Goal: Task Accomplishment & Management: Manage account settings

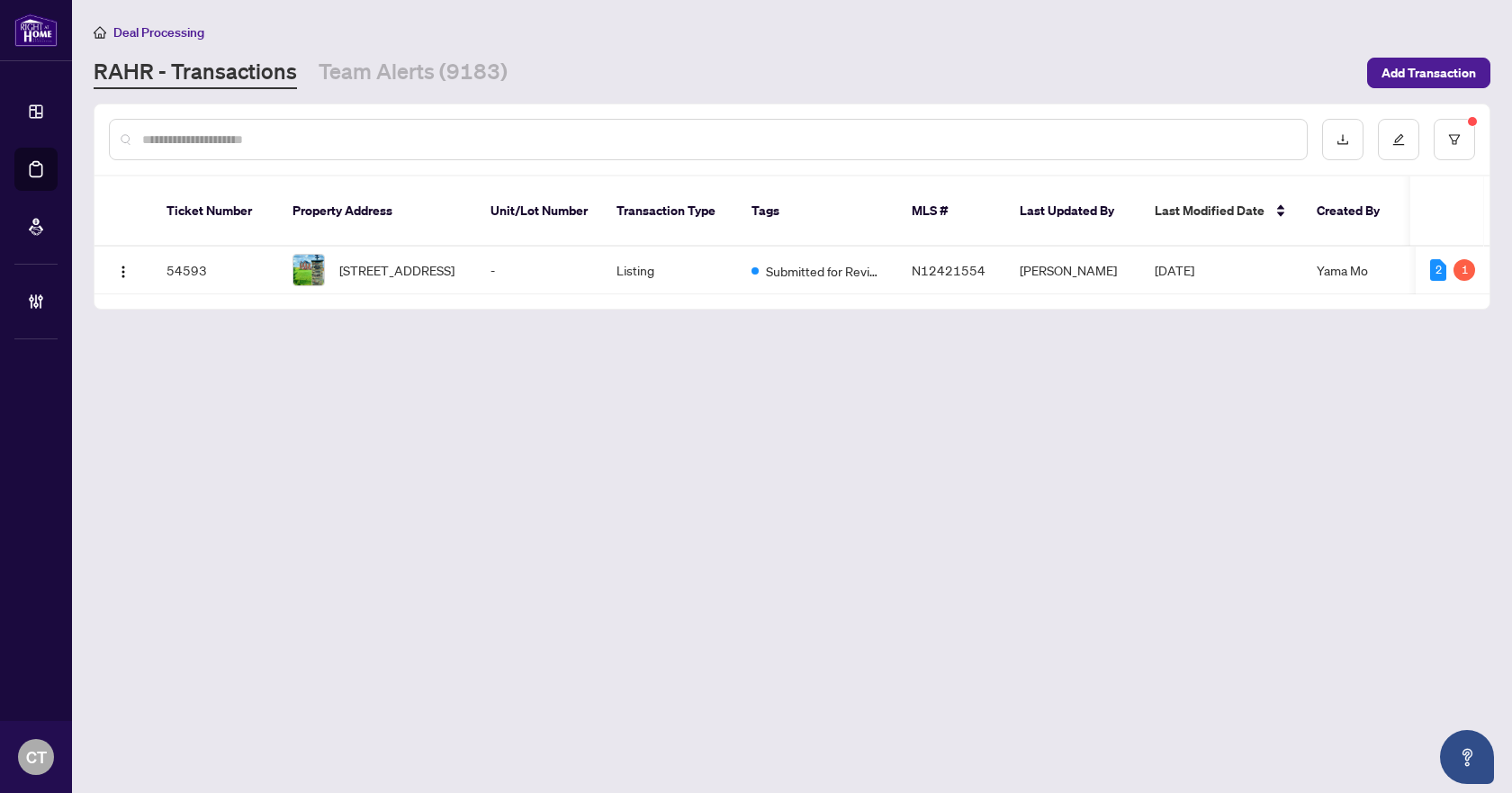
click at [270, 83] on link "RAHR - Transactions" at bounding box center [195, 72] width 203 height 32
click at [1463, 140] on button "button" at bounding box center [1455, 139] width 41 height 41
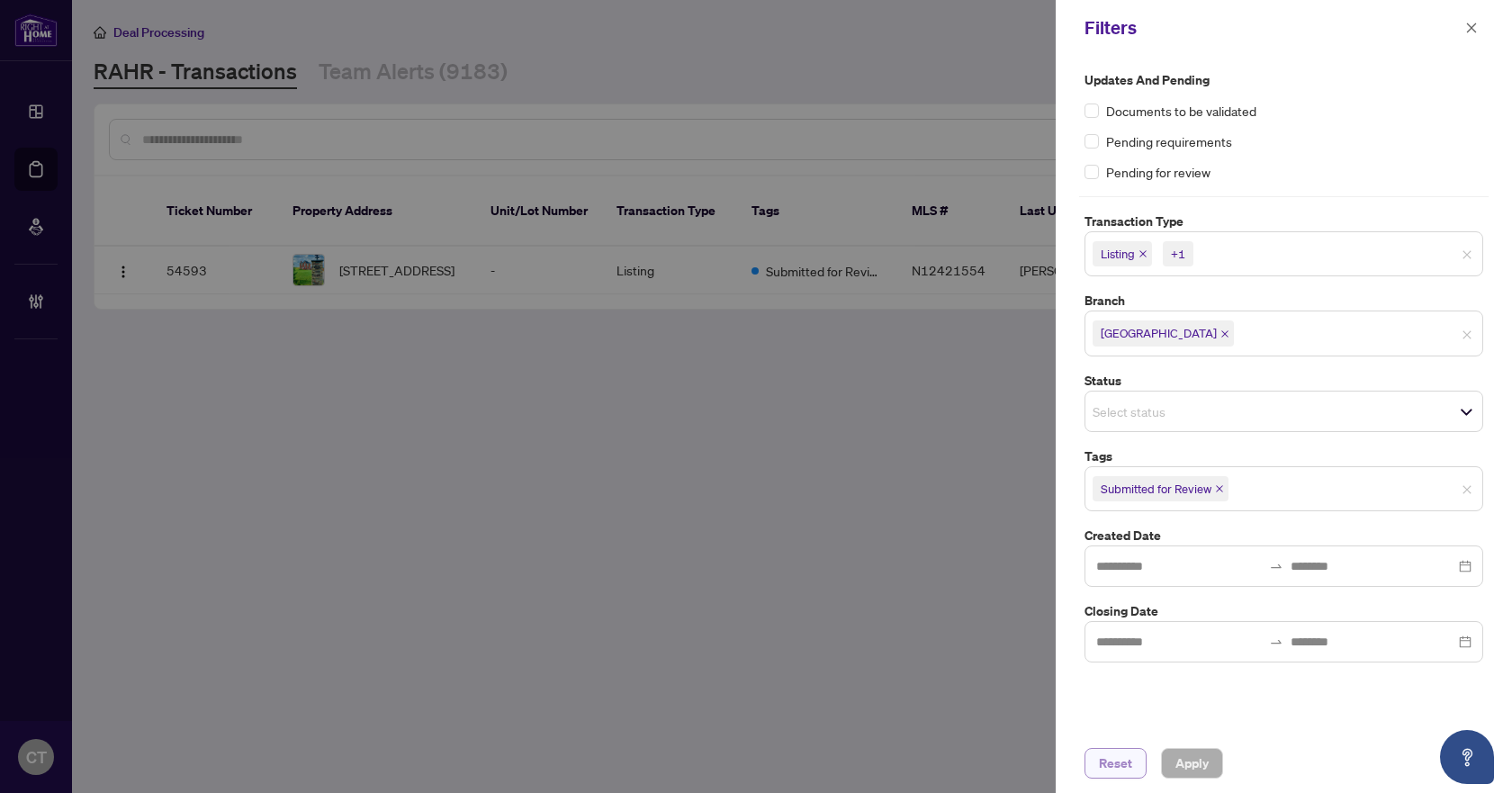
click at [1109, 761] on span "Reset" at bounding box center [1115, 763] width 33 height 29
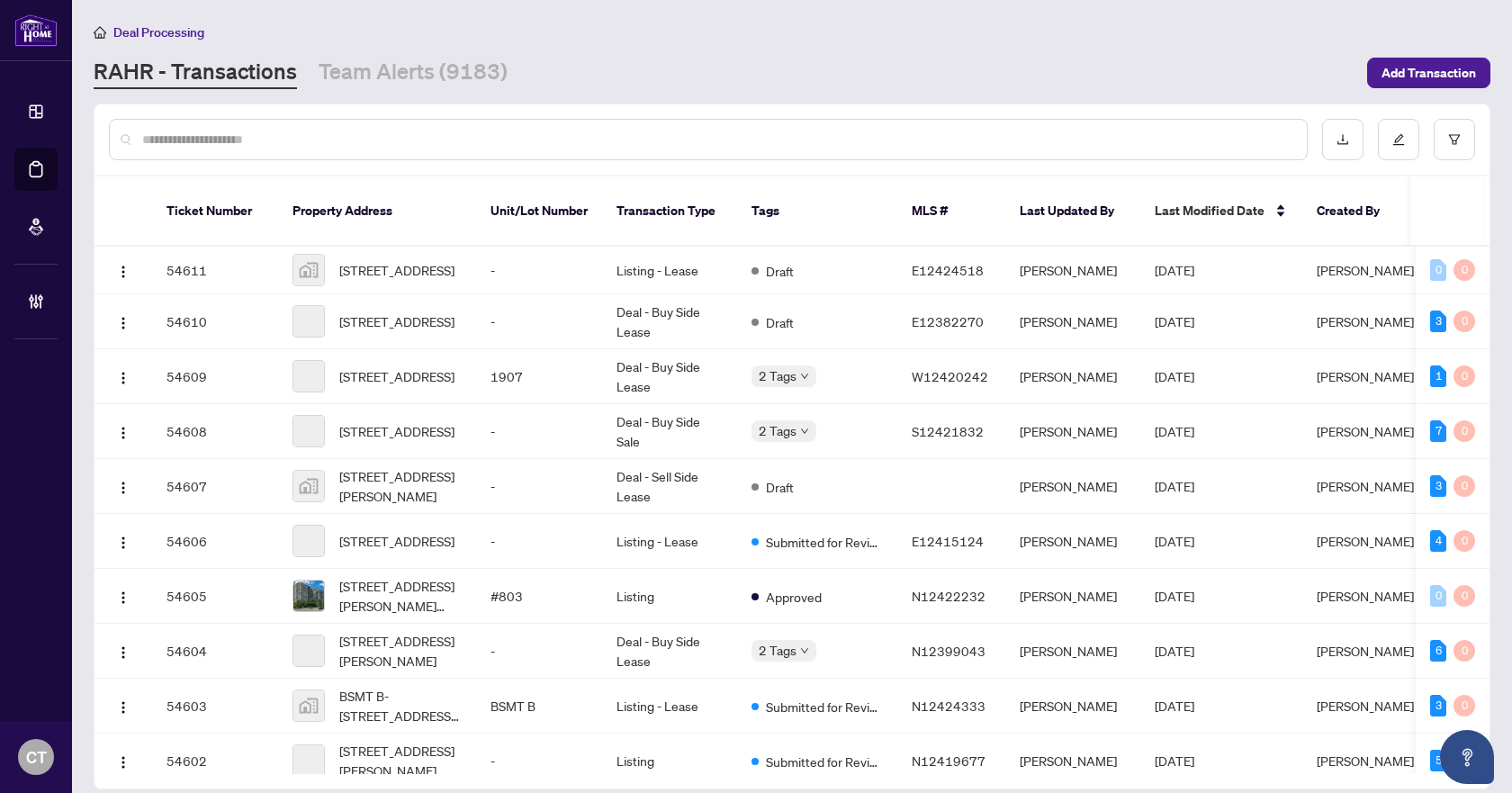
click at [403, 135] on input "text" at bounding box center [717, 139] width 1151 height 20
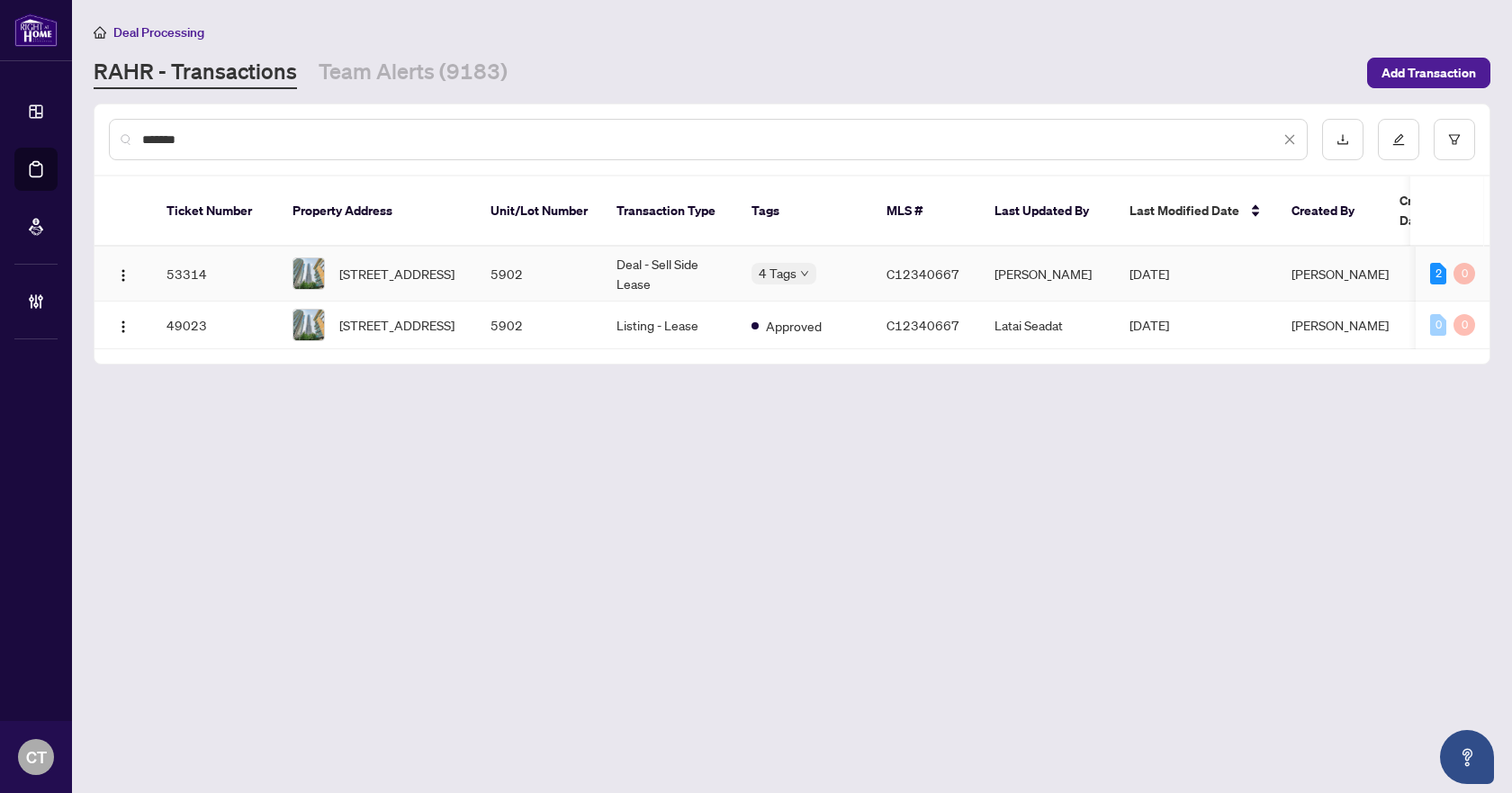
type input "*******"
click at [876, 258] on td "C12340667" at bounding box center [926, 274] width 108 height 55
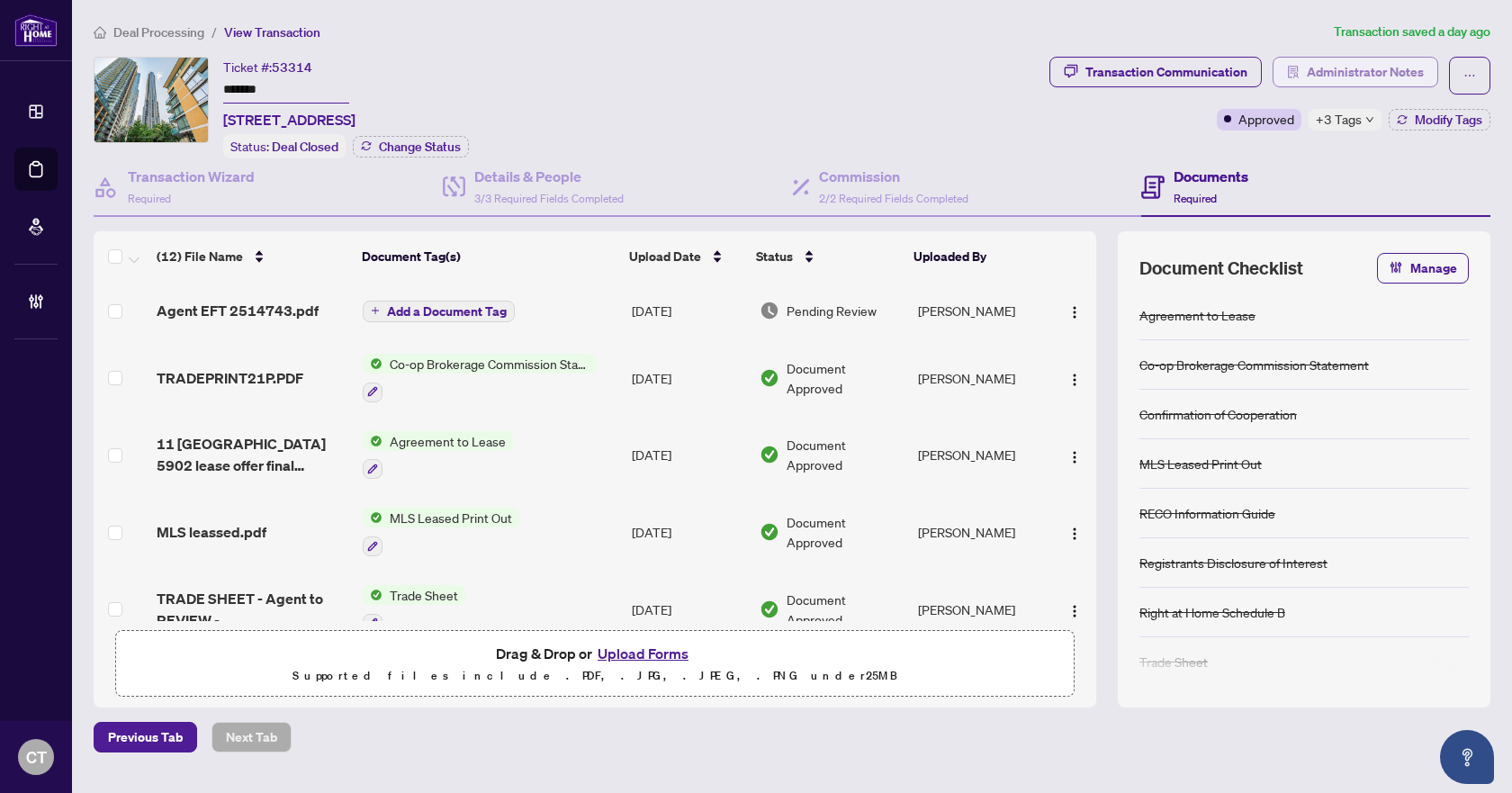
click at [1394, 69] on span "Administrator Notes" at bounding box center [1365, 71] width 117 height 29
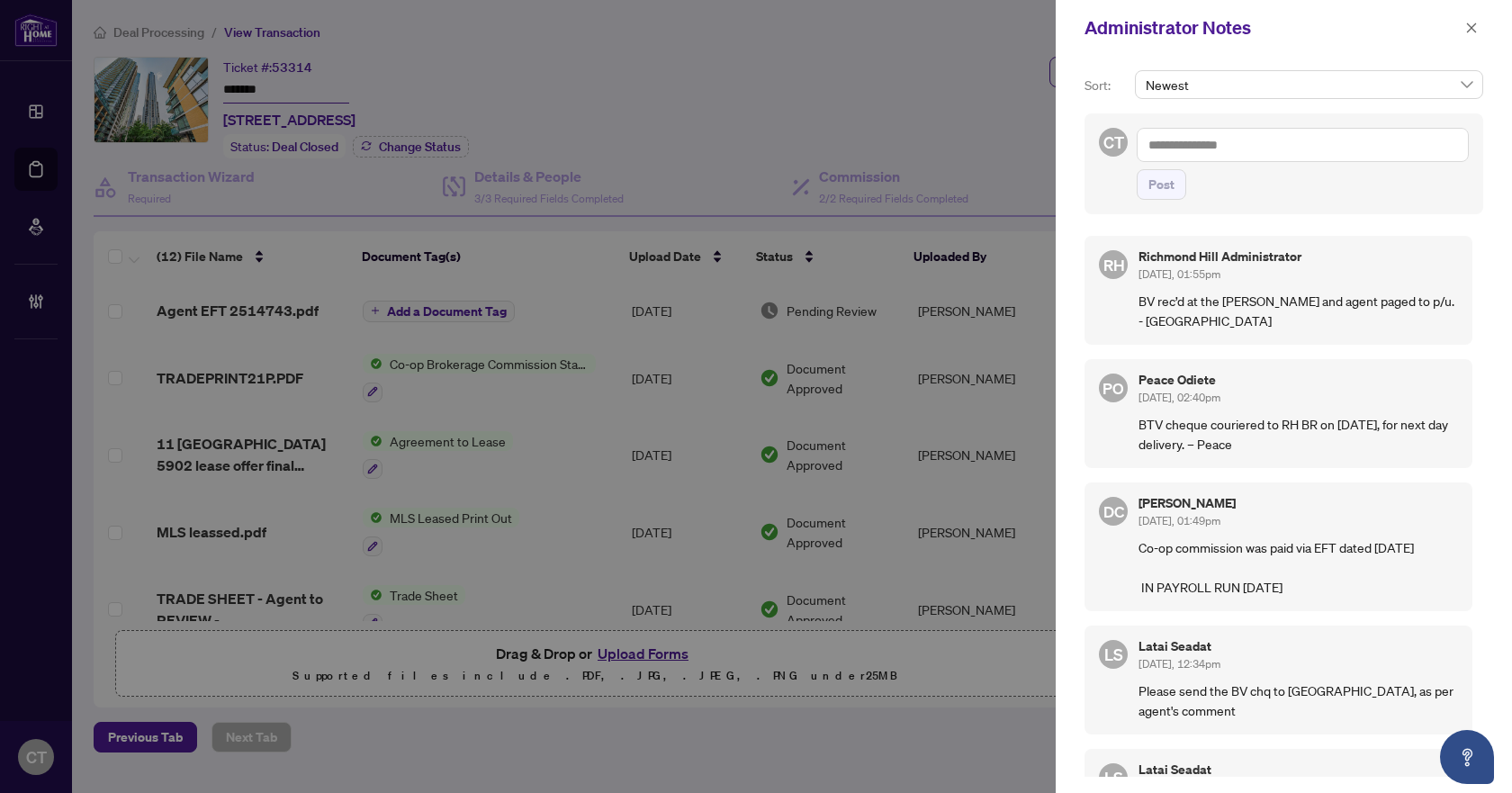
click at [1227, 159] on textarea at bounding box center [1302, 145] width 332 height 34
type textarea "**********"
click at [1164, 192] on span "Post" at bounding box center [1162, 184] width 26 height 29
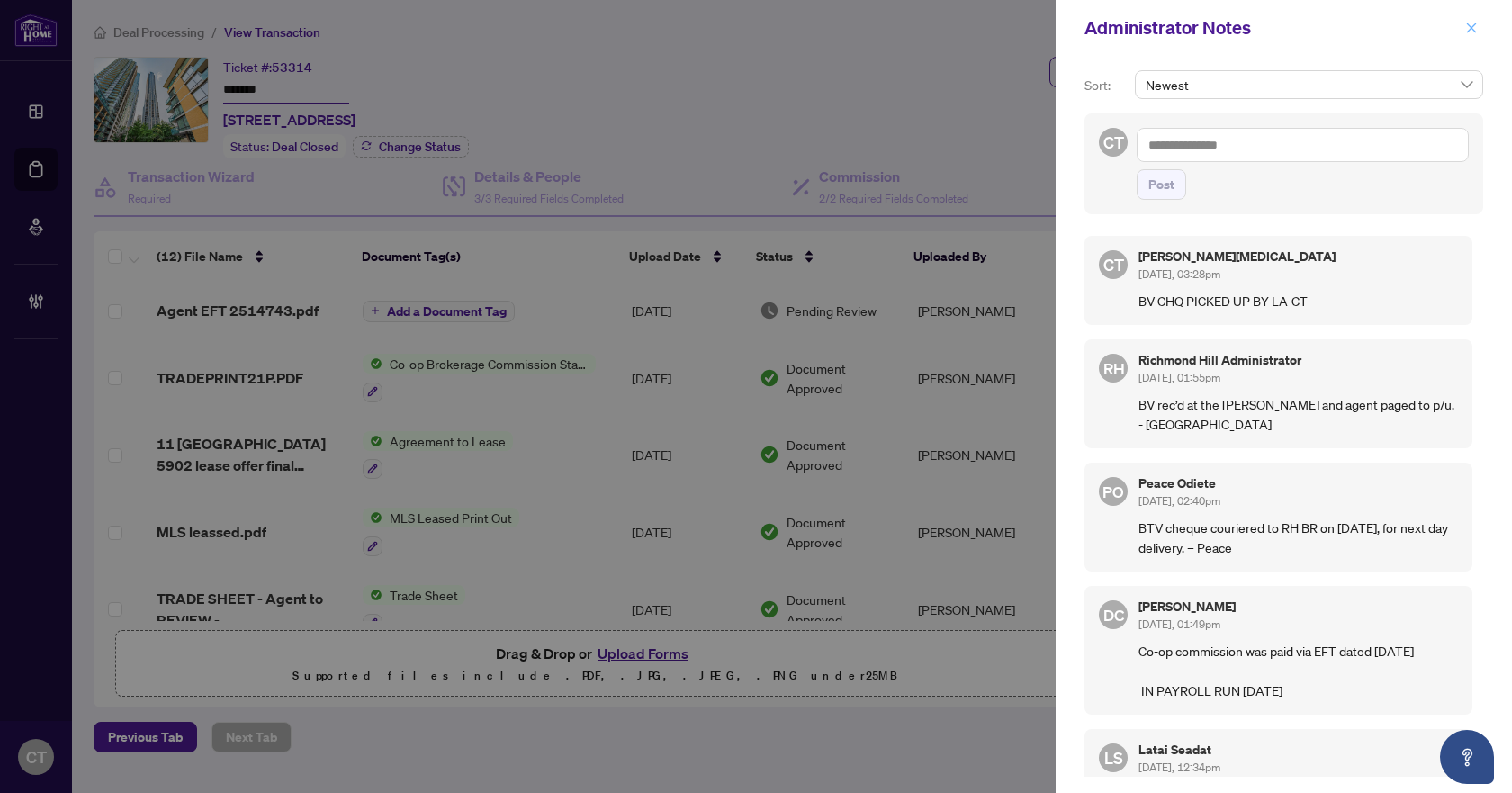
click at [1472, 31] on icon "close" at bounding box center [1472, 27] width 12 height 12
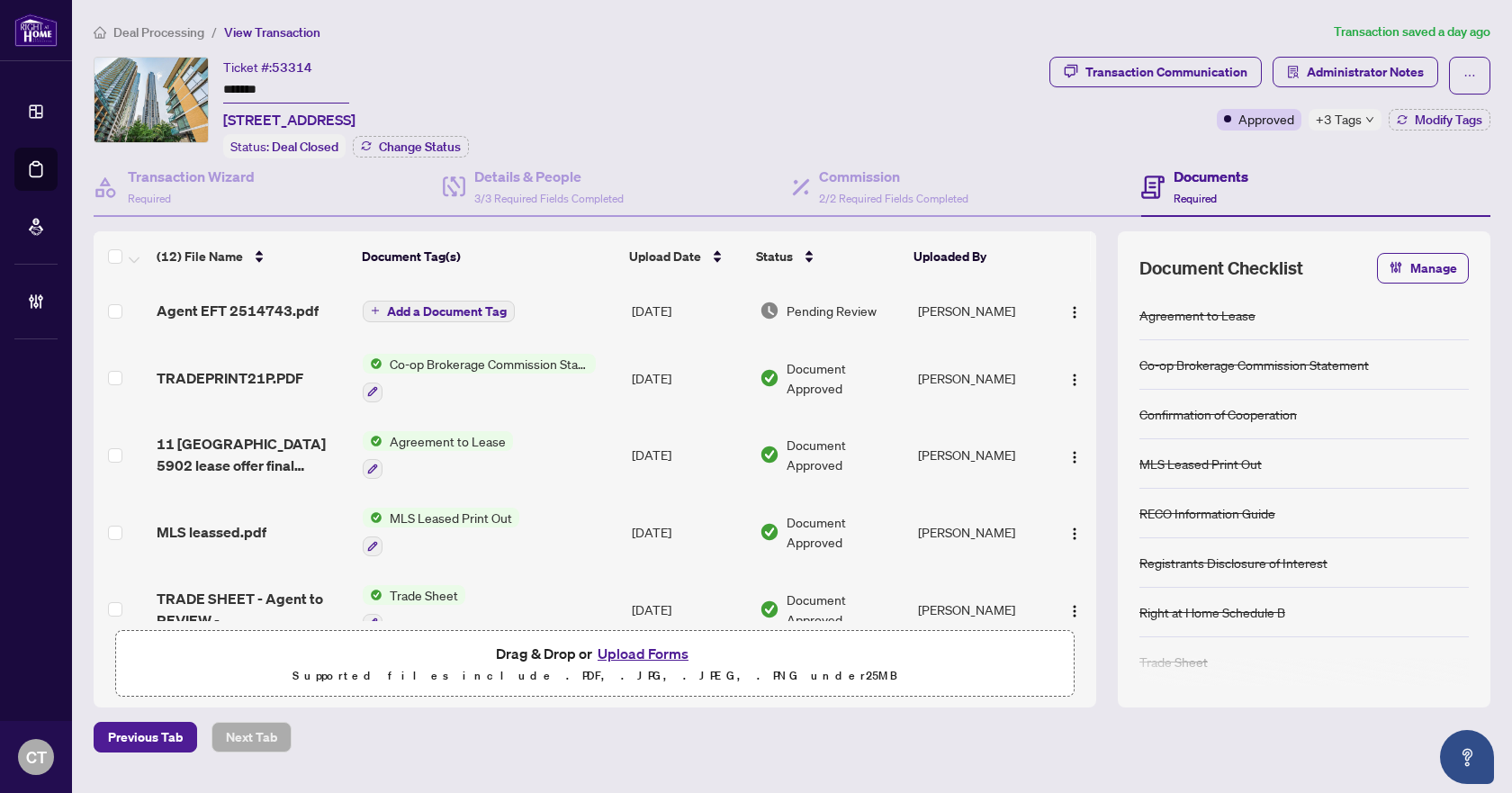
click at [193, 28] on span "Deal Processing" at bounding box center [159, 32] width 91 height 16
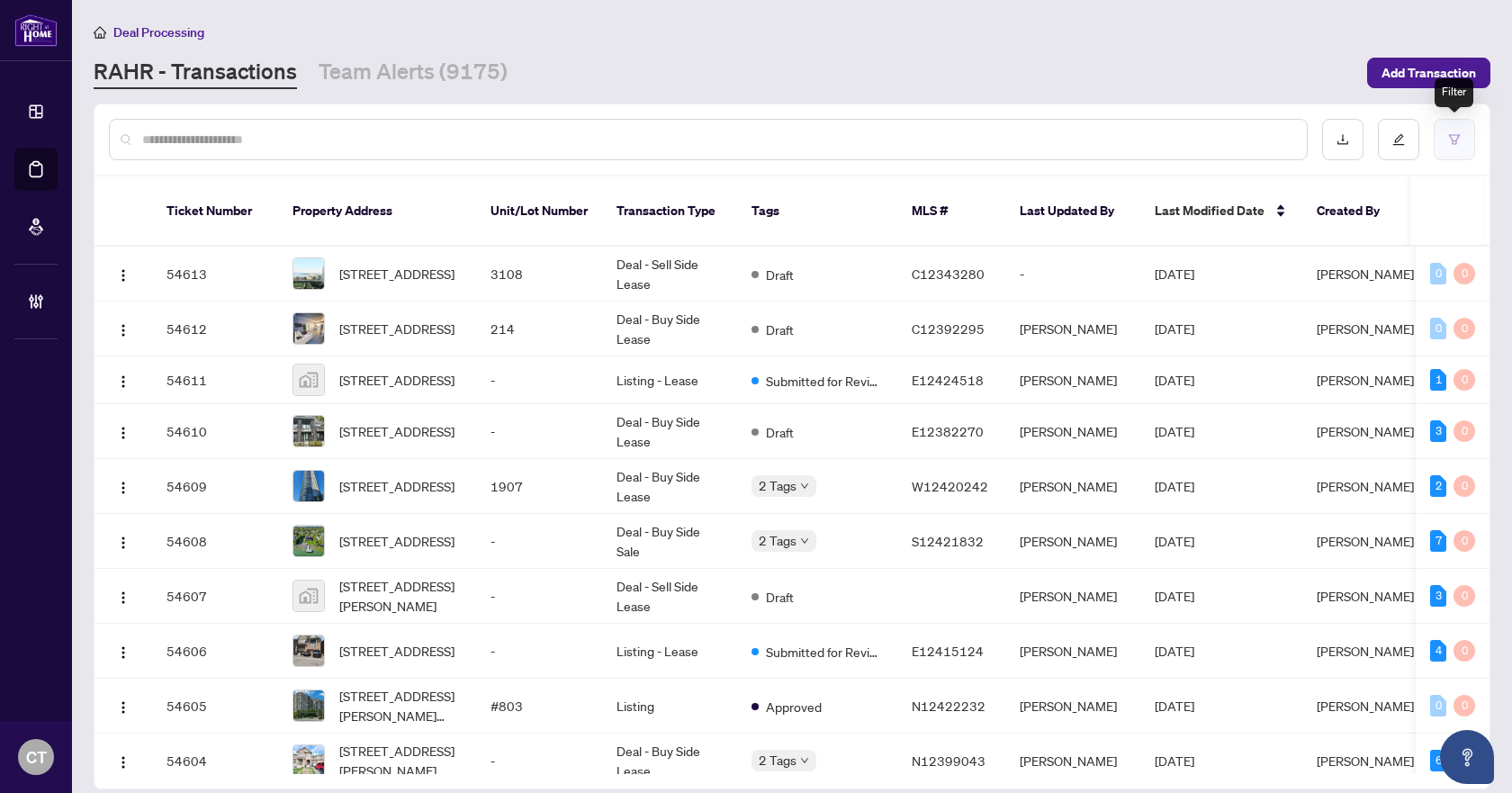
click at [1459, 141] on icon "filter" at bounding box center [1454, 139] width 12 height 12
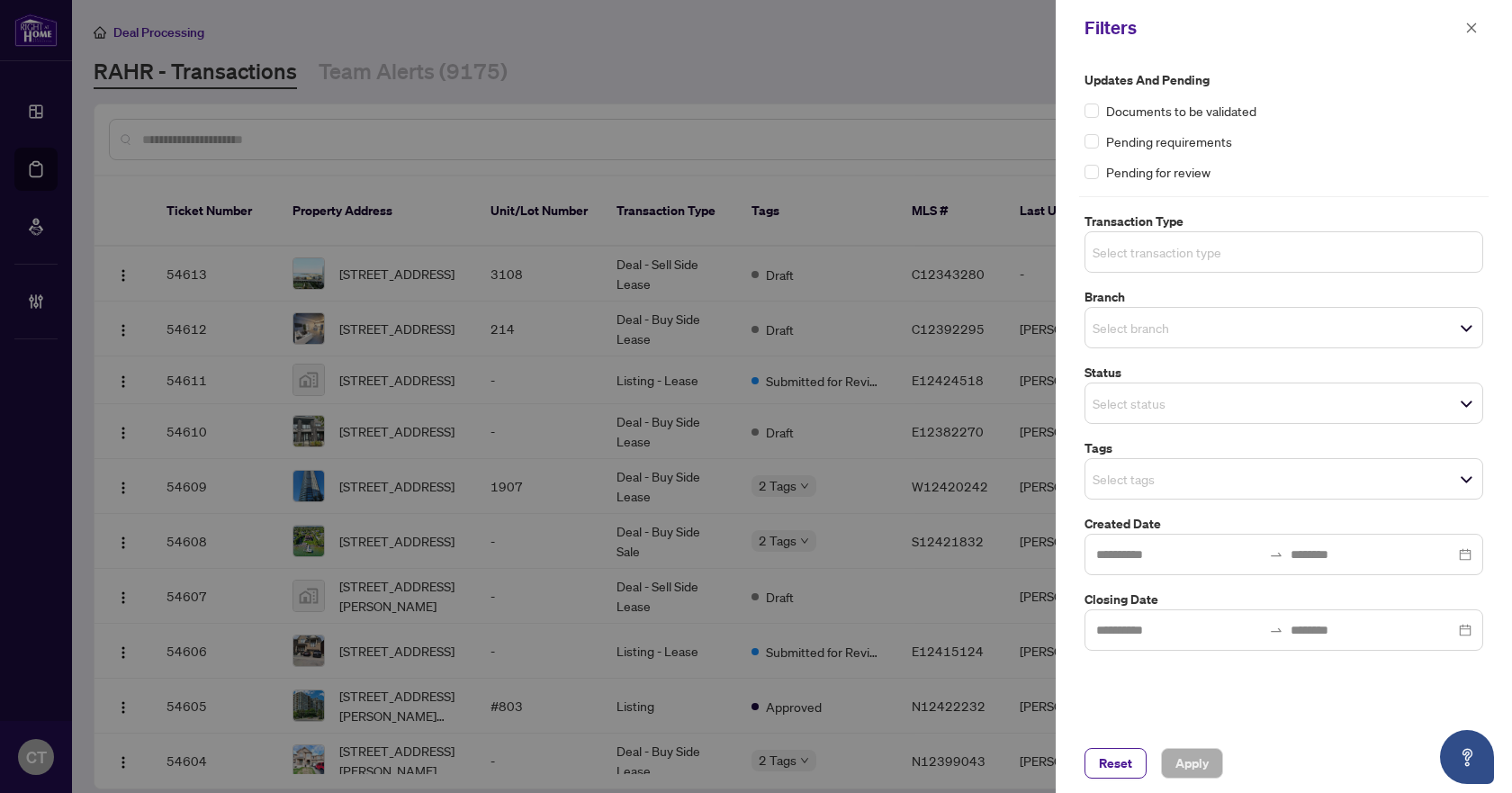
click at [1148, 254] on input "search" at bounding box center [1155, 251] width 126 height 22
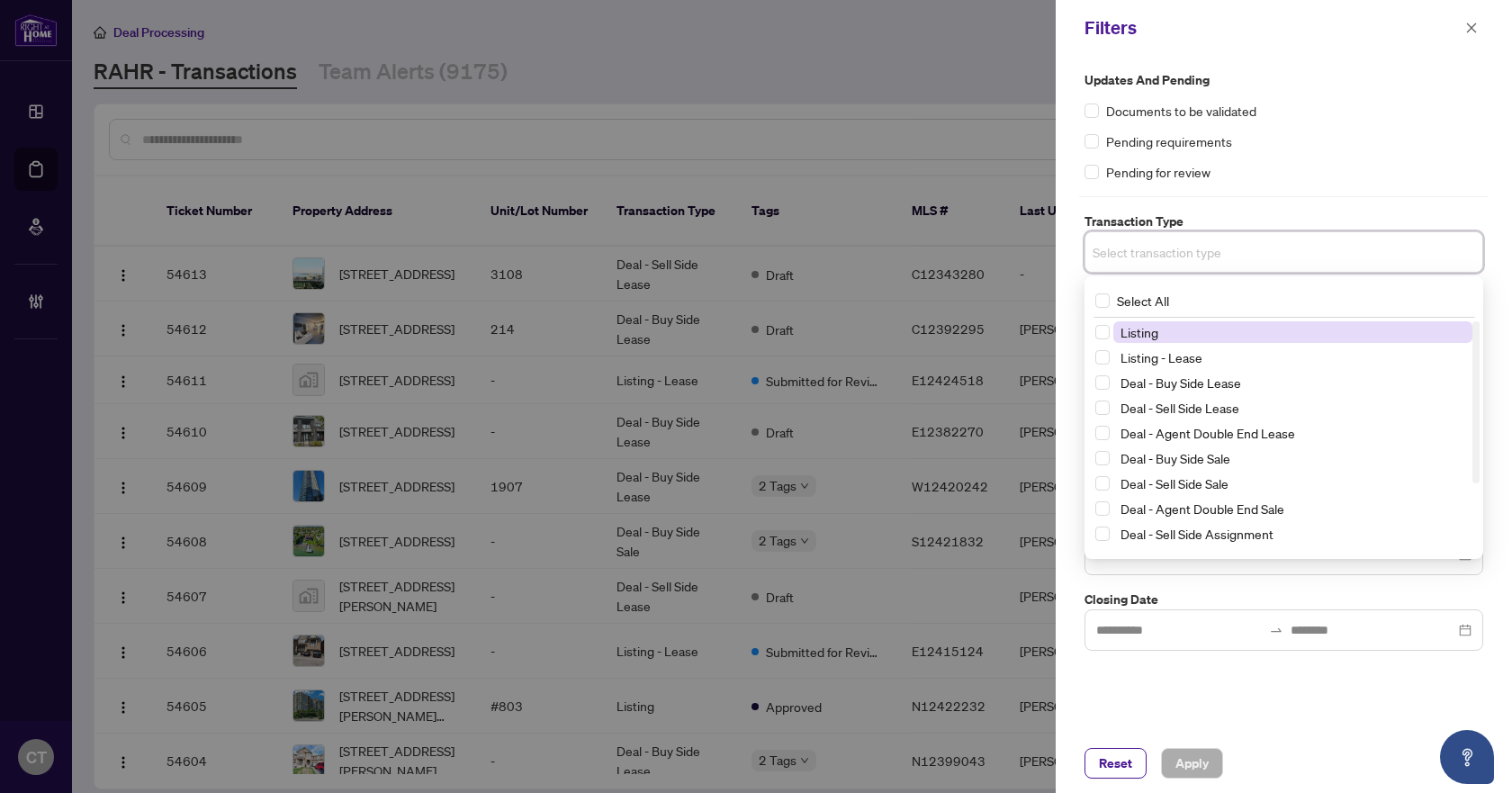
click at [1135, 335] on span "Listing" at bounding box center [1139, 331] width 38 height 16
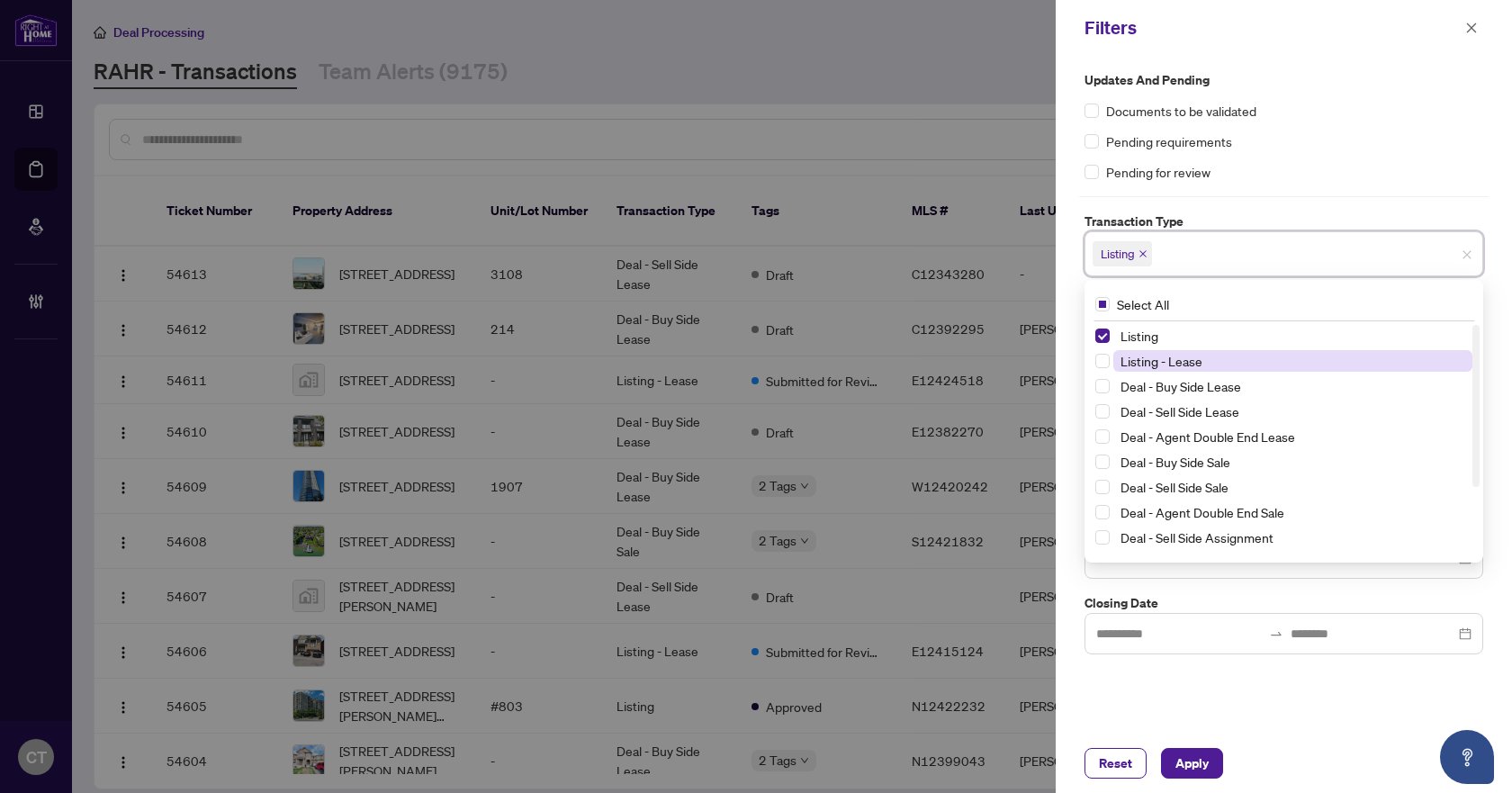
click at [1137, 357] on span "Listing - Lease" at bounding box center [1161, 360] width 82 height 16
click at [1222, 204] on div "Updates and Pending Documents to be validated Pending requirements Pending for …" at bounding box center [1283, 362] width 409 height 584
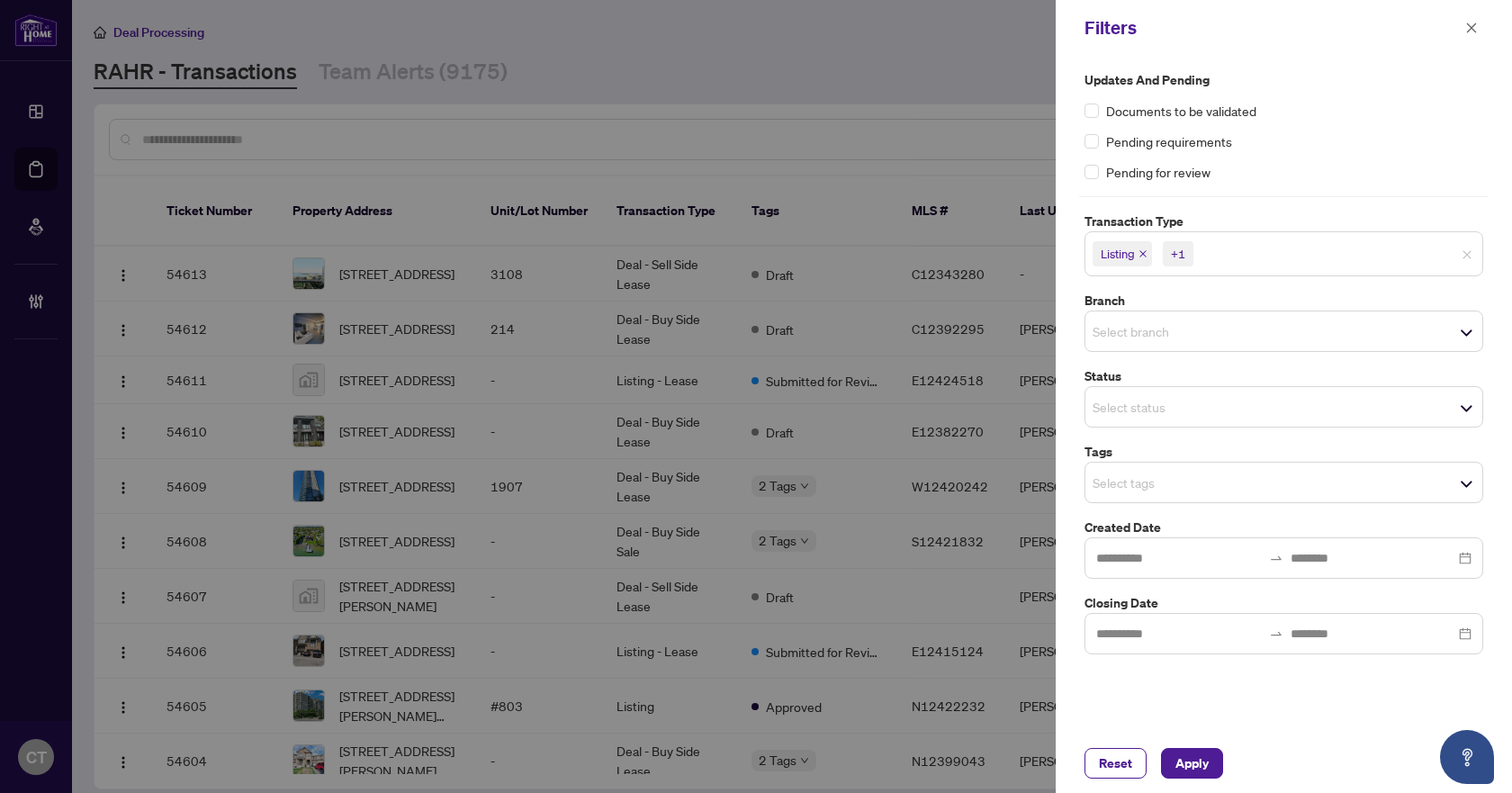
click at [1120, 347] on div "Select branch" at bounding box center [1284, 331] width 399 height 41
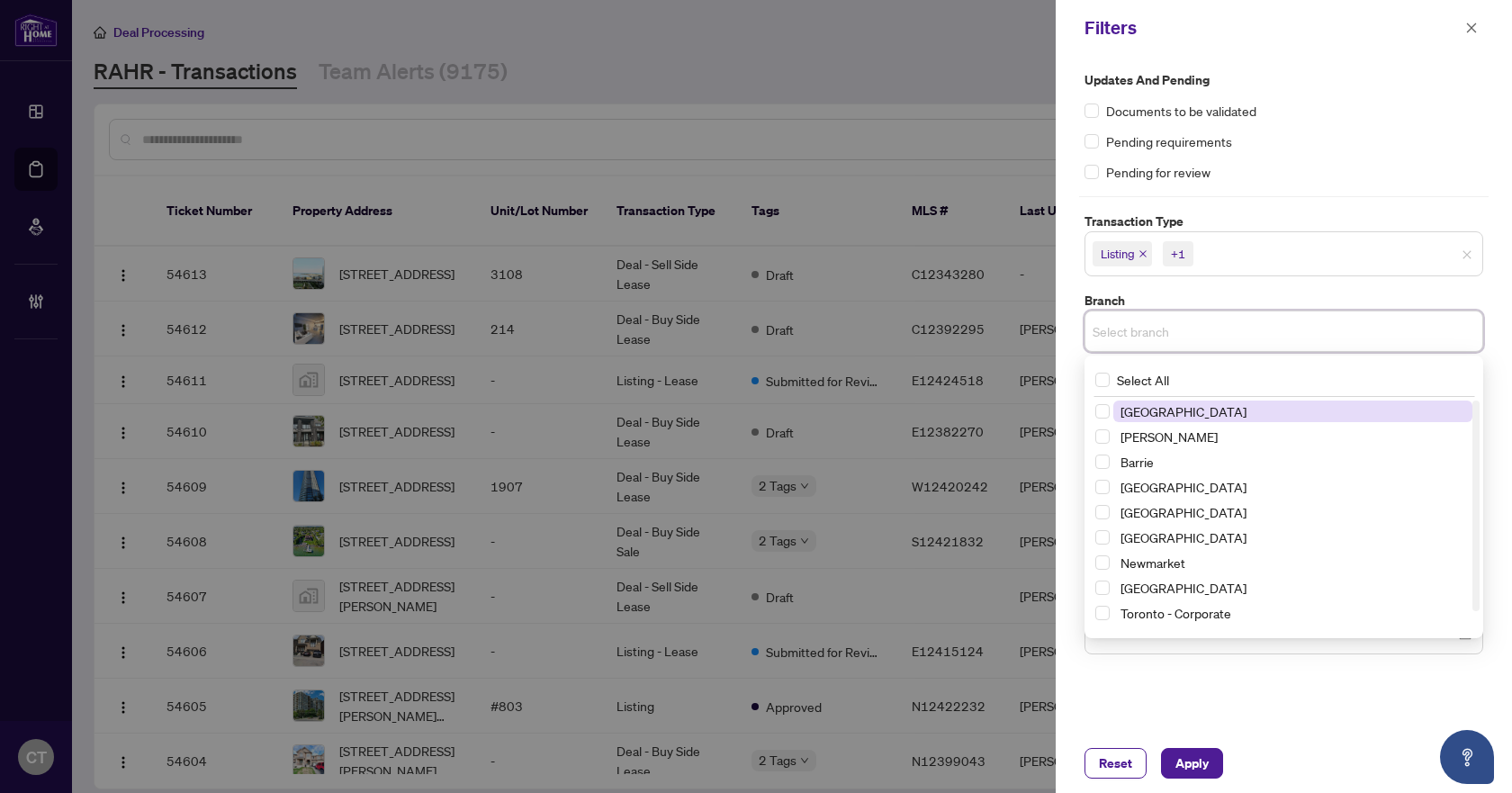
click at [1169, 405] on span "[GEOGRAPHIC_DATA]" at bounding box center [1184, 411] width 126 height 16
click at [1196, 303] on label "Branch" at bounding box center [1284, 300] width 399 height 20
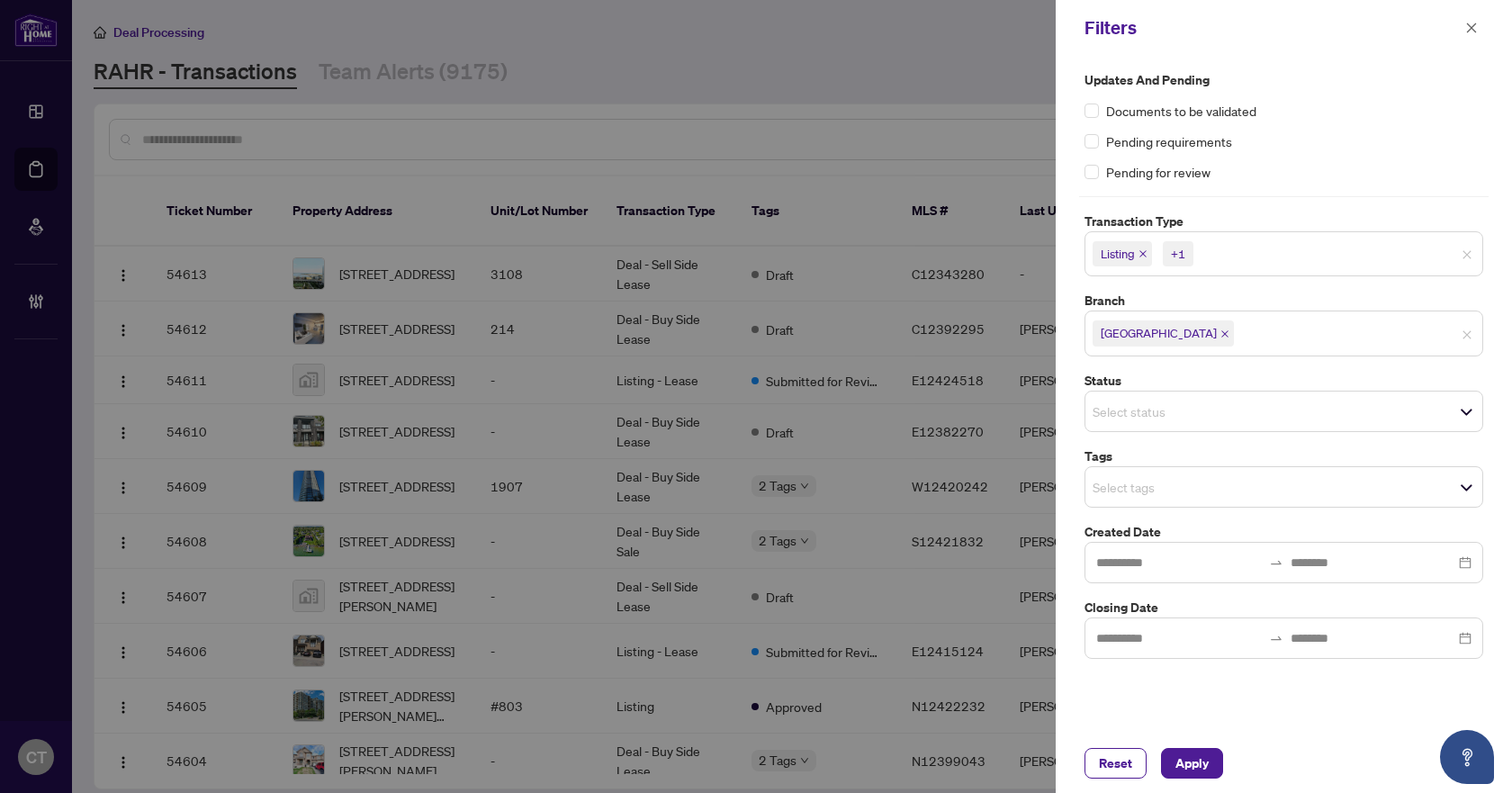
click at [1133, 501] on div "Select tags" at bounding box center [1284, 487] width 399 height 41
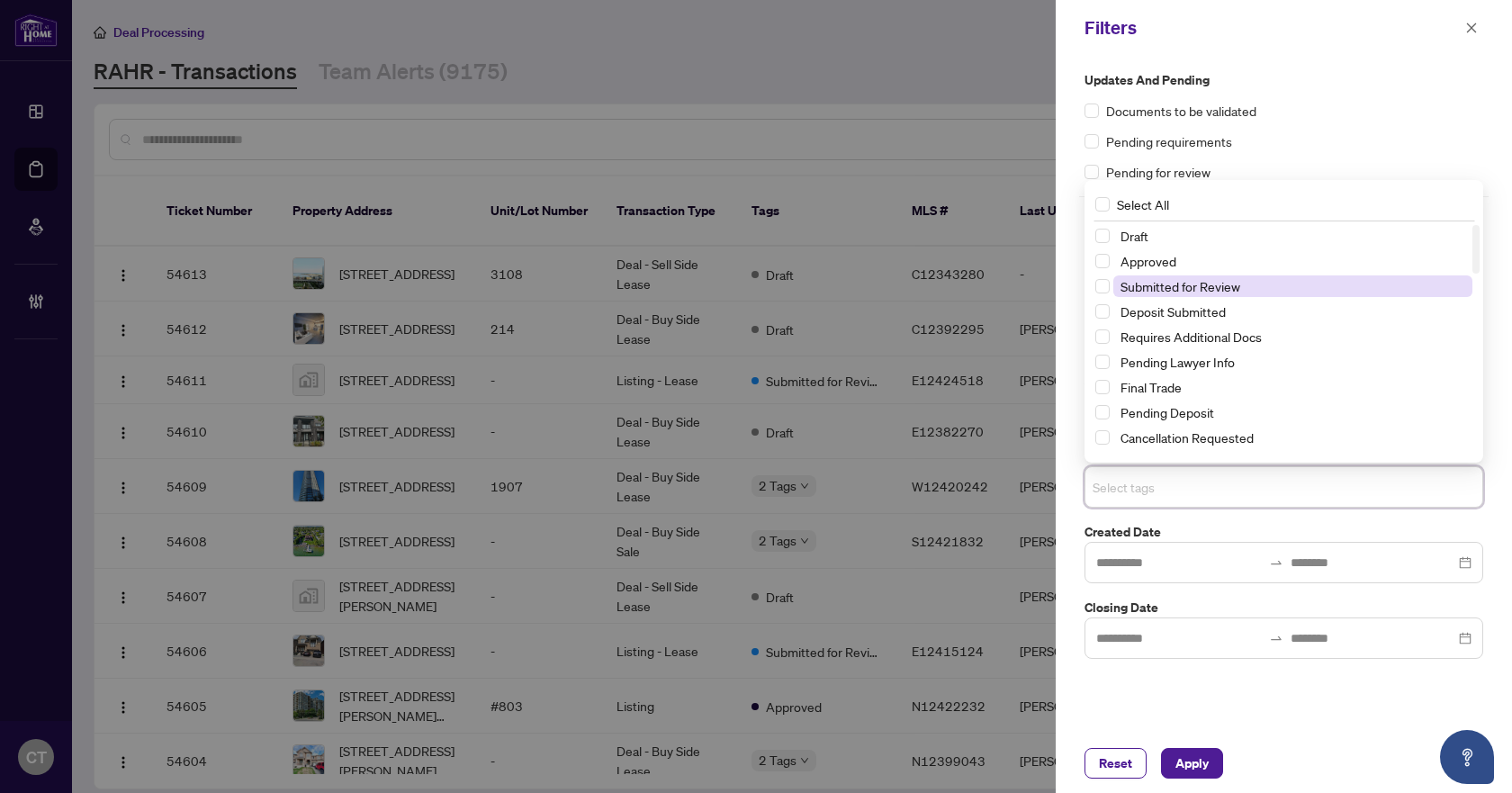
click at [1152, 287] on span "Submitted for Review" at bounding box center [1180, 286] width 119 height 16
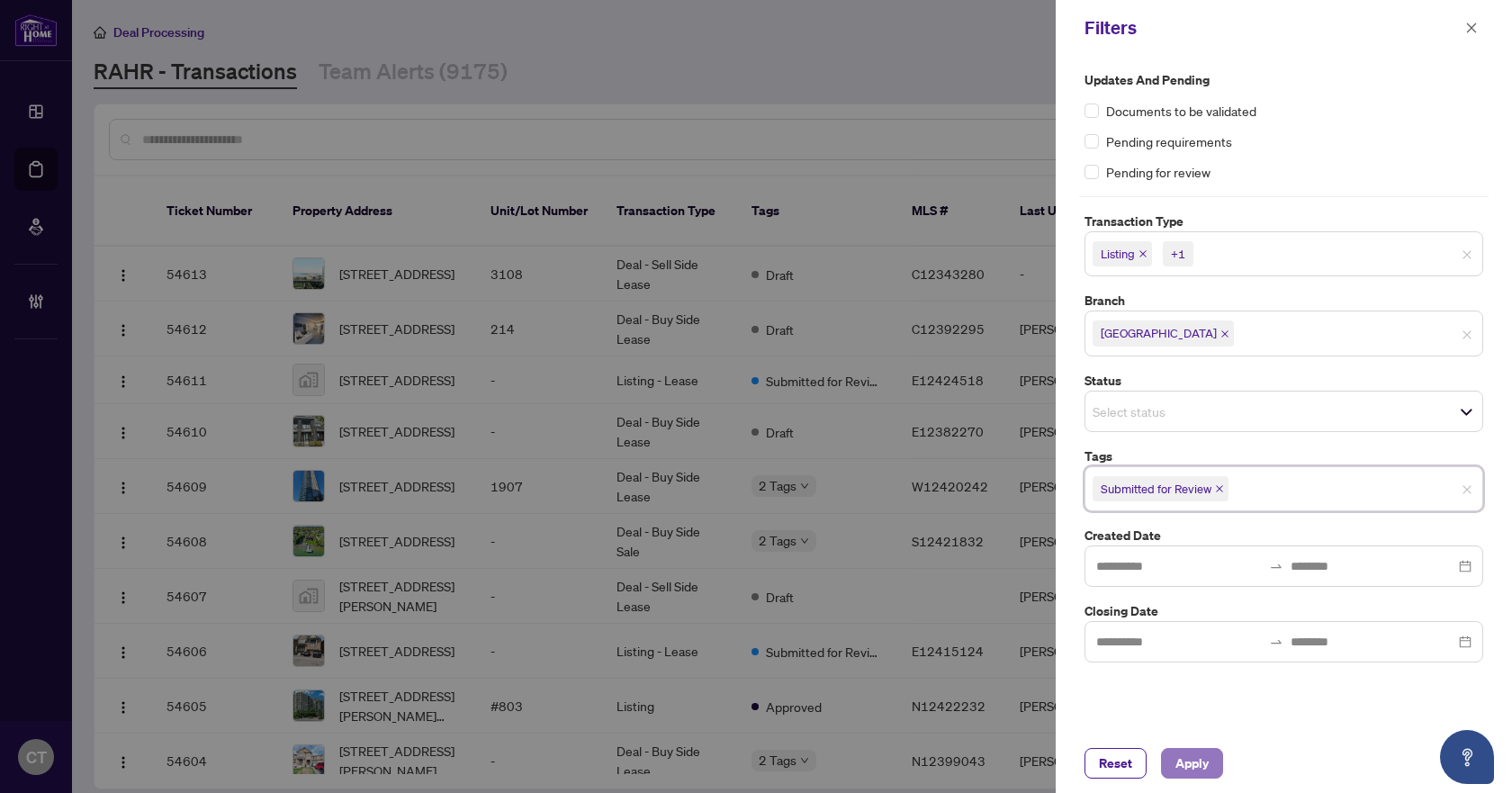
click at [1184, 762] on span "Apply" at bounding box center [1191, 763] width 33 height 29
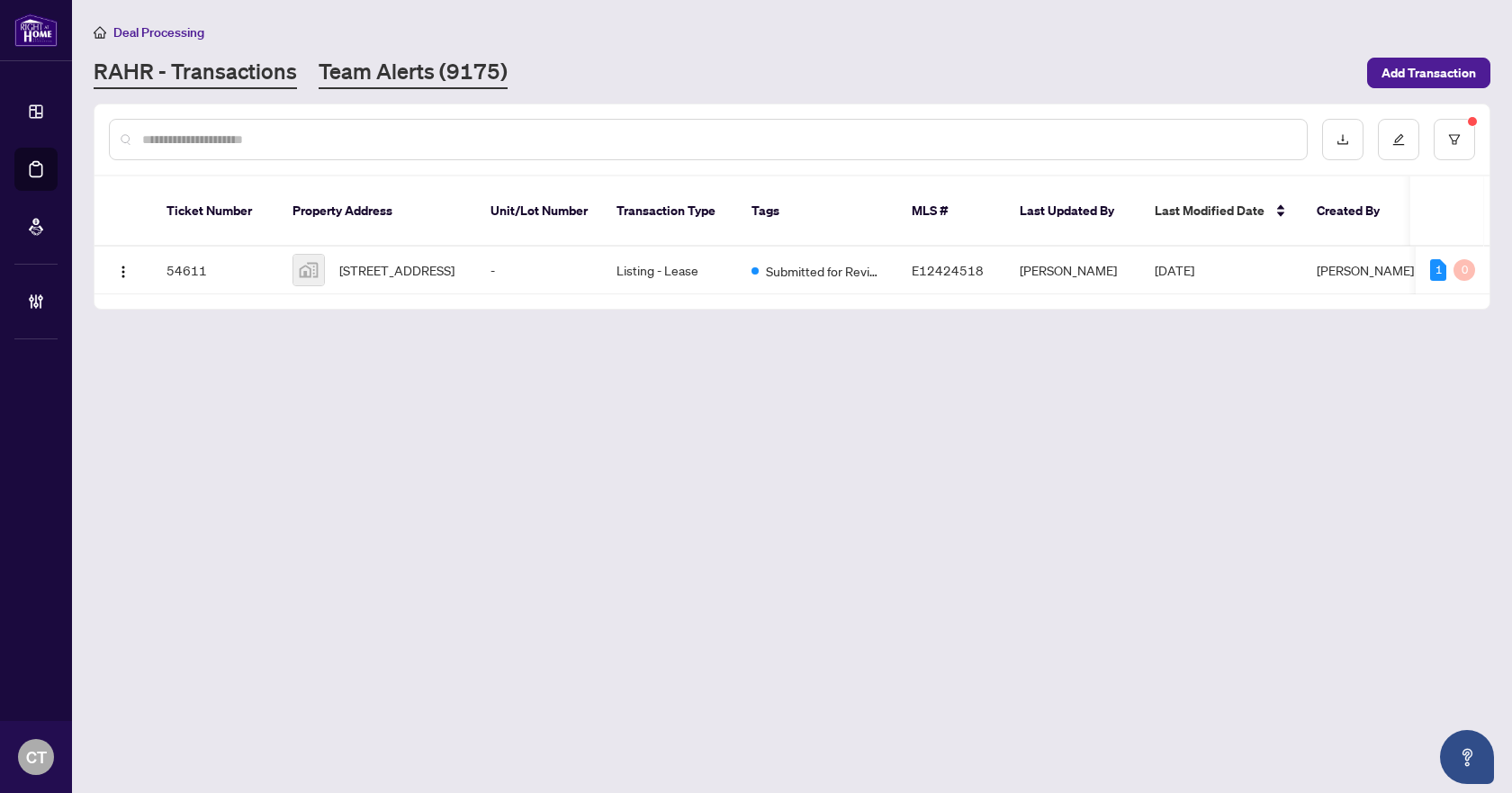
click at [427, 72] on link "Team Alerts (9175)" at bounding box center [413, 72] width 189 height 32
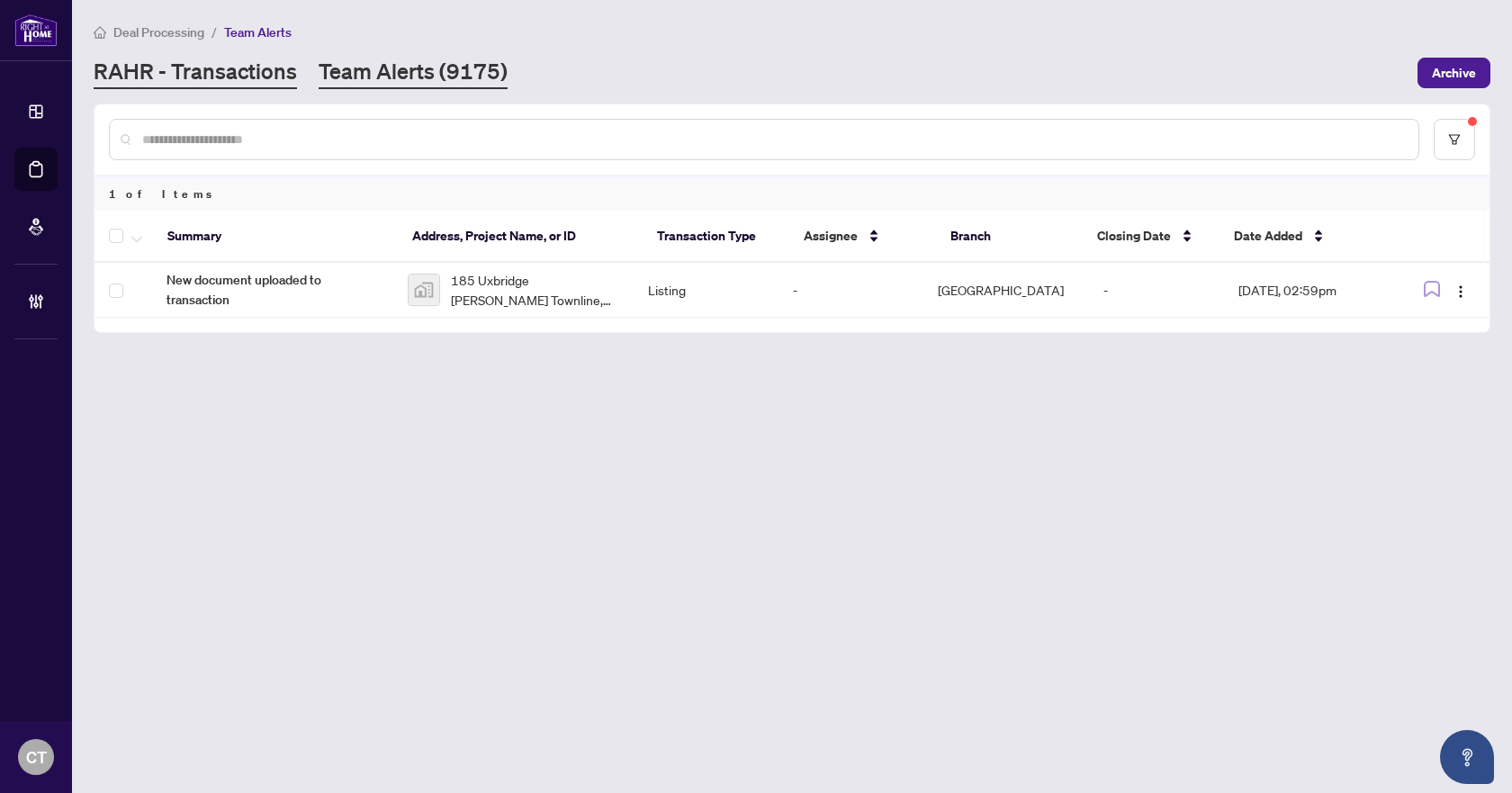
click at [214, 83] on link "RAHR - Transactions" at bounding box center [195, 72] width 203 height 32
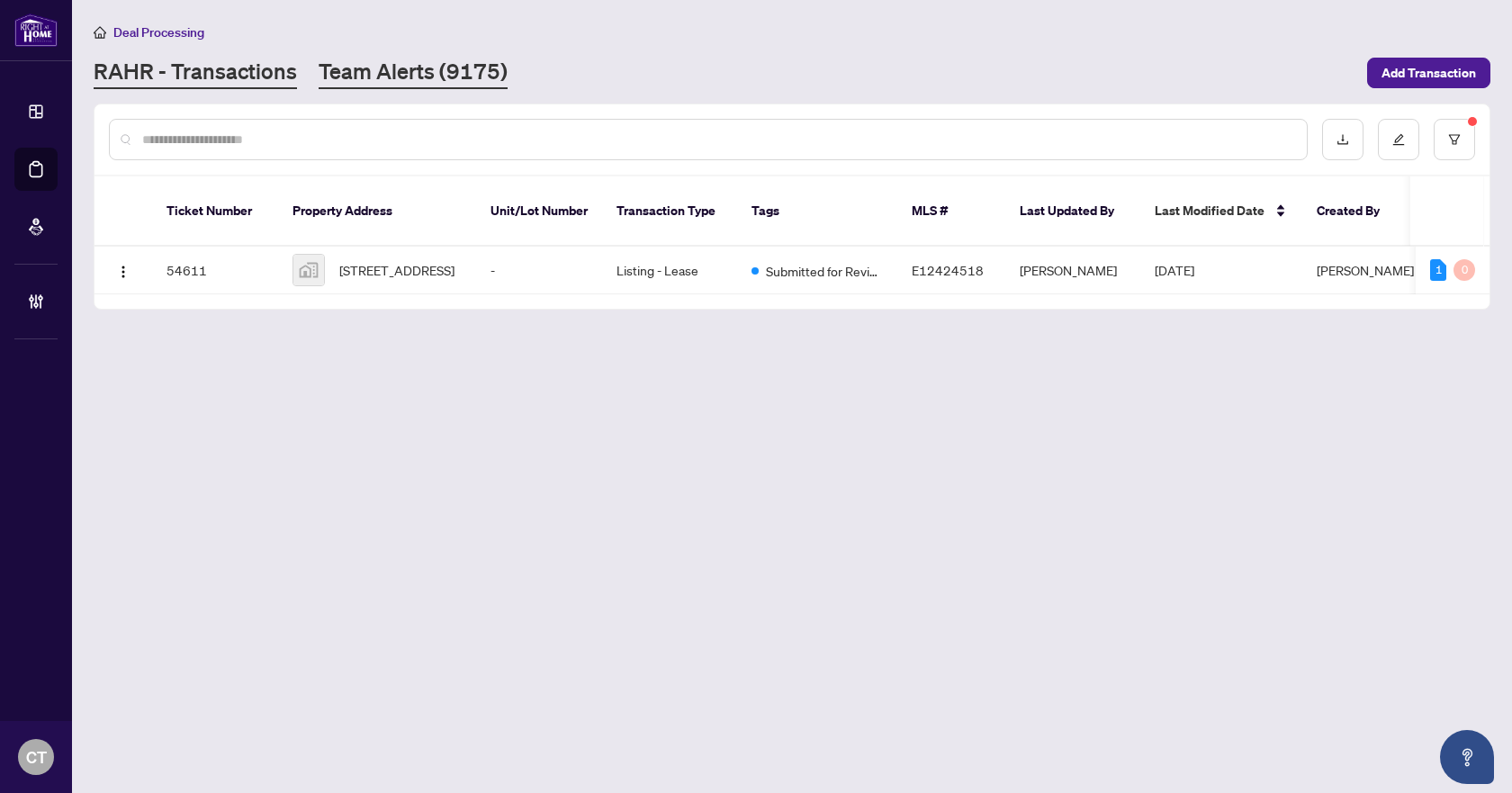
click at [440, 77] on link "Team Alerts (9175)" at bounding box center [413, 72] width 189 height 32
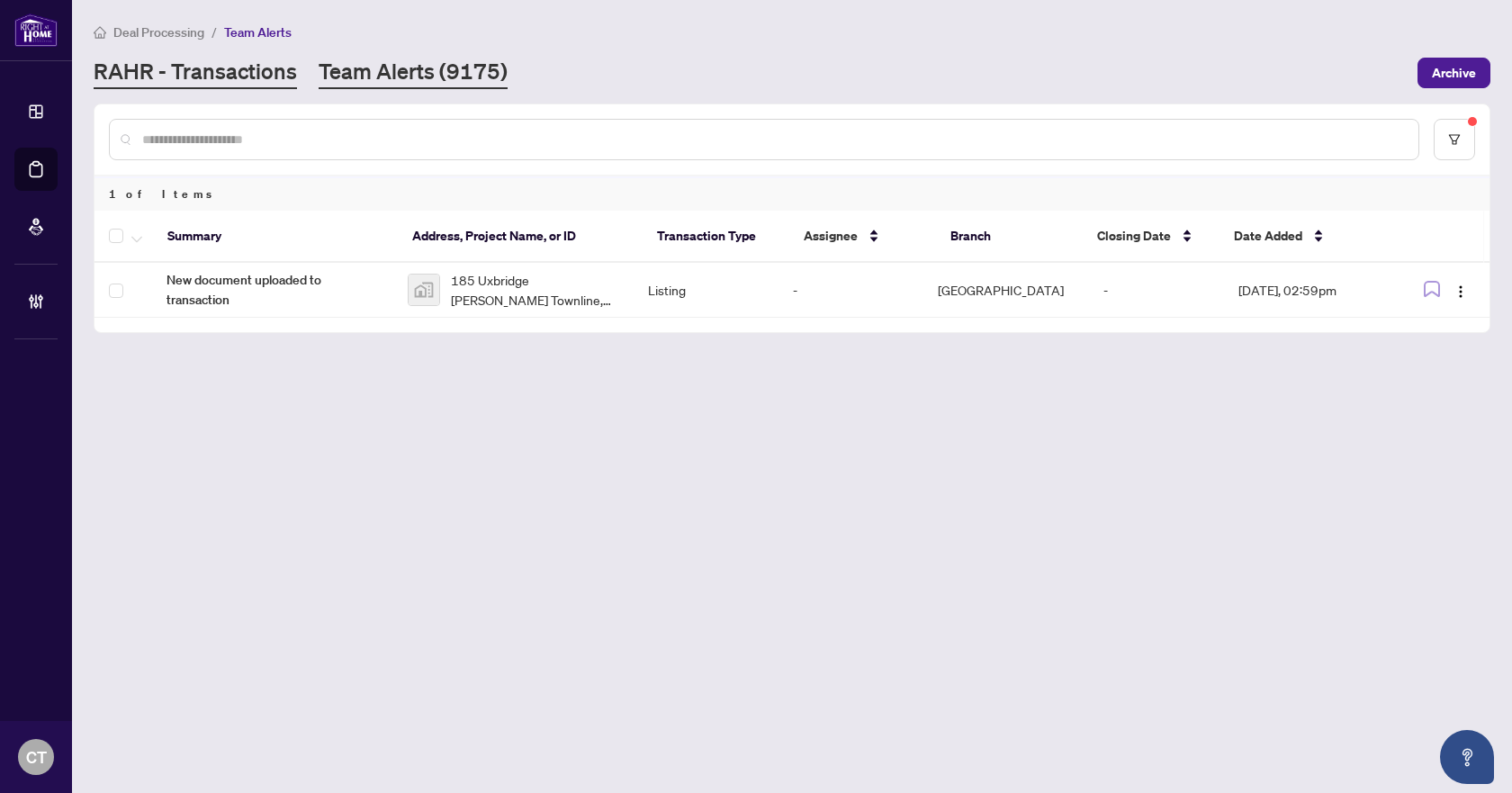
click at [262, 74] on link "RAHR - Transactions" at bounding box center [195, 72] width 203 height 32
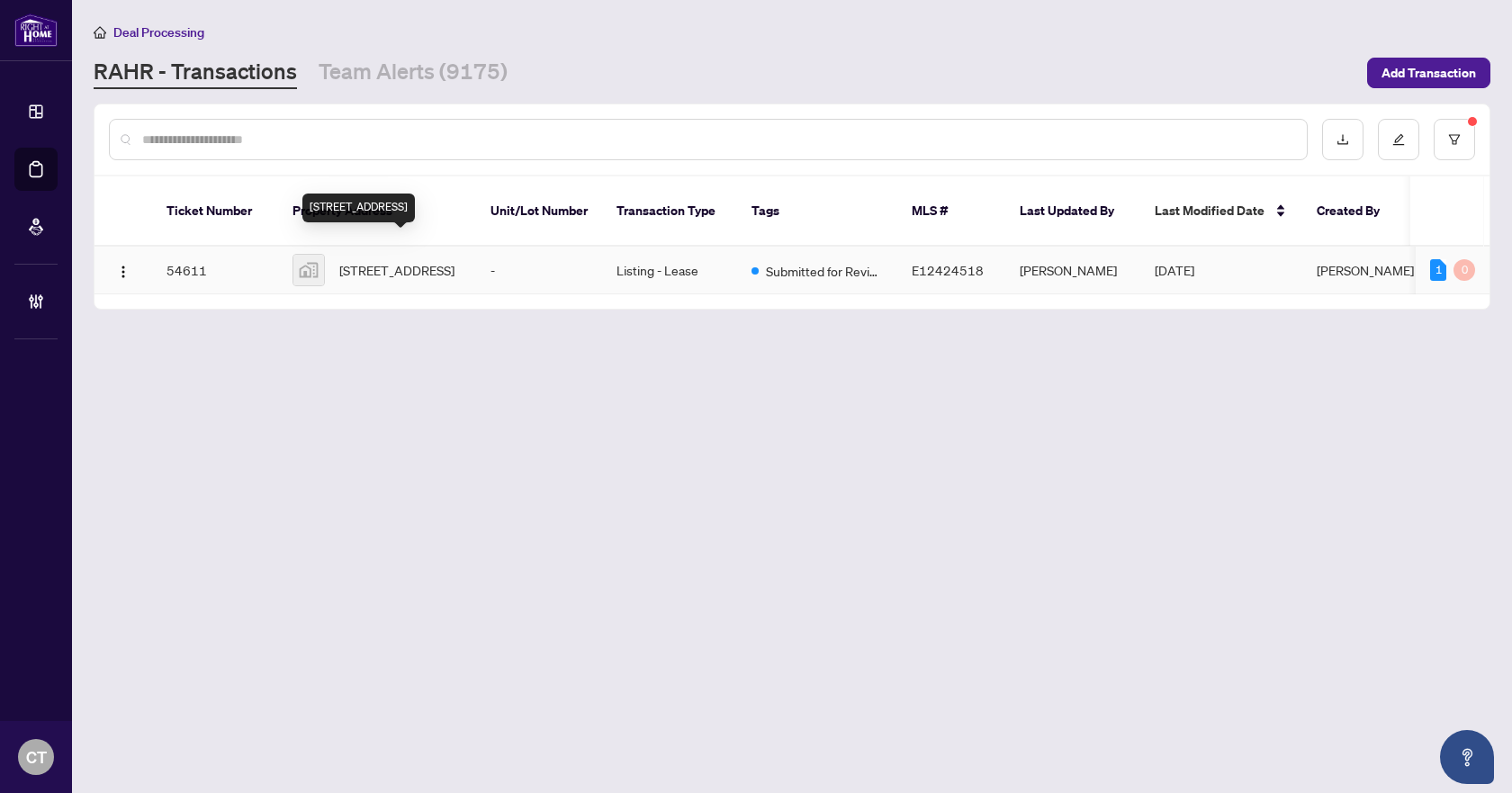
click at [428, 260] on span "[STREET_ADDRESS]" at bounding box center [397, 269] width 115 height 20
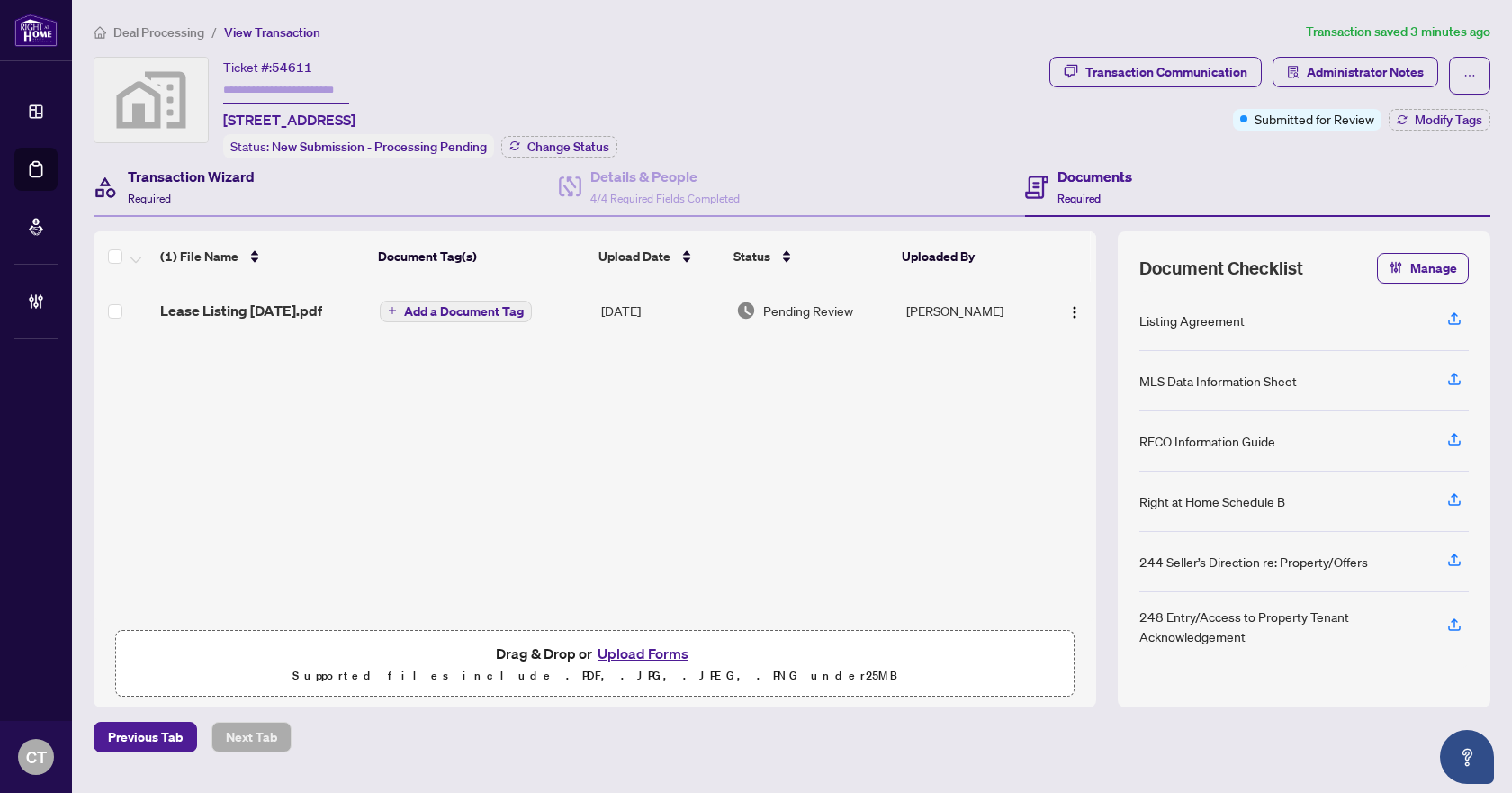
click at [203, 195] on div "Transaction Wizard Required" at bounding box center [191, 186] width 127 height 42
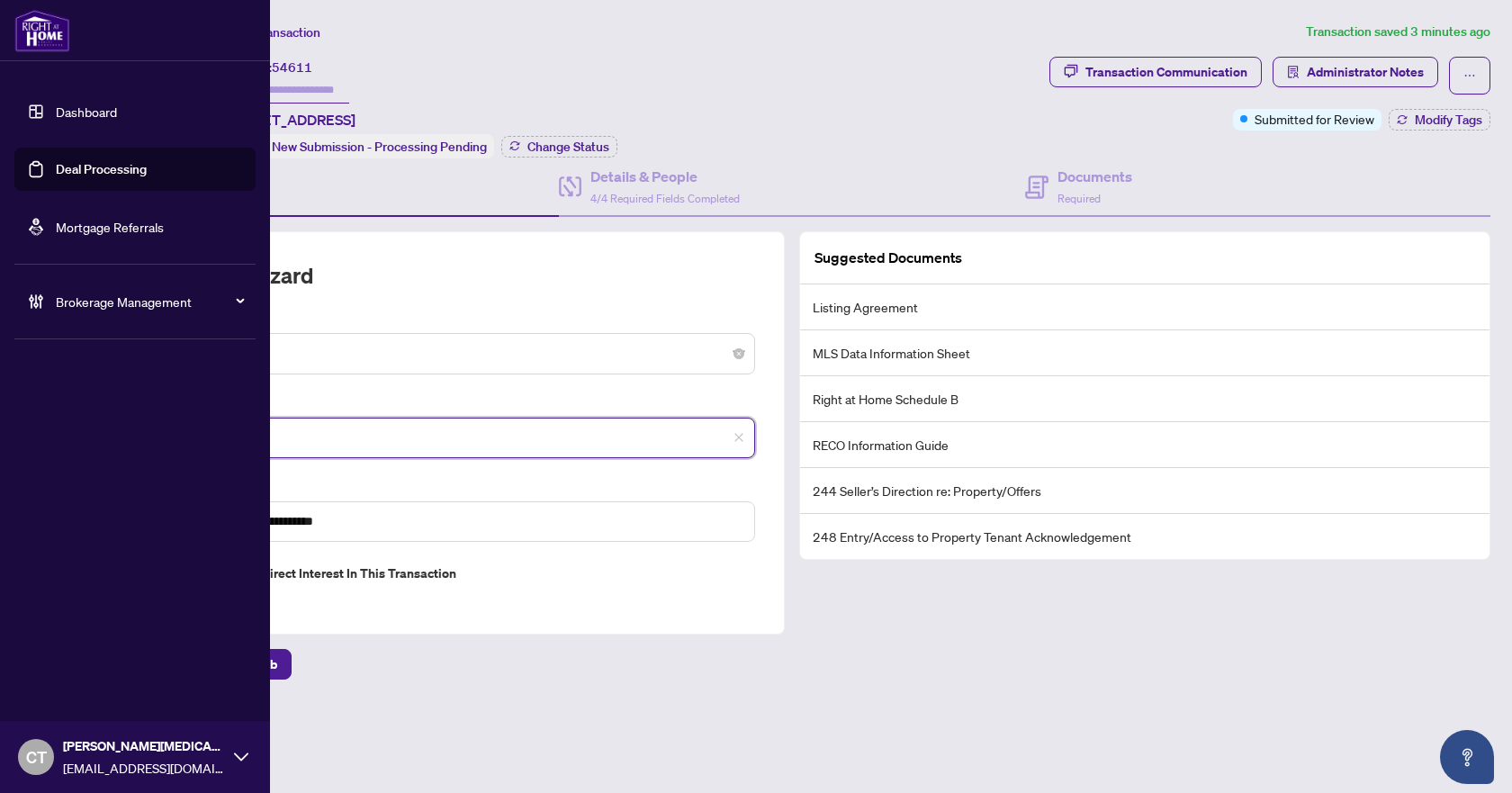
drag, startPoint x: 241, startPoint y: 438, endPoint x: 58, endPoint y: 436, distance: 183.0
click at [58, 436] on div "**********" at bounding box center [756, 396] width 1512 height 793
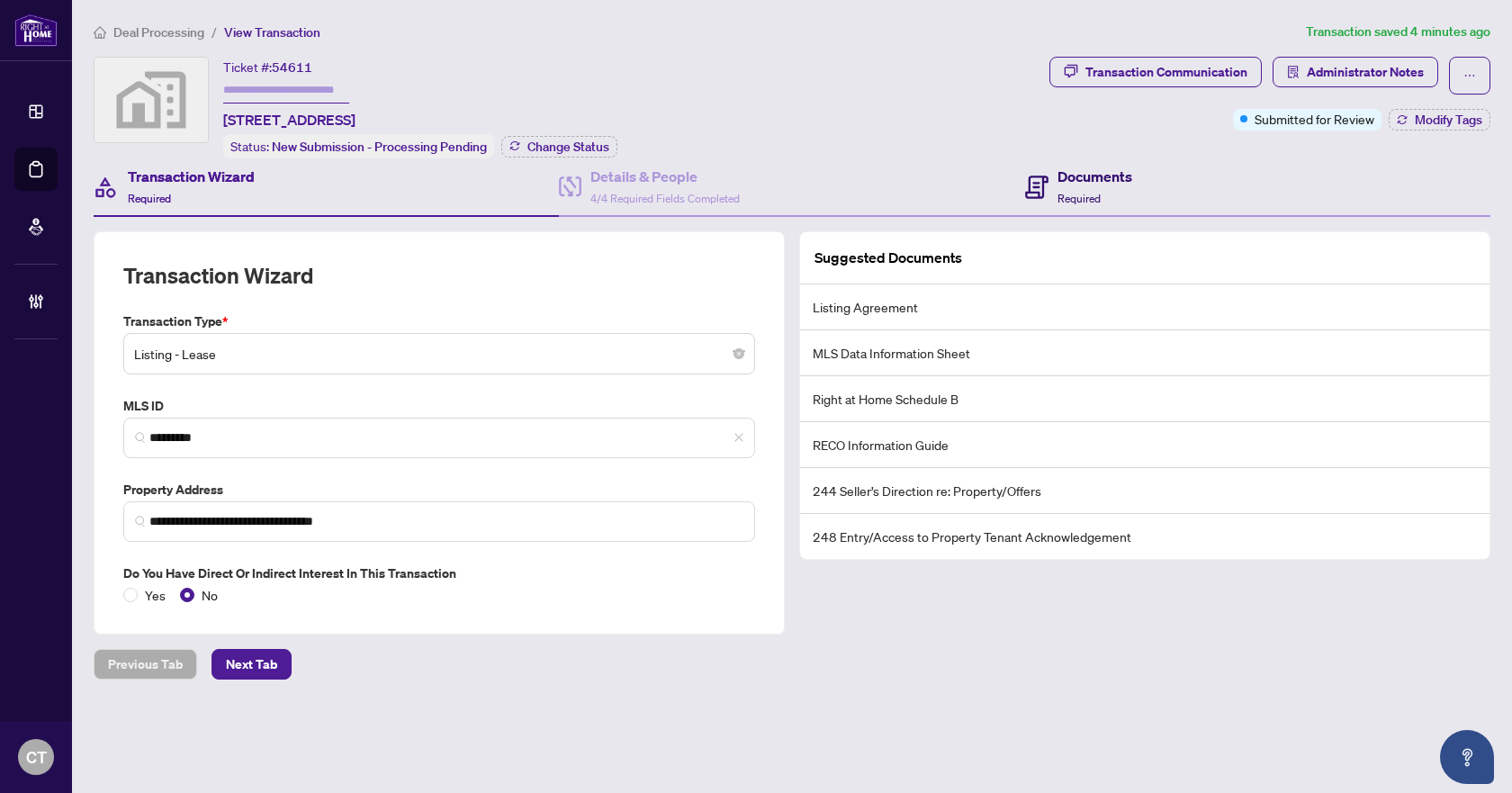
click at [1118, 178] on h4 "Documents" at bounding box center [1094, 176] width 74 height 22
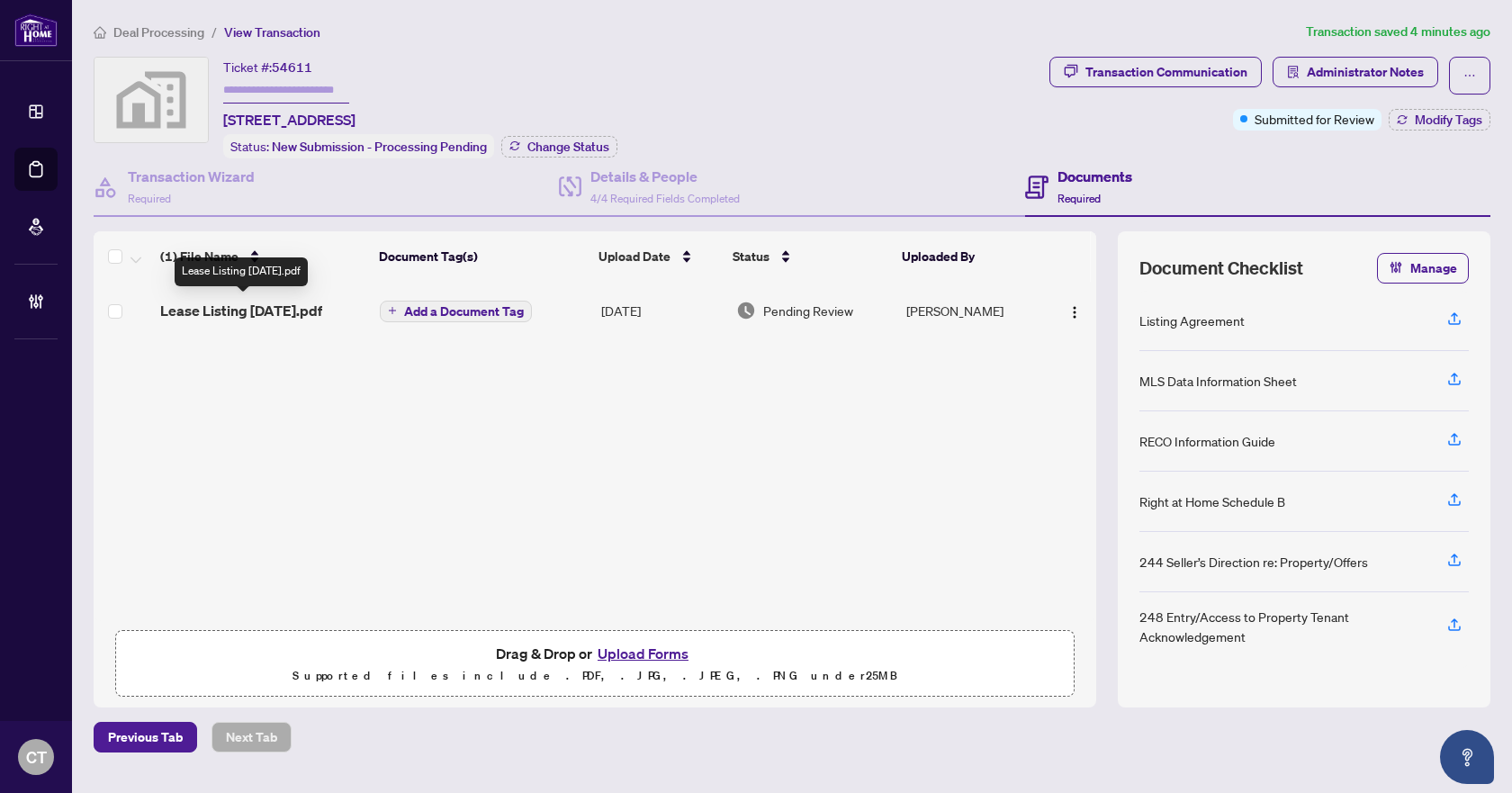
click at [265, 310] on span "Lease Listing [DATE].pdf" at bounding box center [241, 310] width 162 height 22
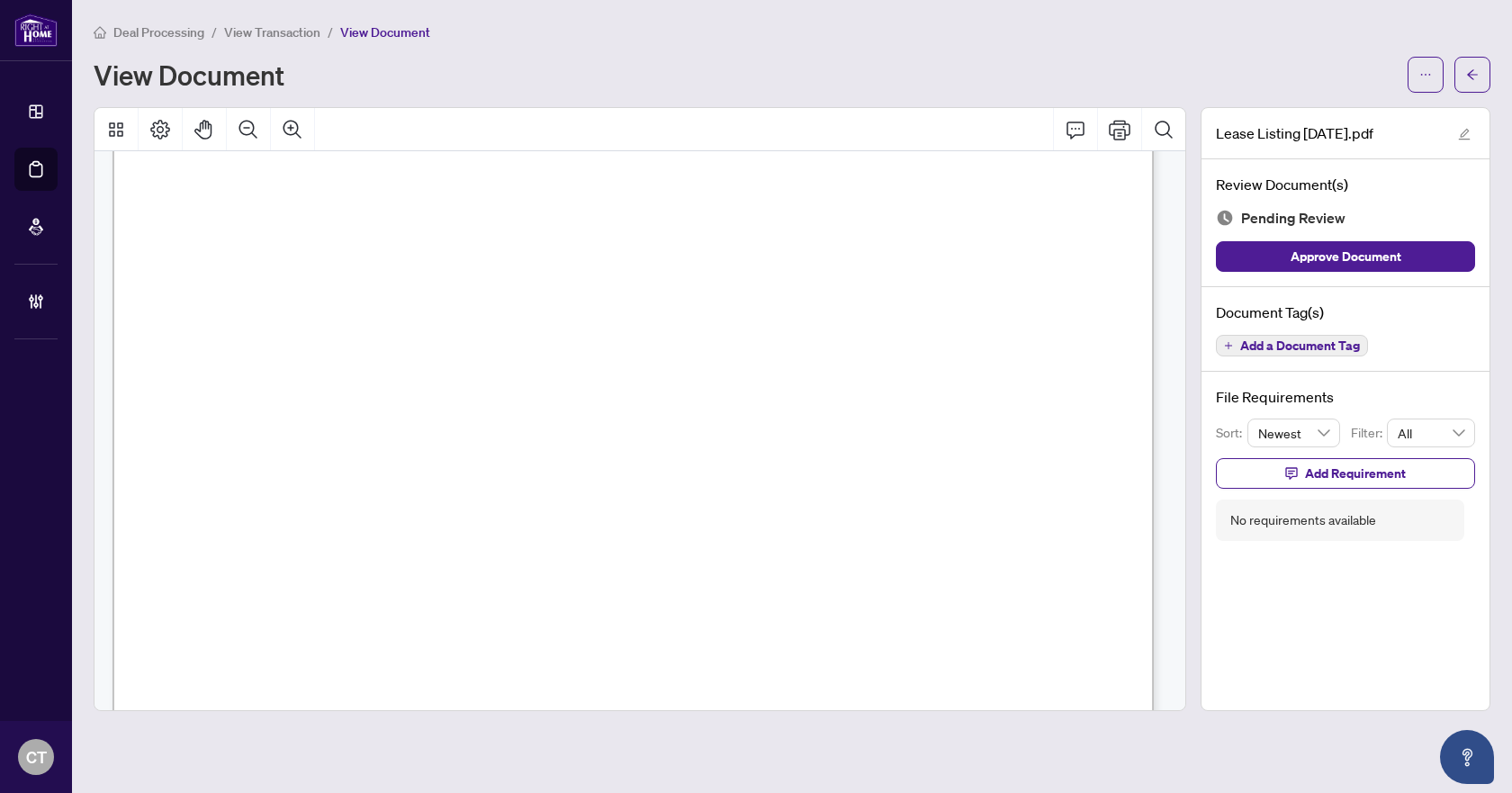
scroll to position [18540, 0]
click at [1308, 344] on span "Add a Document Tag" at bounding box center [1299, 345] width 119 height 12
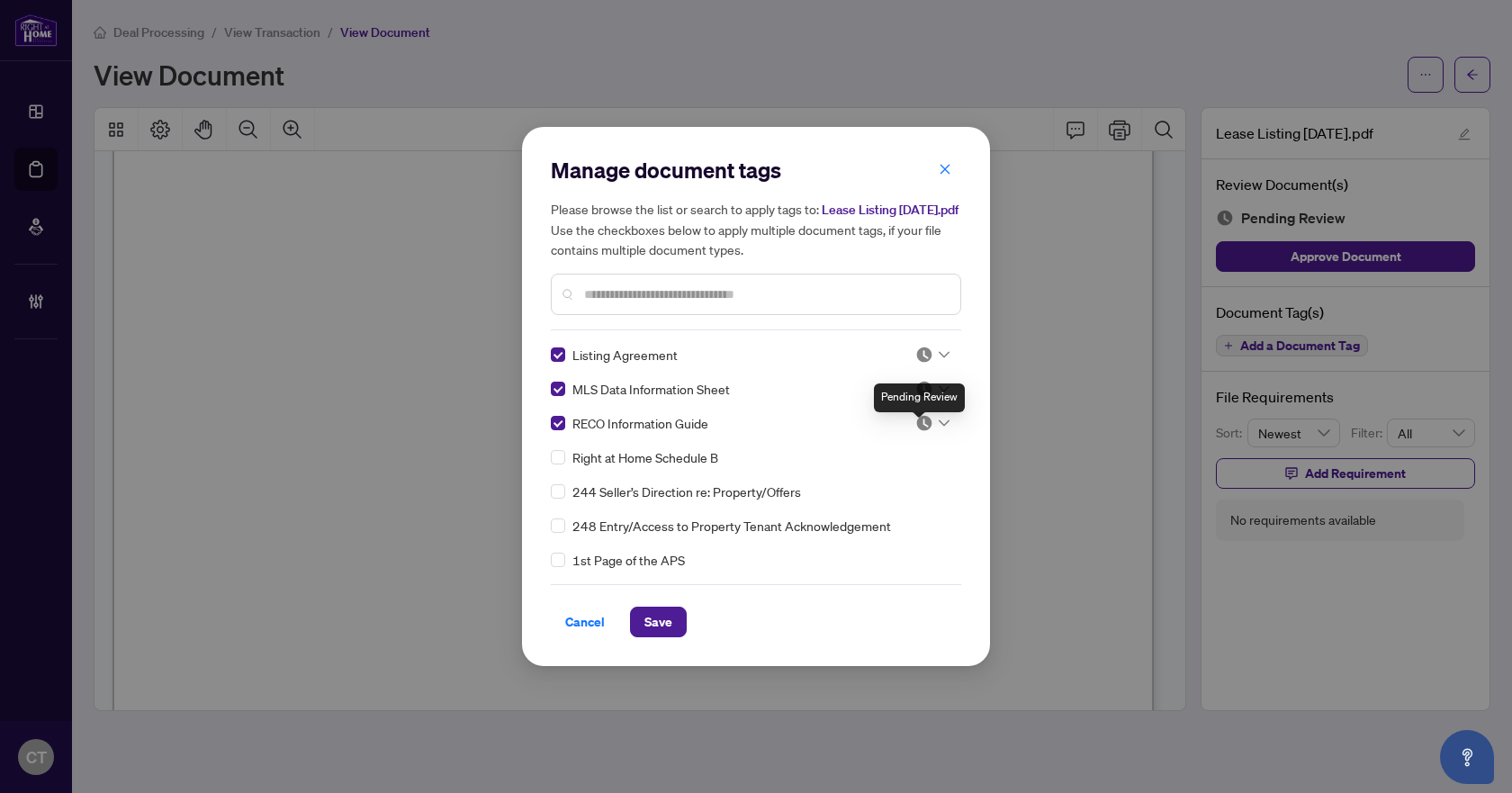
click at [922, 426] on img at bounding box center [924, 422] width 18 height 18
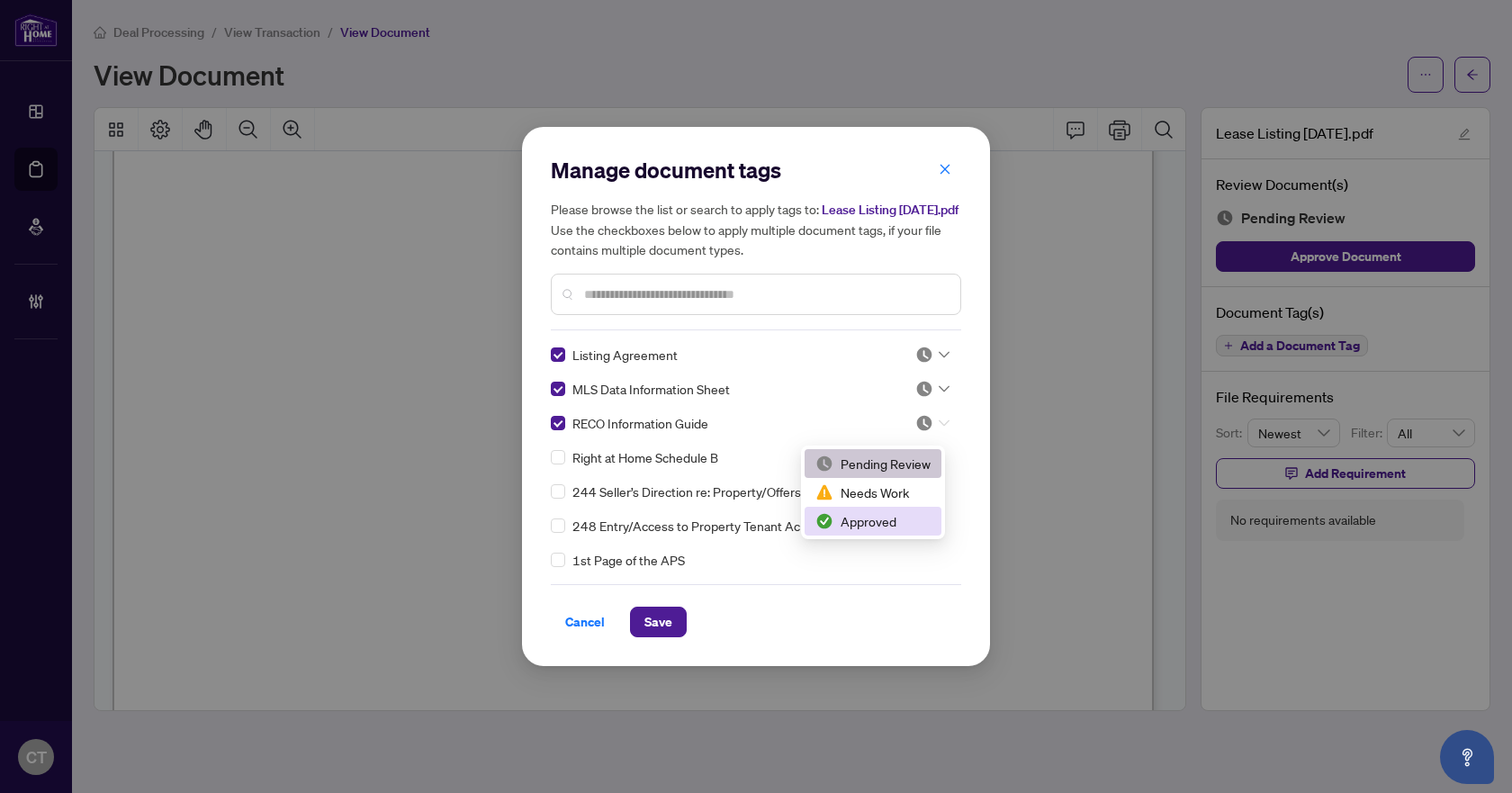
click at [857, 520] on div "Approved" at bounding box center [873, 520] width 115 height 20
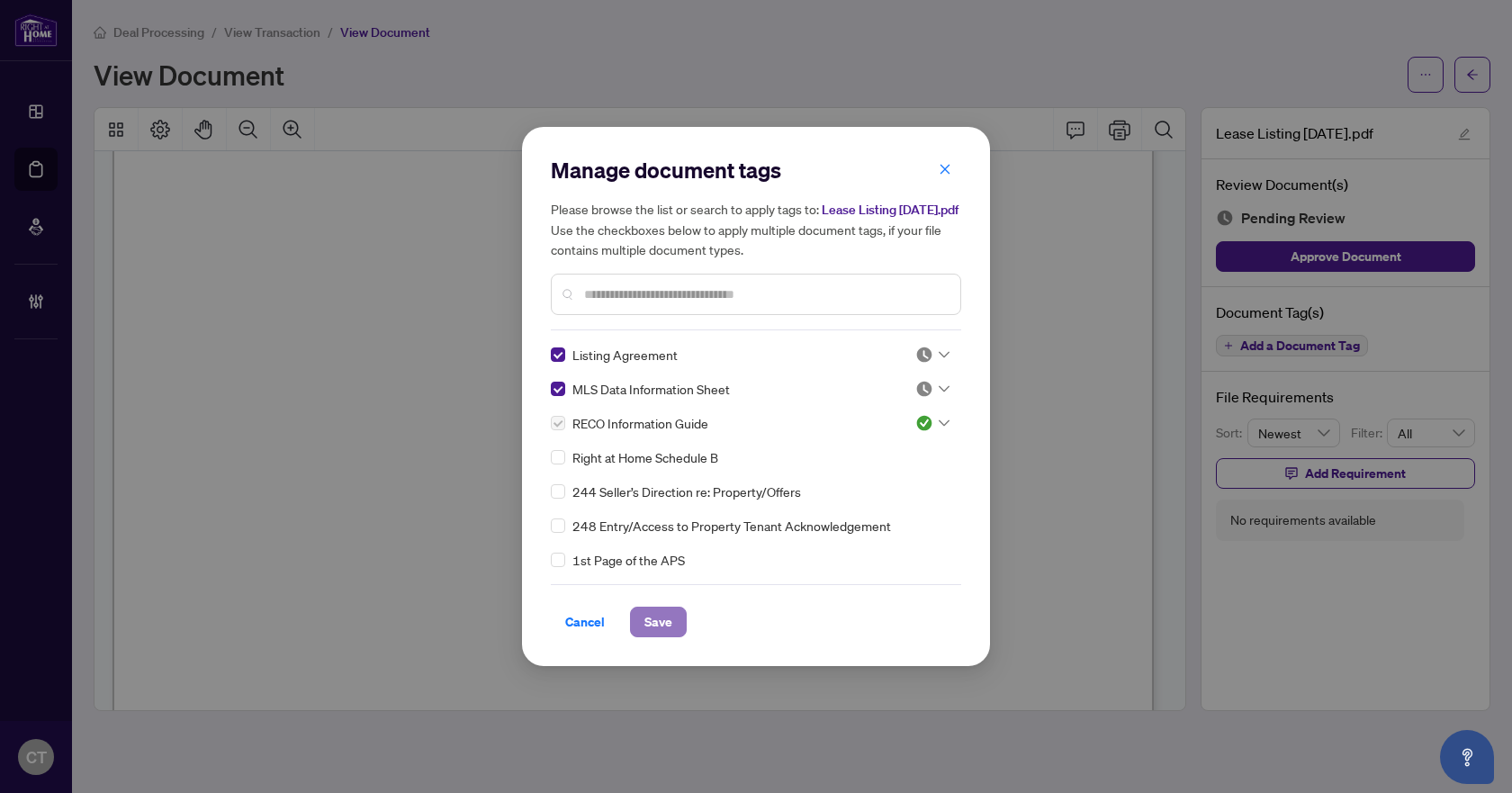
click at [674, 634] on button "Save" at bounding box center [659, 622] width 56 height 31
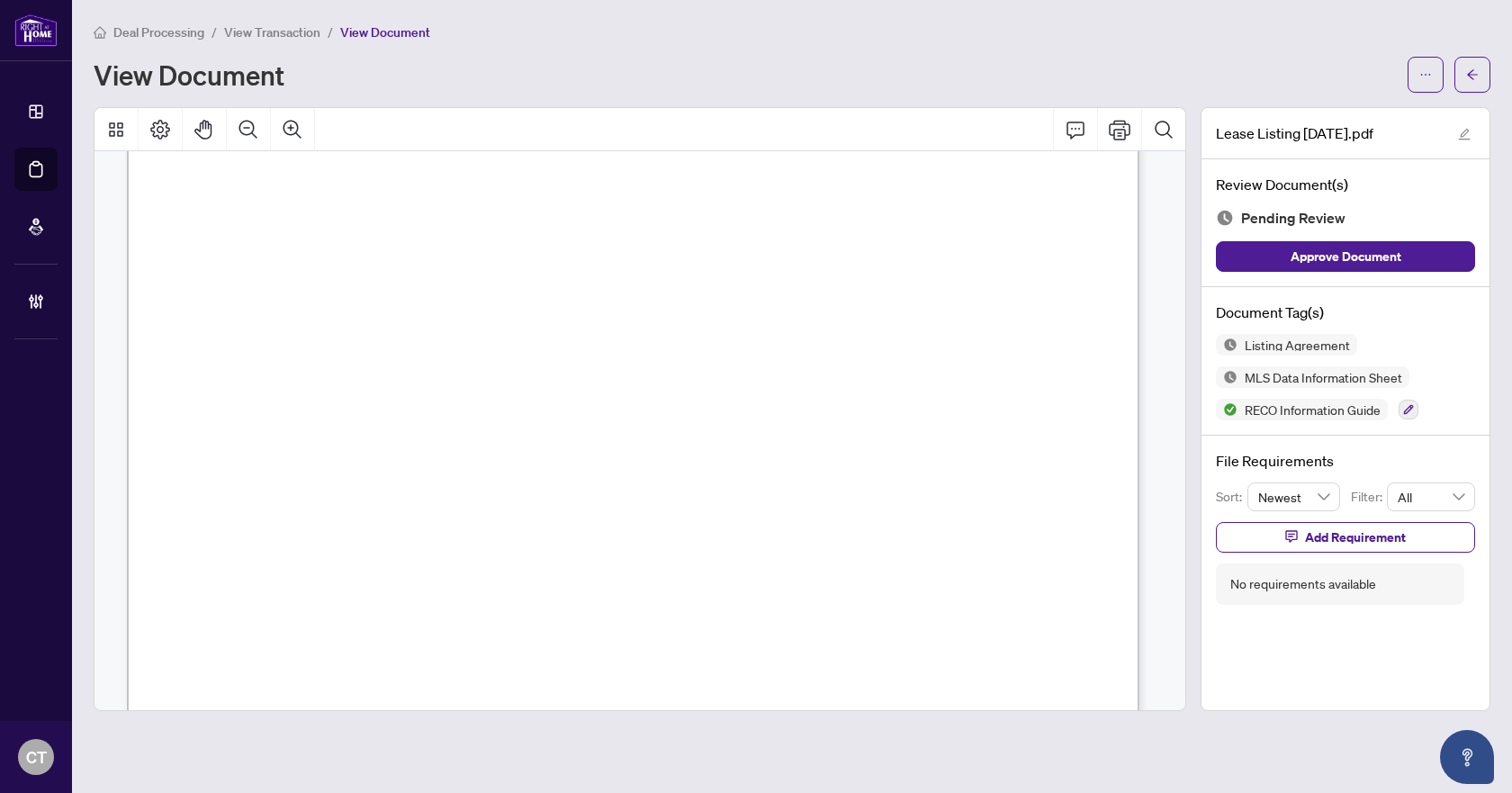
scroll to position [25778, 0]
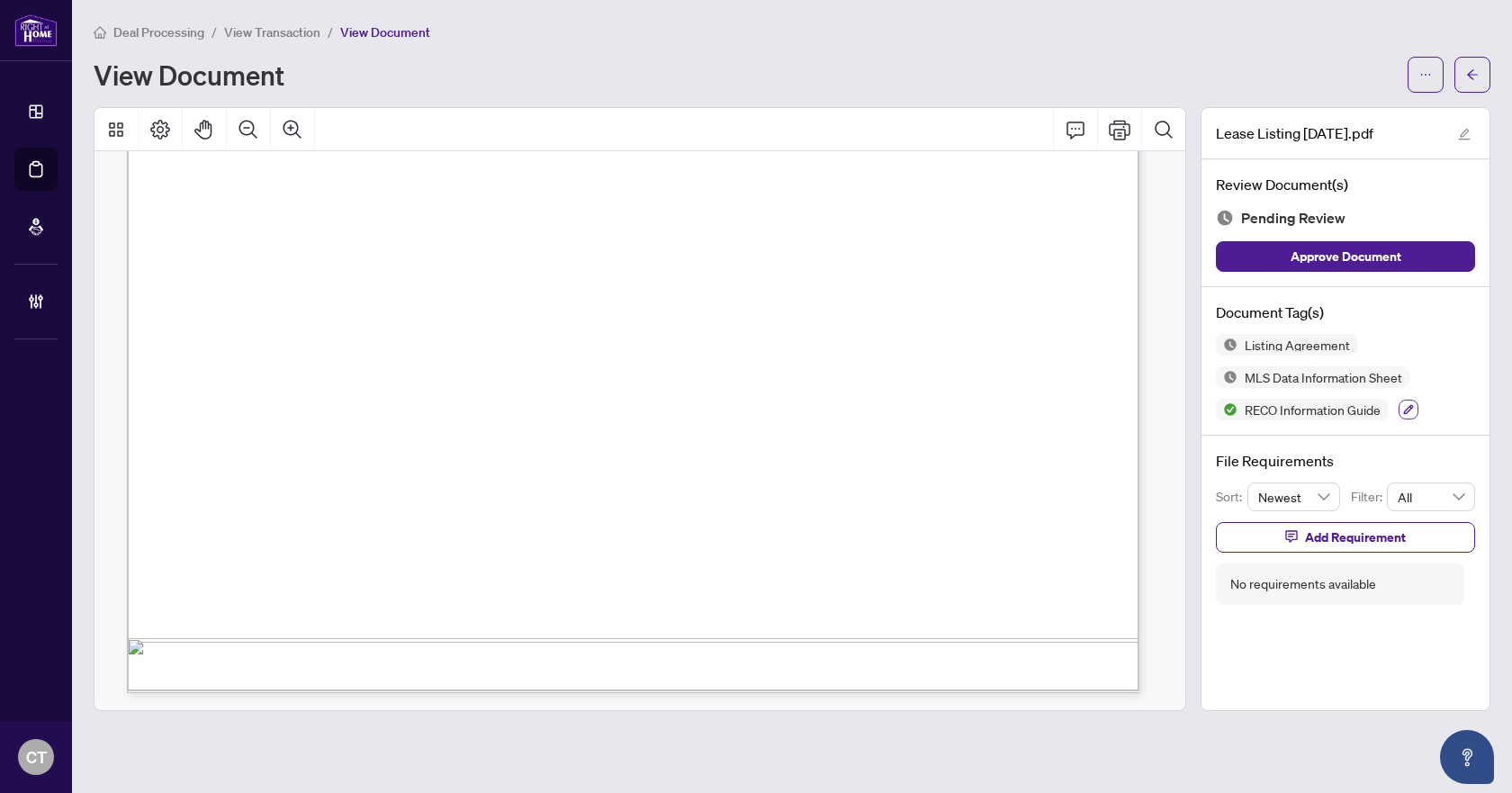
click at [1406, 404] on icon "button" at bounding box center [1409, 409] width 10 height 10
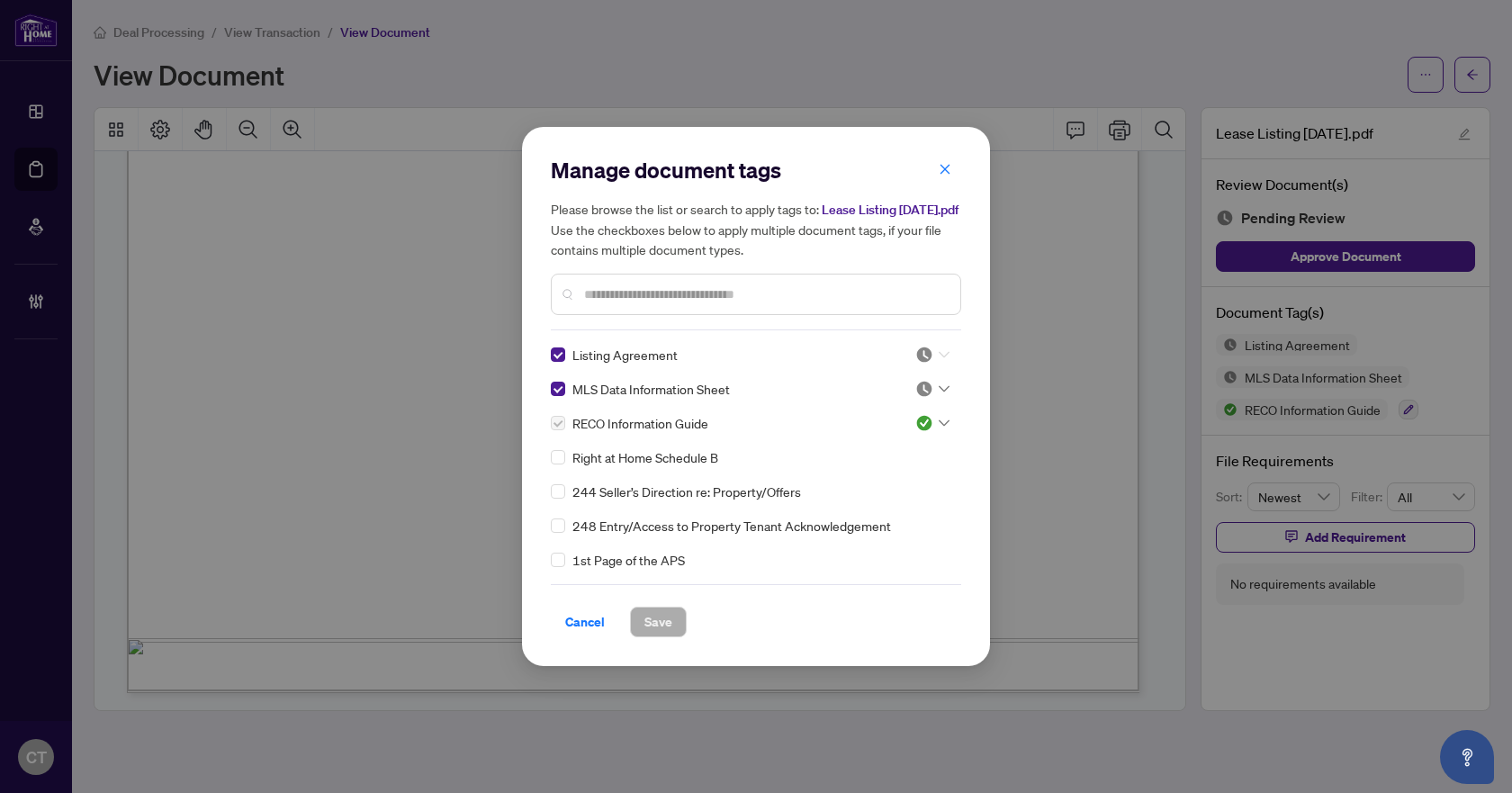
click at [939, 358] on icon at bounding box center [944, 355] width 10 height 8
click at [884, 451] on div "Approved" at bounding box center [873, 452] width 115 height 20
click at [922, 398] on img at bounding box center [924, 389] width 18 height 18
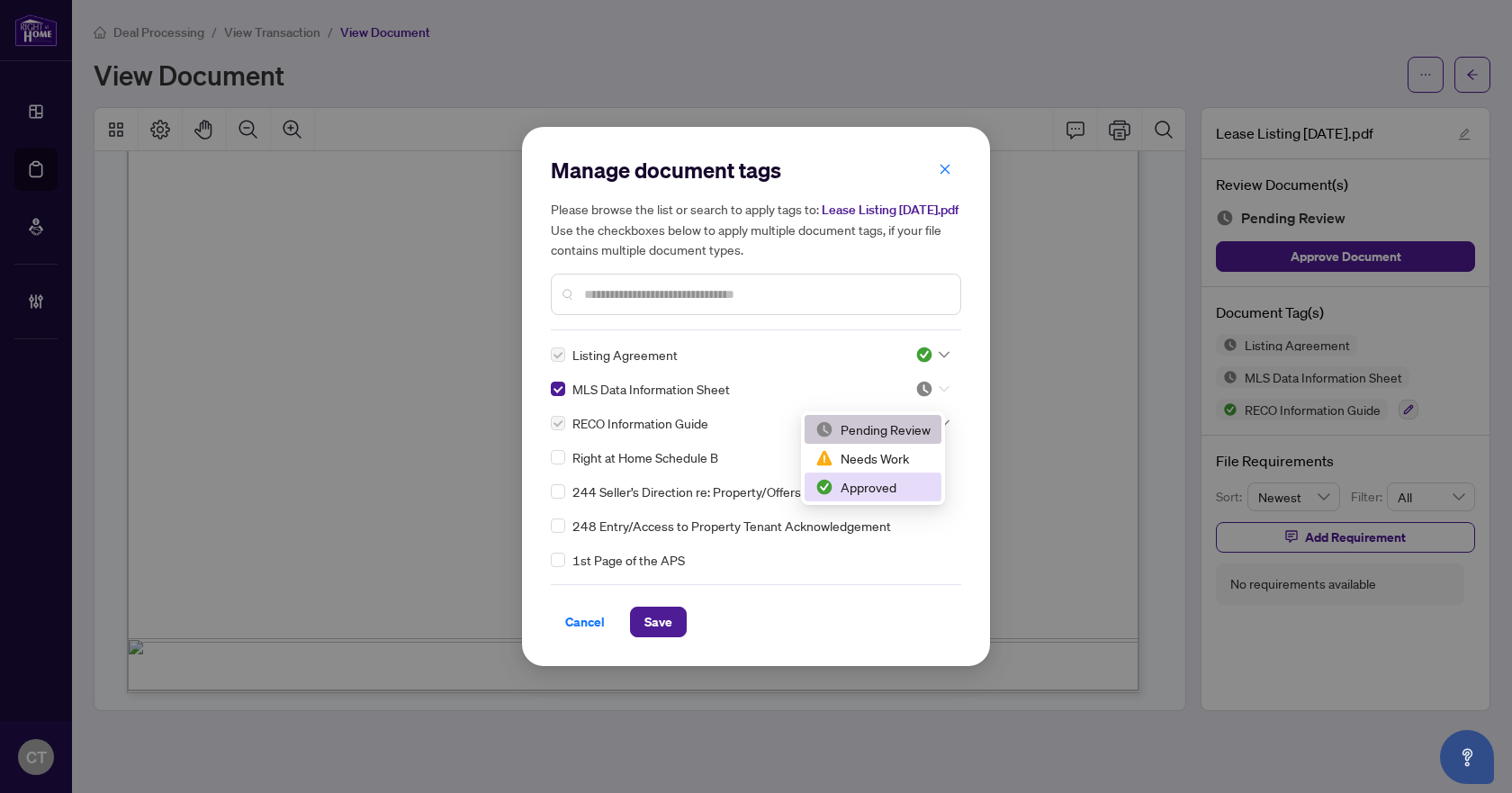
drag, startPoint x: 838, startPoint y: 489, endPoint x: 748, endPoint y: 503, distance: 91.1
click at [839, 490] on div "Approved" at bounding box center [873, 486] width 115 height 20
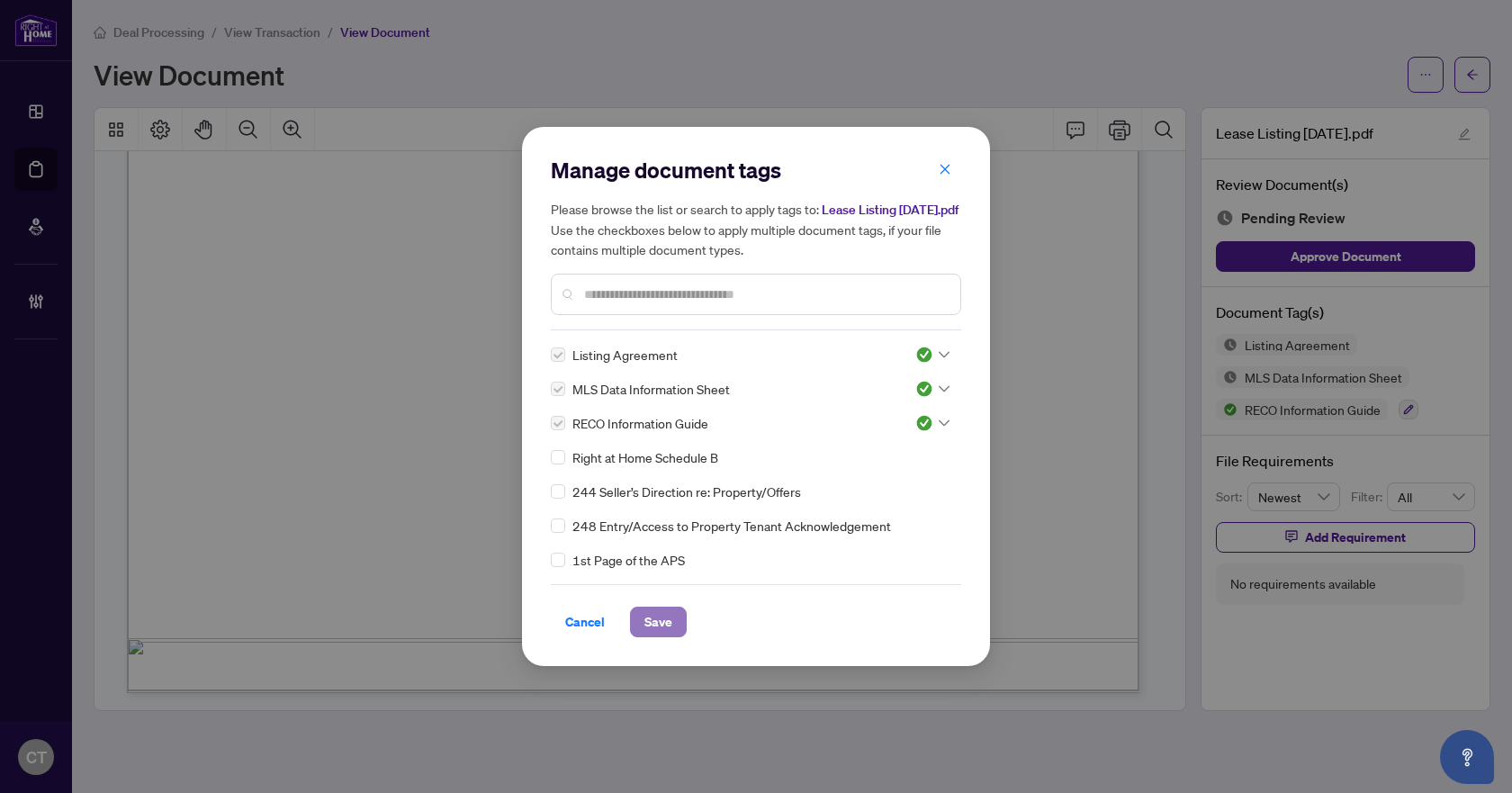
click at [673, 624] on button "Save" at bounding box center [659, 622] width 56 height 31
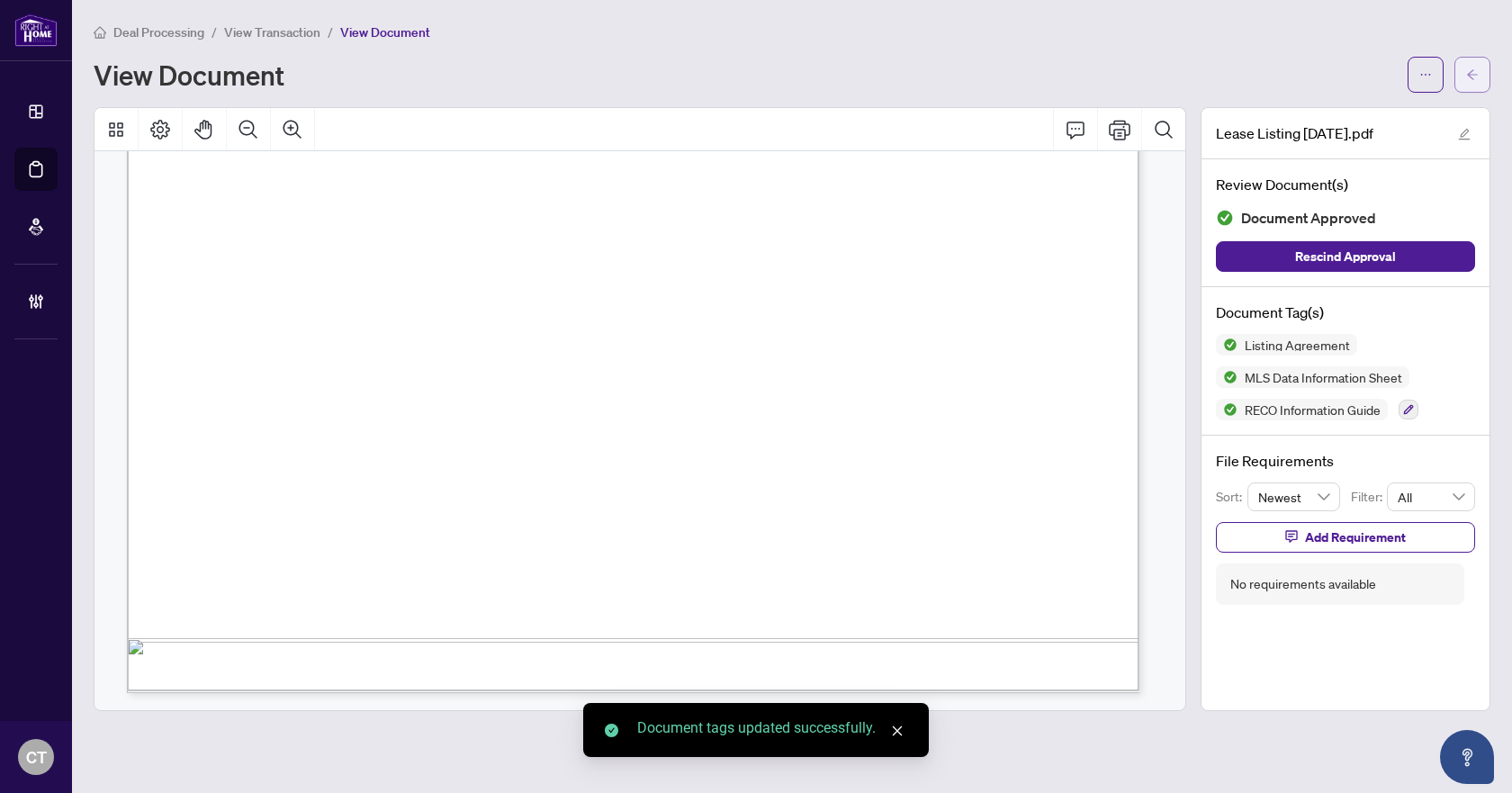
click at [1473, 73] on icon "arrow-left" at bounding box center [1472, 74] width 12 height 12
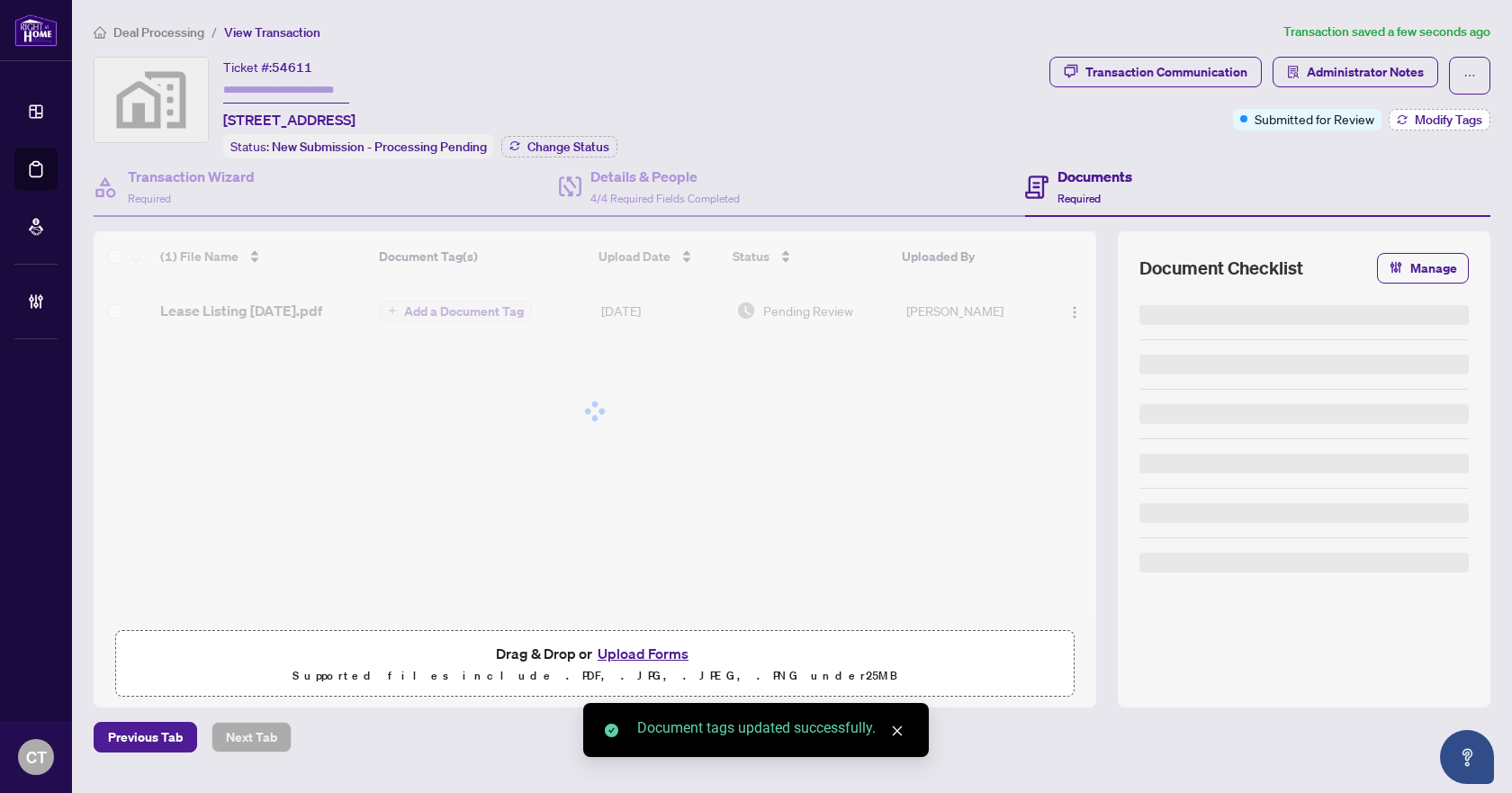
click at [1435, 119] on span "Modify Tags" at bounding box center [1449, 119] width 68 height 12
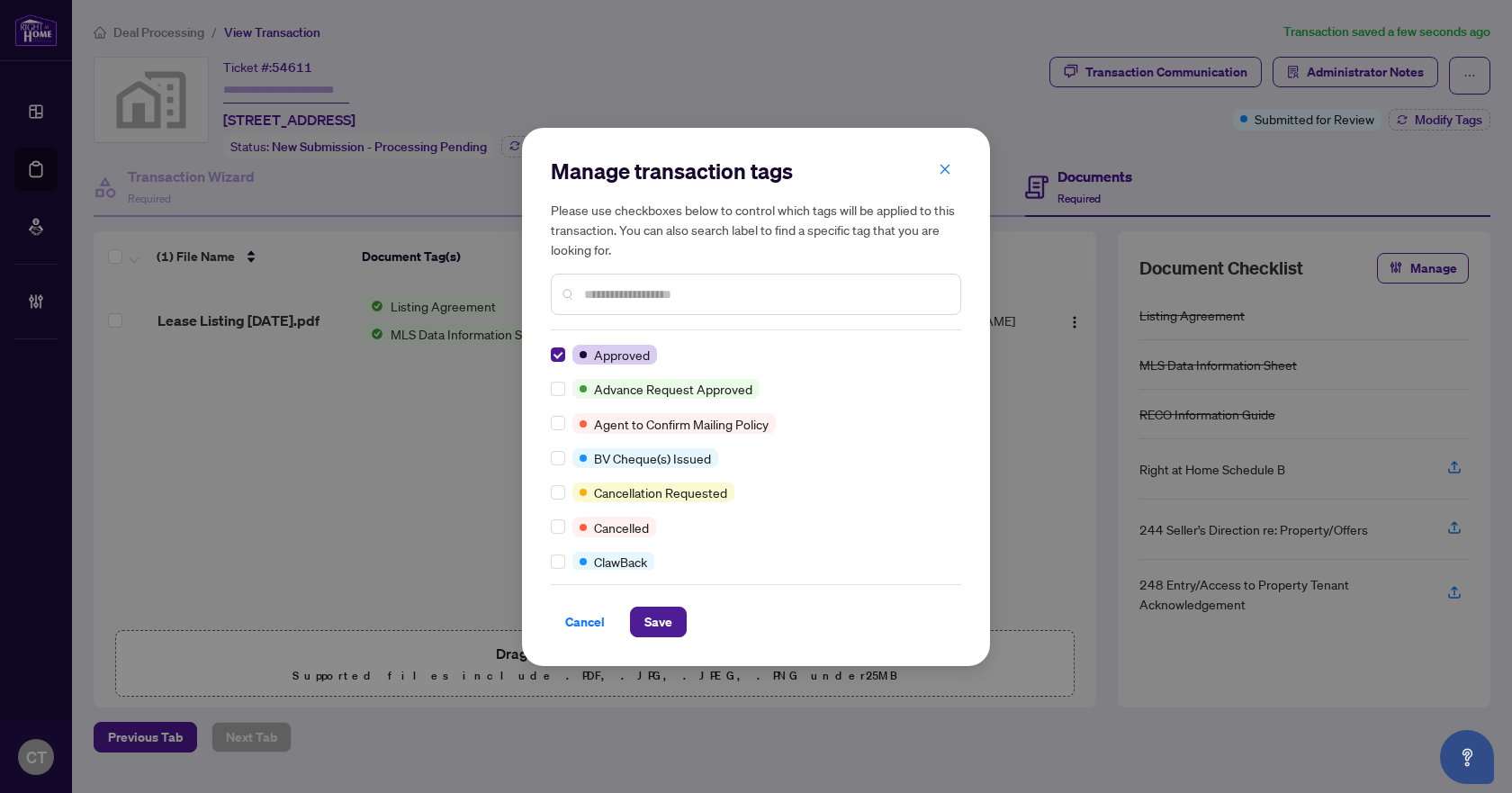
drag, startPoint x: 659, startPoint y: 618, endPoint x: 346, endPoint y: 535, distance: 323.8
click at [659, 619] on span "Save" at bounding box center [659, 622] width 28 height 29
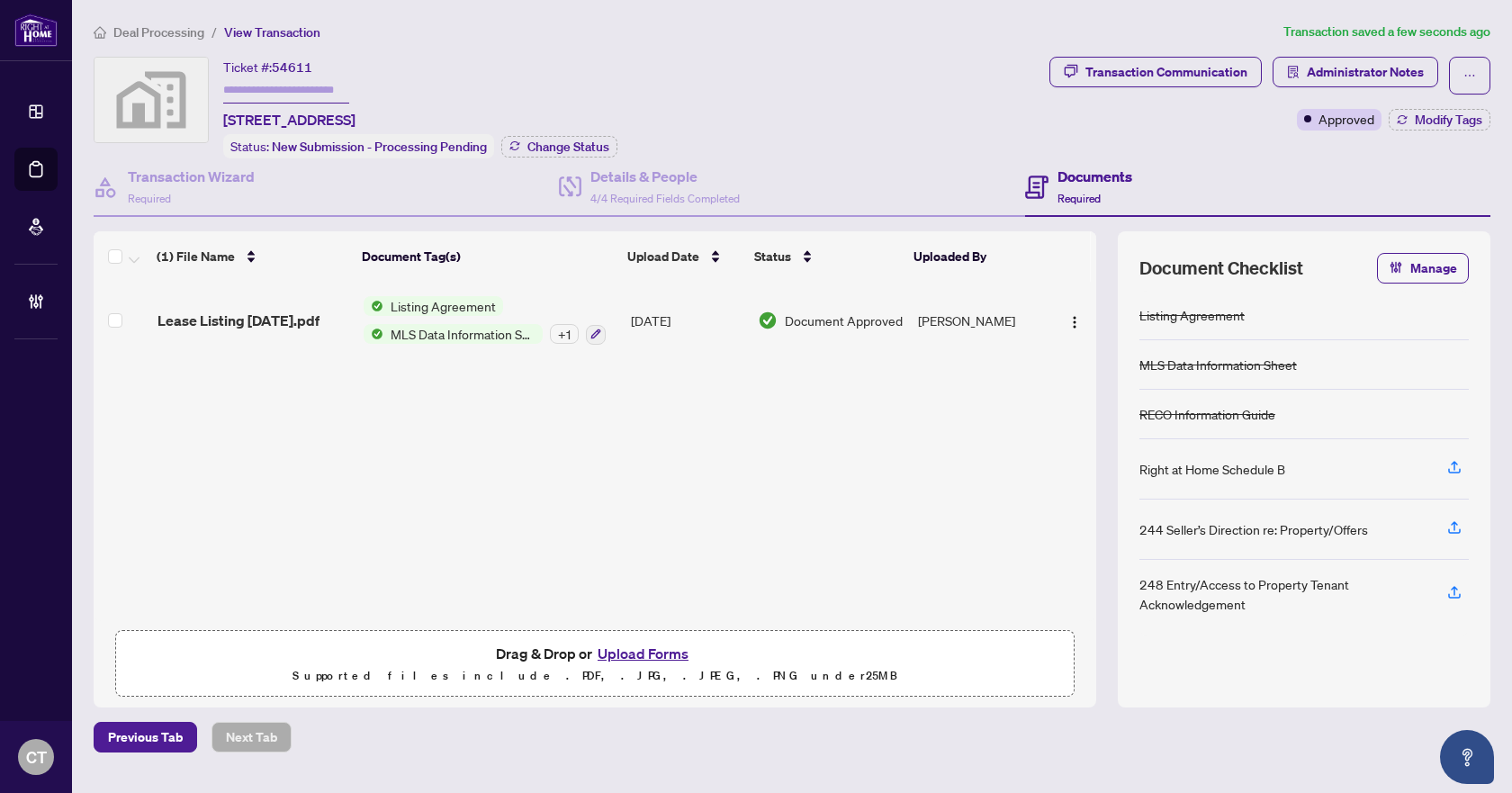
drag, startPoint x: 790, startPoint y: 89, endPoint x: 508, endPoint y: 108, distance: 282.6
click at [790, 89] on div "Ticket #: 54611 [STREET_ADDRESS] Status: New Submission - Processing Pending Ch…" at bounding box center [567, 107] width 948 height 102
click at [156, 31] on span "Deal Processing" at bounding box center [159, 32] width 91 height 16
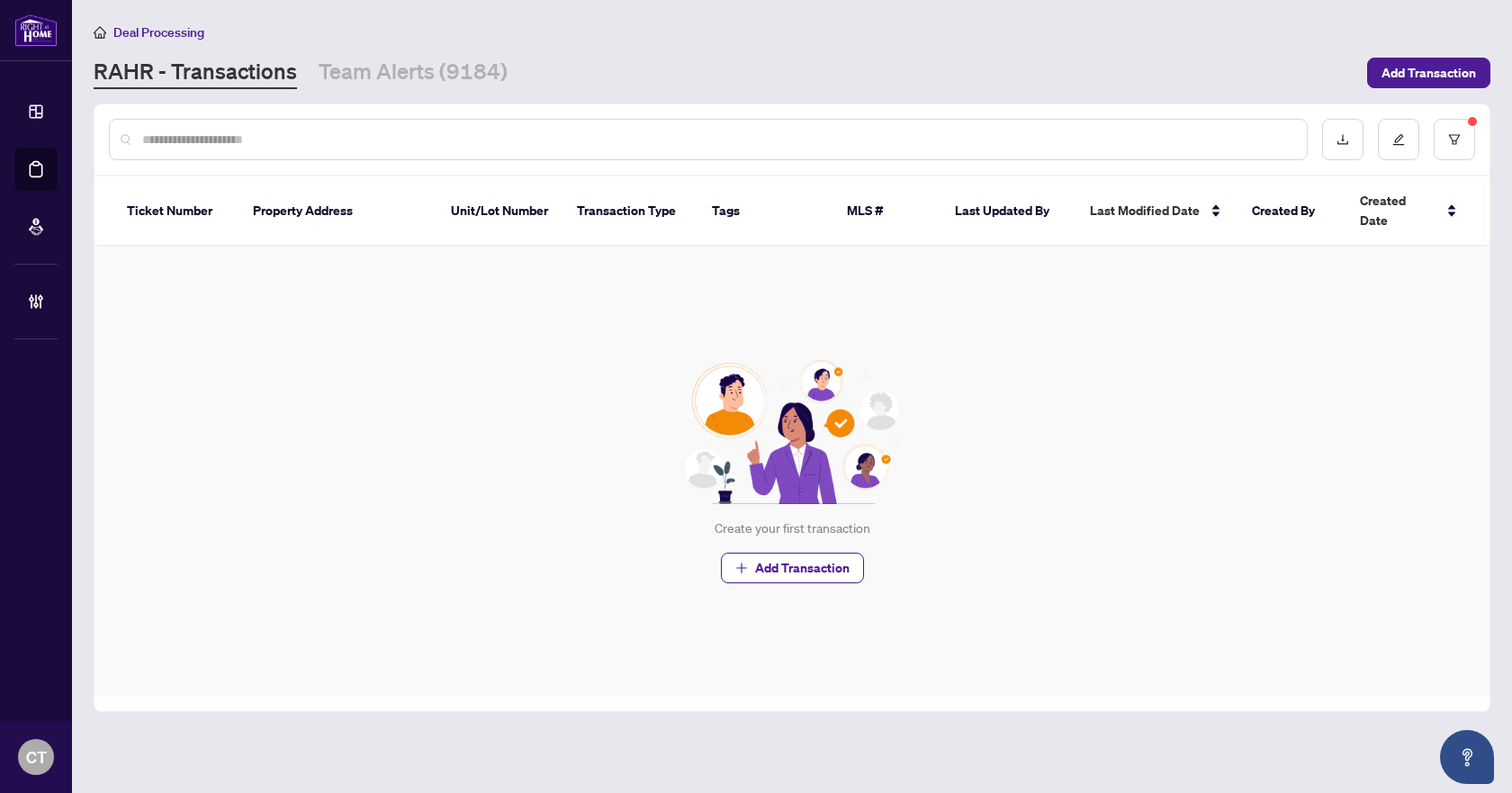
click at [634, 56] on div "[PERSON_NAME] - Transactions Team Alerts (9184)" at bounding box center [724, 72] width 1263 height 32
click at [441, 69] on link "Team Alerts (9184)" at bounding box center [413, 72] width 189 height 32
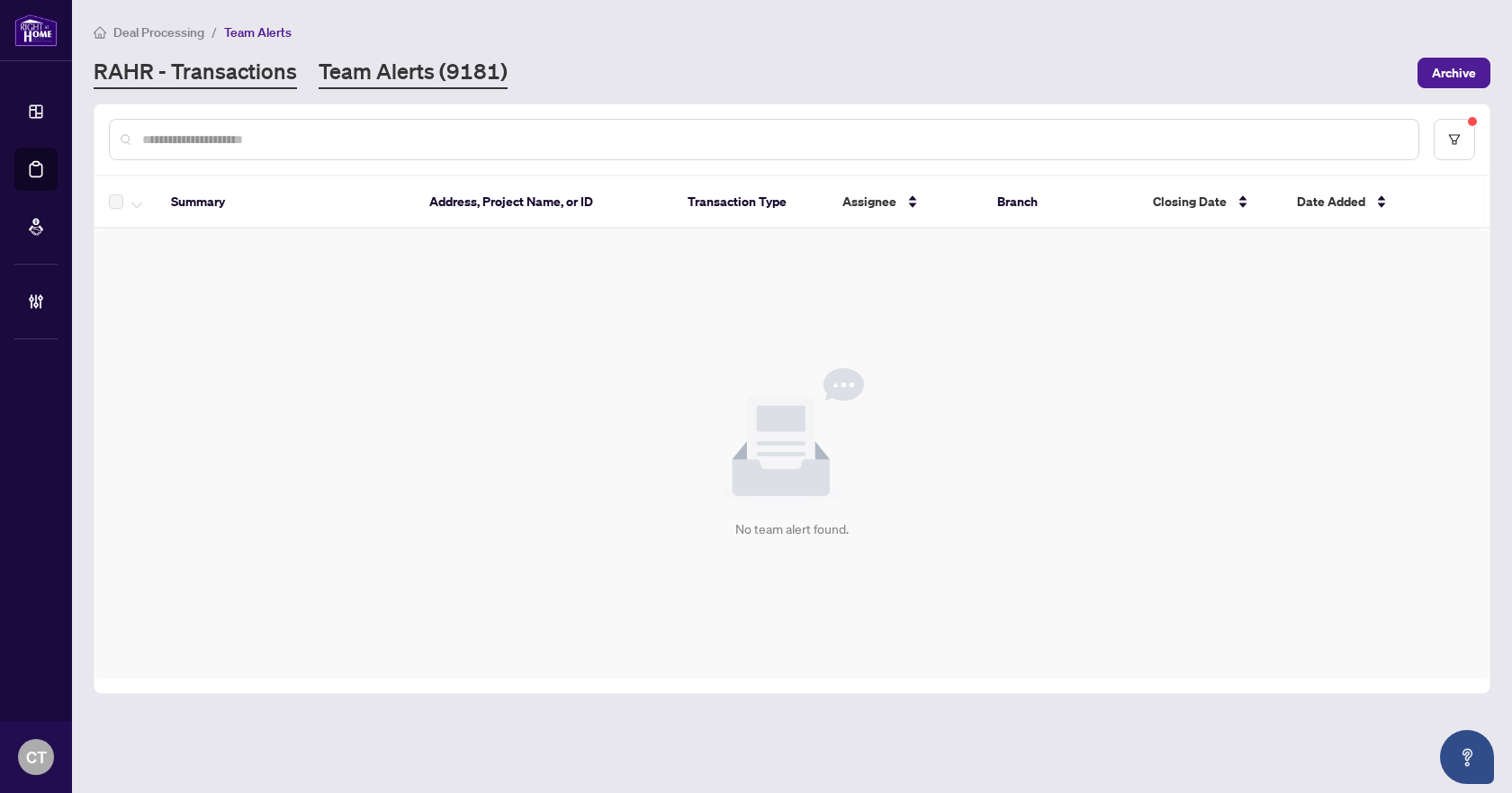
click at [141, 56] on link "RAHR - Transactions" at bounding box center [195, 72] width 203 height 32
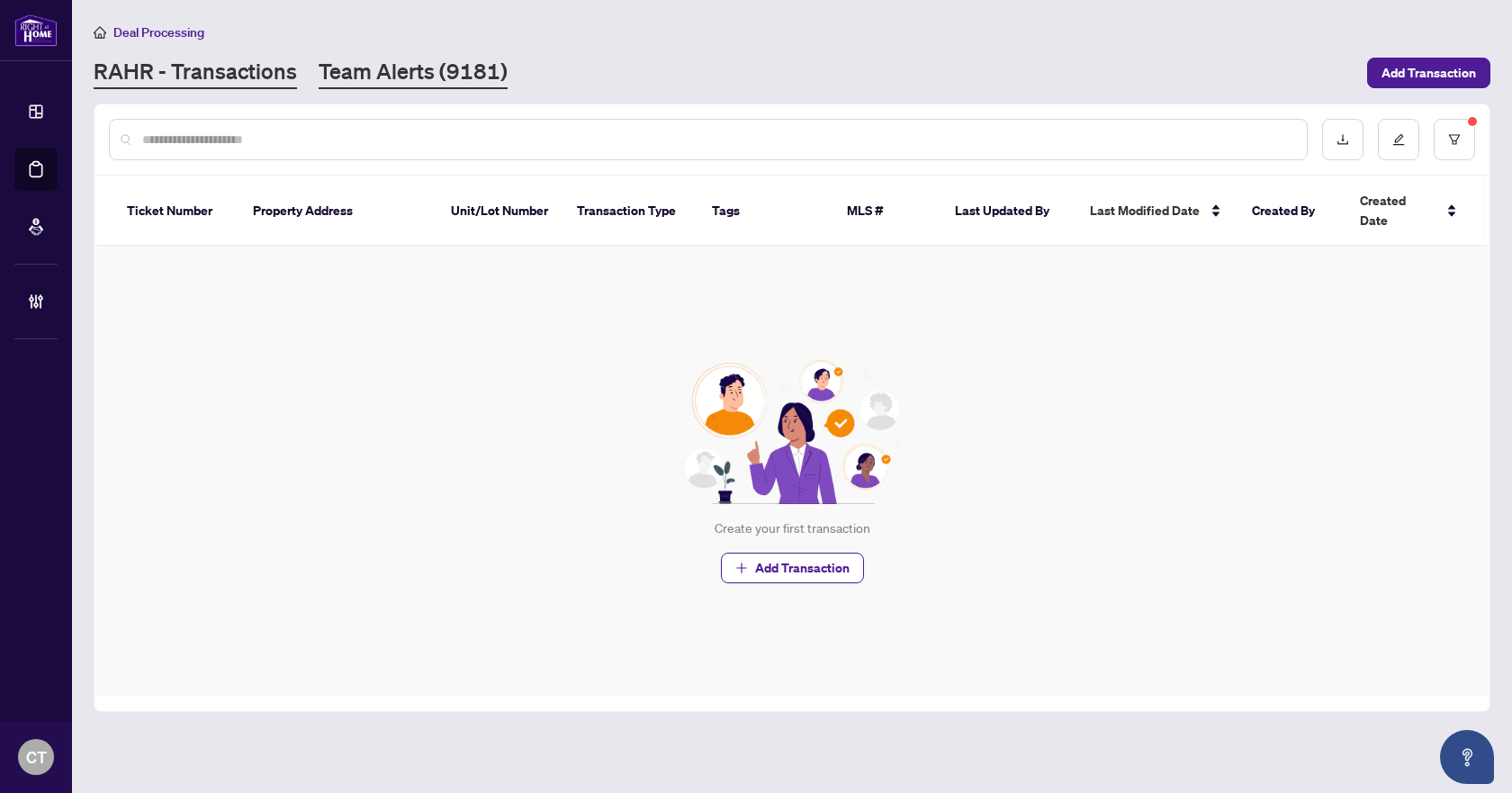
click at [334, 59] on link "Team Alerts (9181)" at bounding box center [413, 72] width 189 height 32
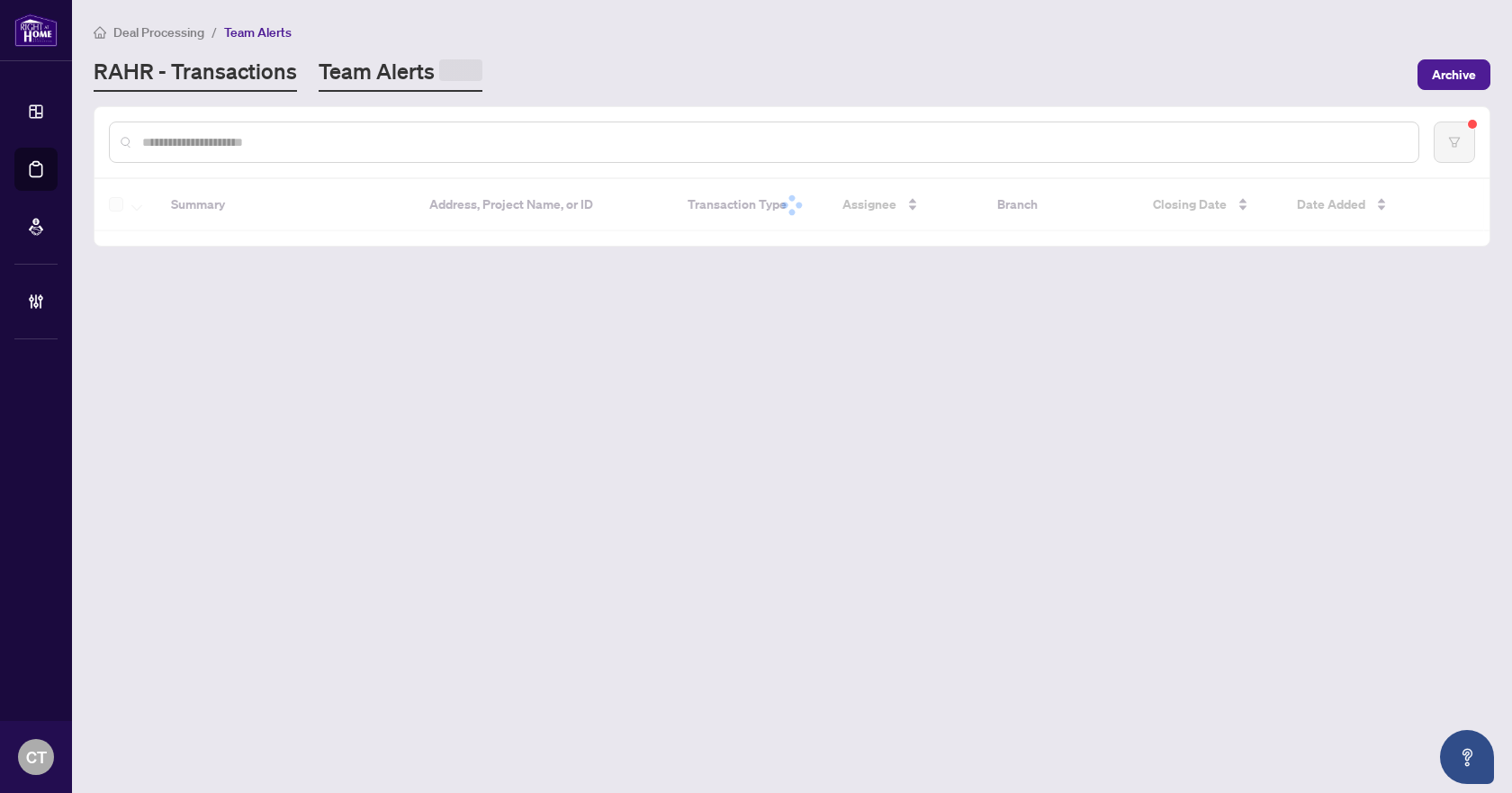
click at [250, 71] on link "RAHR - Transactions" at bounding box center [195, 73] width 203 height 35
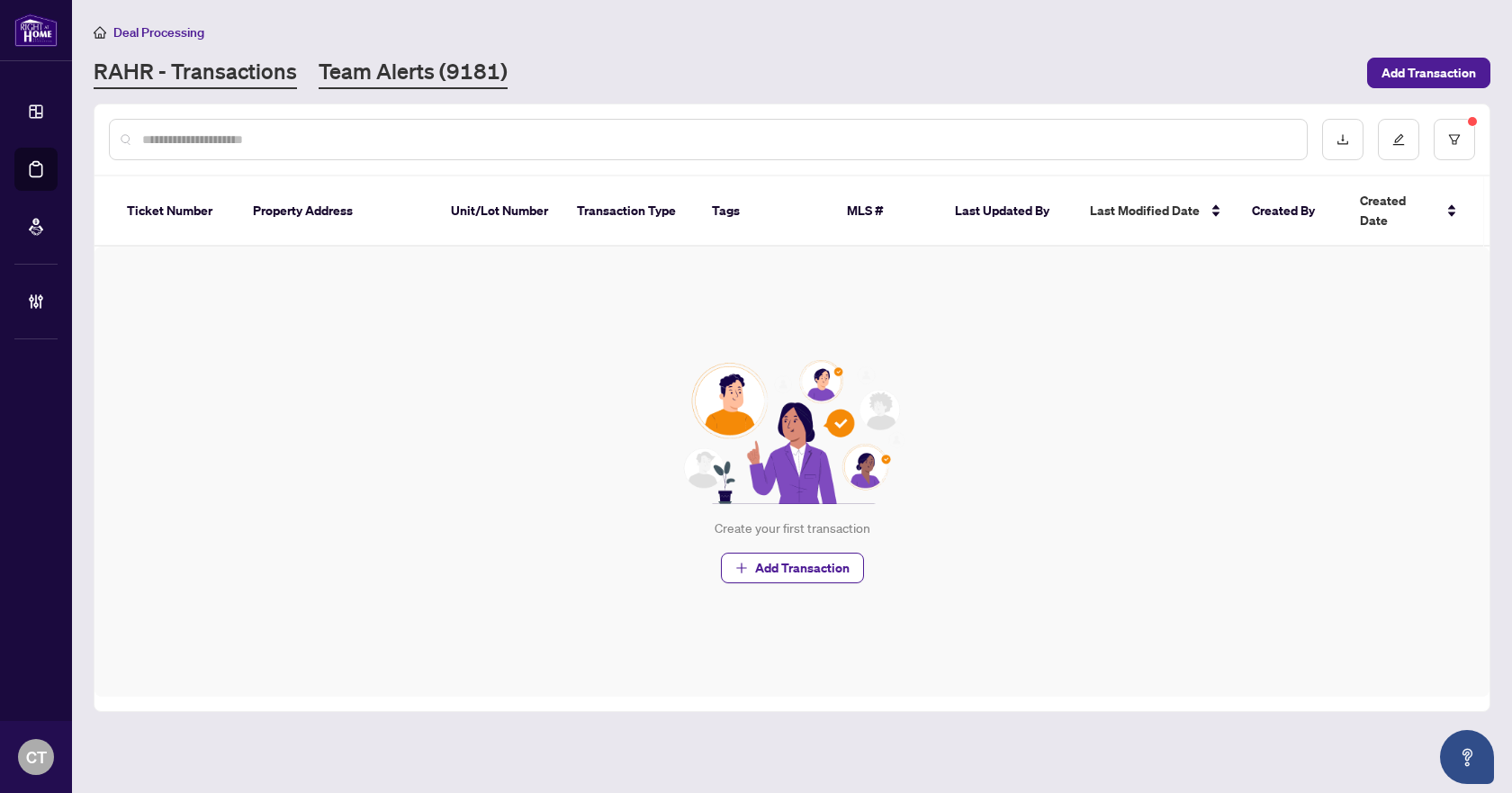
click at [400, 83] on link "Team Alerts (9181)" at bounding box center [413, 72] width 189 height 32
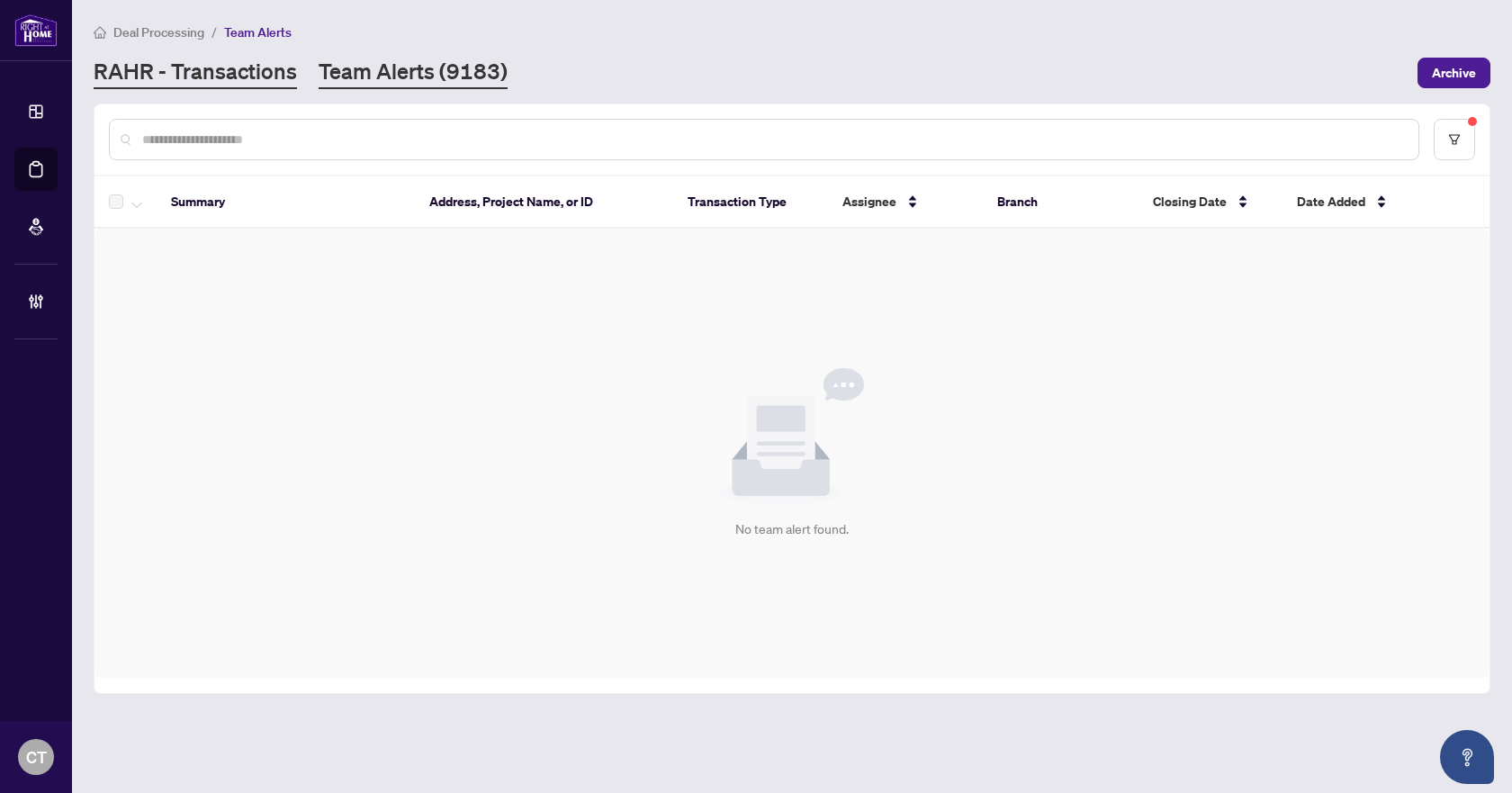
click at [244, 73] on link "RAHR - Transactions" at bounding box center [195, 72] width 203 height 32
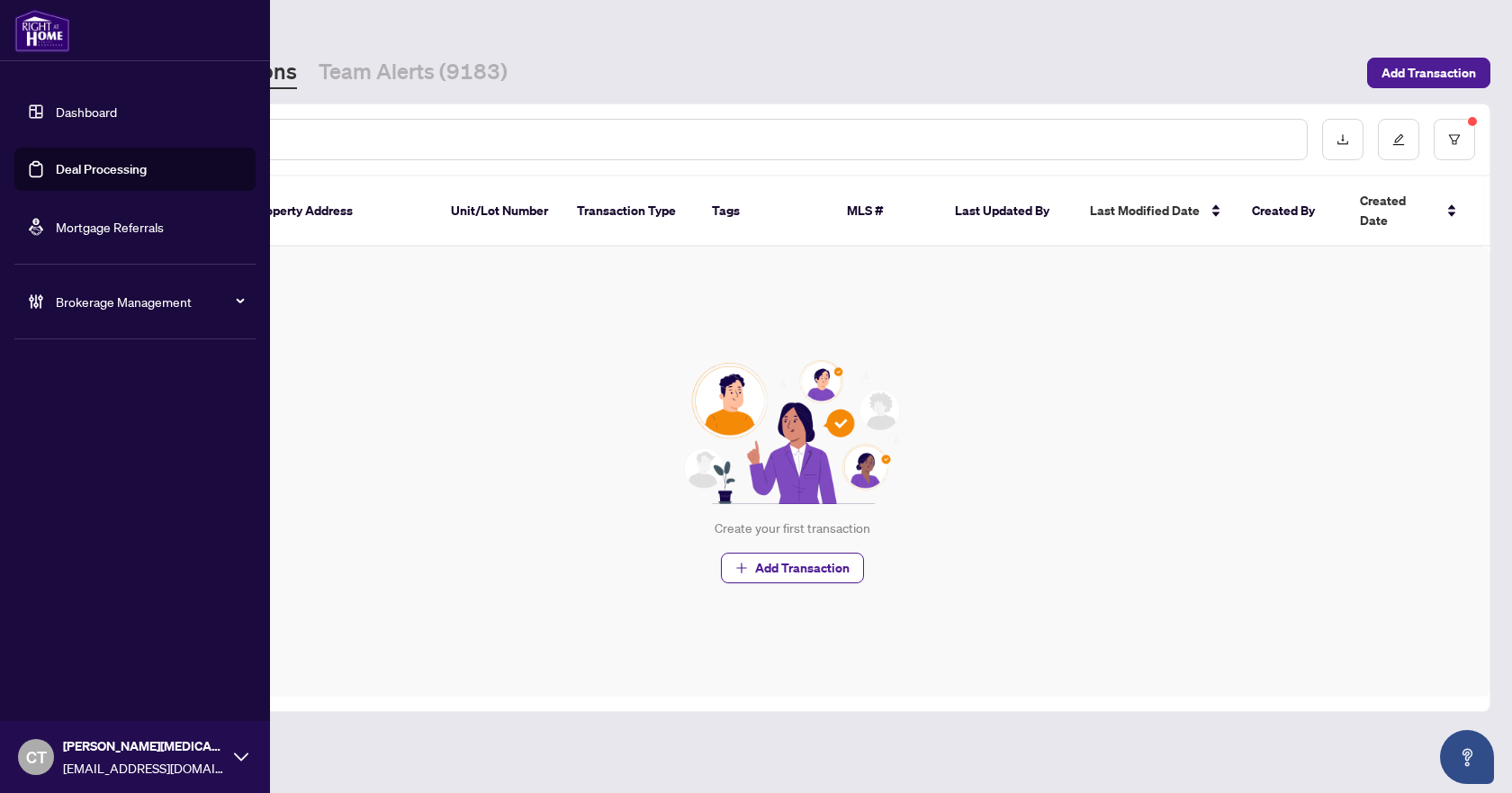
click at [57, 306] on span "Brokerage Management" at bounding box center [149, 301] width 187 height 20
click at [105, 432] on link "Manage Agents" at bounding box center [82, 431] width 89 height 16
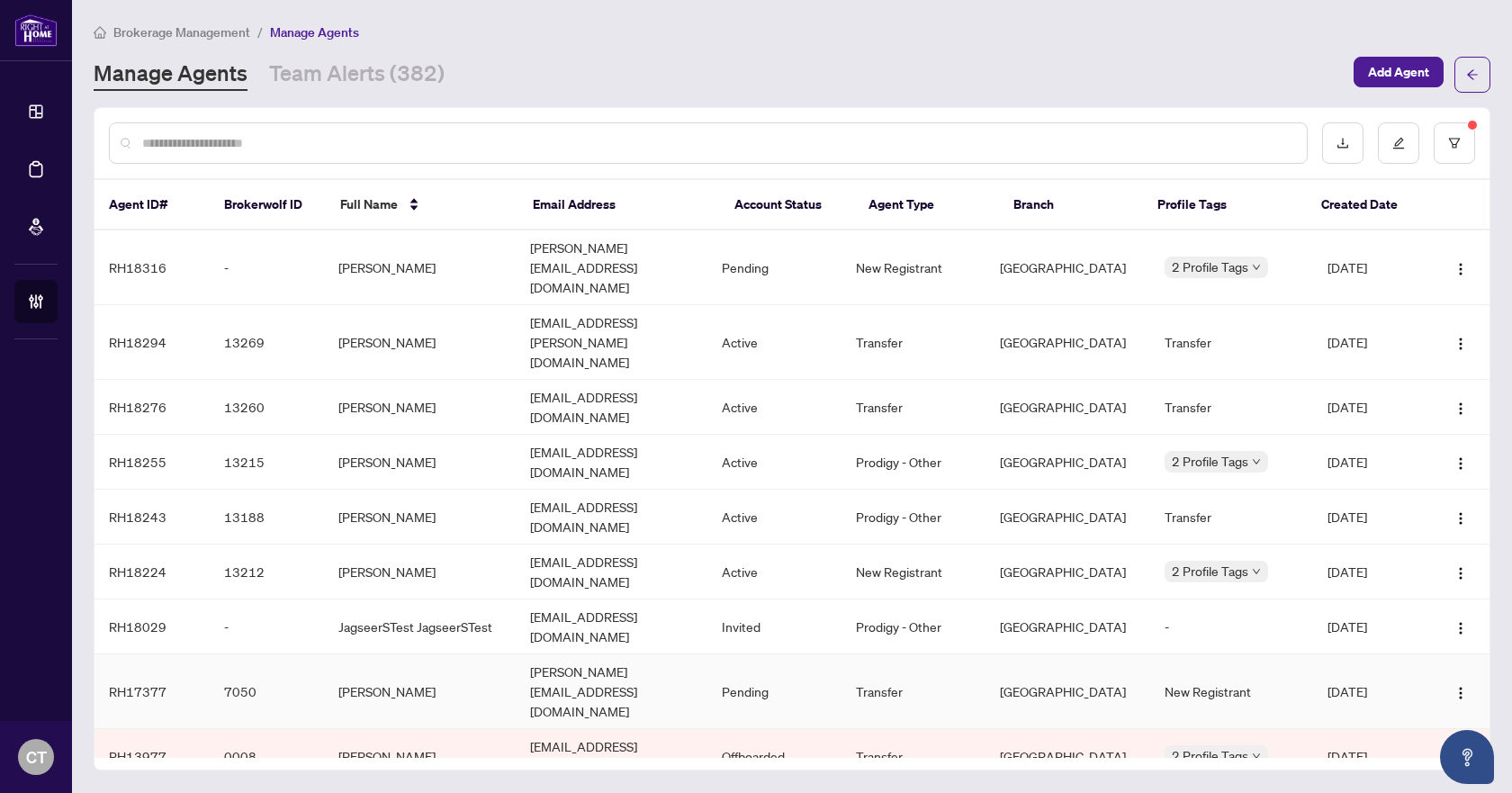
click at [359, 655] on td "[PERSON_NAME]" at bounding box center [420, 691] width 192 height 74
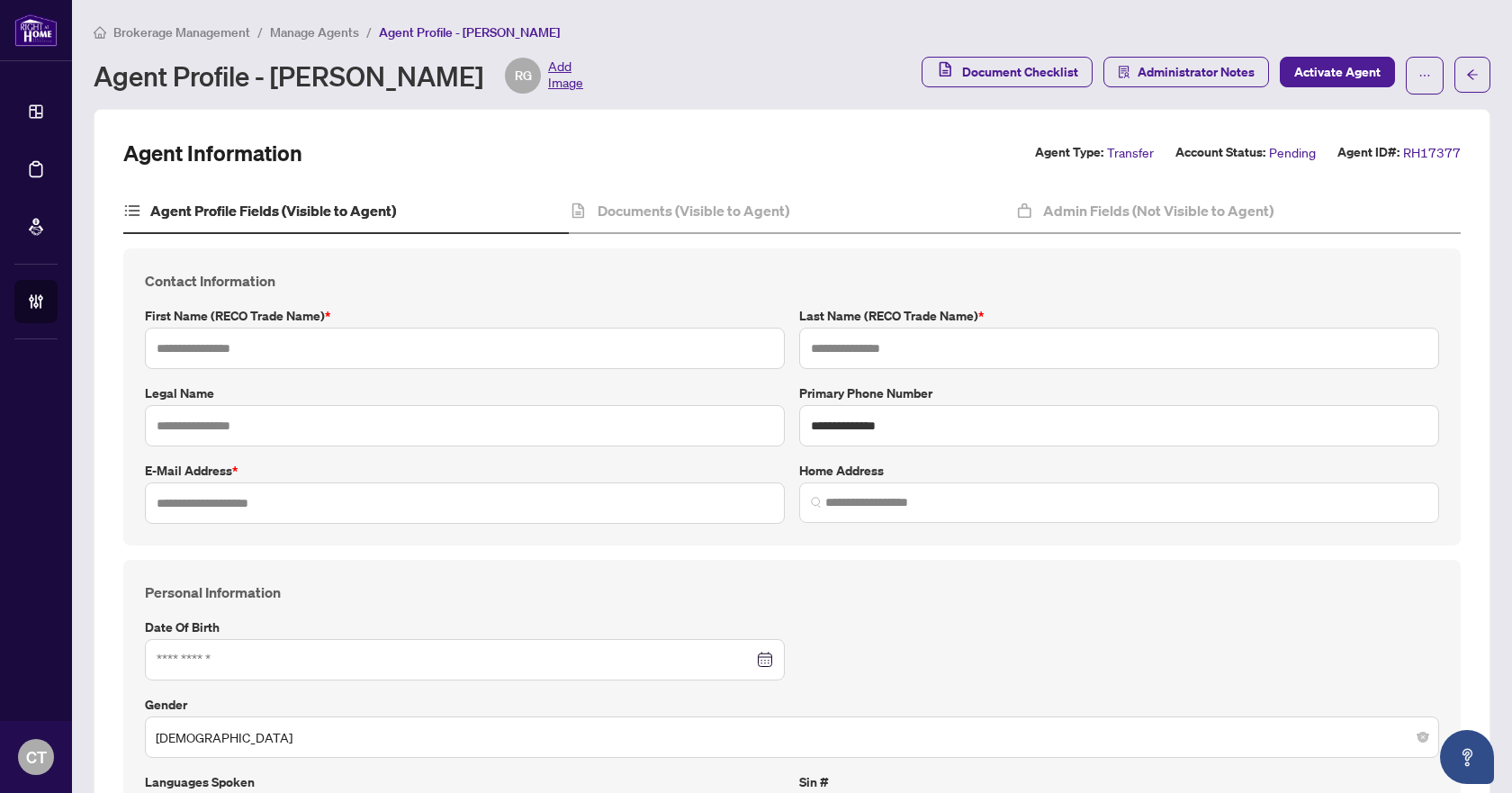
type input "****"
type input "*****"
type input "**********"
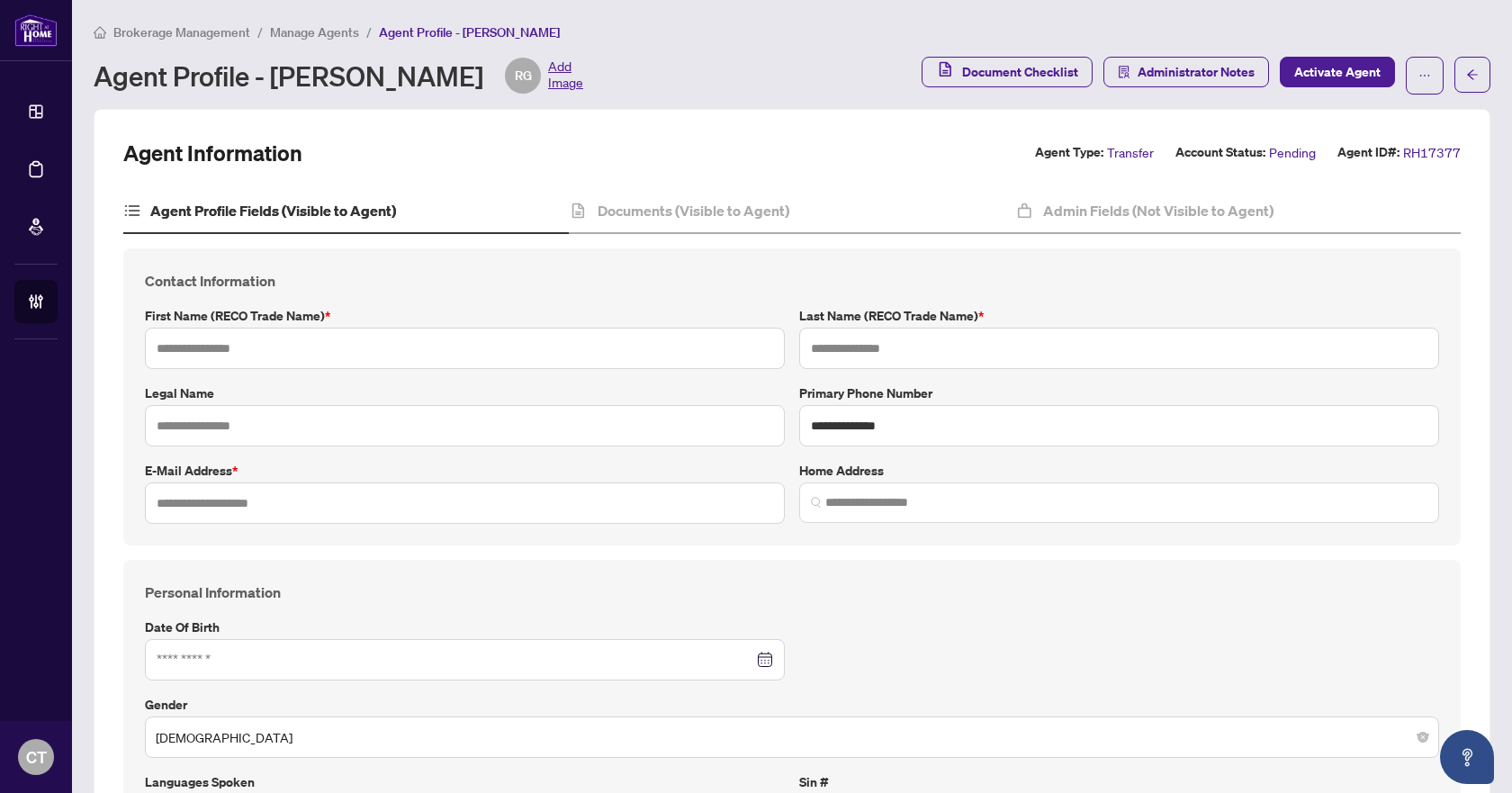
type input "*********"
type input "**********"
type input "**"
type input "*********"
type input "*******"
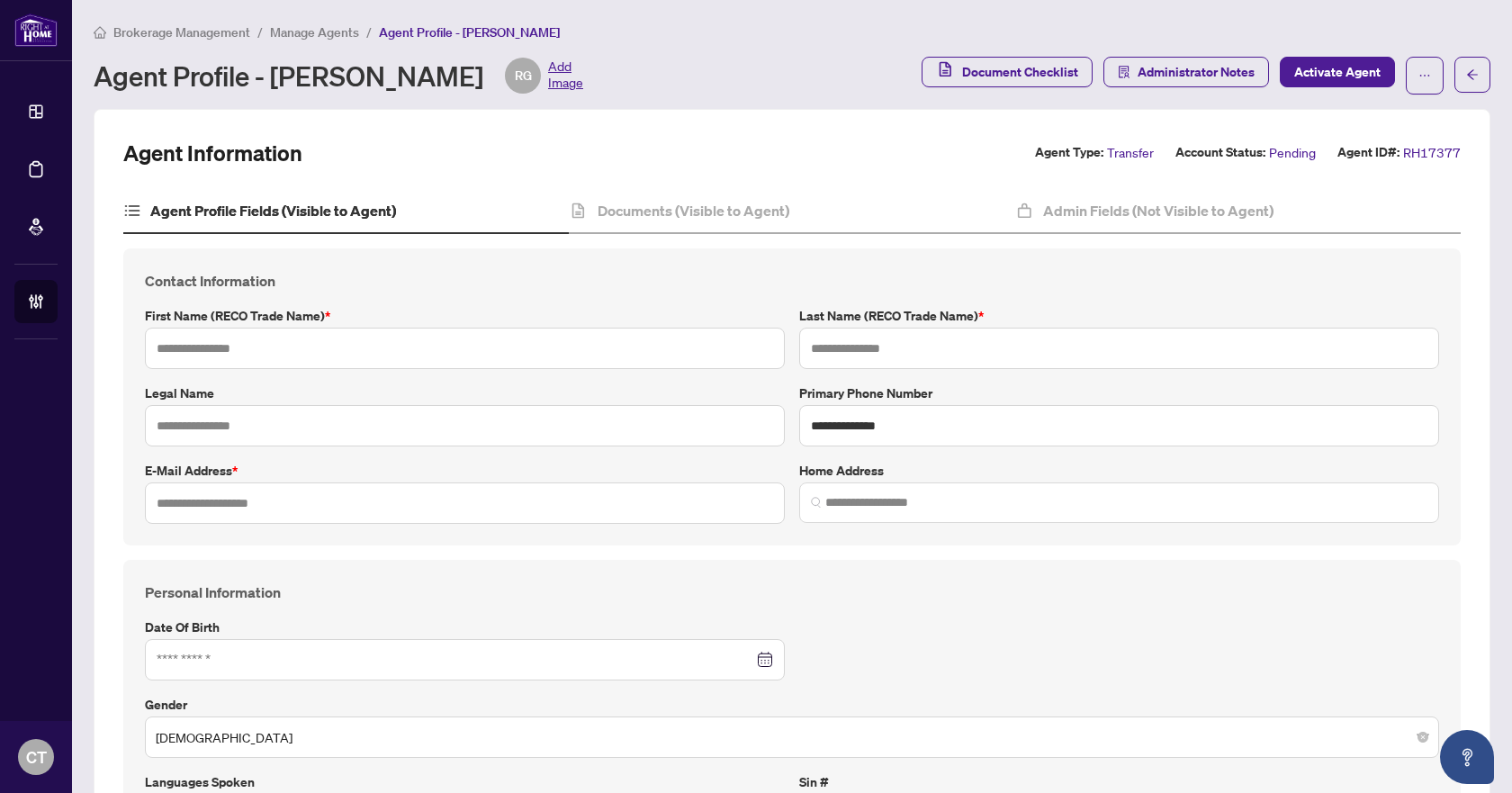
type input "*******"
type input "**********"
type input "****"
type input "**********"
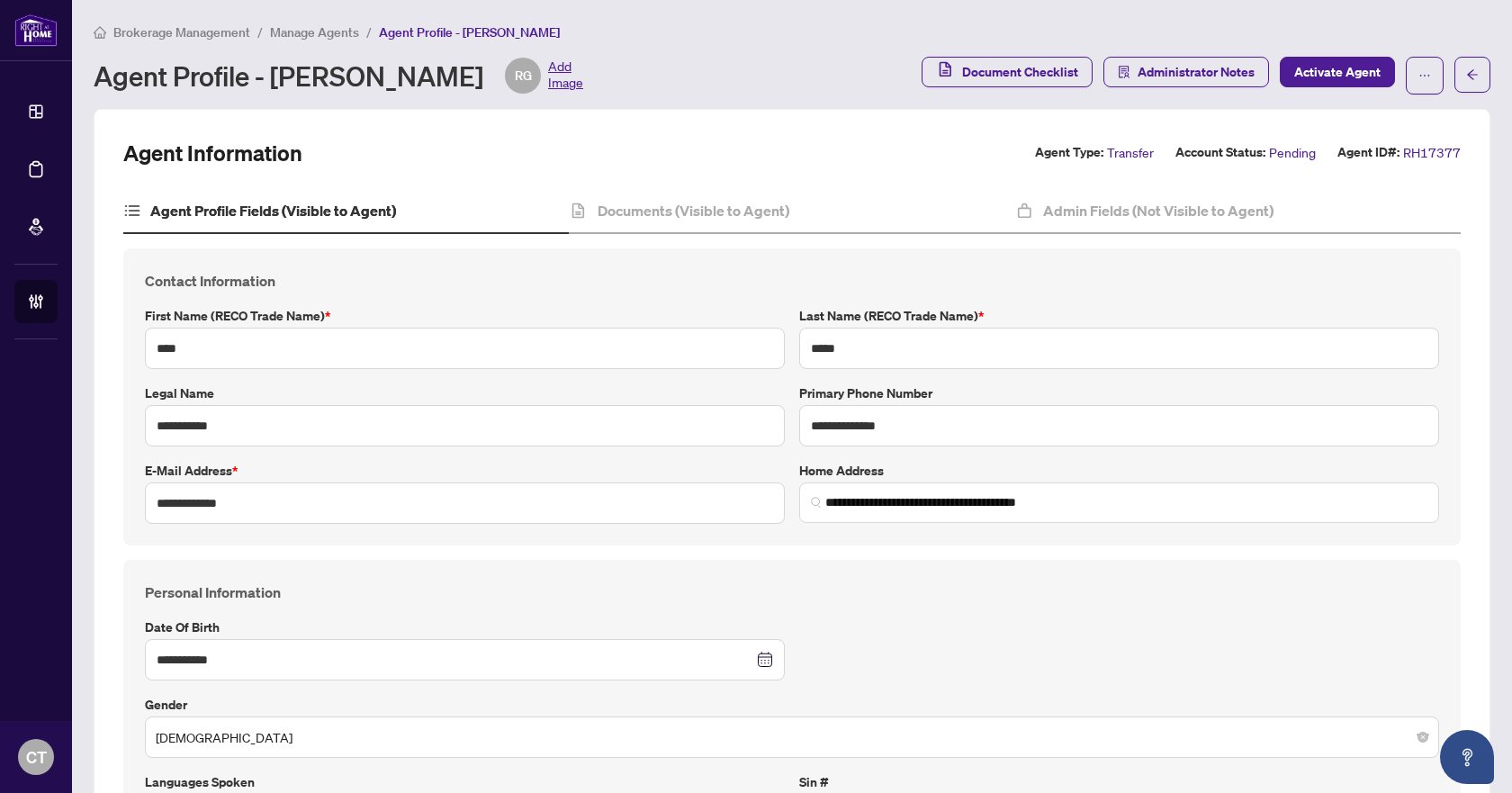
type input "**********"
drag, startPoint x: 386, startPoint y: 508, endPoint x: 93, endPoint y: 506, distance: 293.0
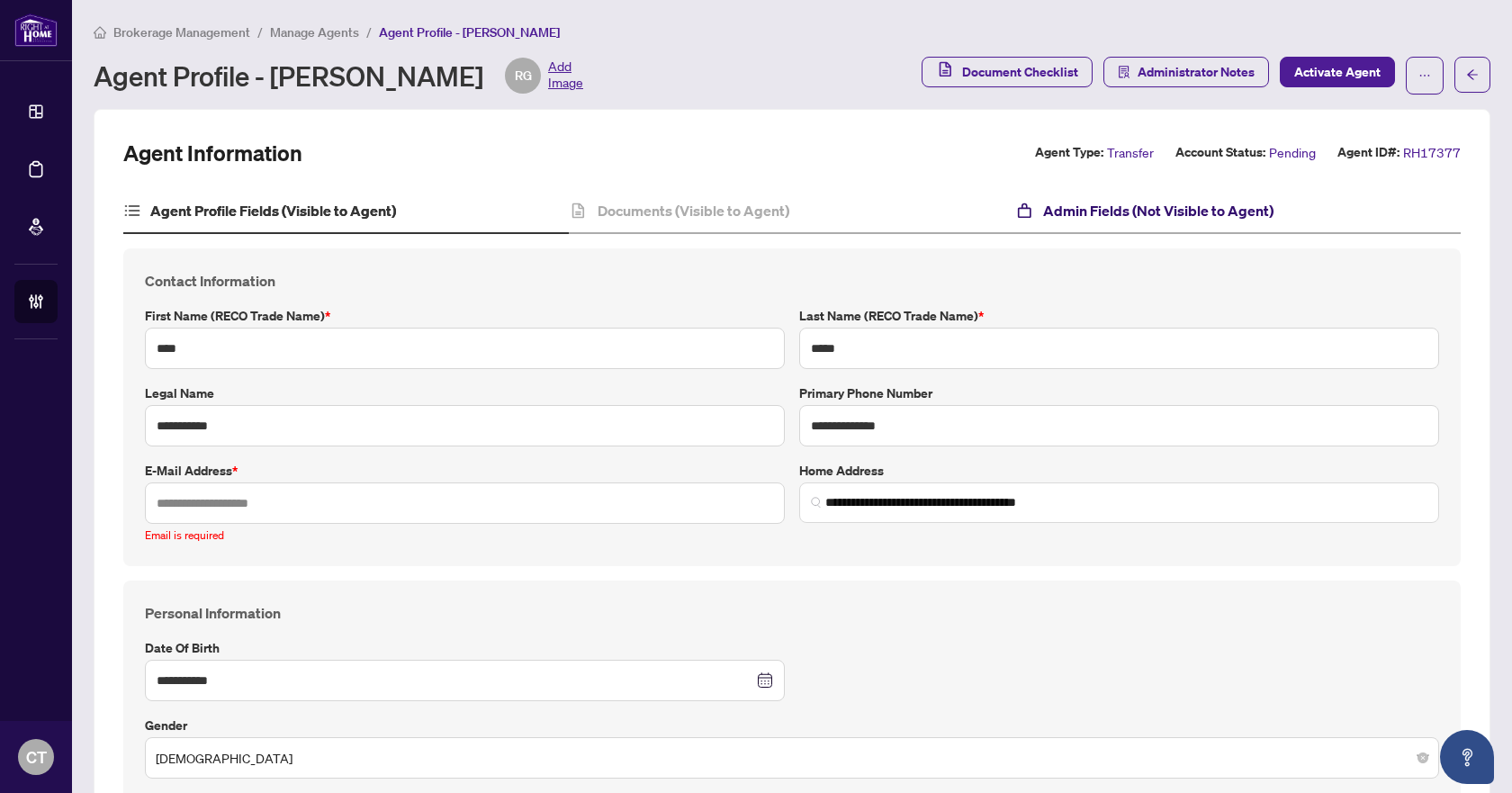
click at [1084, 217] on h4 "Admin Fields (Not Visible to Agent)" at bounding box center [1158, 210] width 231 height 22
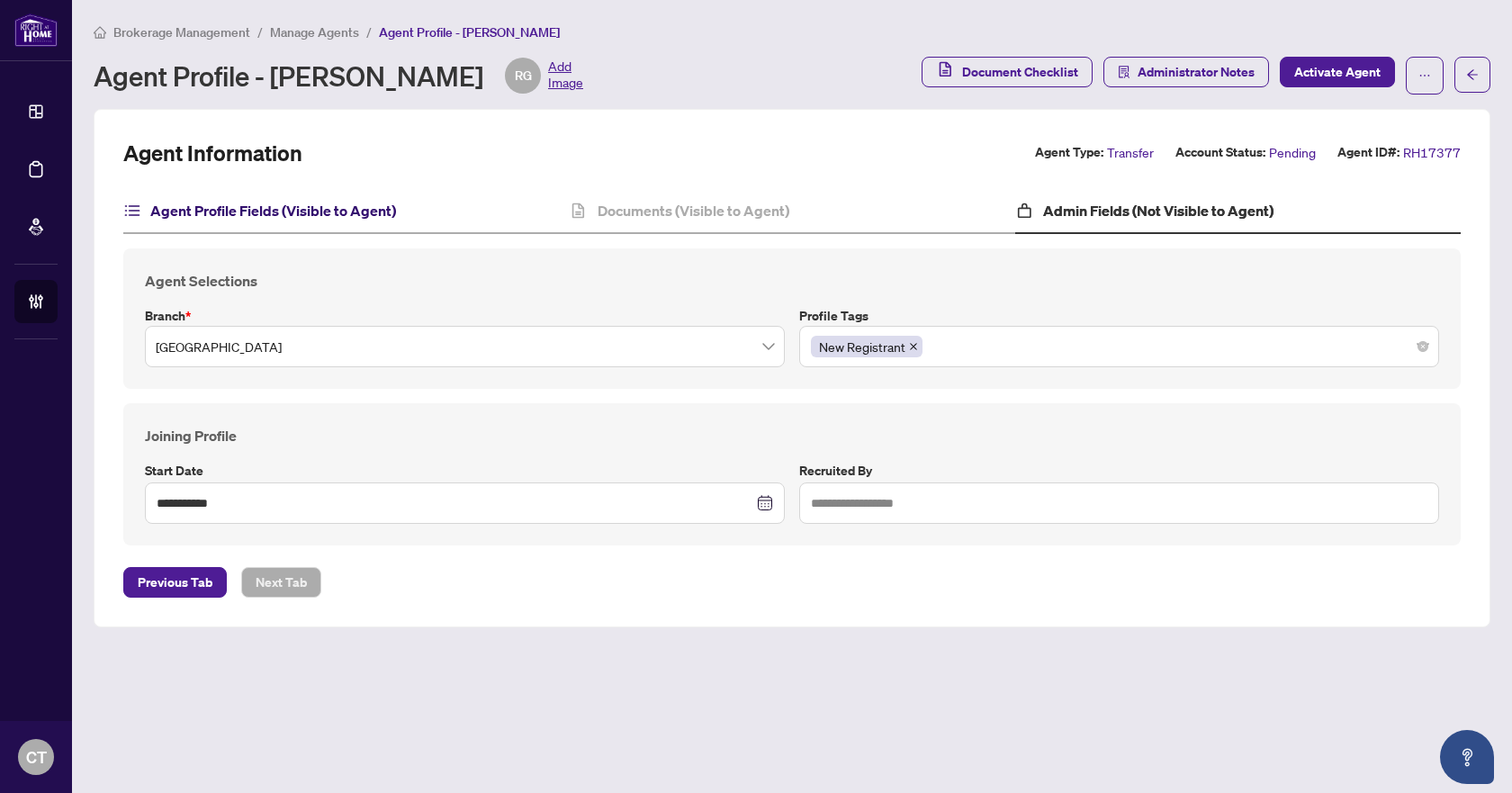
click at [339, 211] on h4 "Agent Profile Fields (Visible to Agent)" at bounding box center [273, 210] width 246 height 22
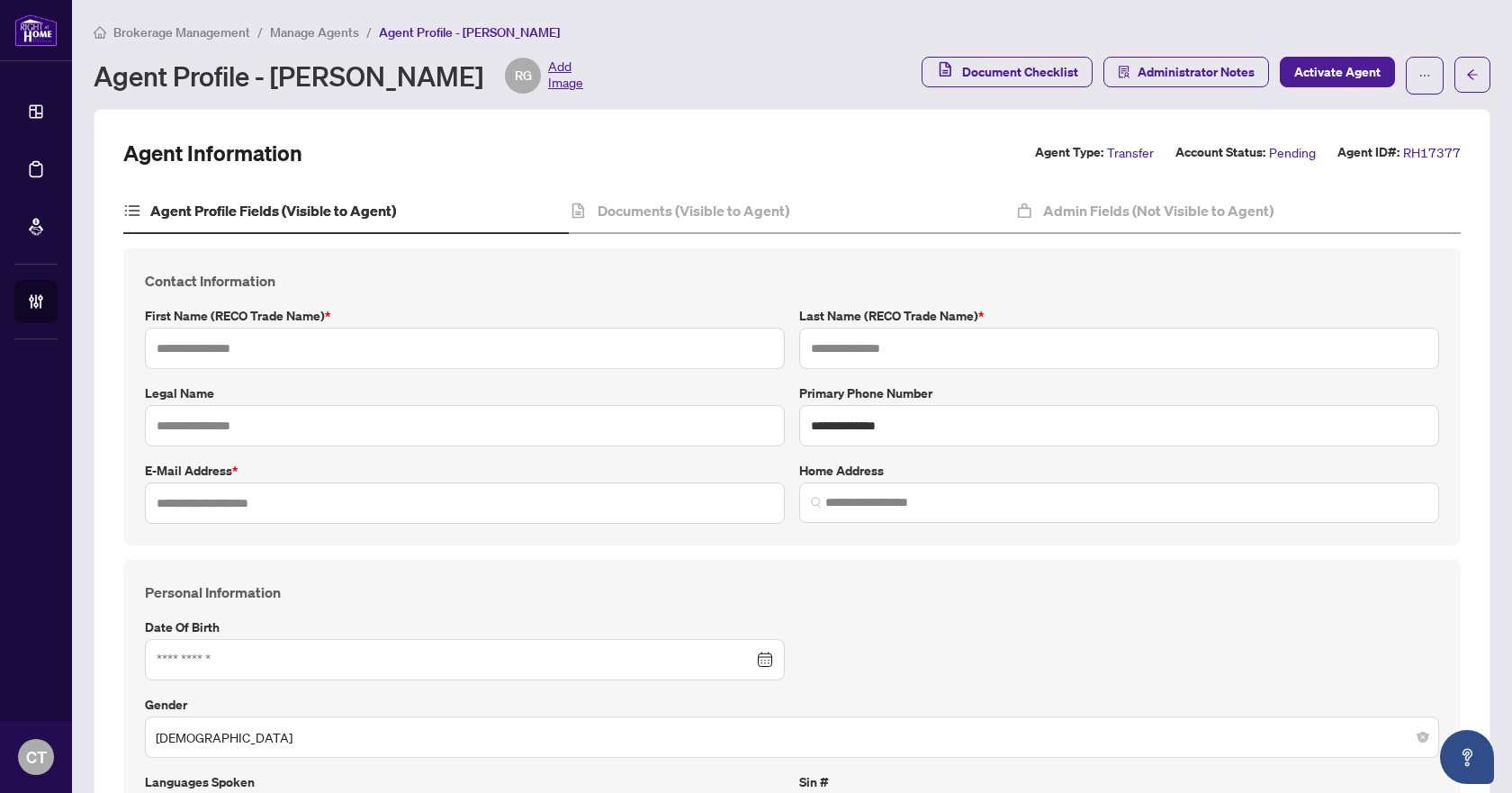
type input "****"
type input "*****"
type input "**********"
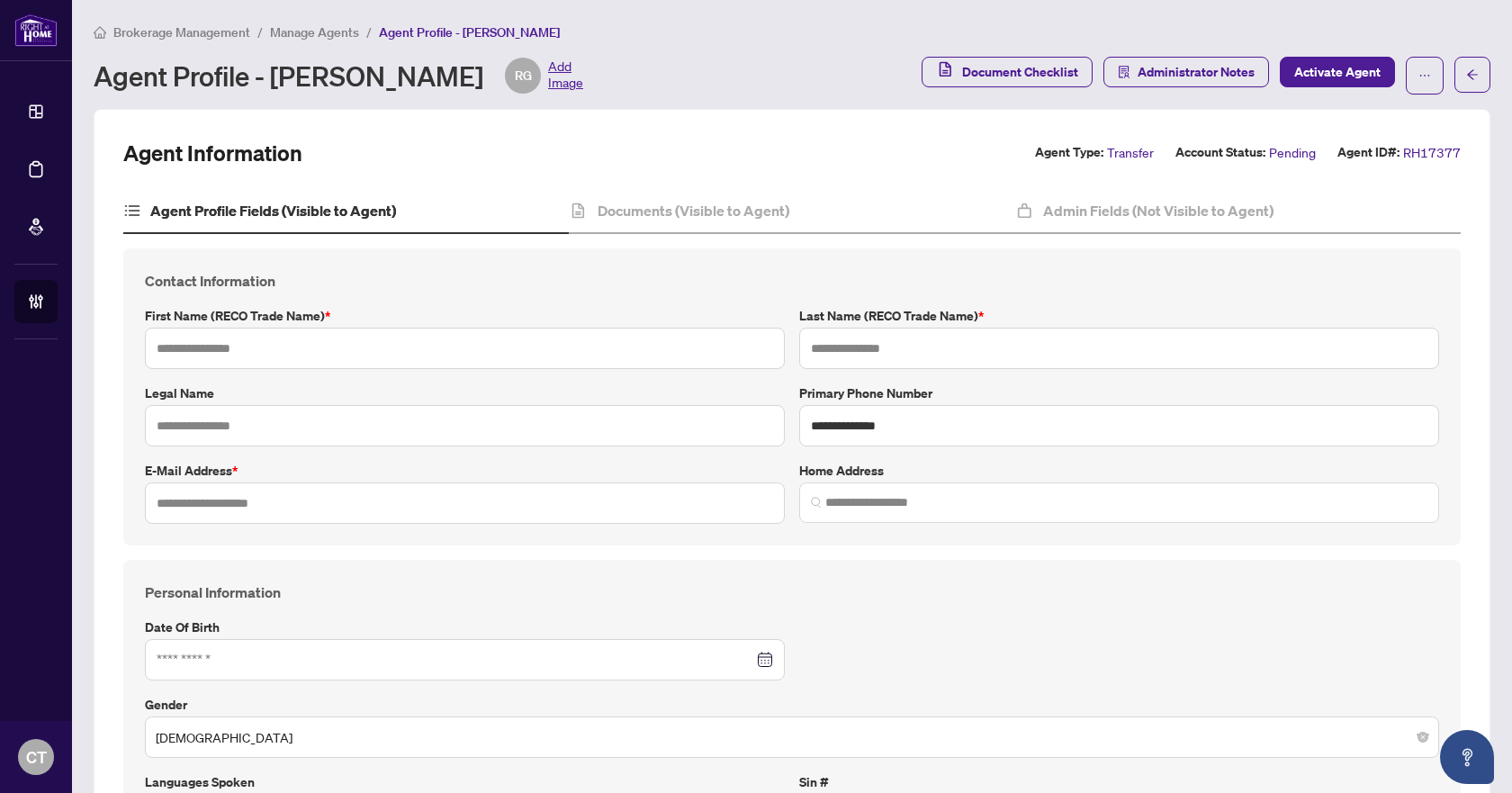
type input "*********"
type input "**********"
type input "**"
type input "*********"
type input "*******"
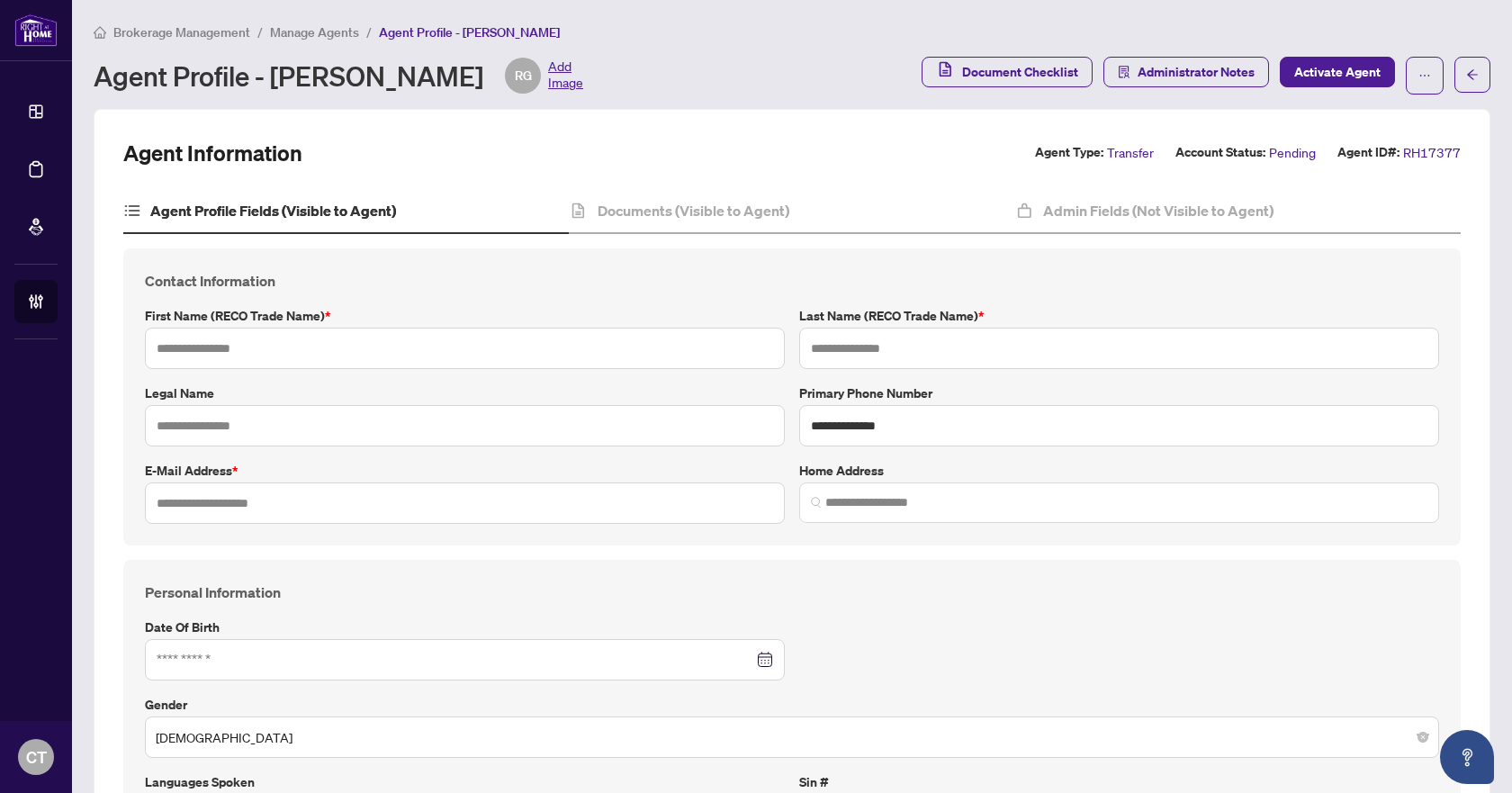
type input "*******"
type input "**********"
type input "****"
type input "**********"
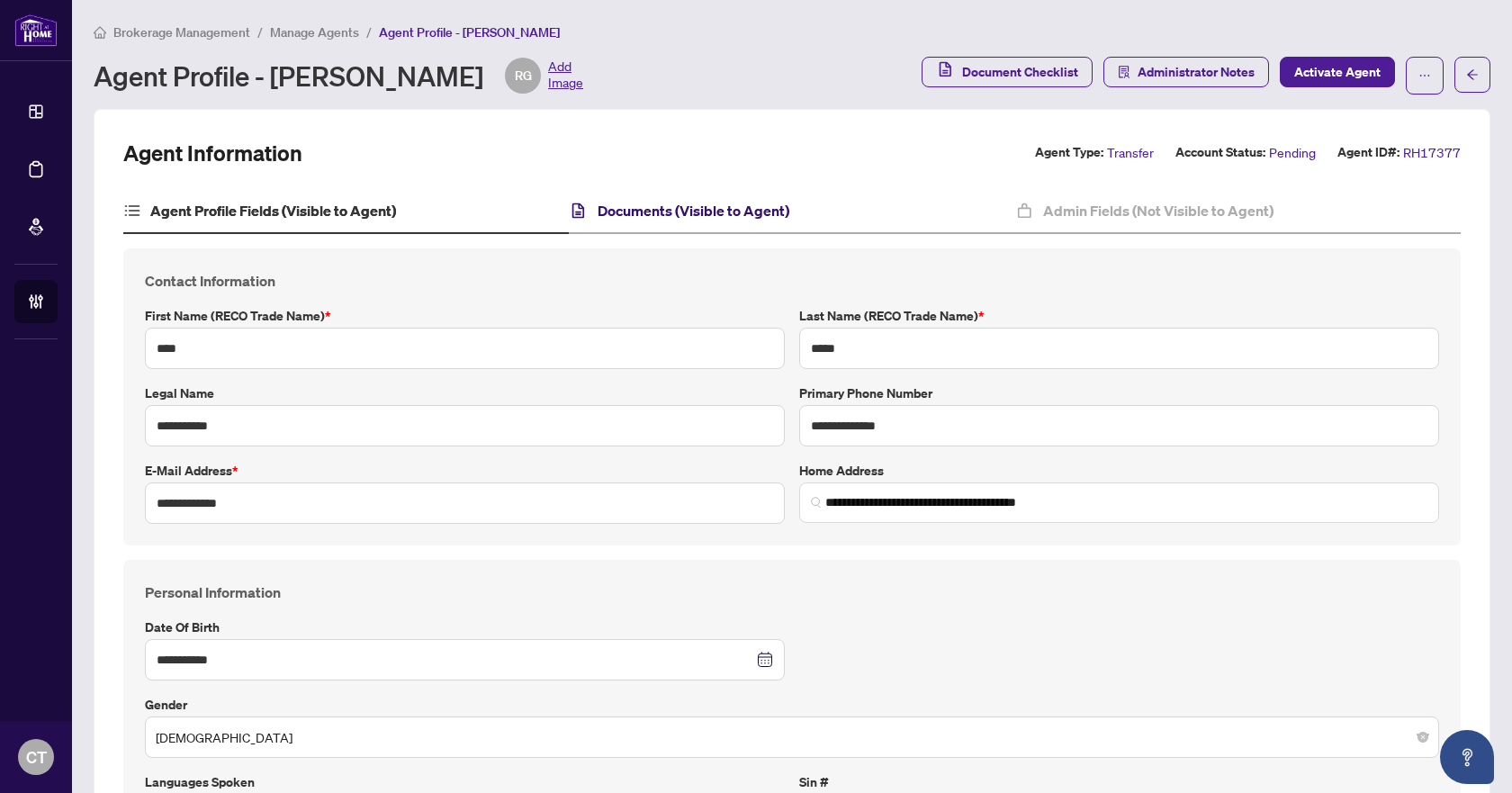
click at [759, 205] on h4 "Documents (Visible to Agent)" at bounding box center [693, 210] width 192 height 22
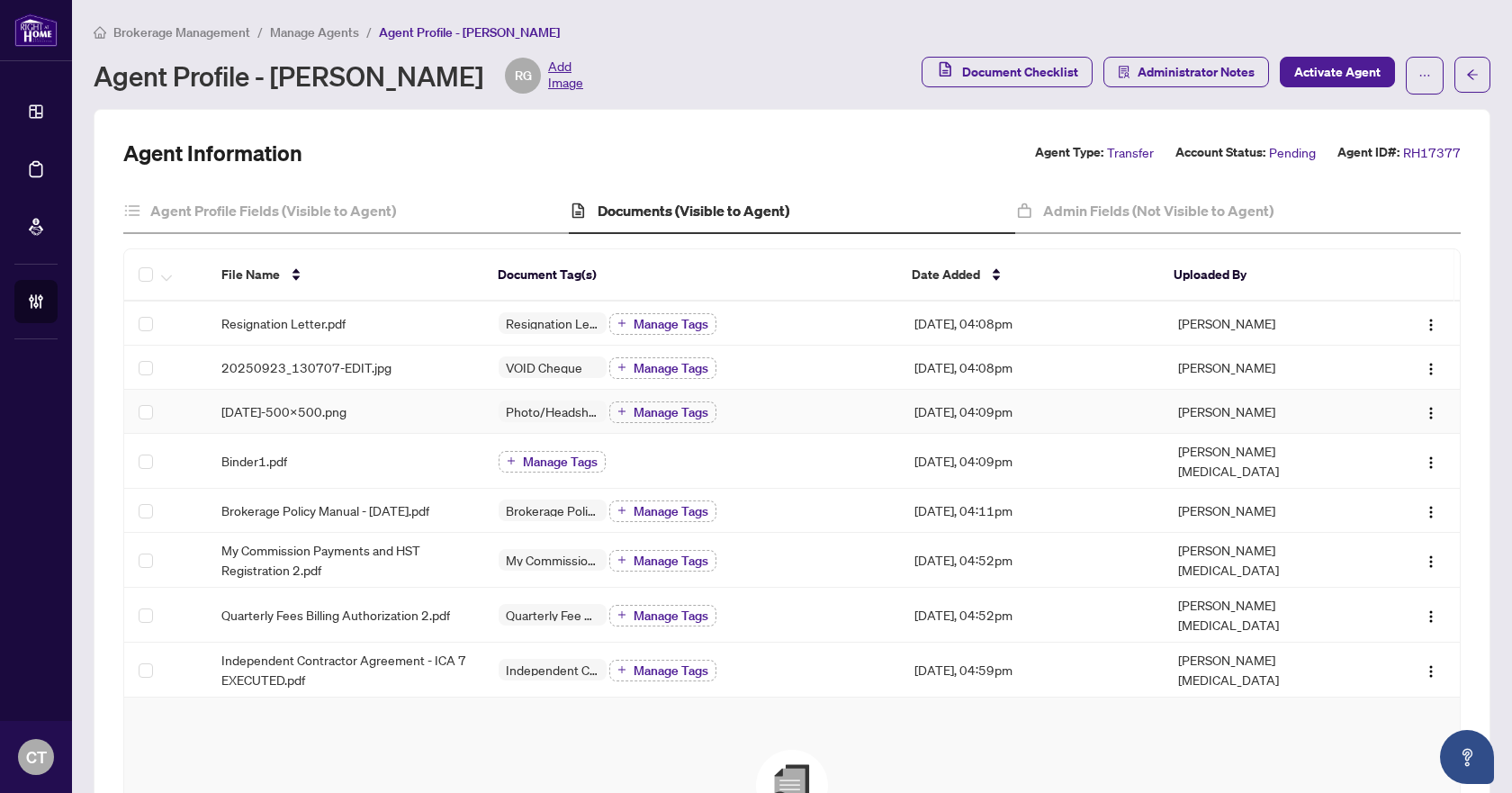
click at [392, 418] on div "[DATE]-500x500.png" at bounding box center [345, 411] width 248 height 20
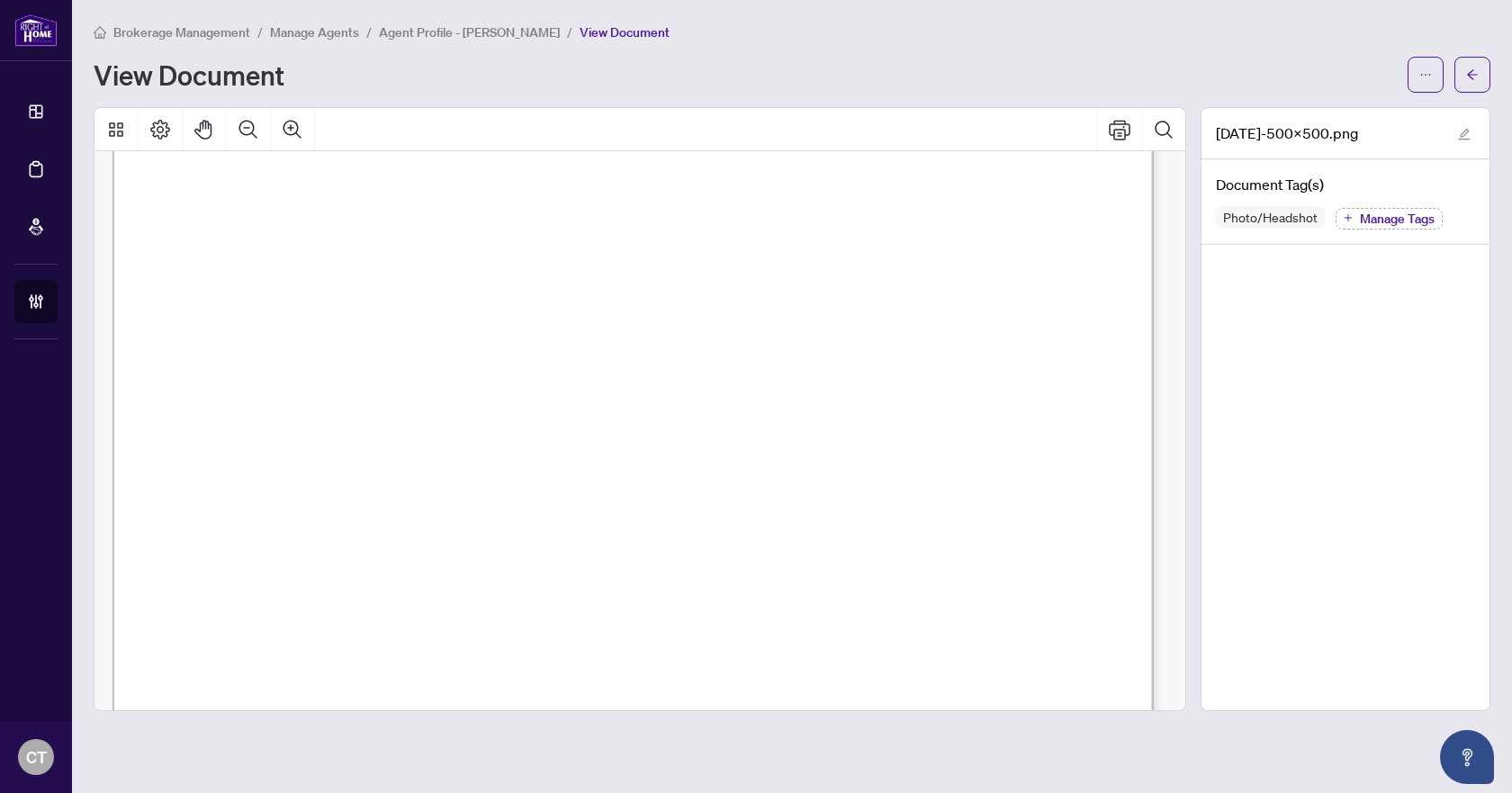
scroll to position [139, 0]
drag, startPoint x: 678, startPoint y: 400, endPoint x: 1474, endPoint y: 70, distance: 861.7
click at [1474, 70] on icon "arrow-left" at bounding box center [1472, 74] width 12 height 12
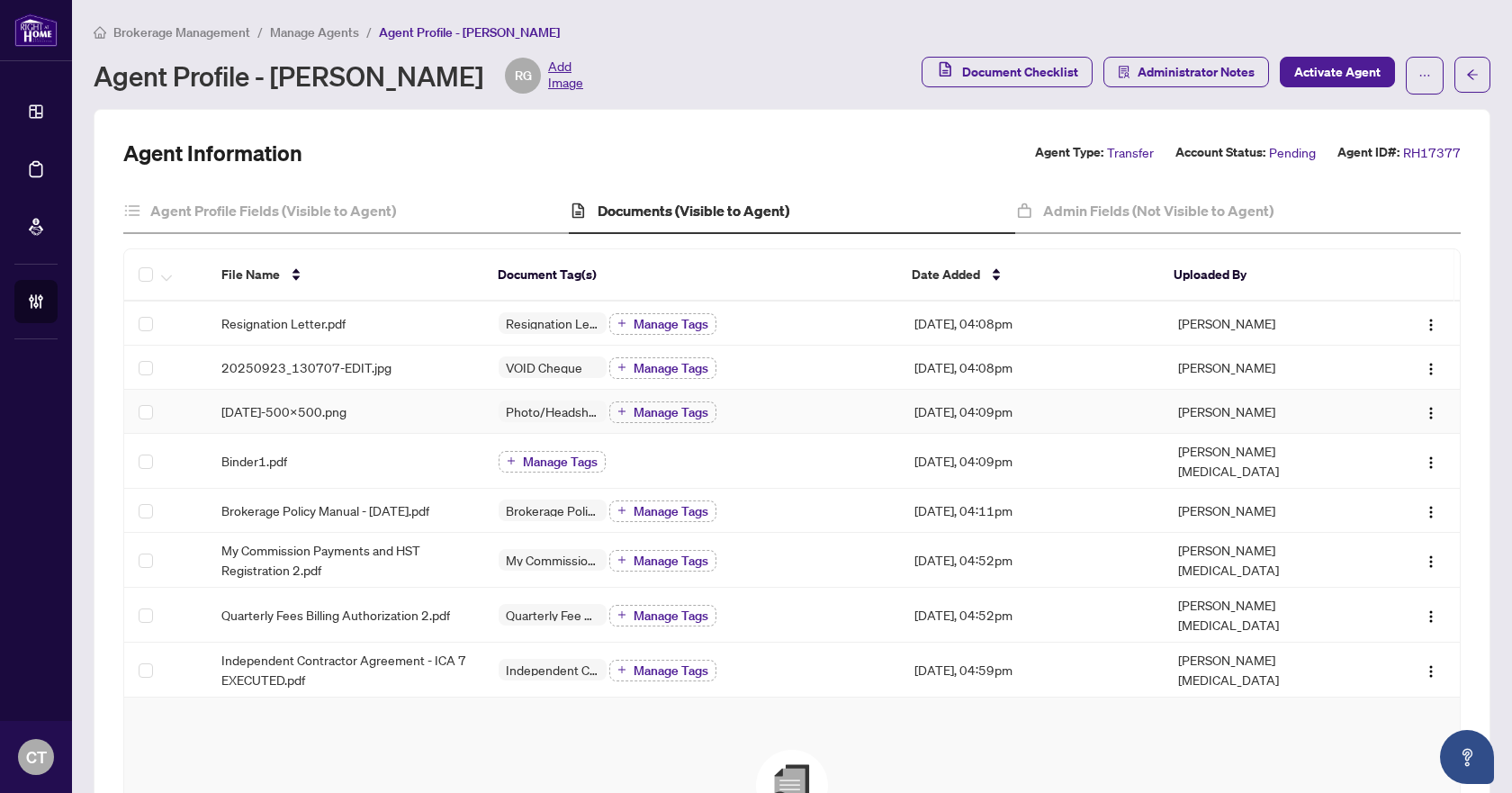
drag, startPoint x: 411, startPoint y: 407, endPoint x: 329, endPoint y: 416, distance: 82.5
click at [329, 416] on div "[DATE]-500x500.png" at bounding box center [345, 411] width 248 height 20
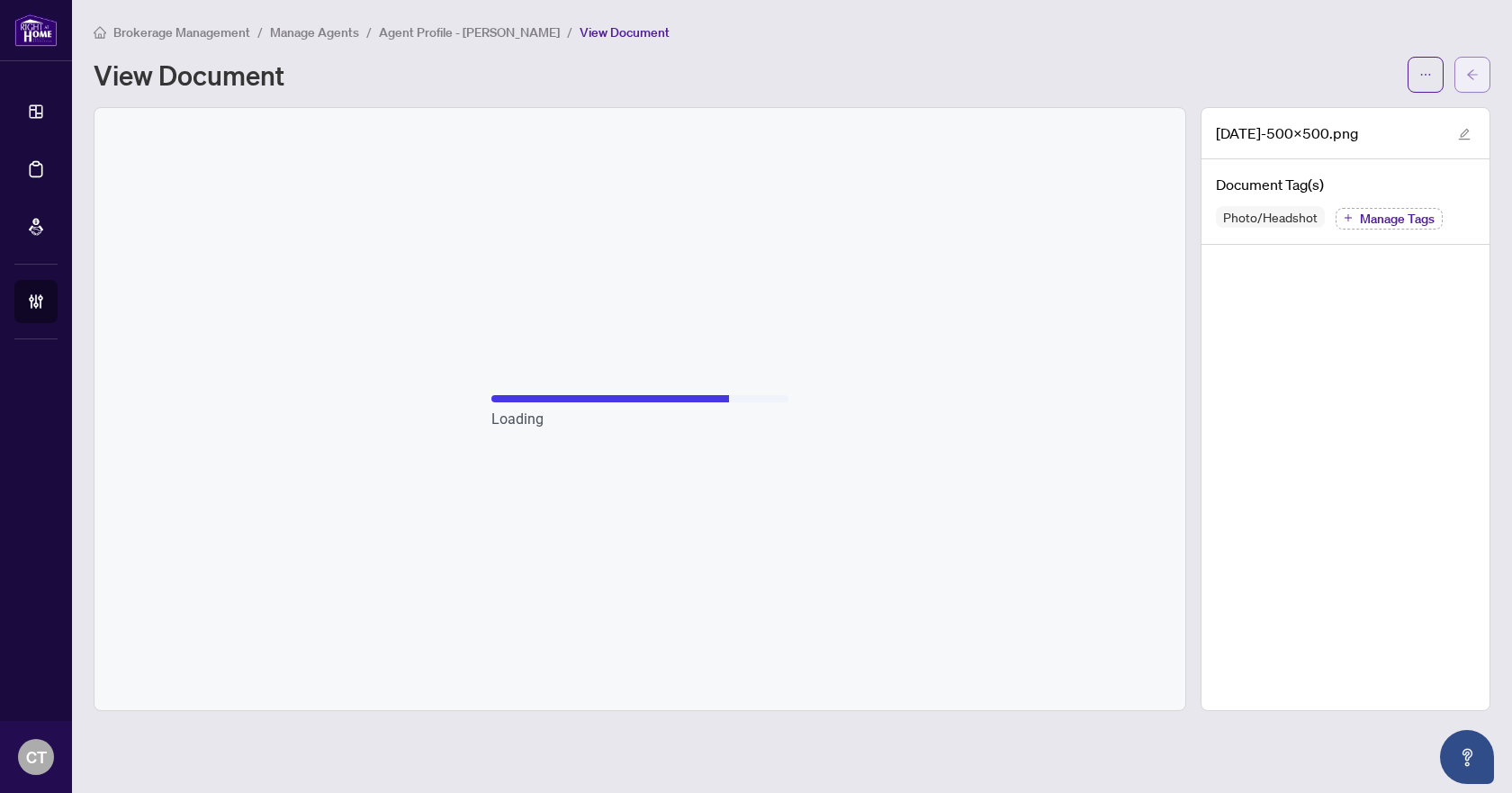
click at [1472, 77] on icon "arrow-left" at bounding box center [1472, 74] width 12 height 12
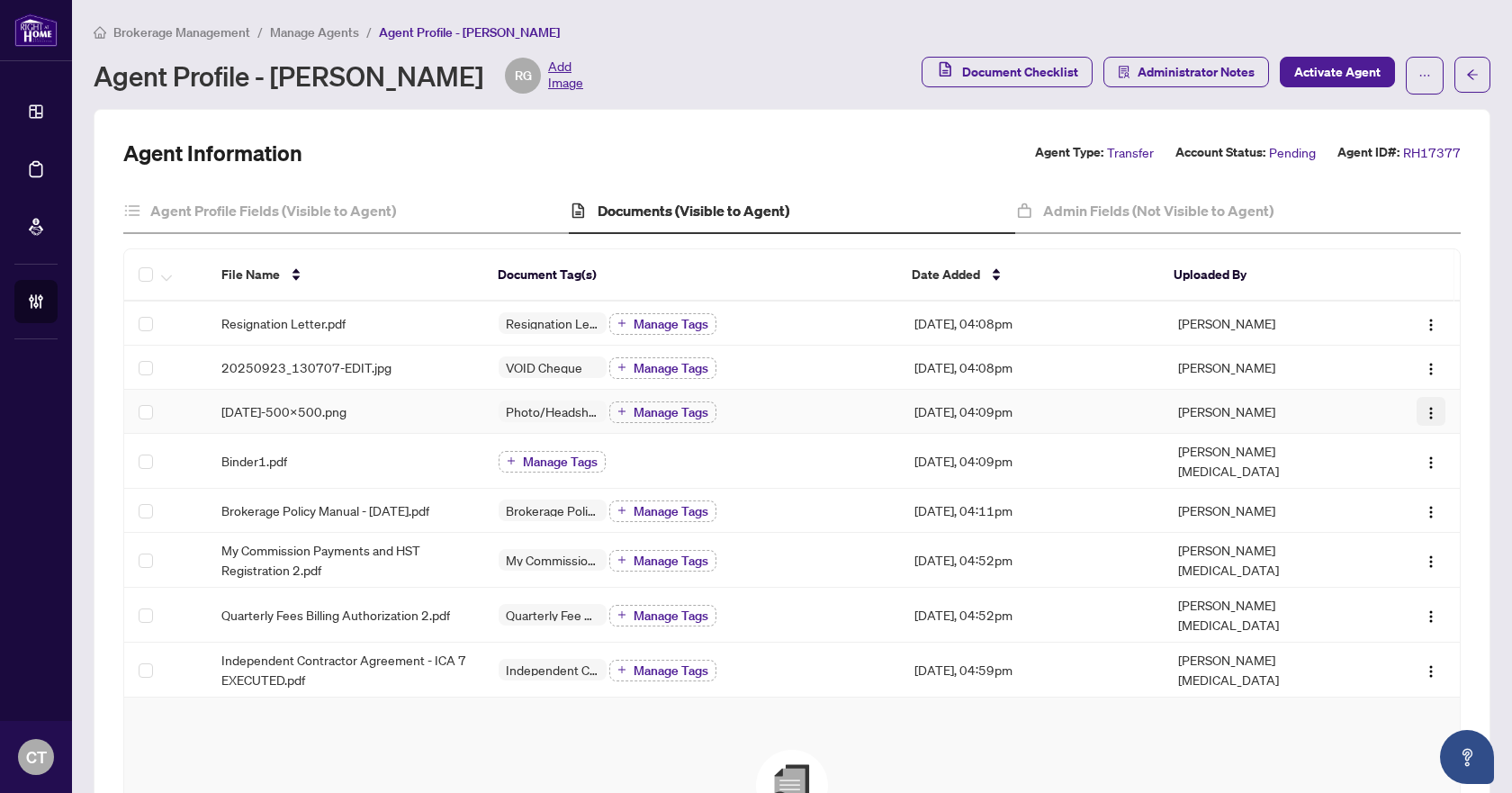
click at [1424, 413] on img "button" at bounding box center [1431, 412] width 14 height 14
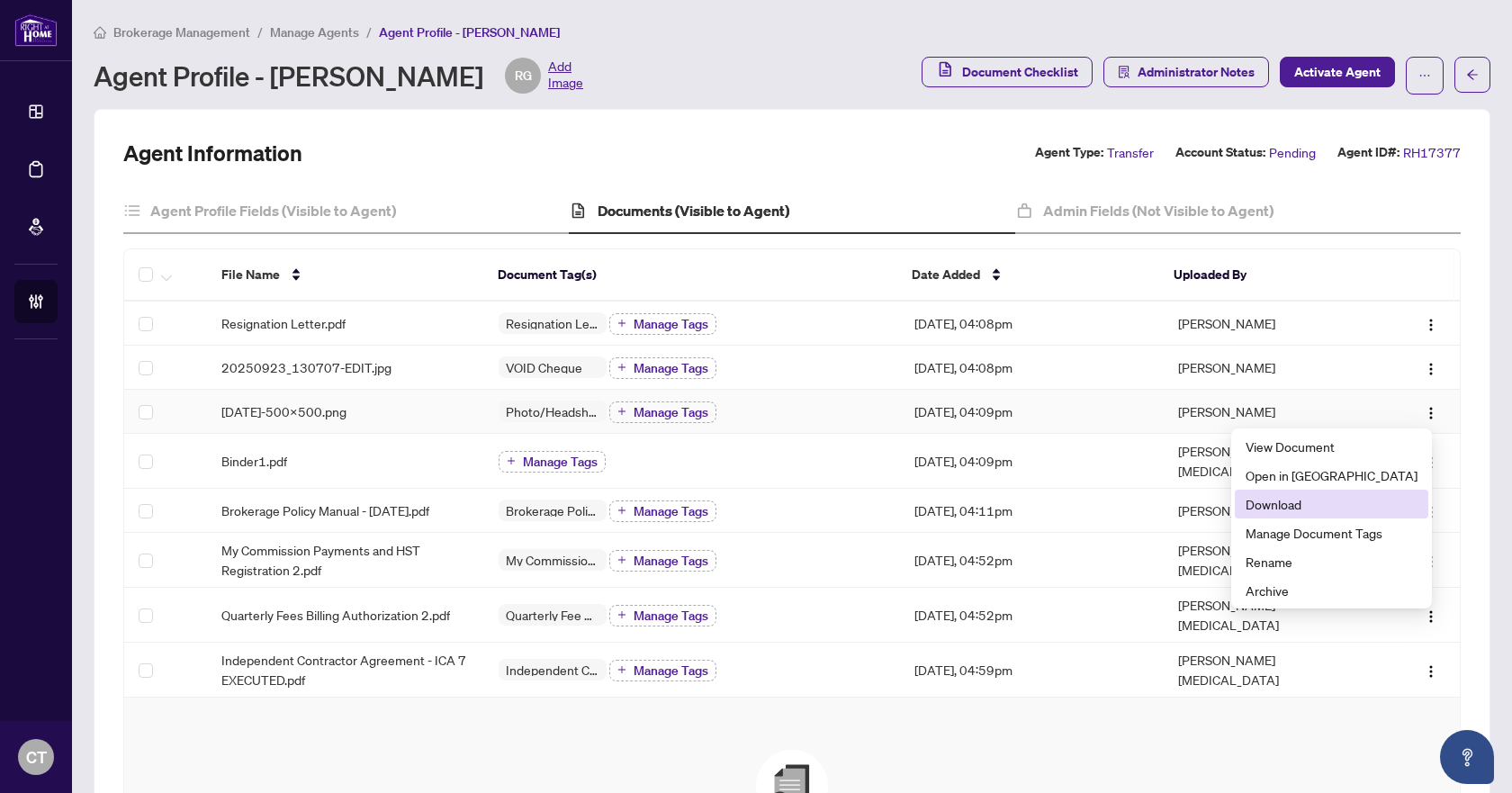
click at [1321, 507] on span "Download" at bounding box center [1331, 503] width 172 height 20
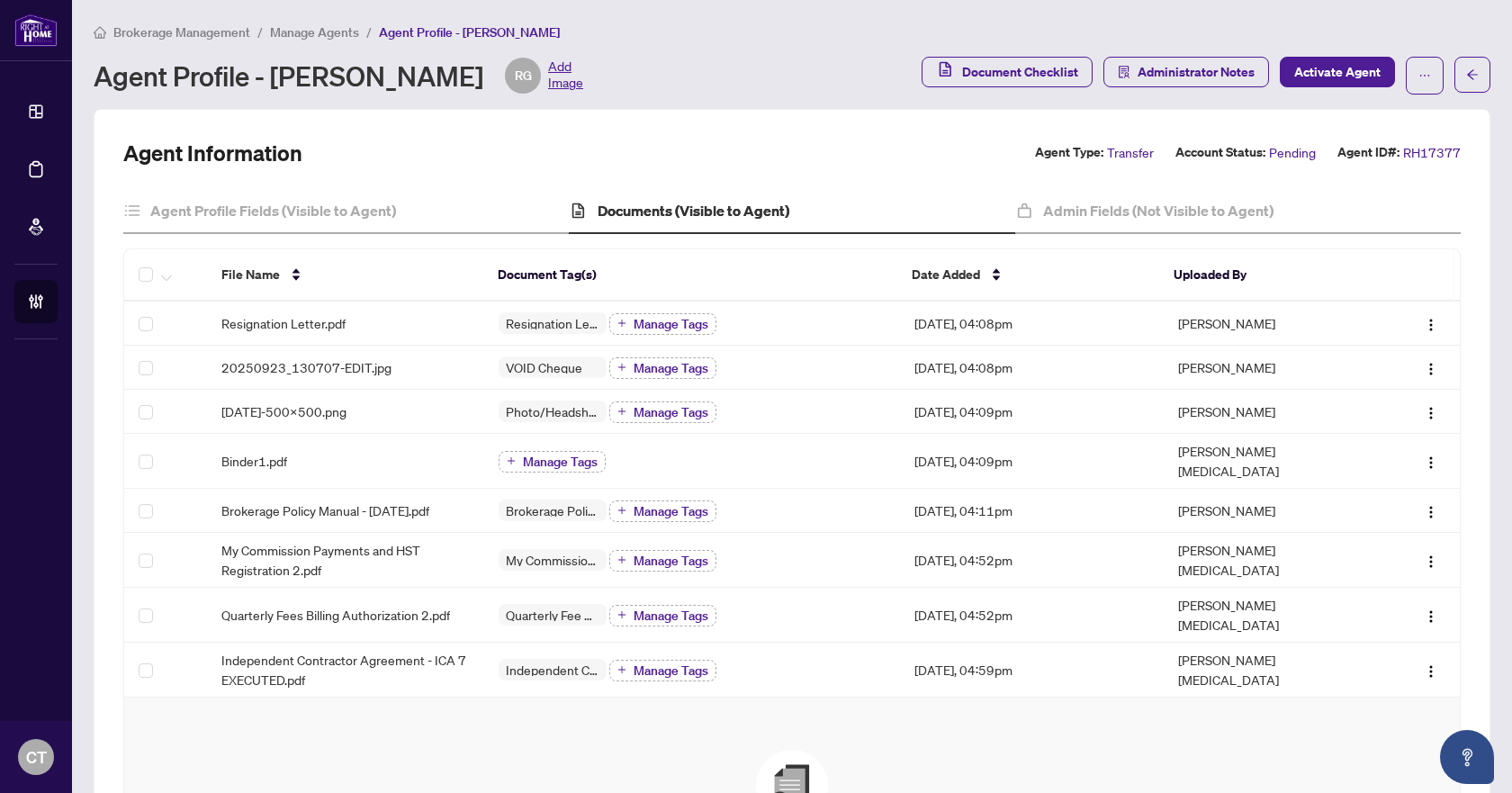
click at [902, 18] on main "Brokerage Management / Manage Agents / Agent Profile - [PERSON_NAME] Agent Prof…" at bounding box center [792, 396] width 1440 height 793
click at [220, 38] on span "Brokerage Management" at bounding box center [182, 32] width 136 height 16
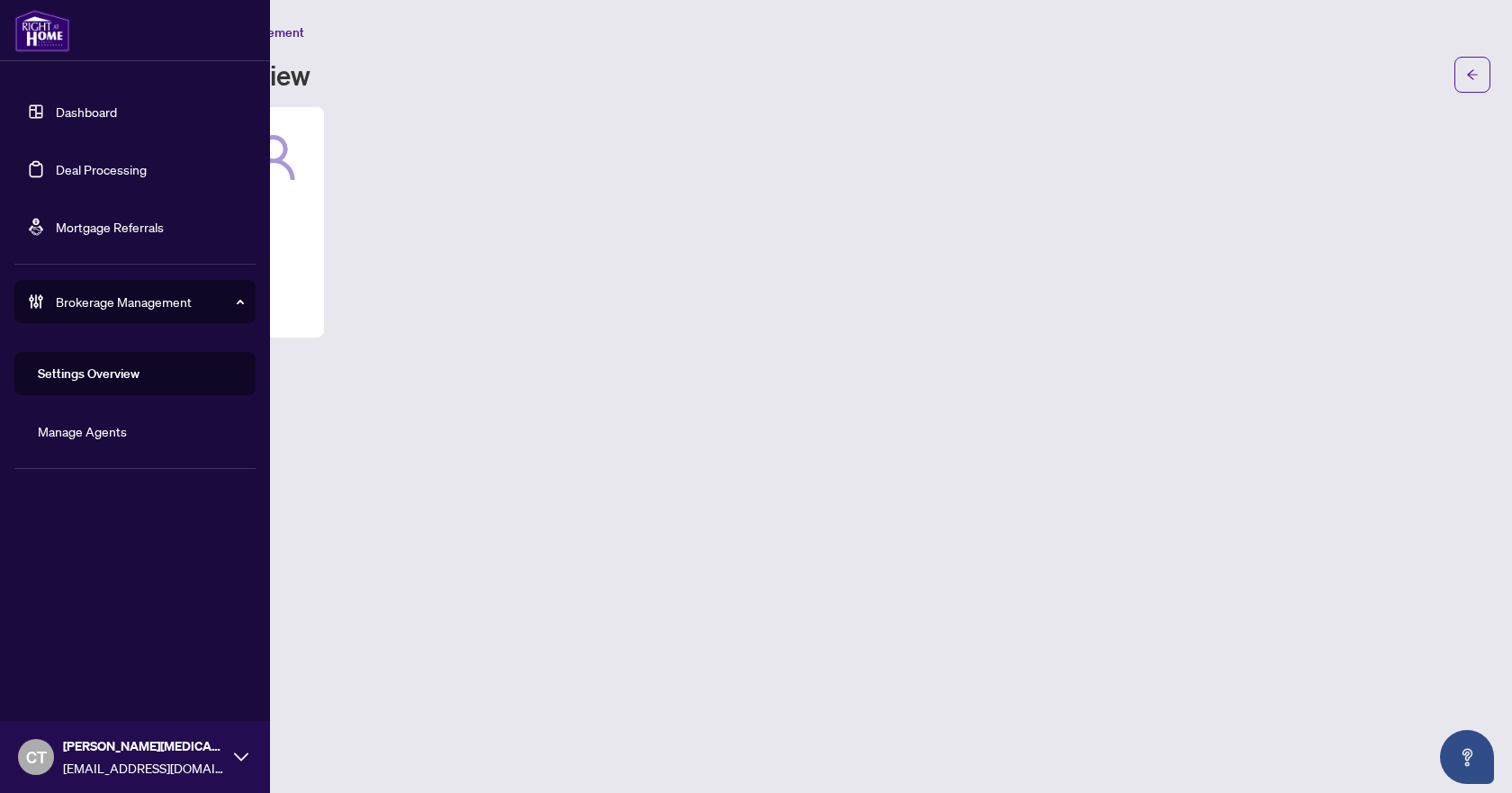
click at [56, 169] on link "Deal Processing" at bounding box center [101, 168] width 91 height 16
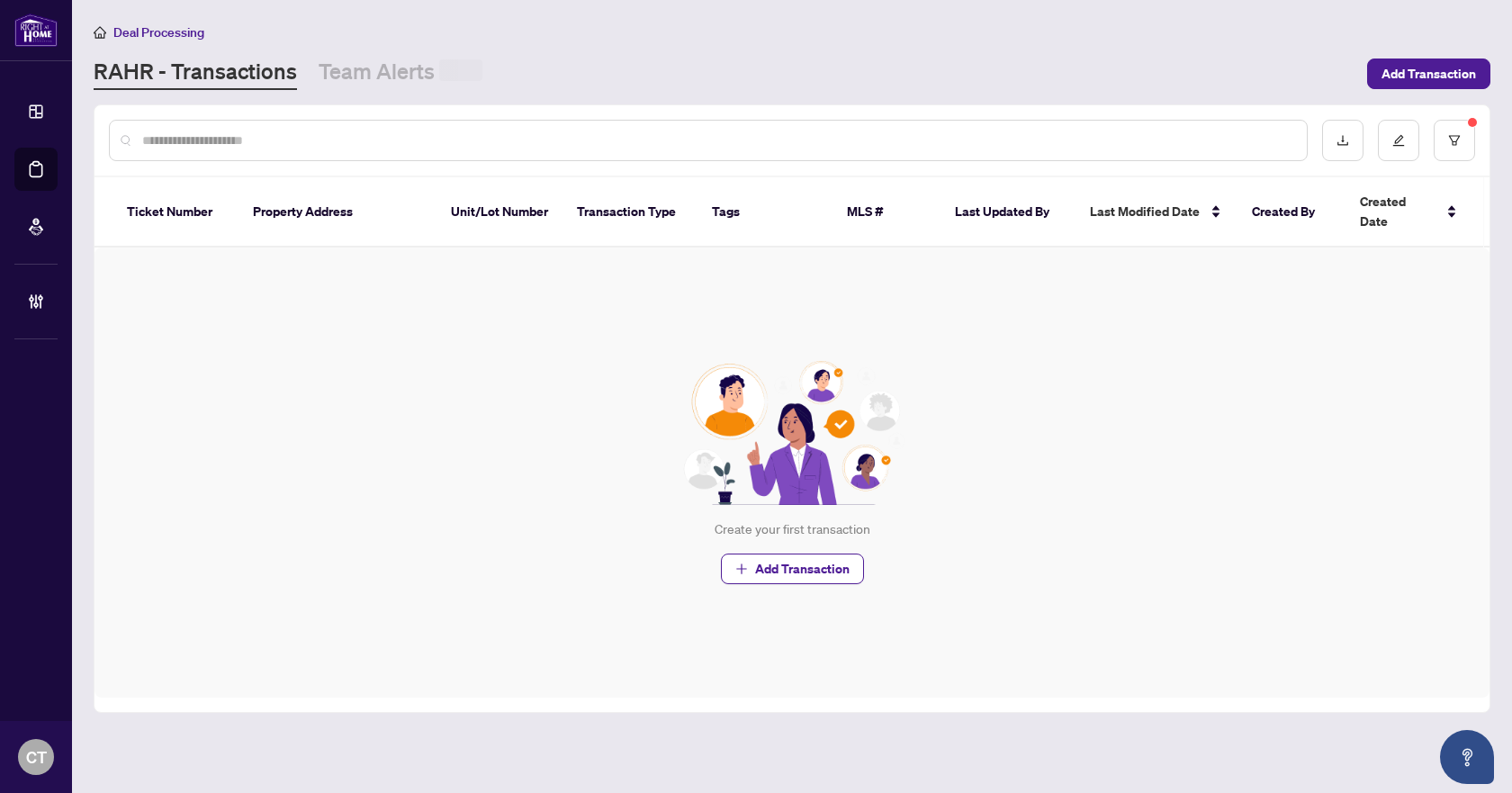
click at [294, 146] on input "text" at bounding box center [717, 140] width 1151 height 20
click at [1469, 142] on button "button" at bounding box center [1455, 139] width 41 height 41
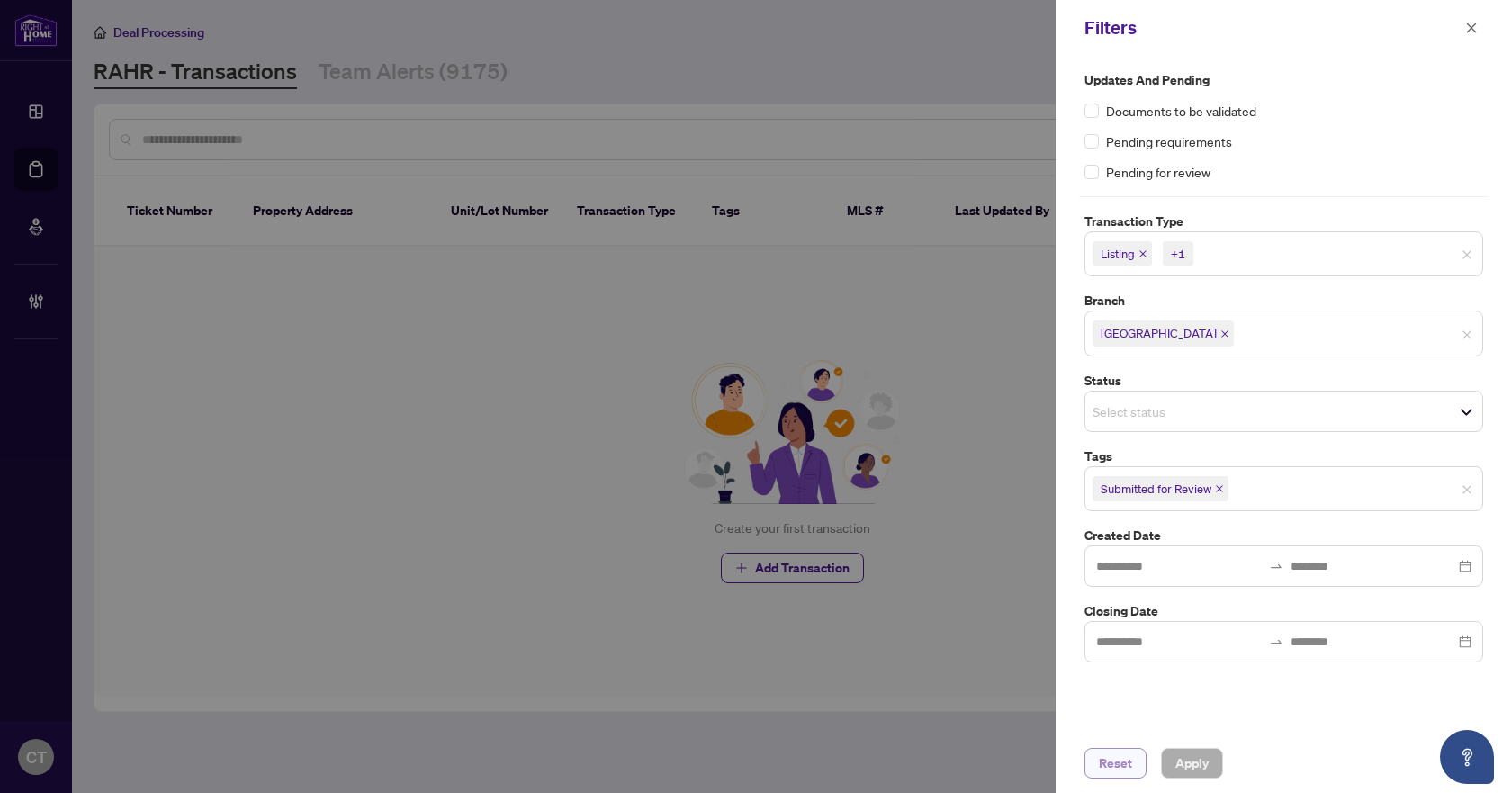
click at [1119, 769] on span "Reset" at bounding box center [1115, 763] width 33 height 29
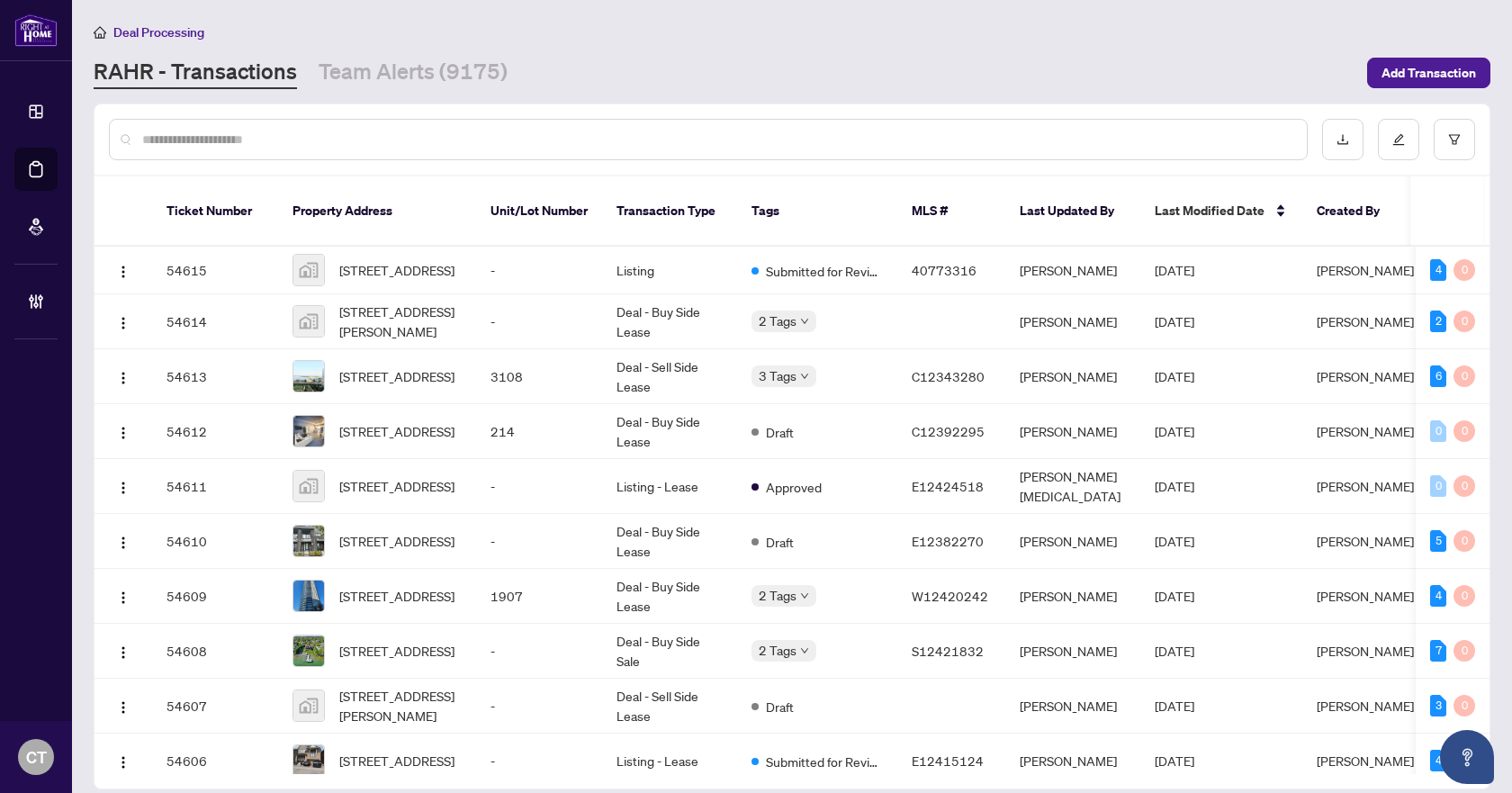
click at [342, 137] on input "text" at bounding box center [717, 139] width 1151 height 20
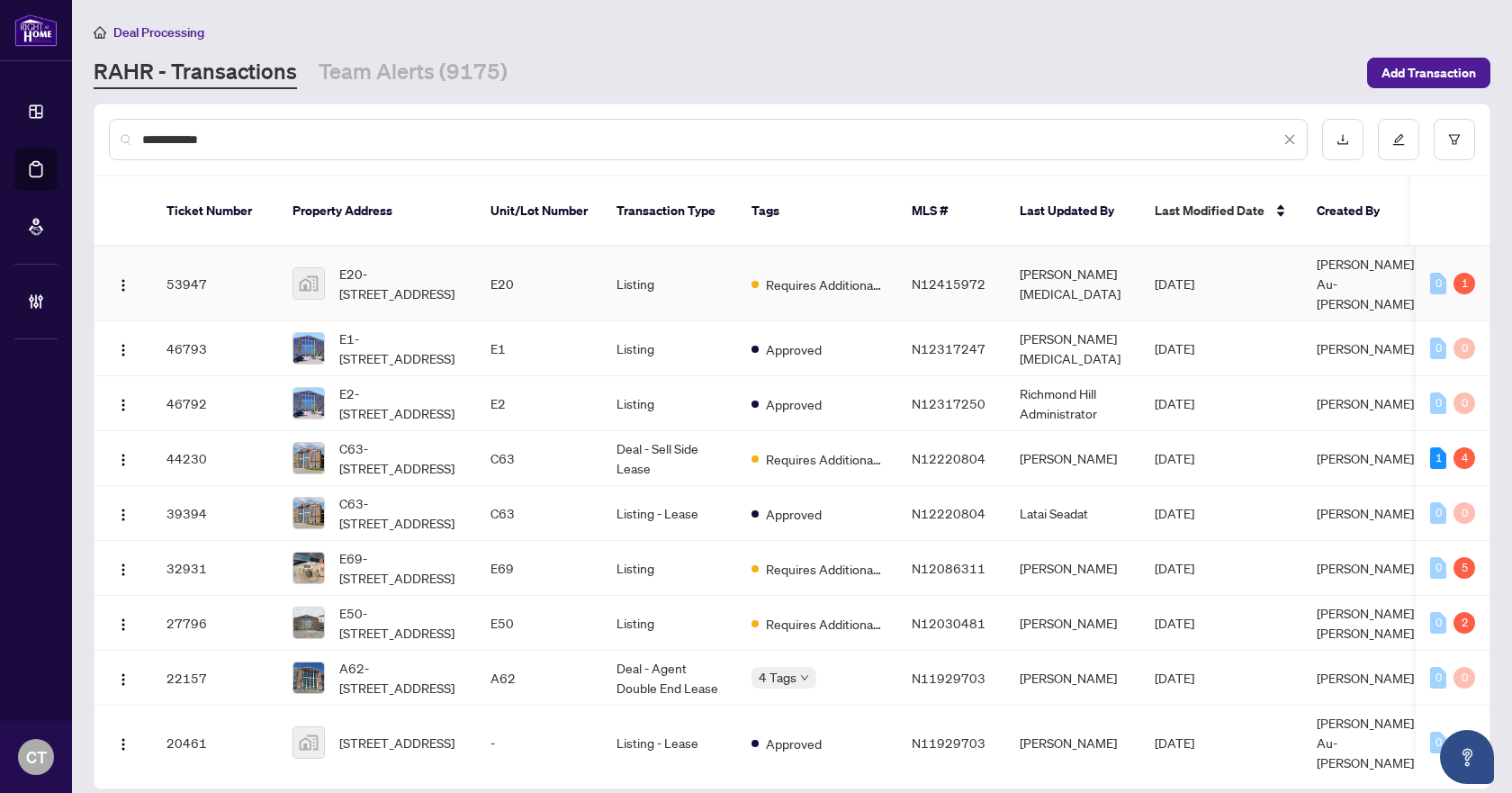
type input "**********"
click at [1029, 251] on td "[PERSON_NAME][MEDICAL_DATA]" at bounding box center [1074, 283] width 135 height 74
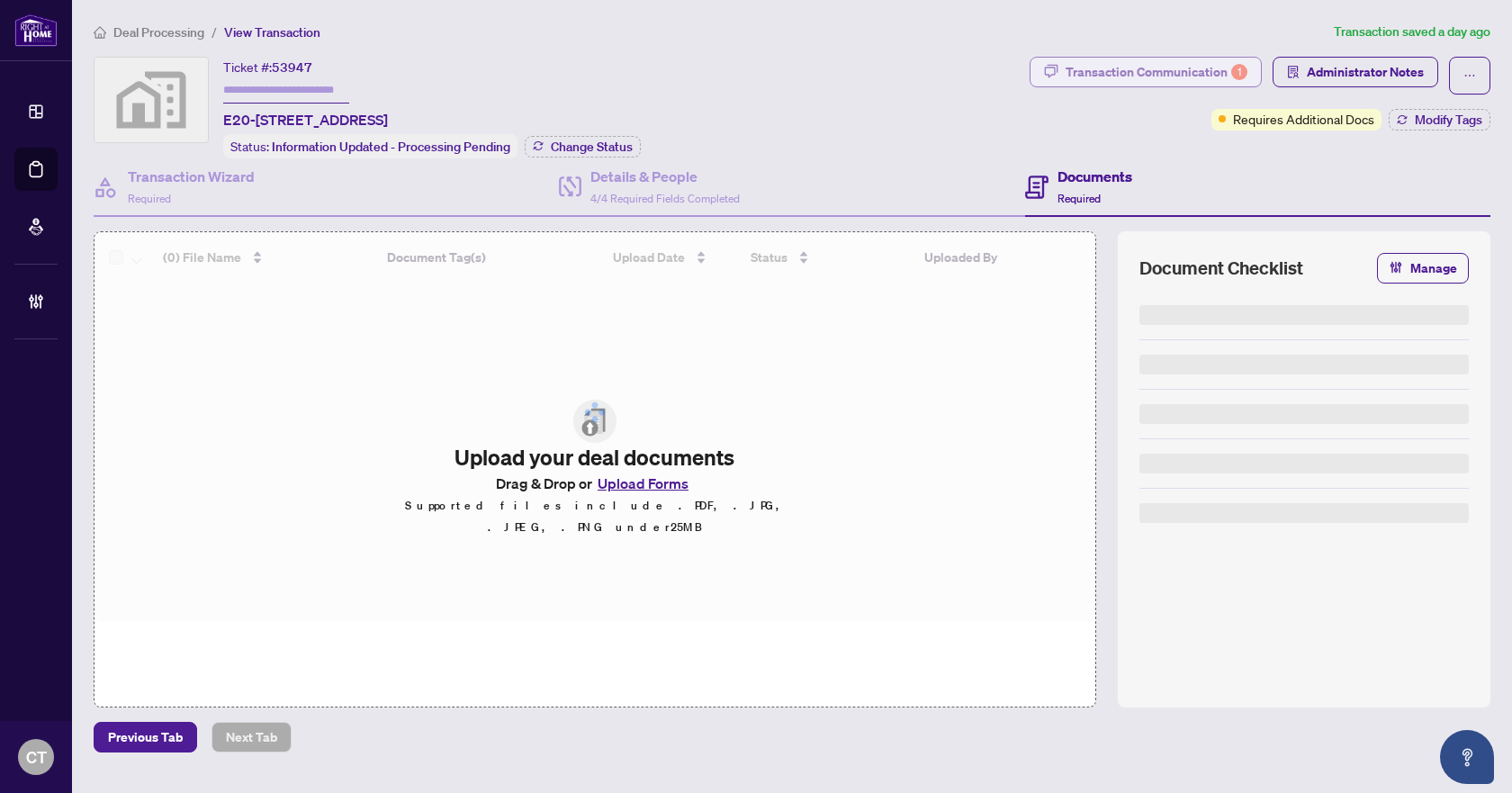
click at [1154, 78] on div "Transaction Communication 1" at bounding box center [1156, 71] width 182 height 29
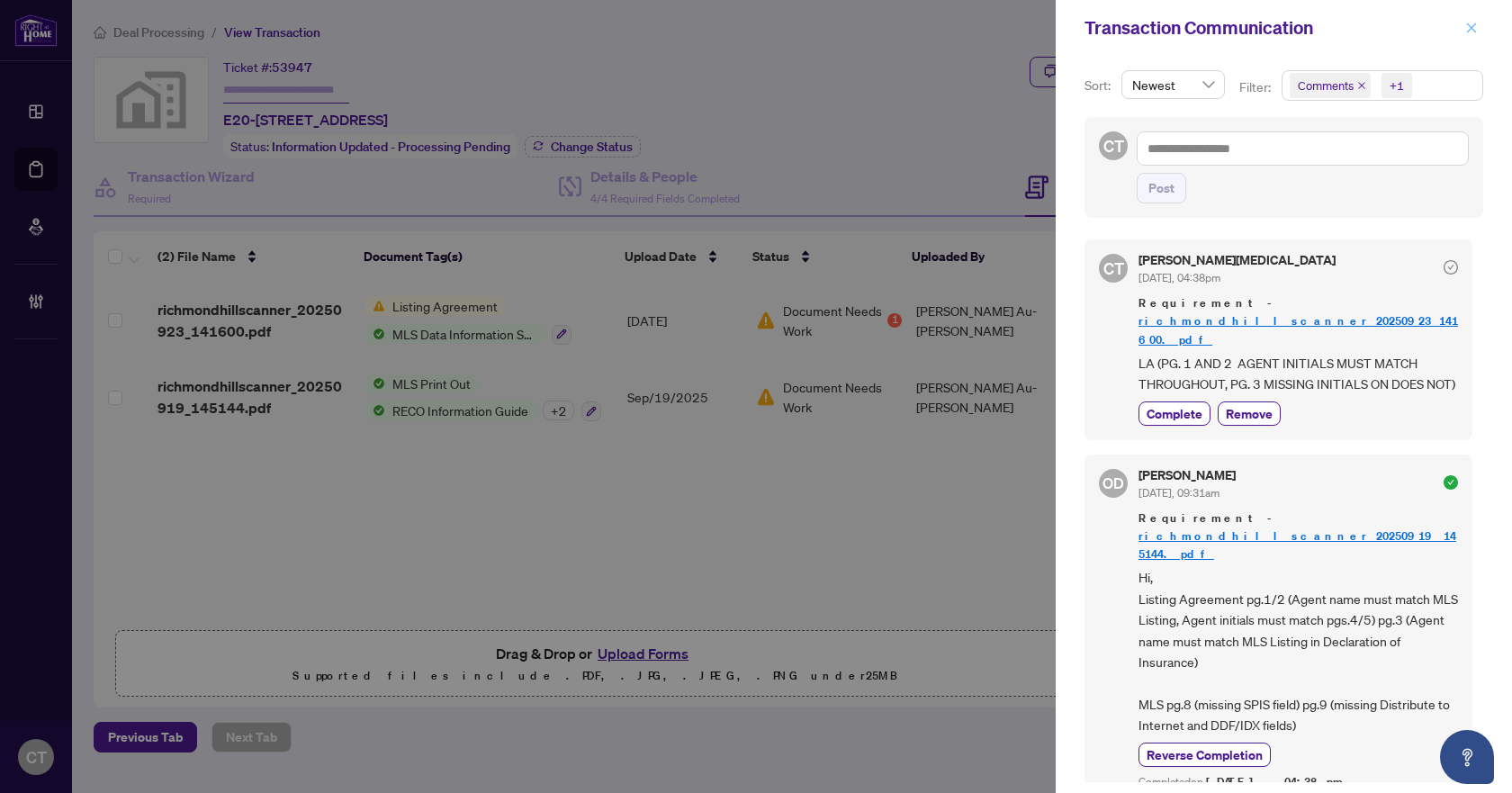
click at [1469, 35] on span "button" at bounding box center [1472, 27] width 12 height 29
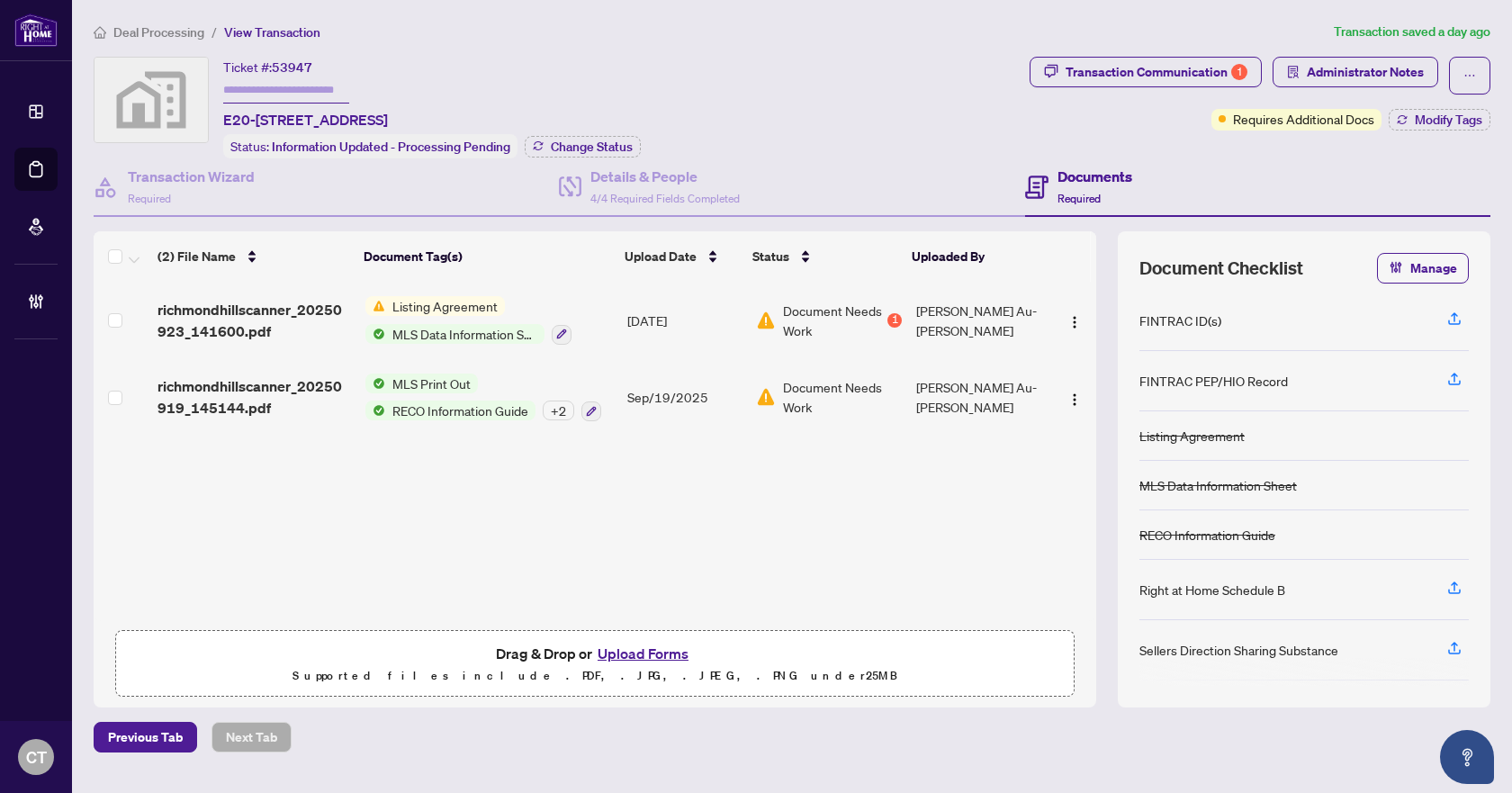
click at [236, 311] on span "richmondhillscanner_20250923_141600.pdf" at bounding box center [254, 321] width 194 height 43
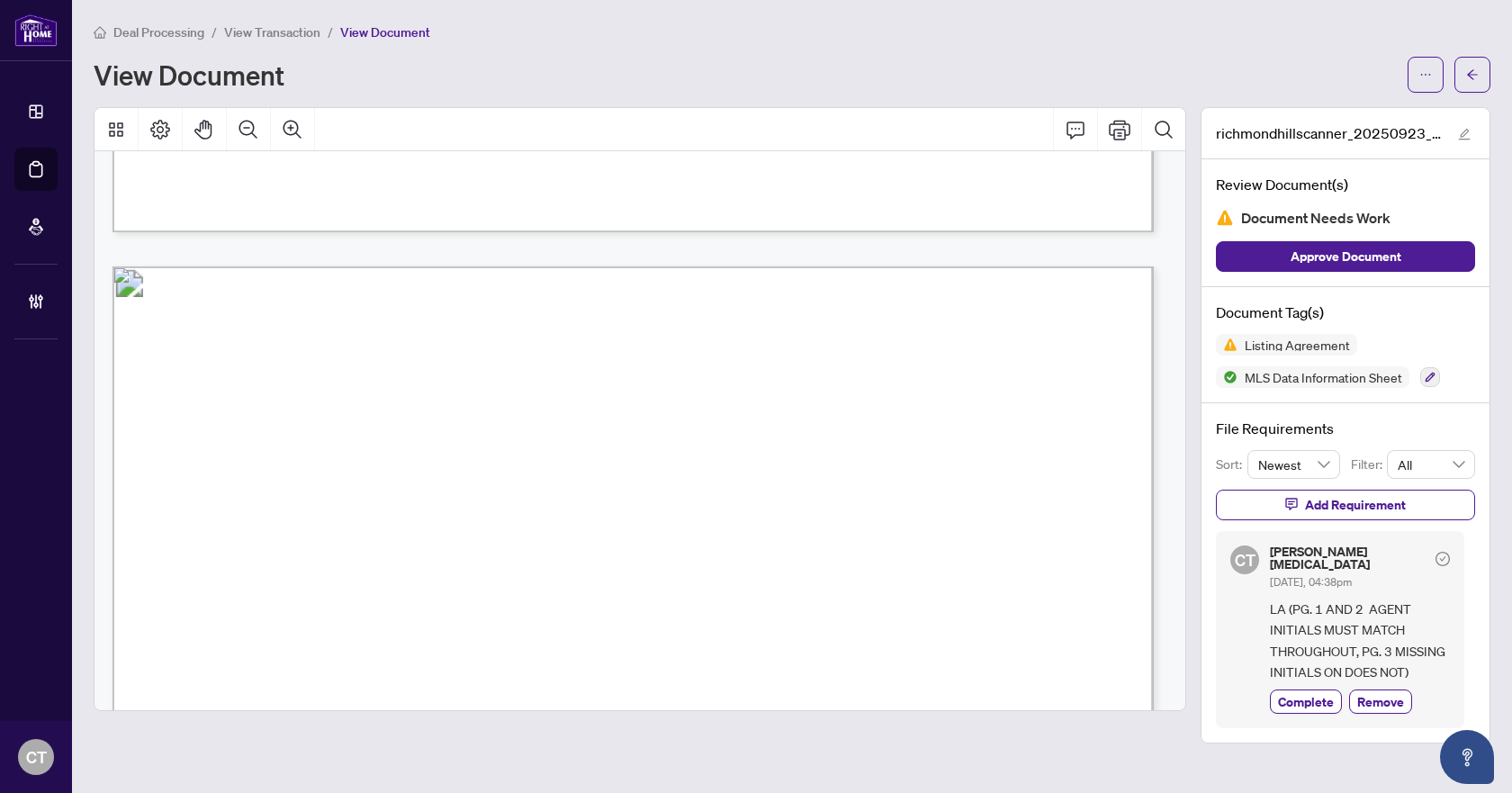
scroll to position [20700, 0]
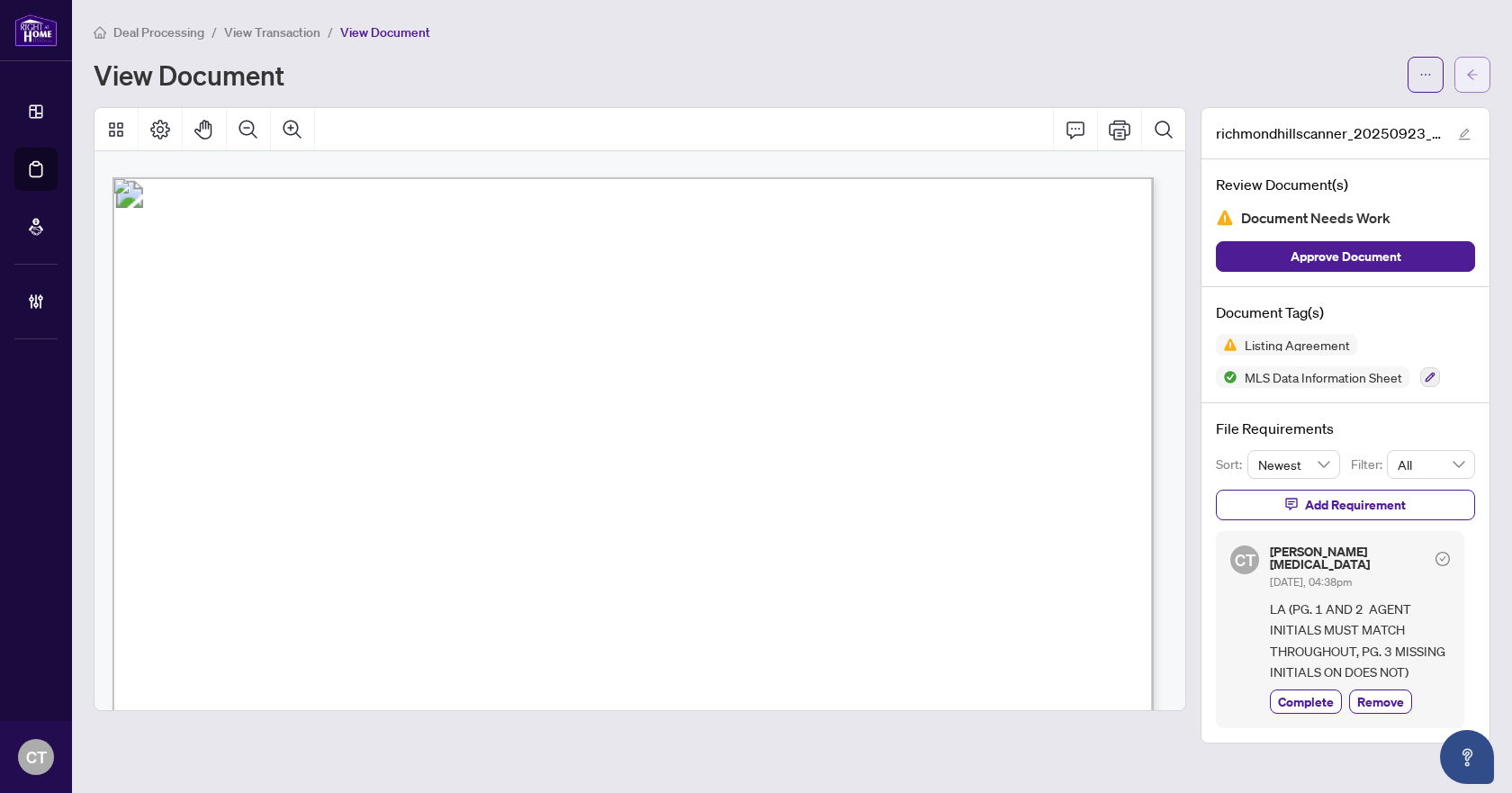
click at [1468, 76] on icon "arrow-left" at bounding box center [1472, 74] width 12 height 12
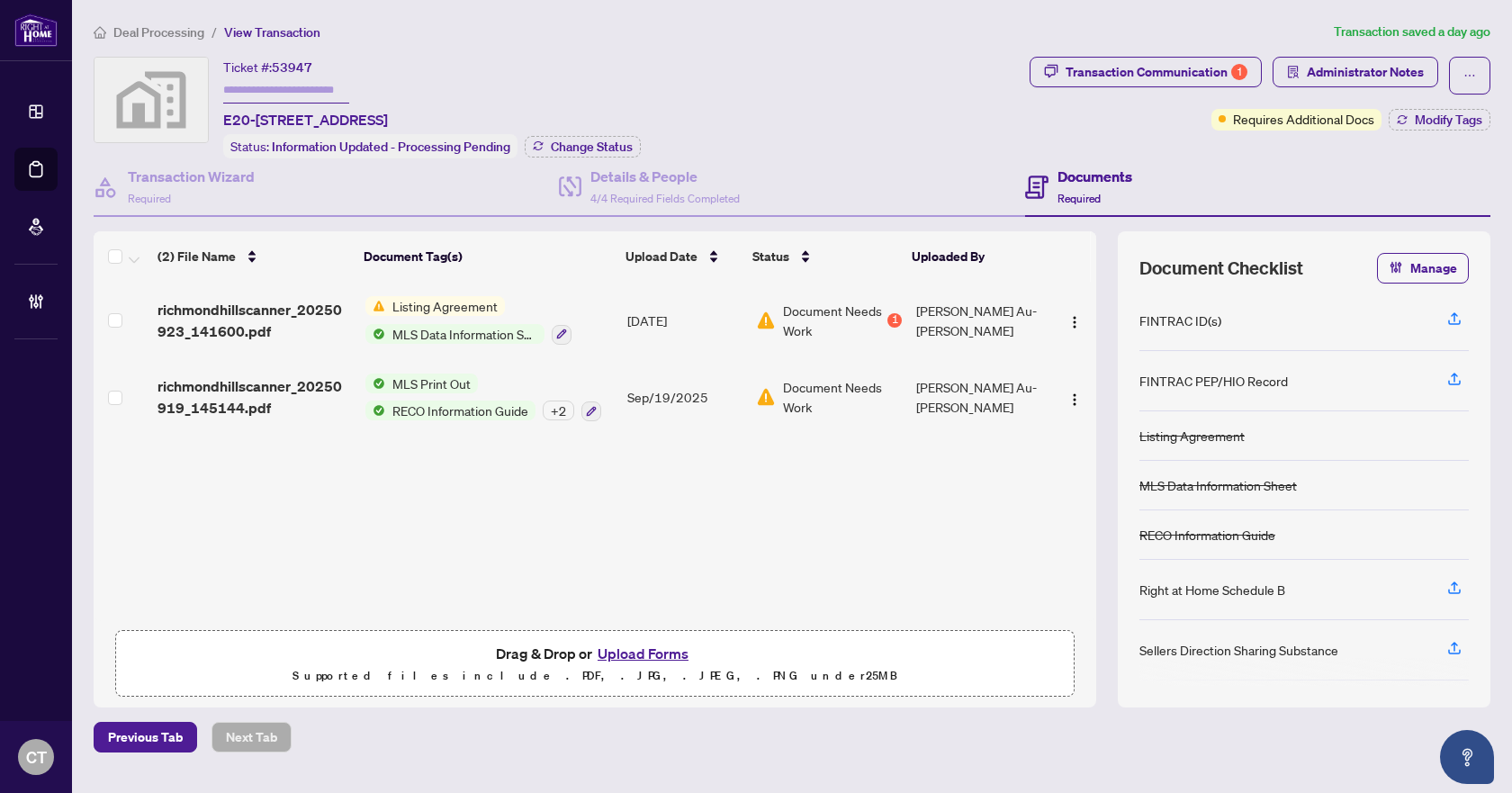
click at [178, 31] on span "Deal Processing" at bounding box center [159, 32] width 91 height 16
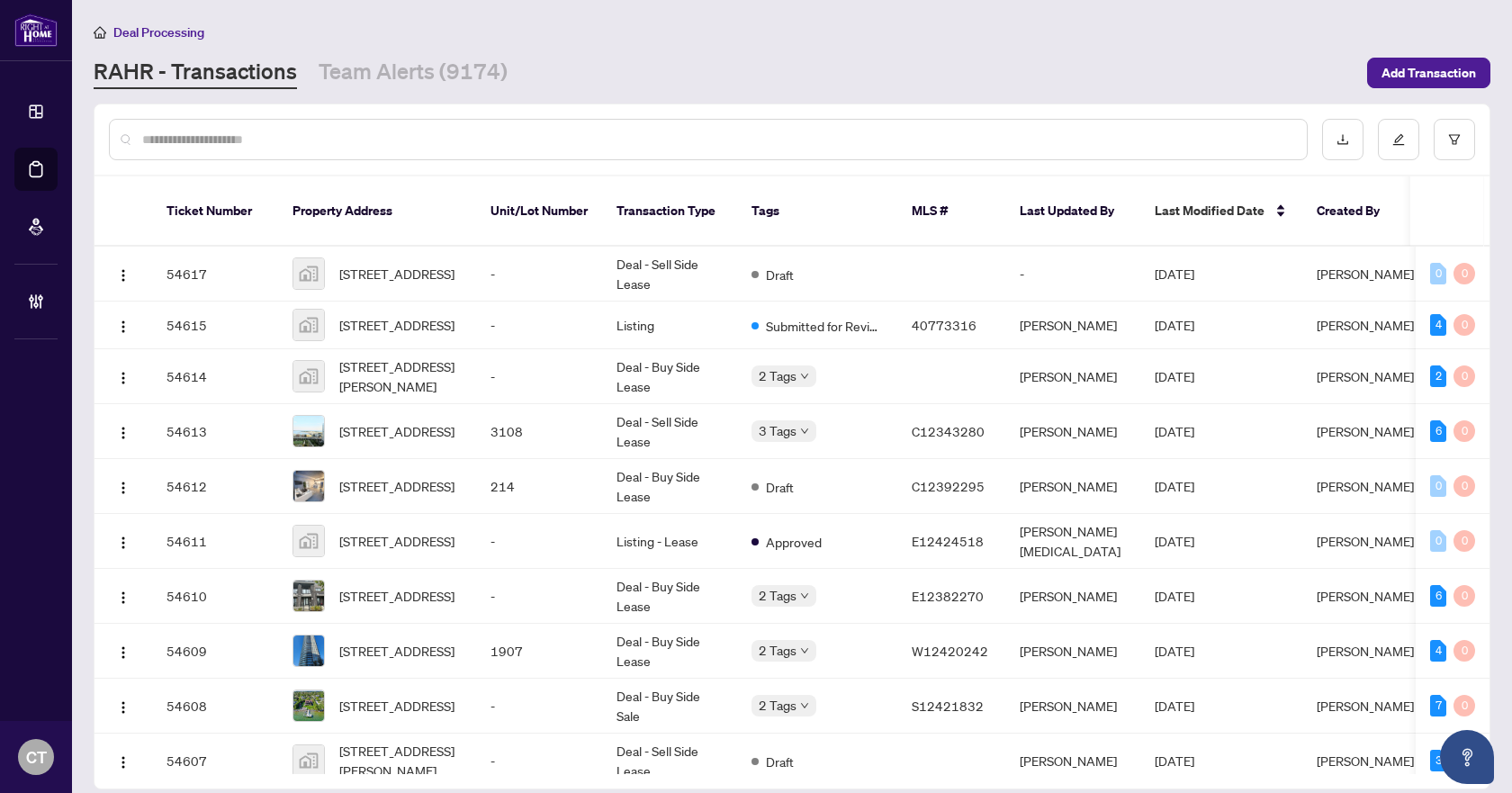
click at [1029, 142] on input "text" at bounding box center [717, 139] width 1151 height 20
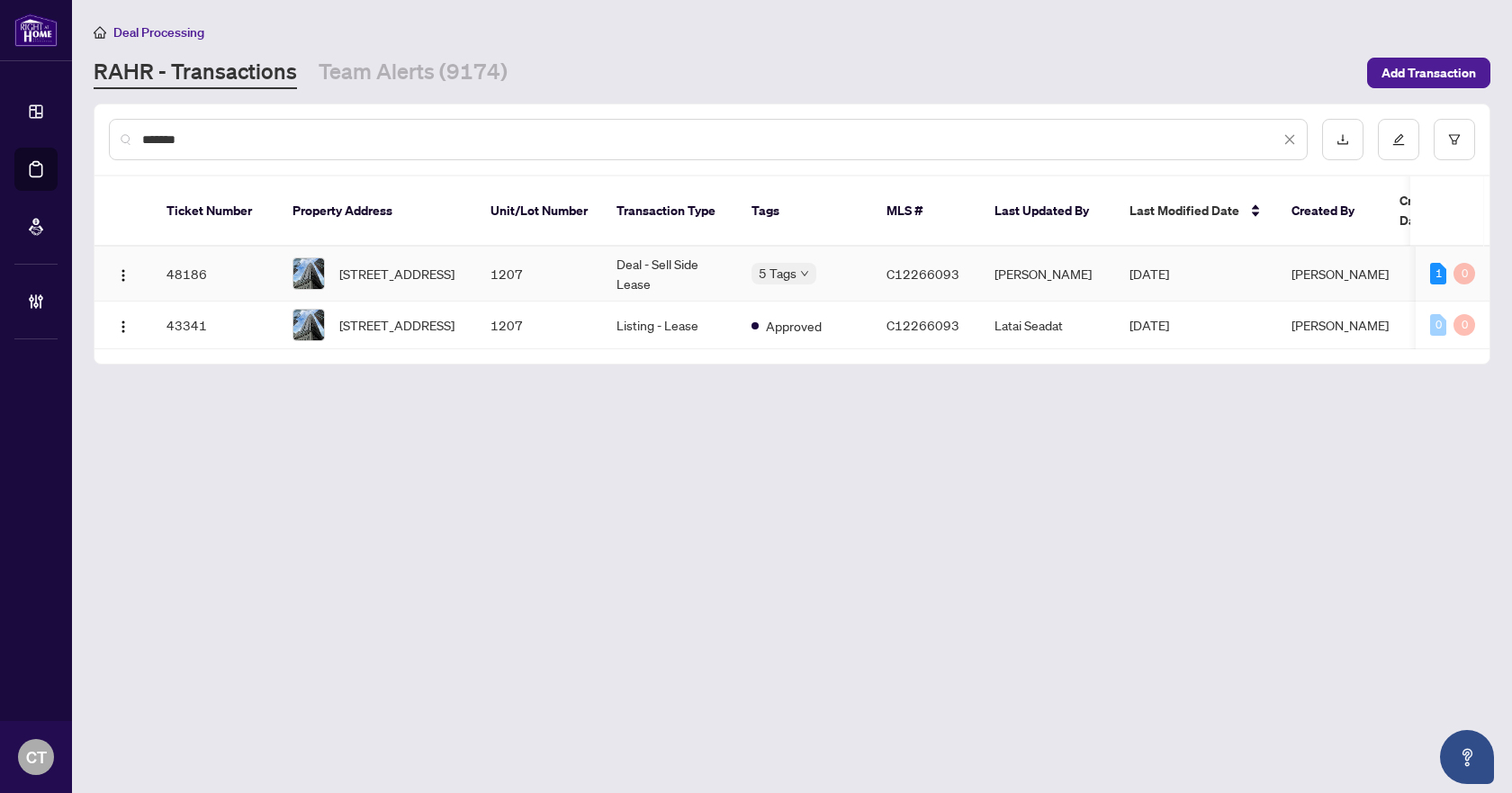
type input "*******"
click at [679, 257] on td "Deal - Sell Side Lease" at bounding box center [670, 274] width 135 height 55
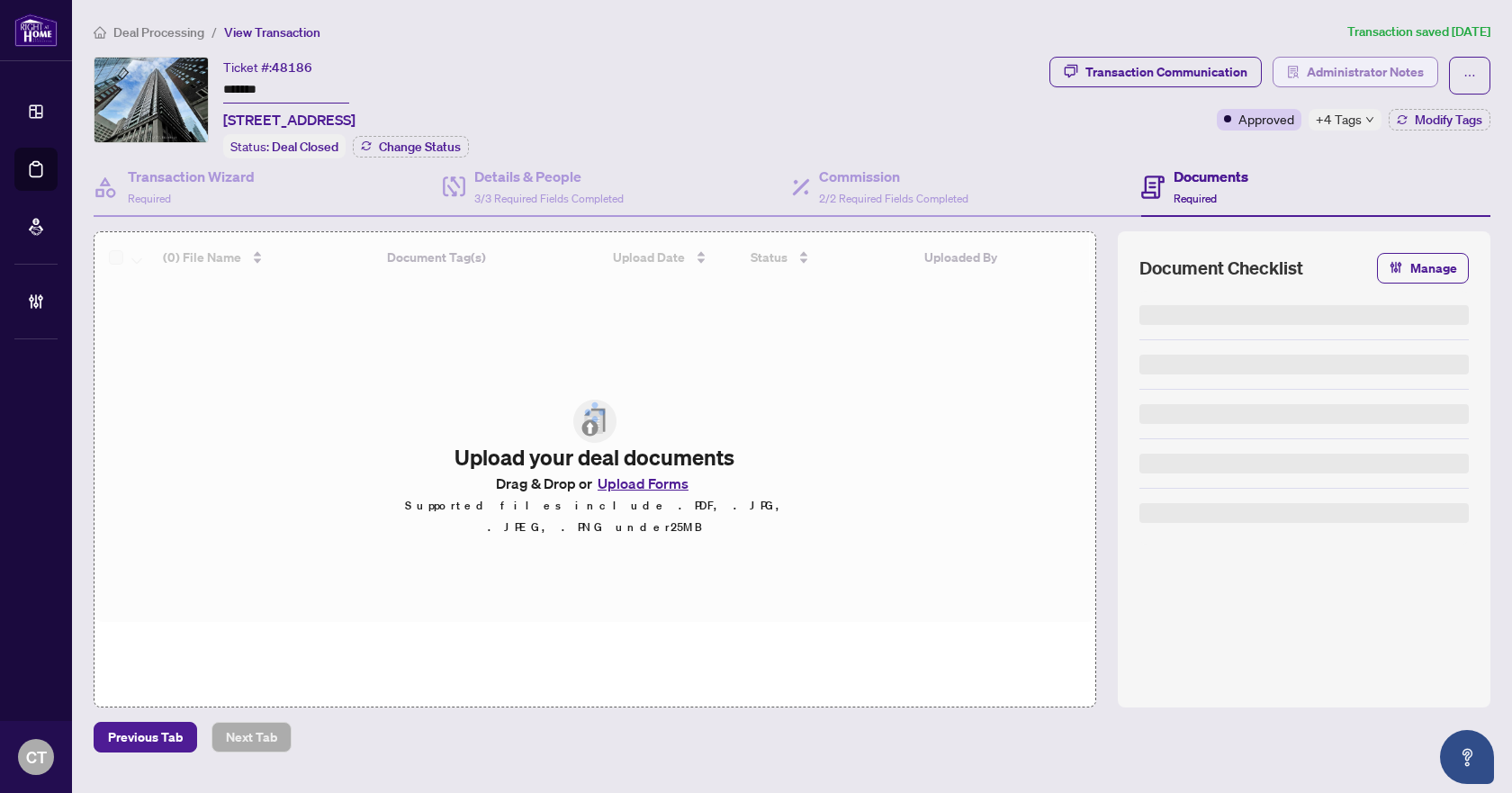
click at [1345, 76] on span "Administrator Notes" at bounding box center [1365, 71] width 117 height 29
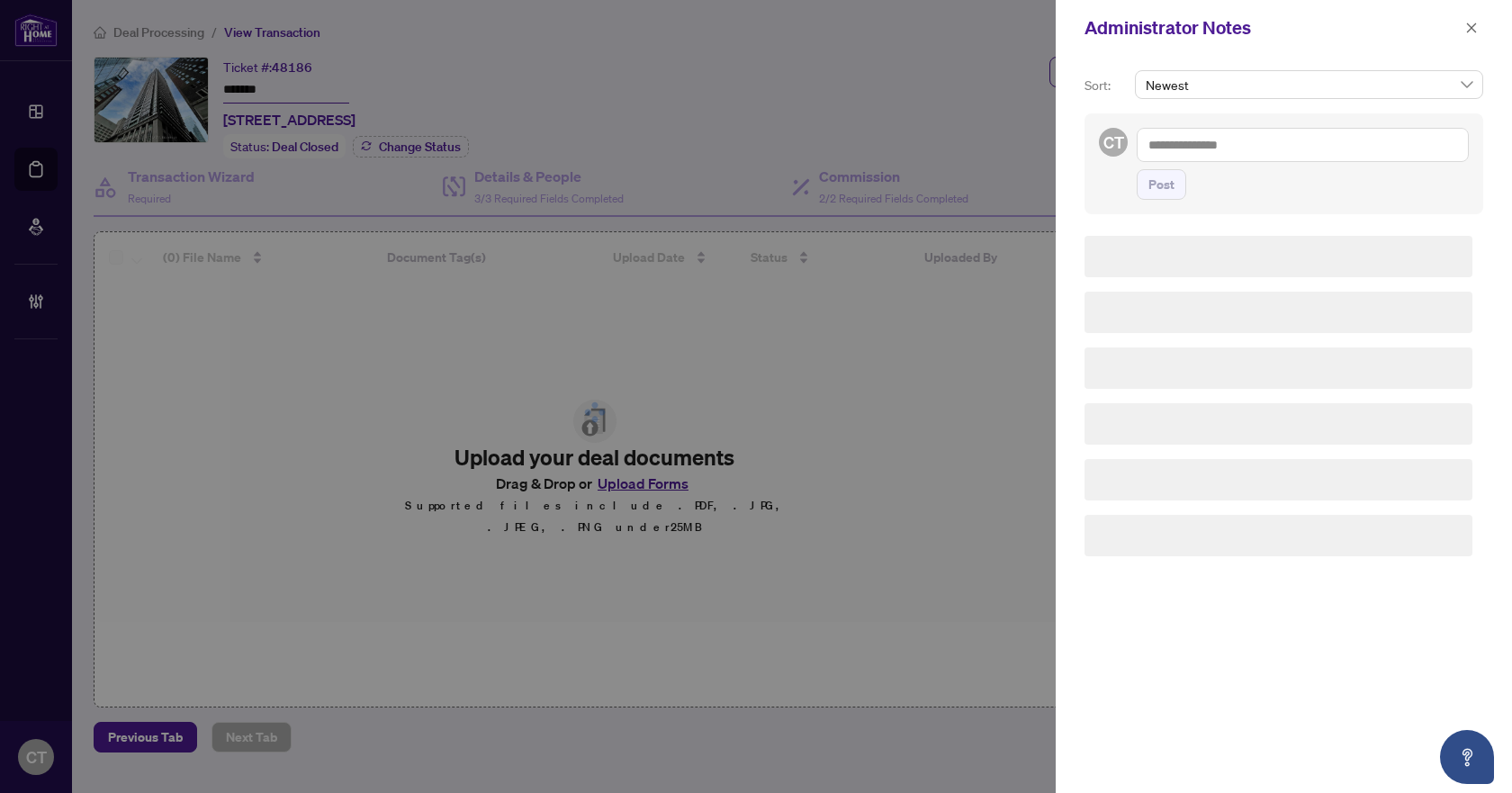
click at [1279, 149] on textarea at bounding box center [1302, 145] width 332 height 34
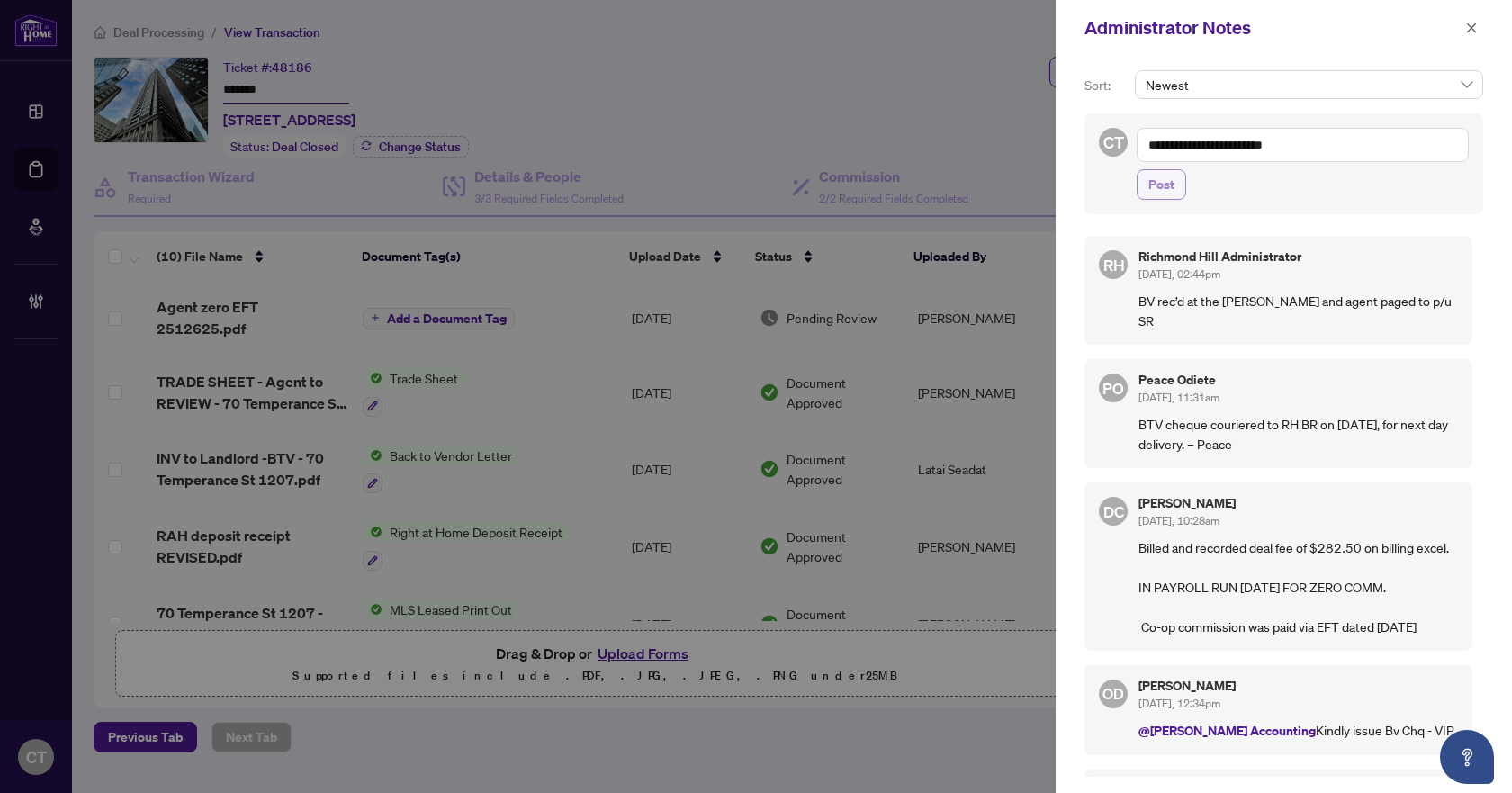
type textarea "**********"
click at [1169, 181] on span "Post" at bounding box center [1162, 184] width 26 height 29
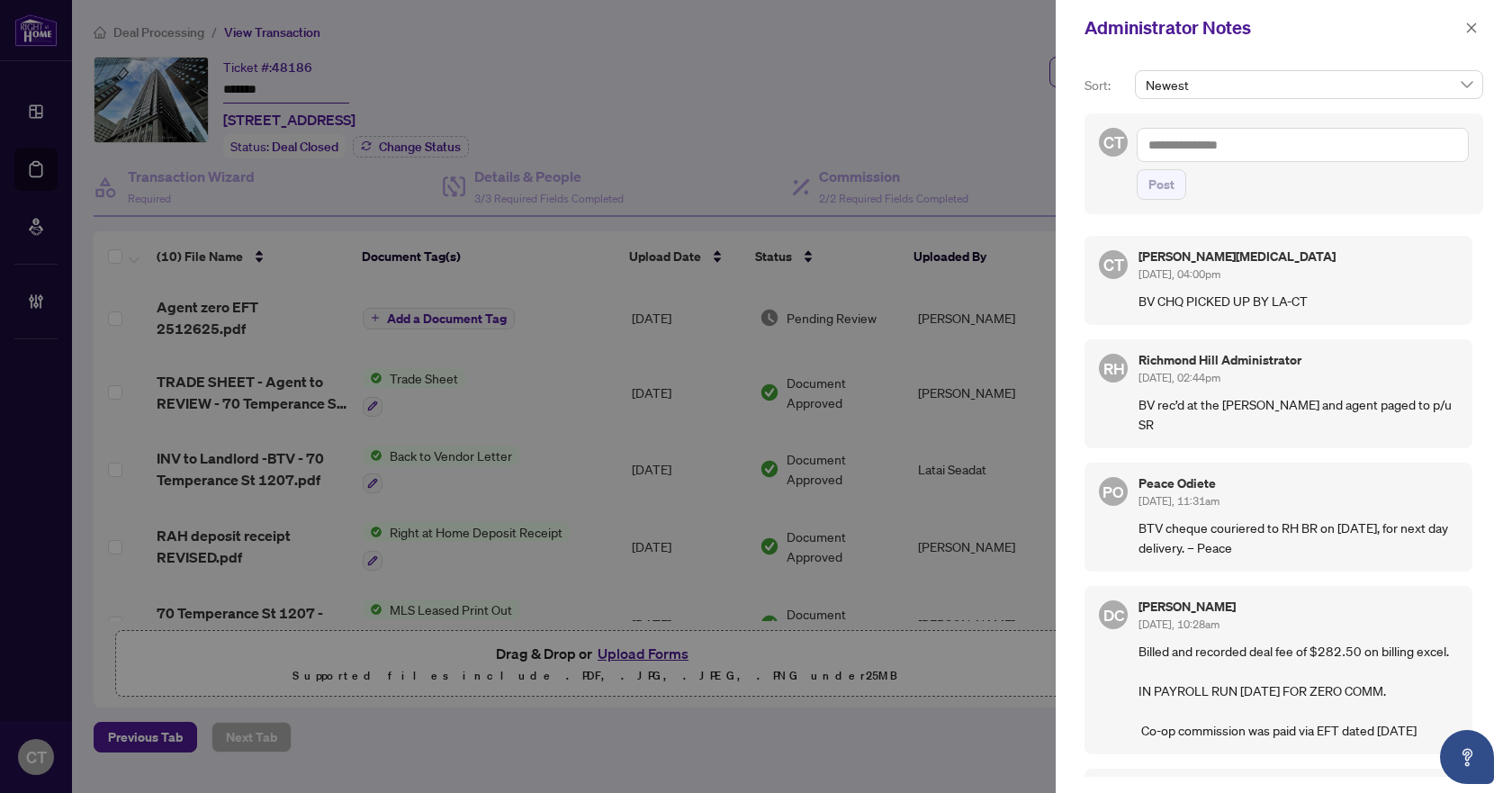
click at [1470, 27] on icon "close" at bounding box center [1472, 27] width 12 height 12
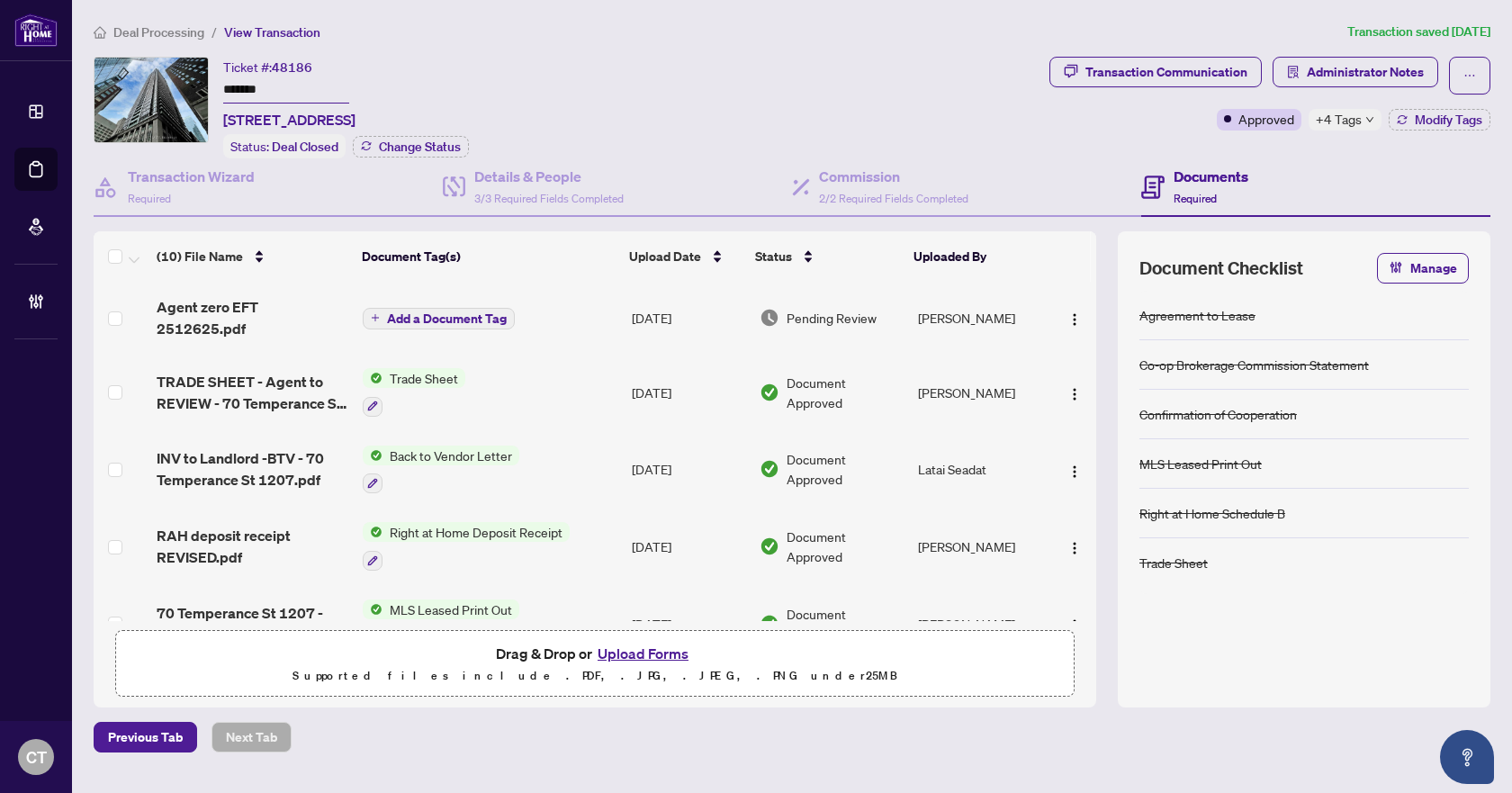
click at [145, 38] on span "Deal Processing" at bounding box center [159, 32] width 91 height 16
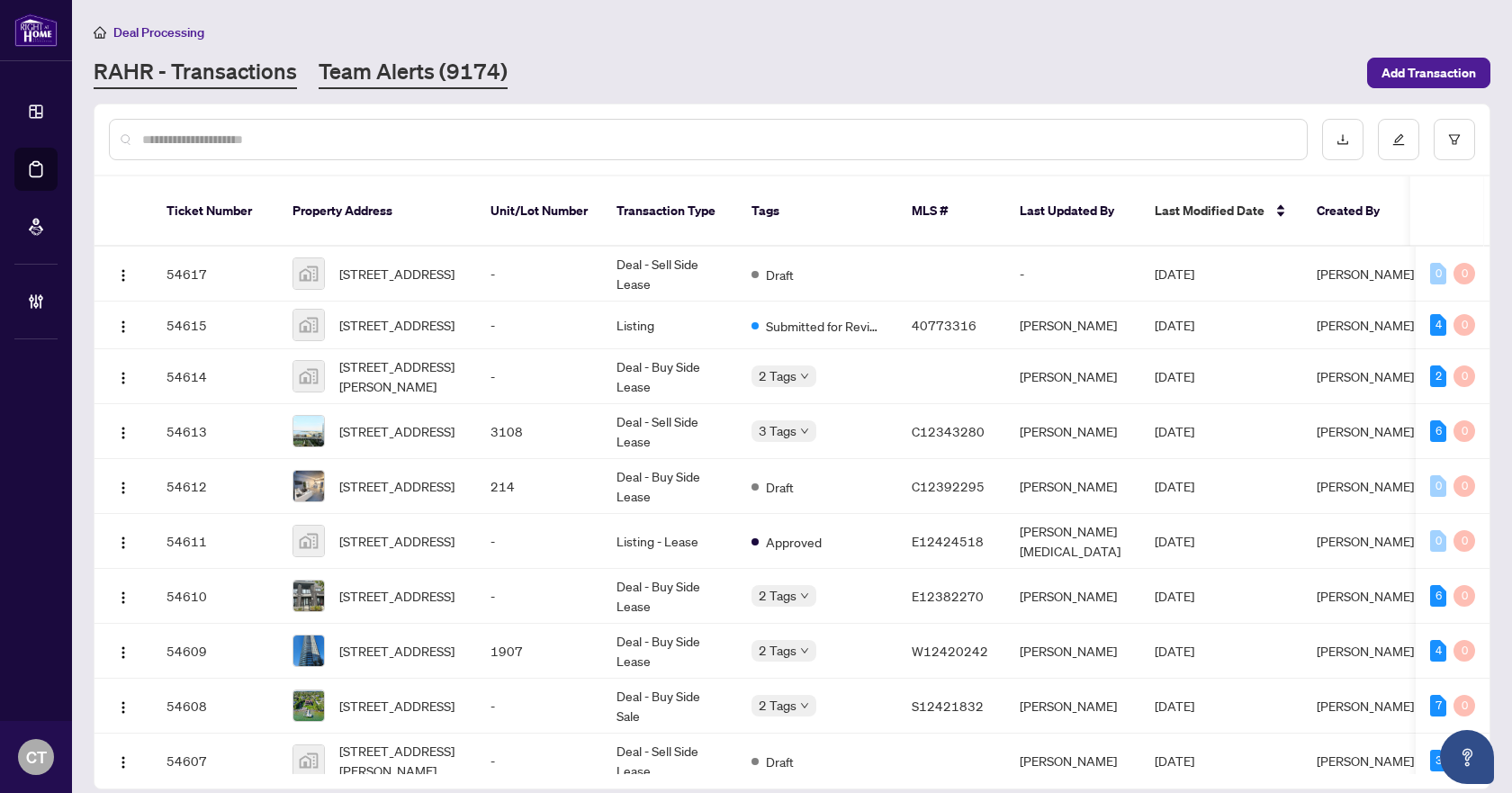
click at [384, 68] on link "Team Alerts (9174)" at bounding box center [413, 72] width 189 height 32
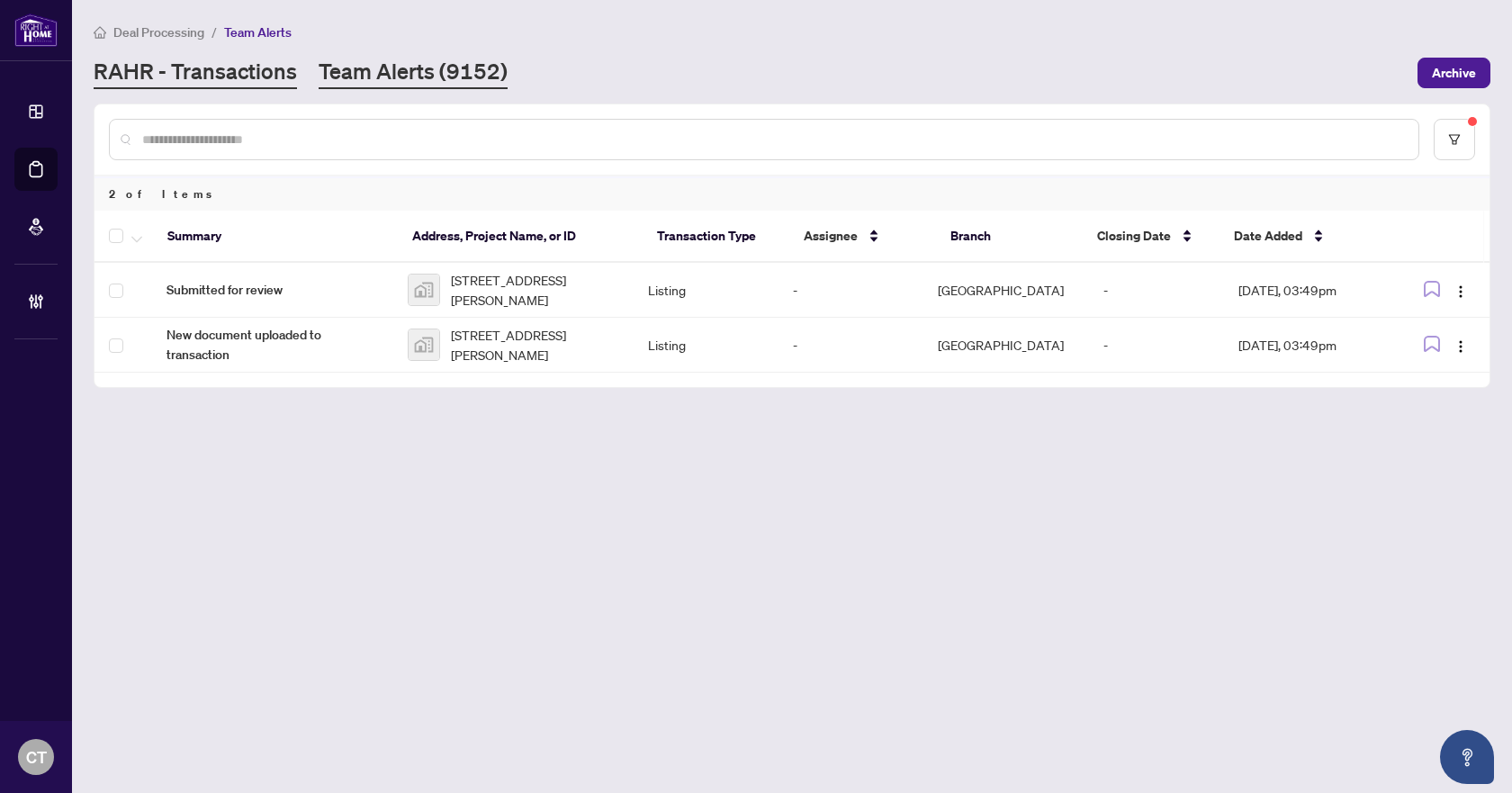
click at [289, 72] on link "RAHR - Transactions" at bounding box center [195, 72] width 203 height 32
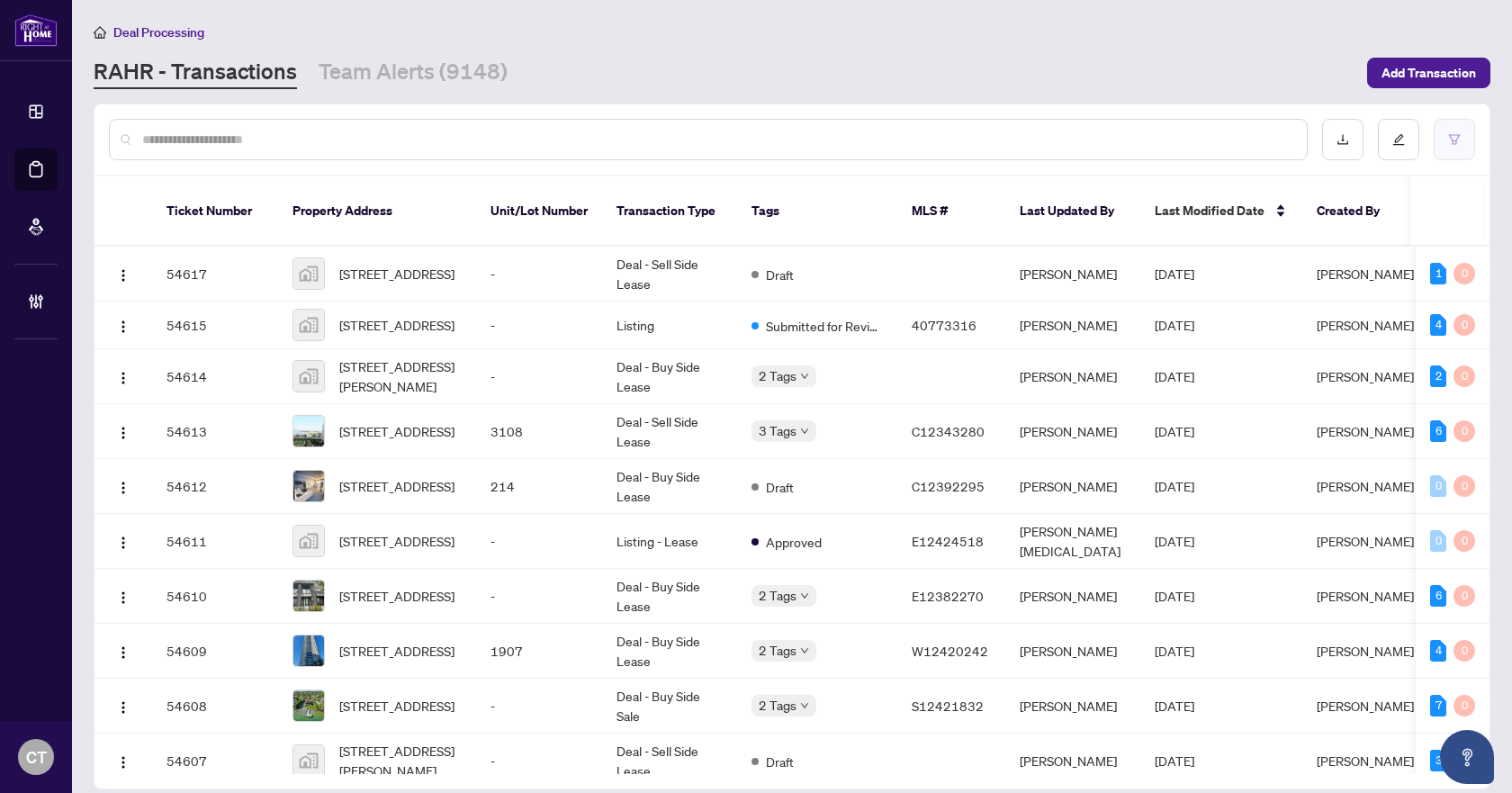
click at [1470, 151] on button "button" at bounding box center [1455, 139] width 41 height 41
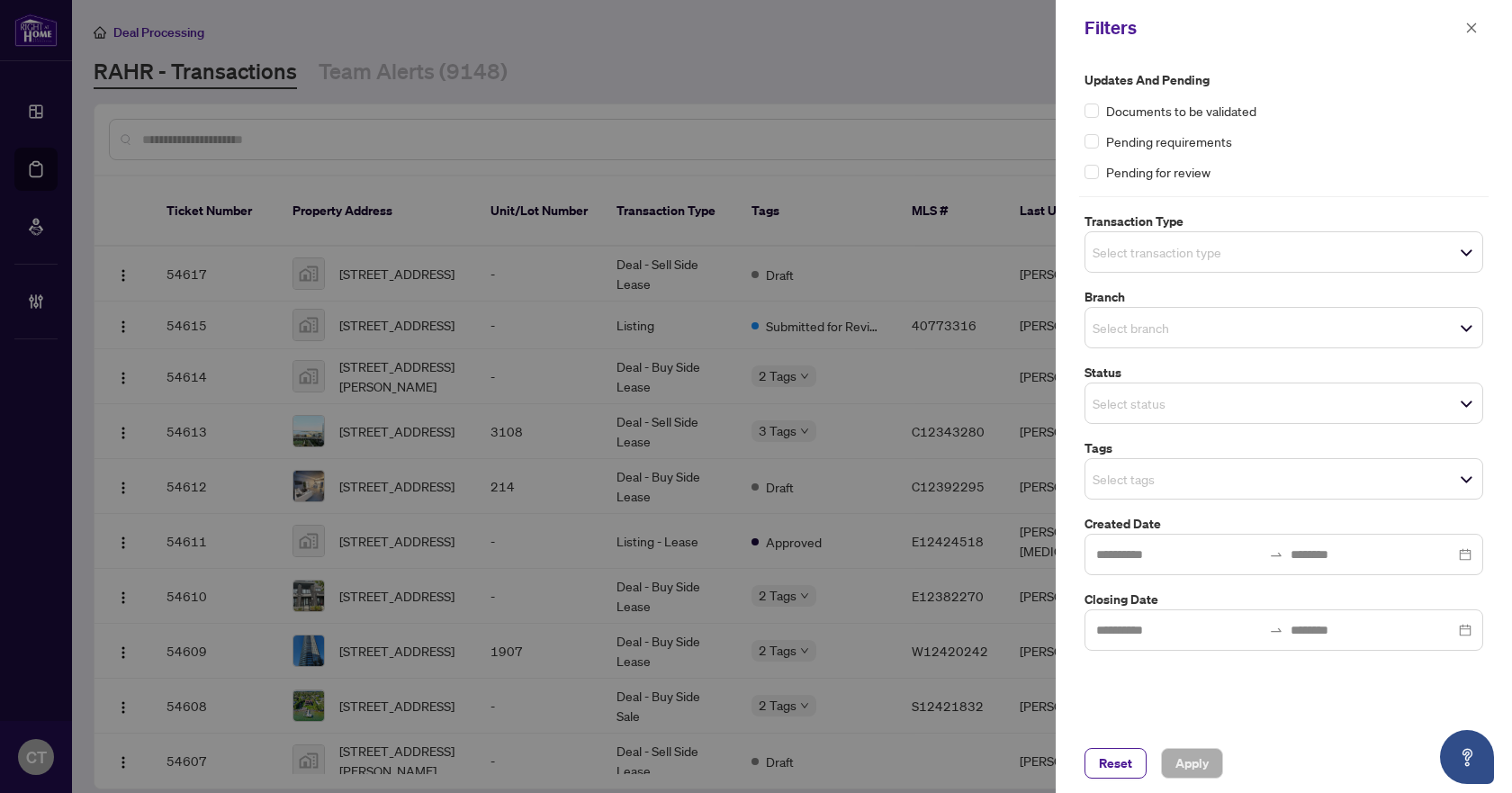
click at [1135, 251] on input "search" at bounding box center [1155, 251] width 126 height 22
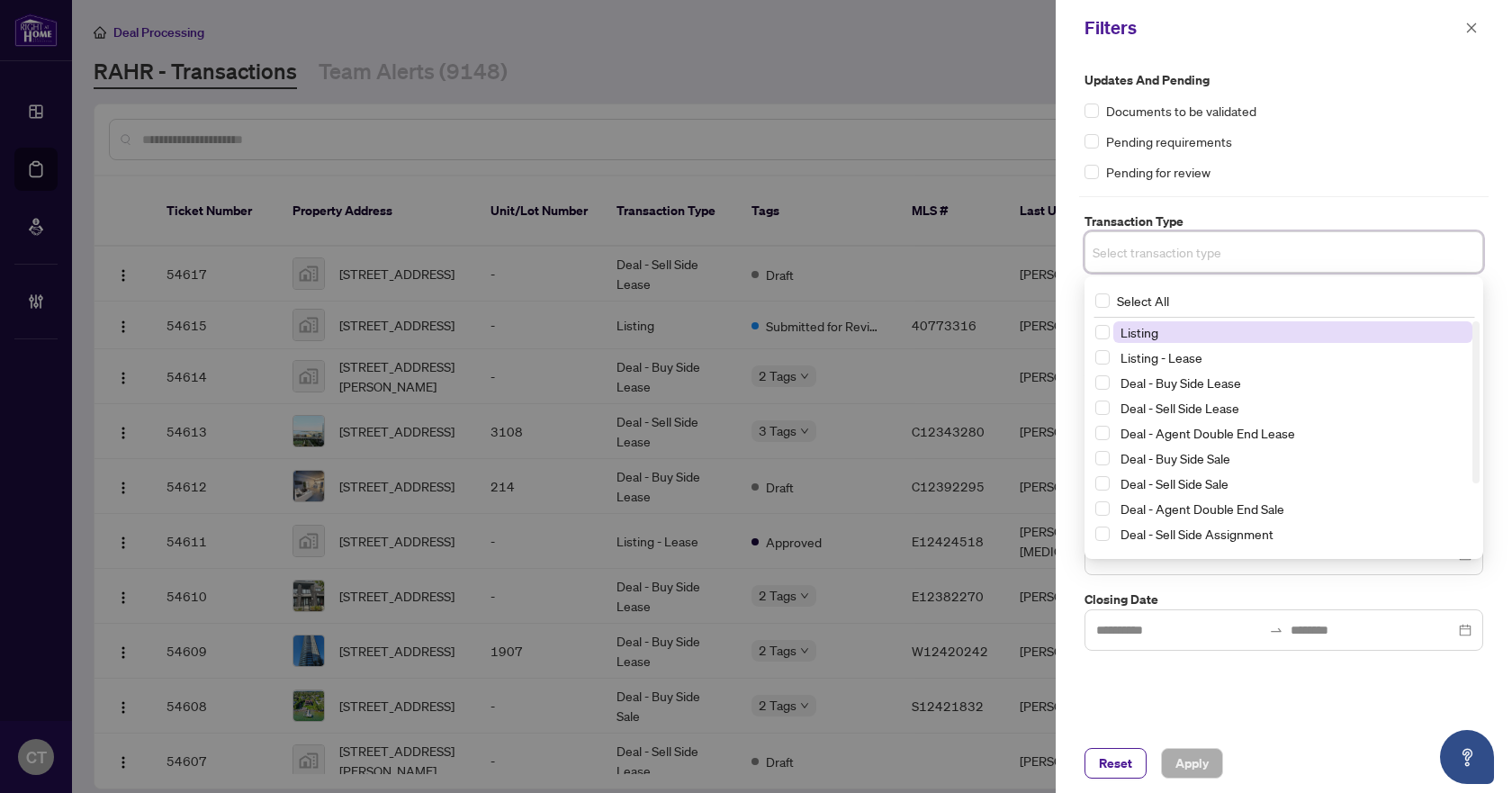
click at [1156, 337] on span "Listing" at bounding box center [1139, 331] width 38 height 16
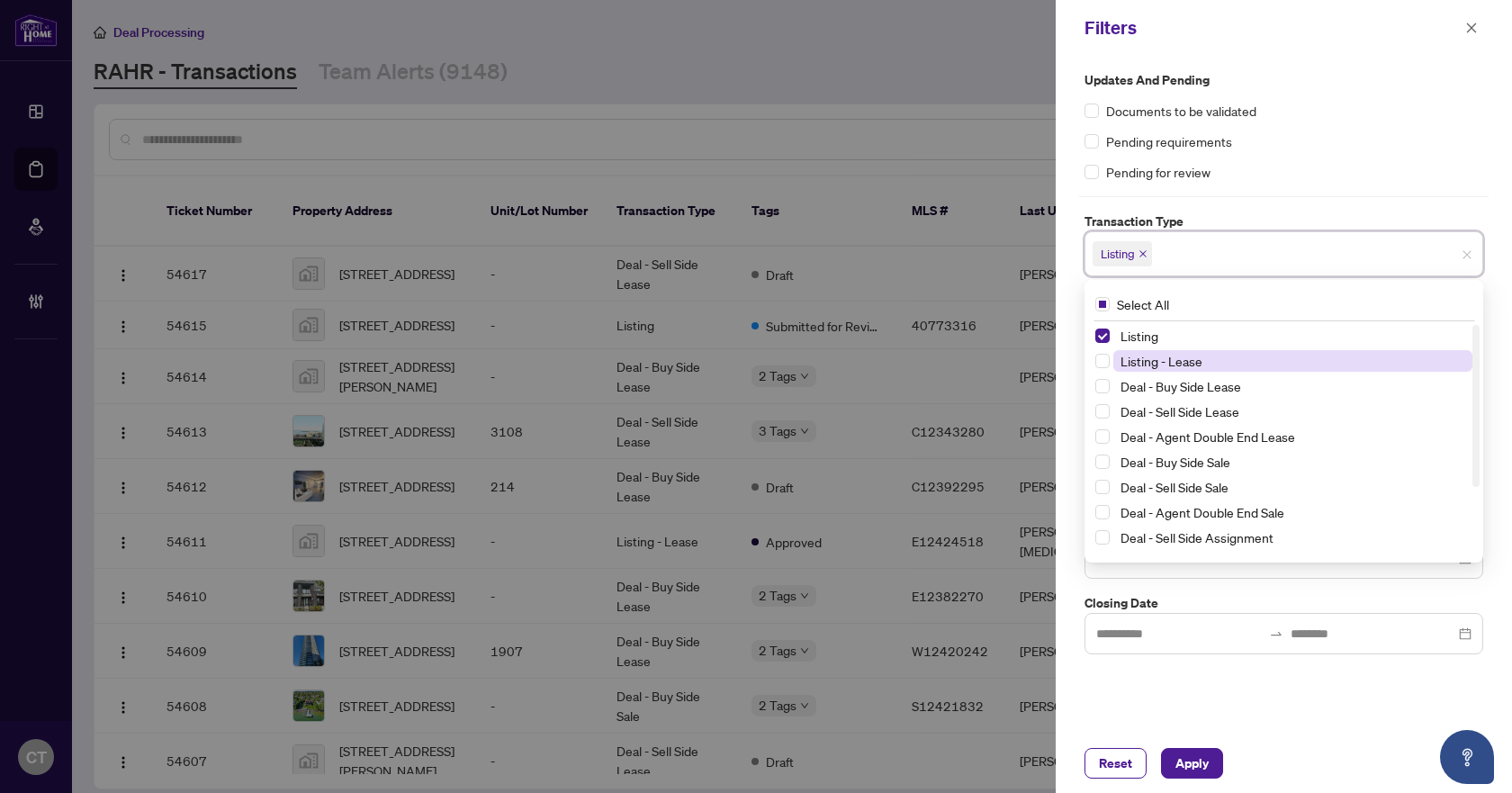
click at [1173, 370] on span "Listing - Lease" at bounding box center [1293, 360] width 359 height 22
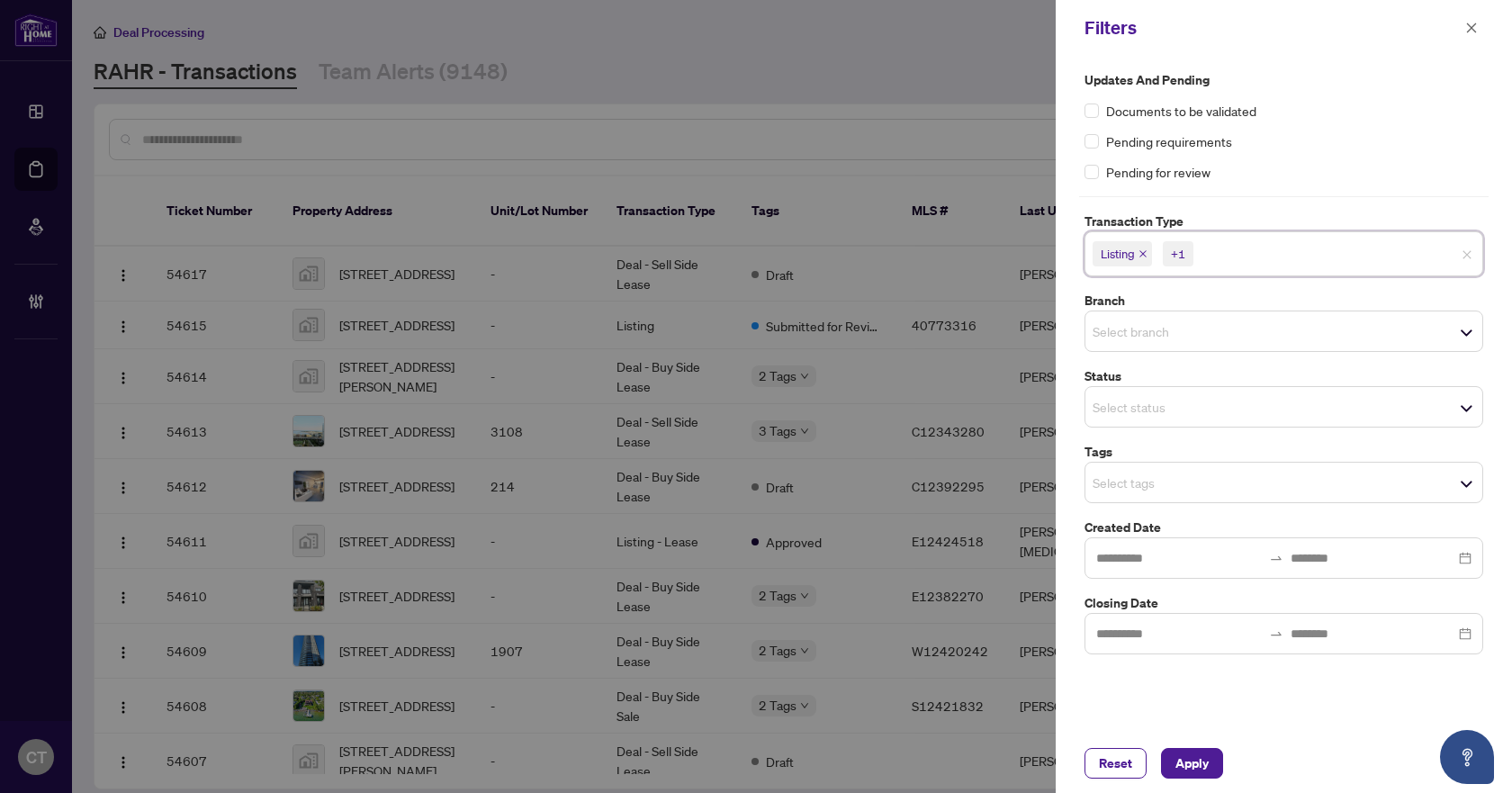
click at [1266, 230] on label "Transaction Type" at bounding box center [1284, 221] width 399 height 20
click at [1153, 343] on span "Select branch" at bounding box center [1284, 331] width 397 height 25
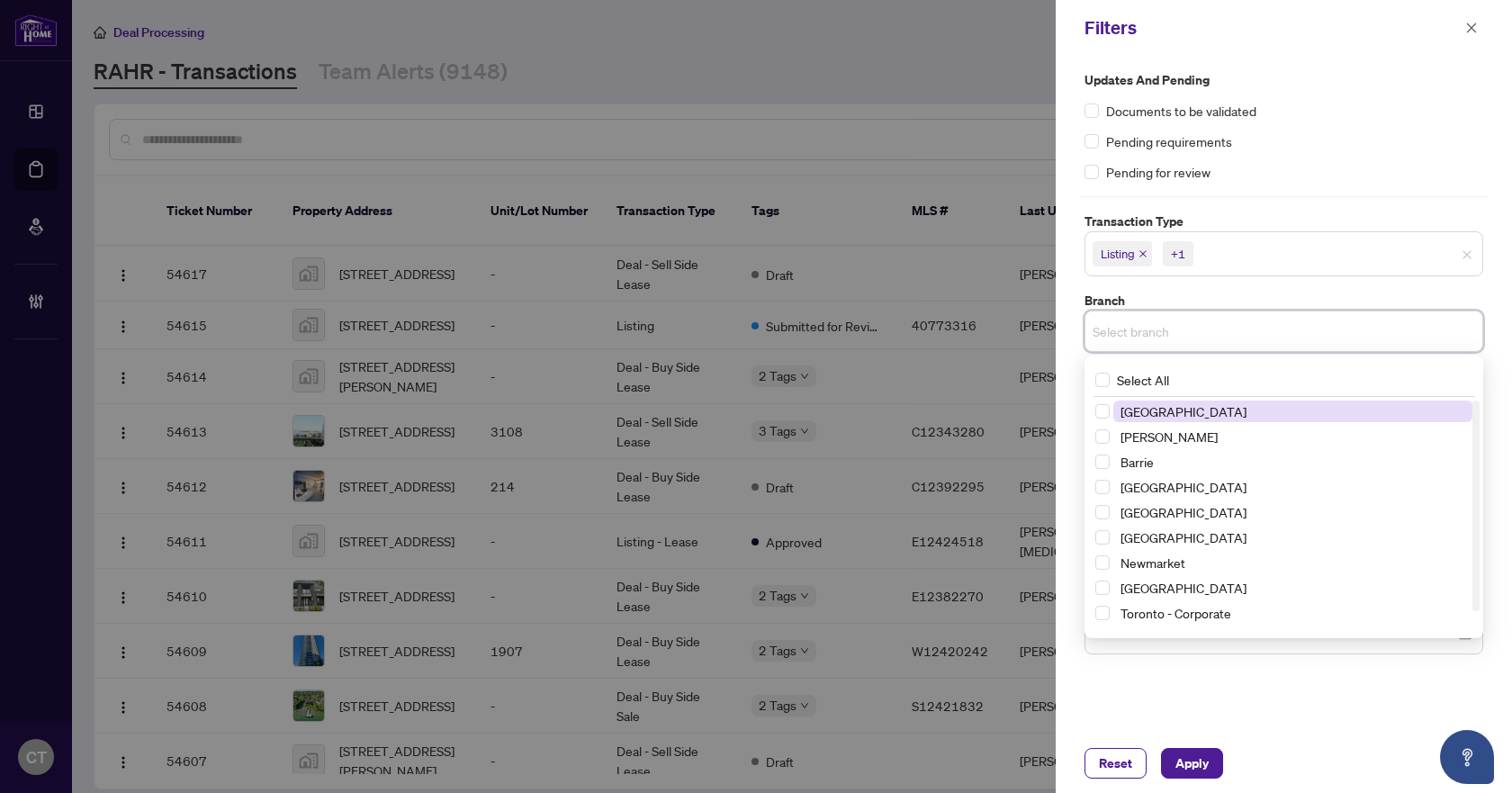
click at [1186, 411] on span "[GEOGRAPHIC_DATA]" at bounding box center [1184, 411] width 126 height 16
click at [1257, 304] on label "Branch" at bounding box center [1284, 300] width 399 height 20
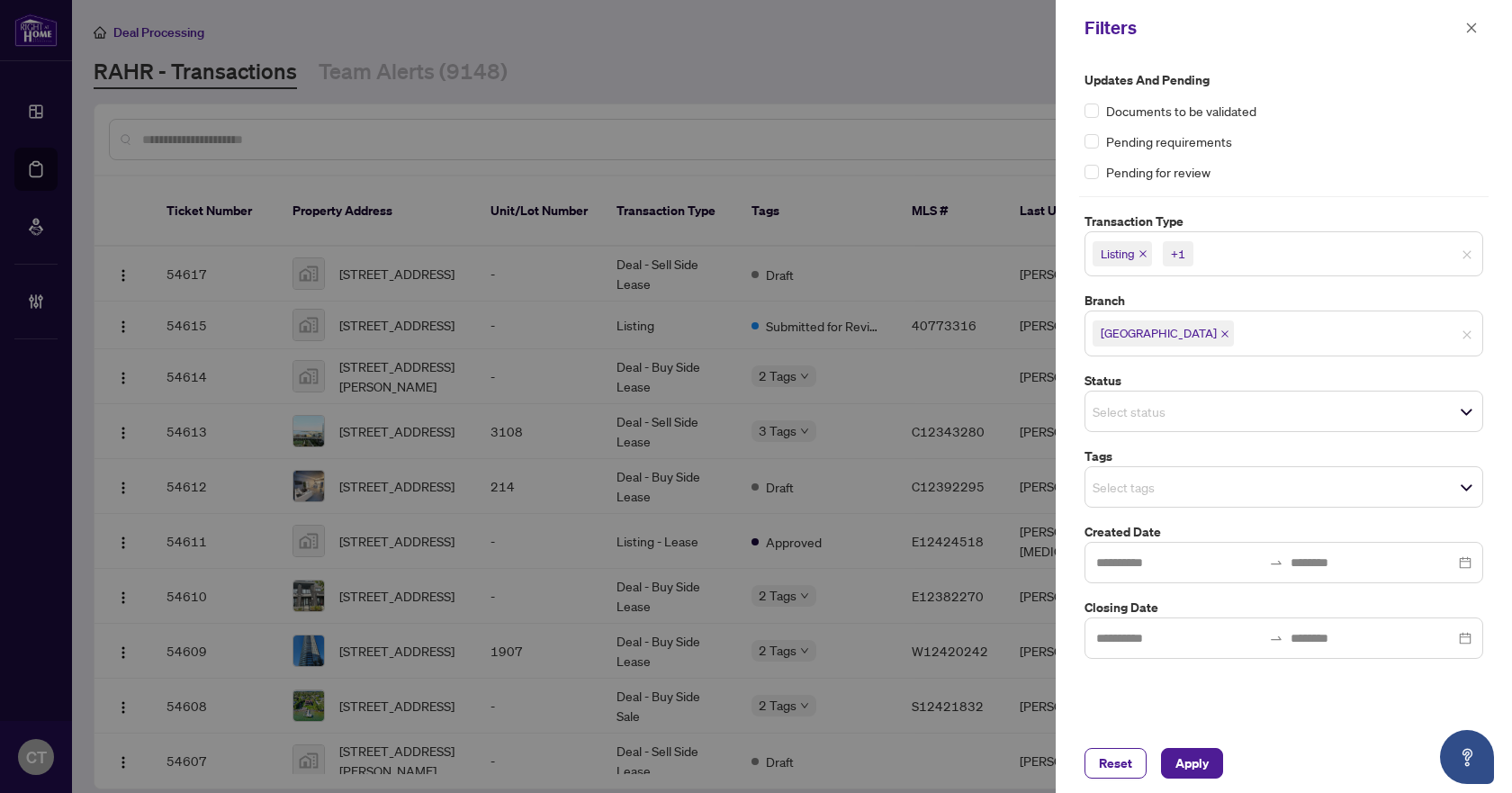
click at [1151, 481] on input "search" at bounding box center [1155, 486] width 126 height 22
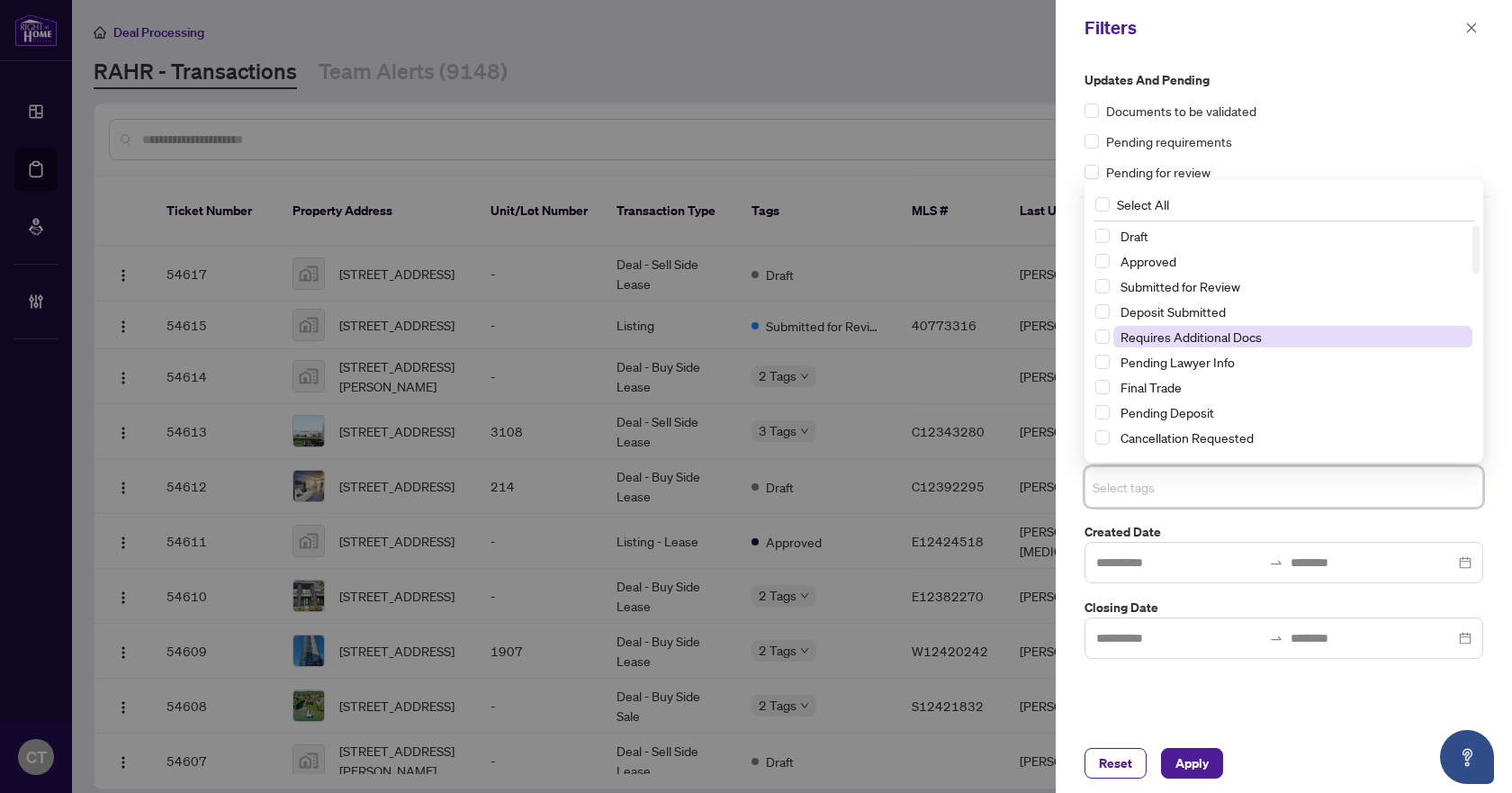
click at [1190, 338] on span "Requires Additional Docs" at bounding box center [1191, 336] width 141 height 16
click at [1143, 340] on span "Requires Additional Docs" at bounding box center [1191, 336] width 141 height 16
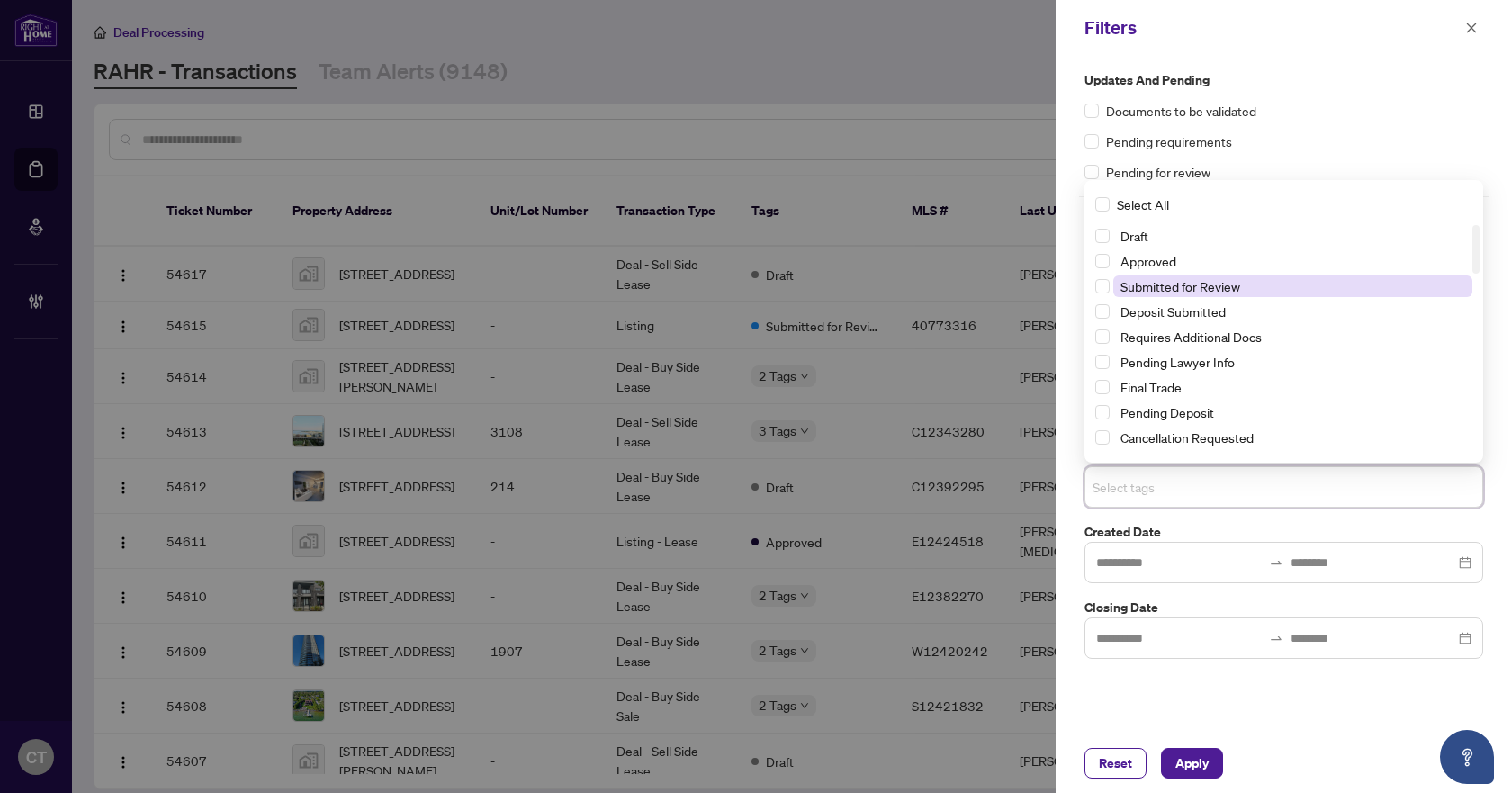
click at [1169, 284] on span "Submitted for Review" at bounding box center [1180, 286] width 119 height 16
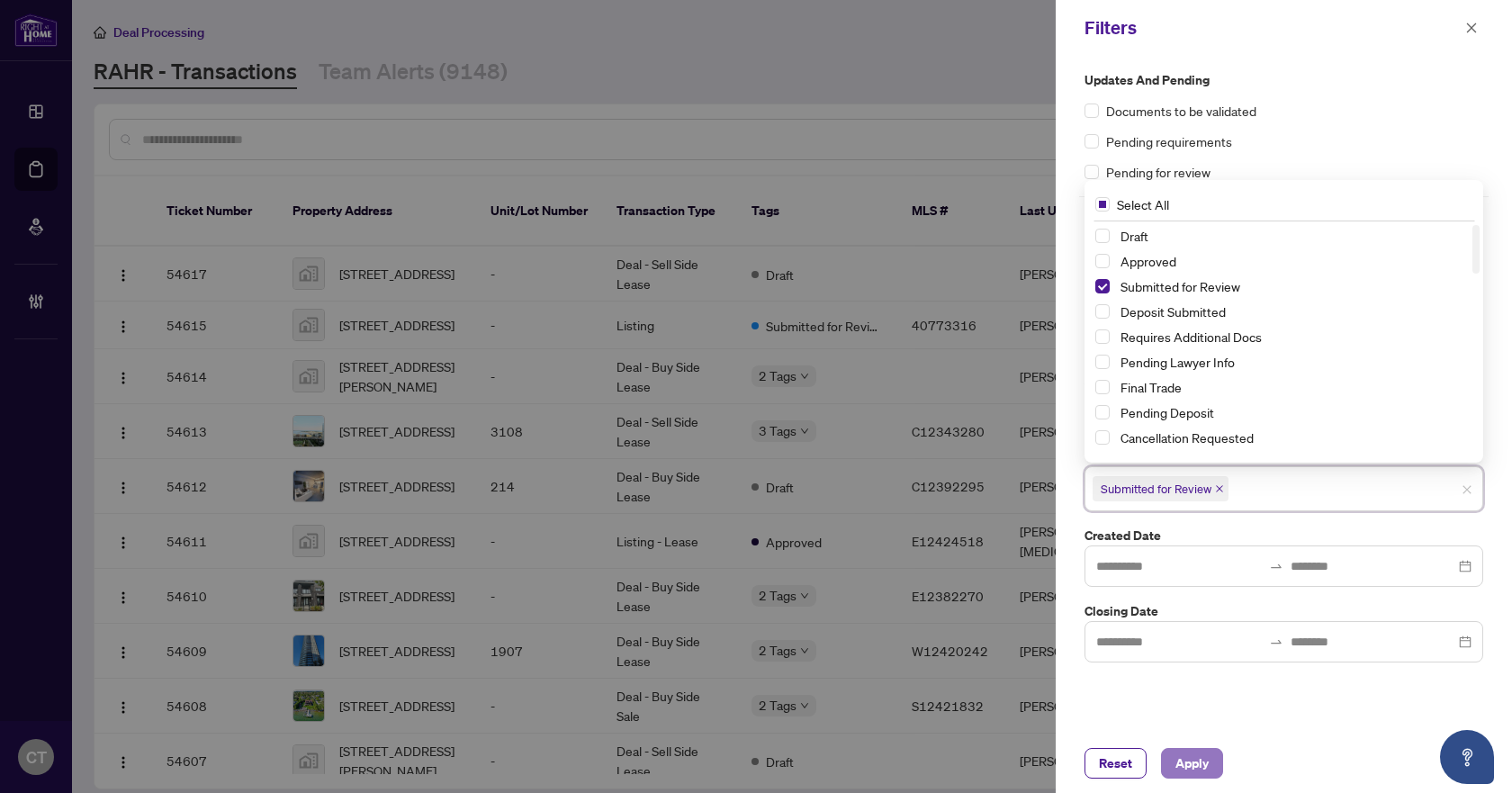
click at [1203, 767] on span "Apply" at bounding box center [1191, 763] width 33 height 29
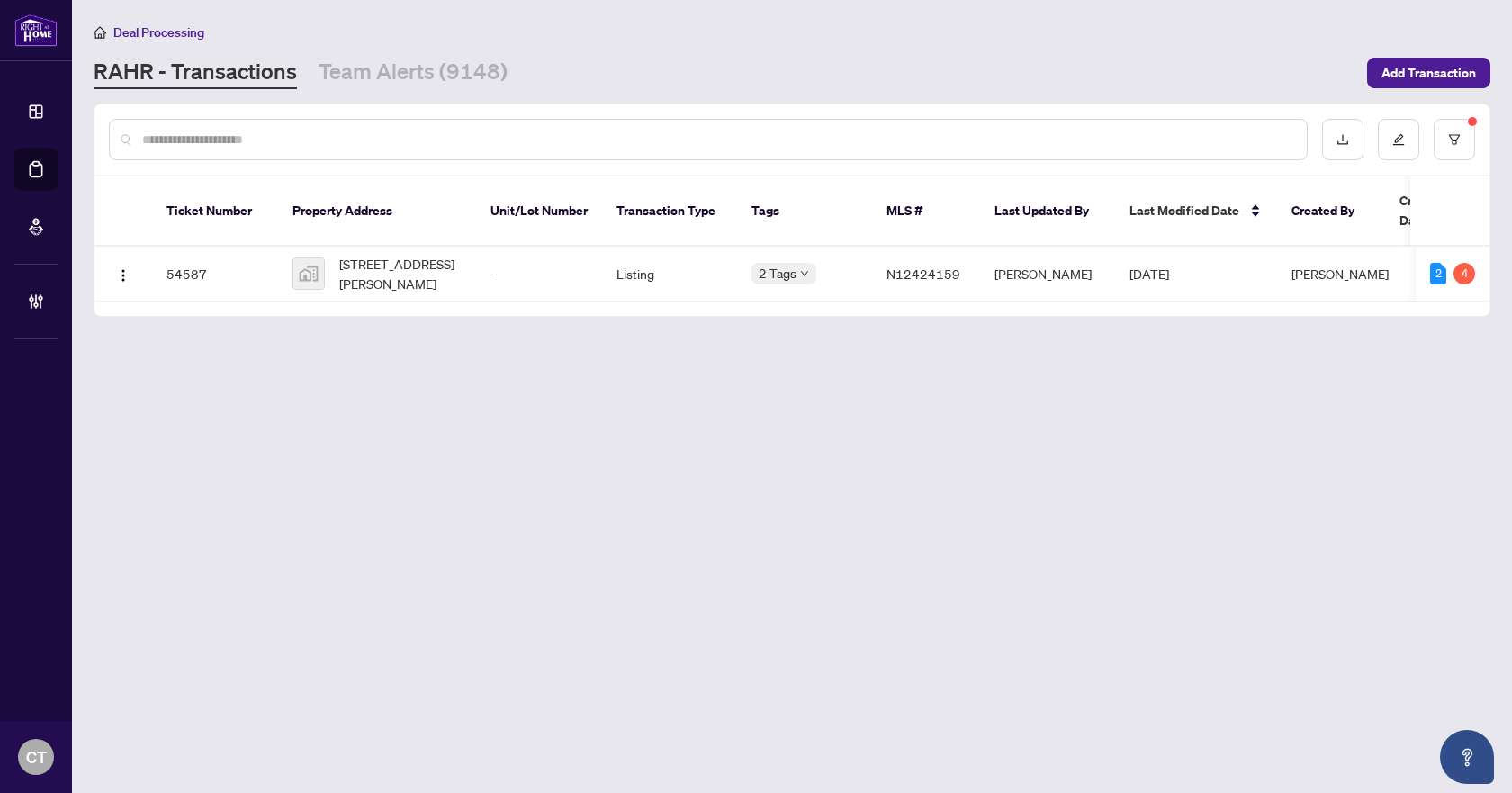
click at [390, 88] on main "Deal Processing [PERSON_NAME] - Transactions Team Alerts (9148) Add Transaction…" at bounding box center [792, 396] width 1440 height 793
click at [343, 72] on link "Team Alerts (9148)" at bounding box center [413, 72] width 189 height 32
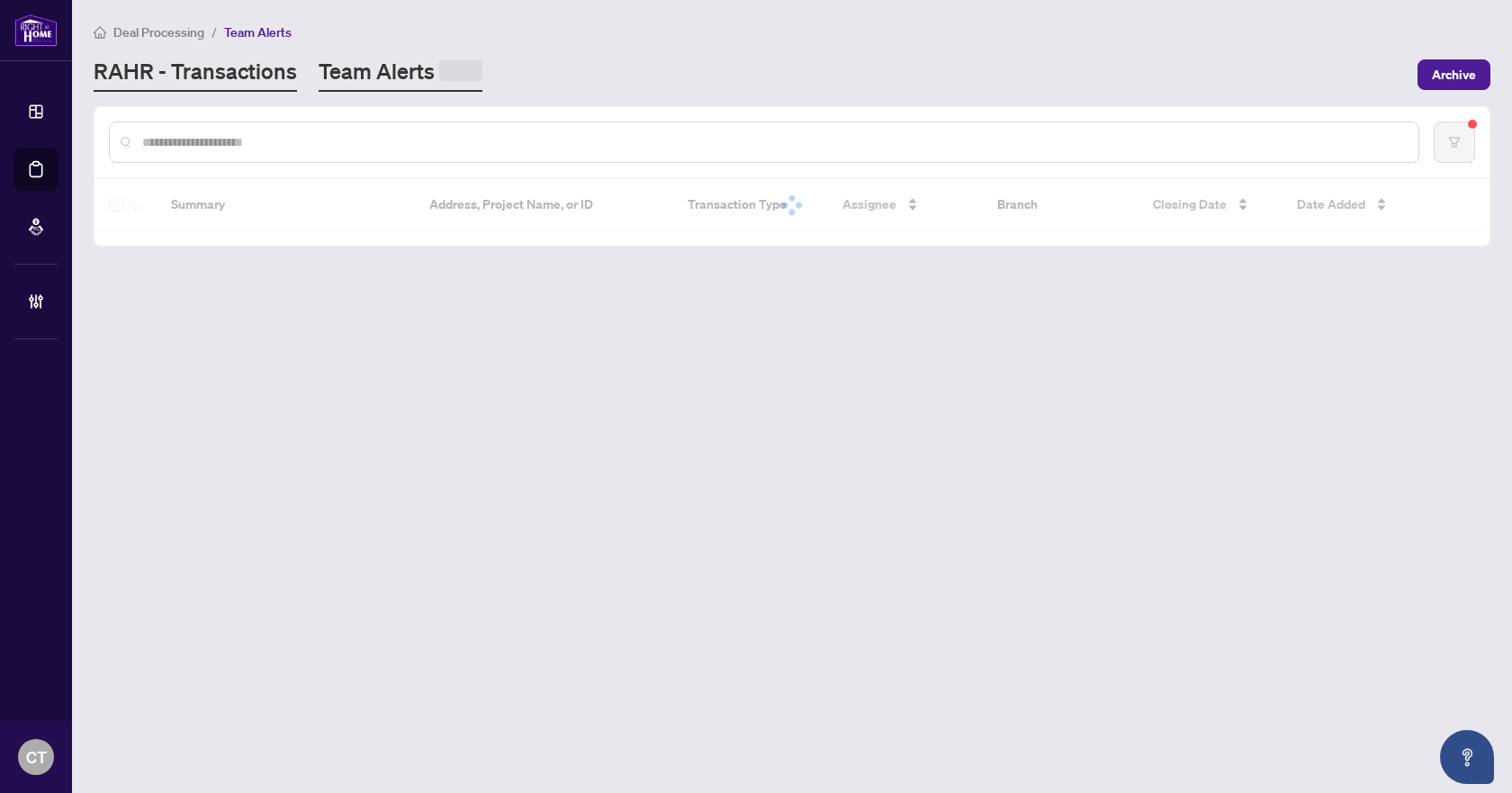
click at [283, 73] on link "RAHR - Transactions" at bounding box center [195, 73] width 203 height 35
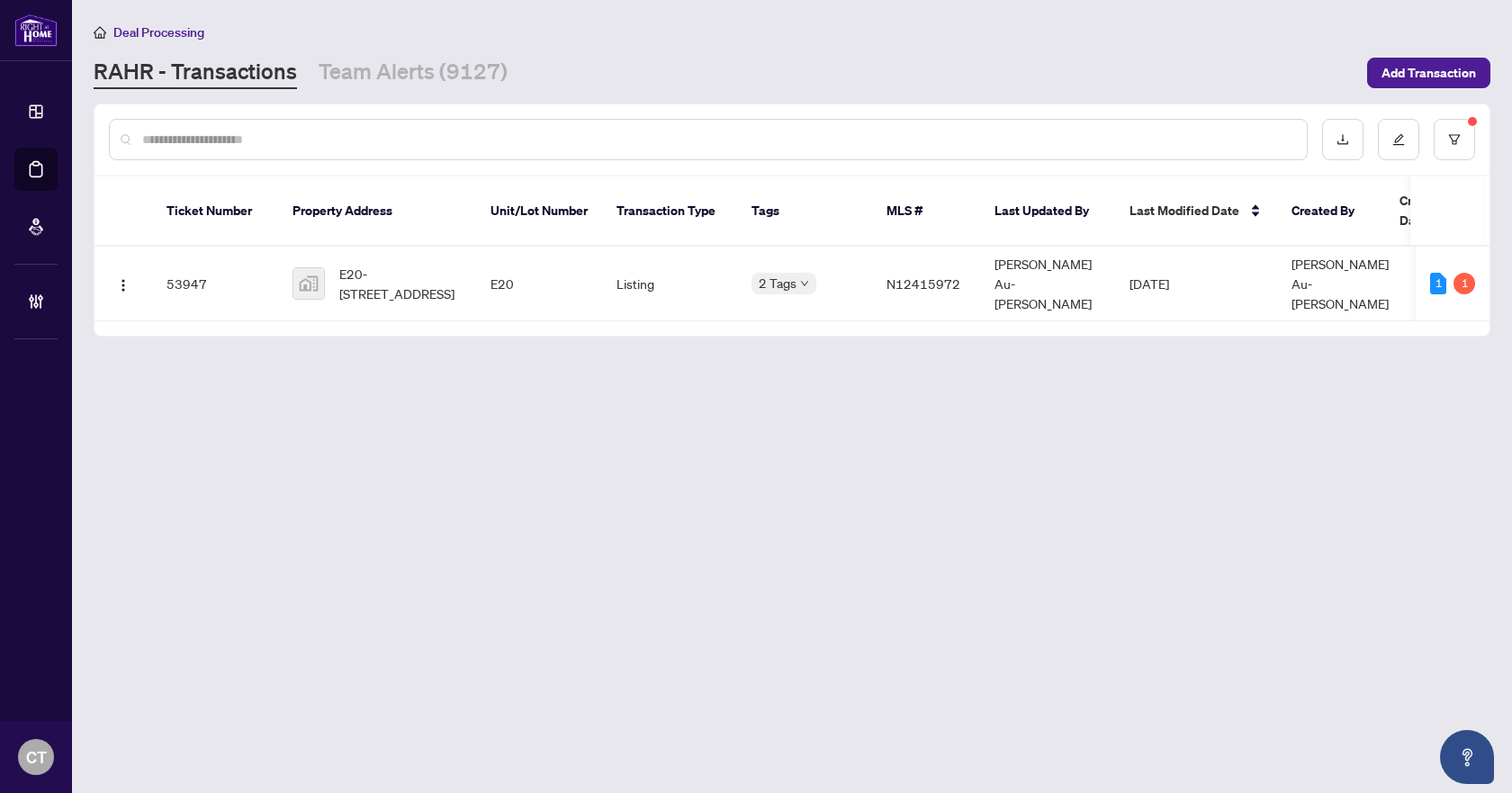
click at [369, 54] on div "Deal Processing [PERSON_NAME] - Transactions Team Alerts (9127) Add Transaction" at bounding box center [791, 56] width 1397 height 68
click at [375, 59] on link "Team Alerts (9127)" at bounding box center [413, 72] width 189 height 32
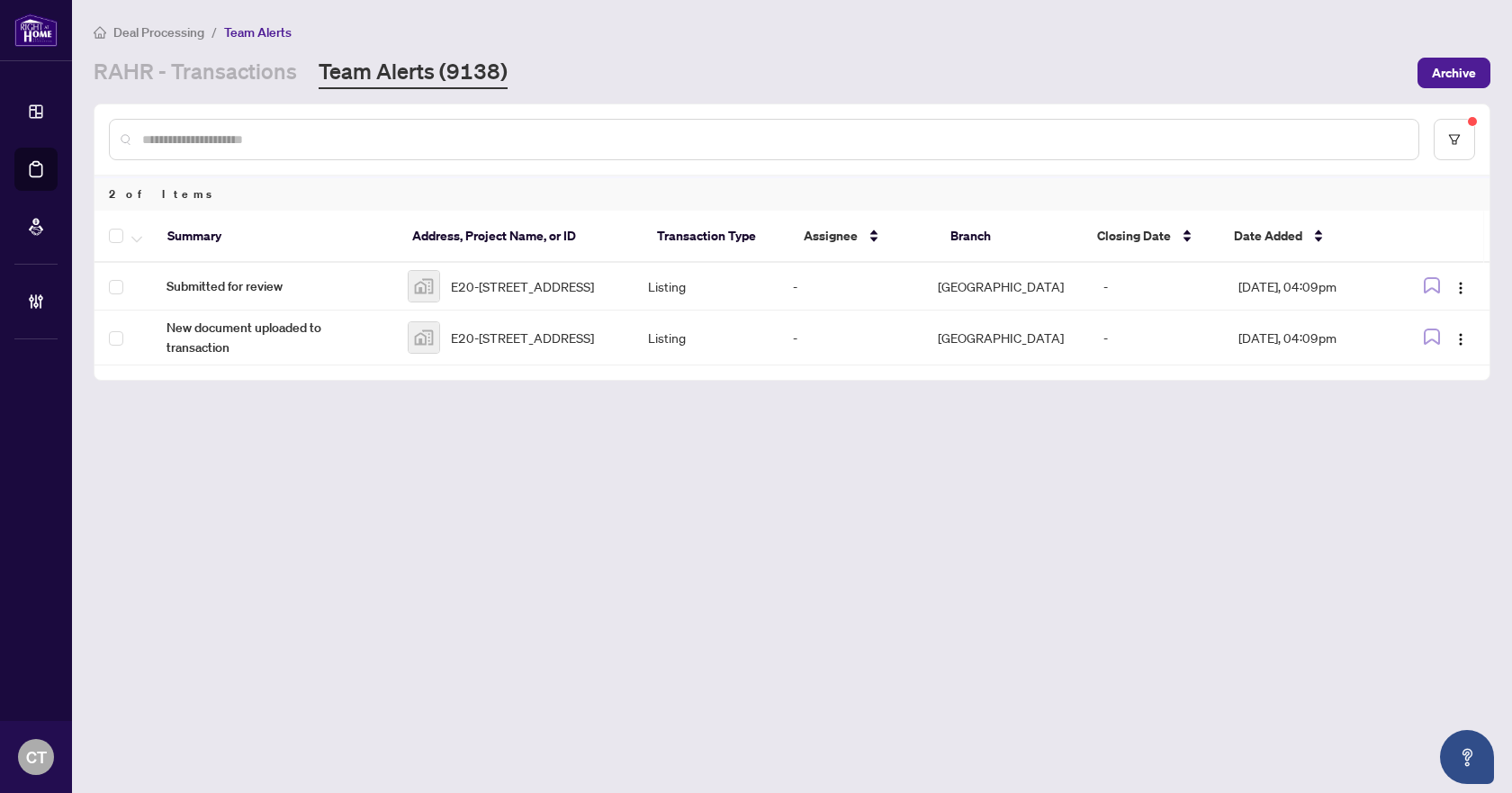
click at [526, 82] on div "[PERSON_NAME] - Transactions Team Alerts (9138)" at bounding box center [750, 72] width 1313 height 32
click at [194, 73] on link "RAHR - Transactions" at bounding box center [195, 72] width 203 height 32
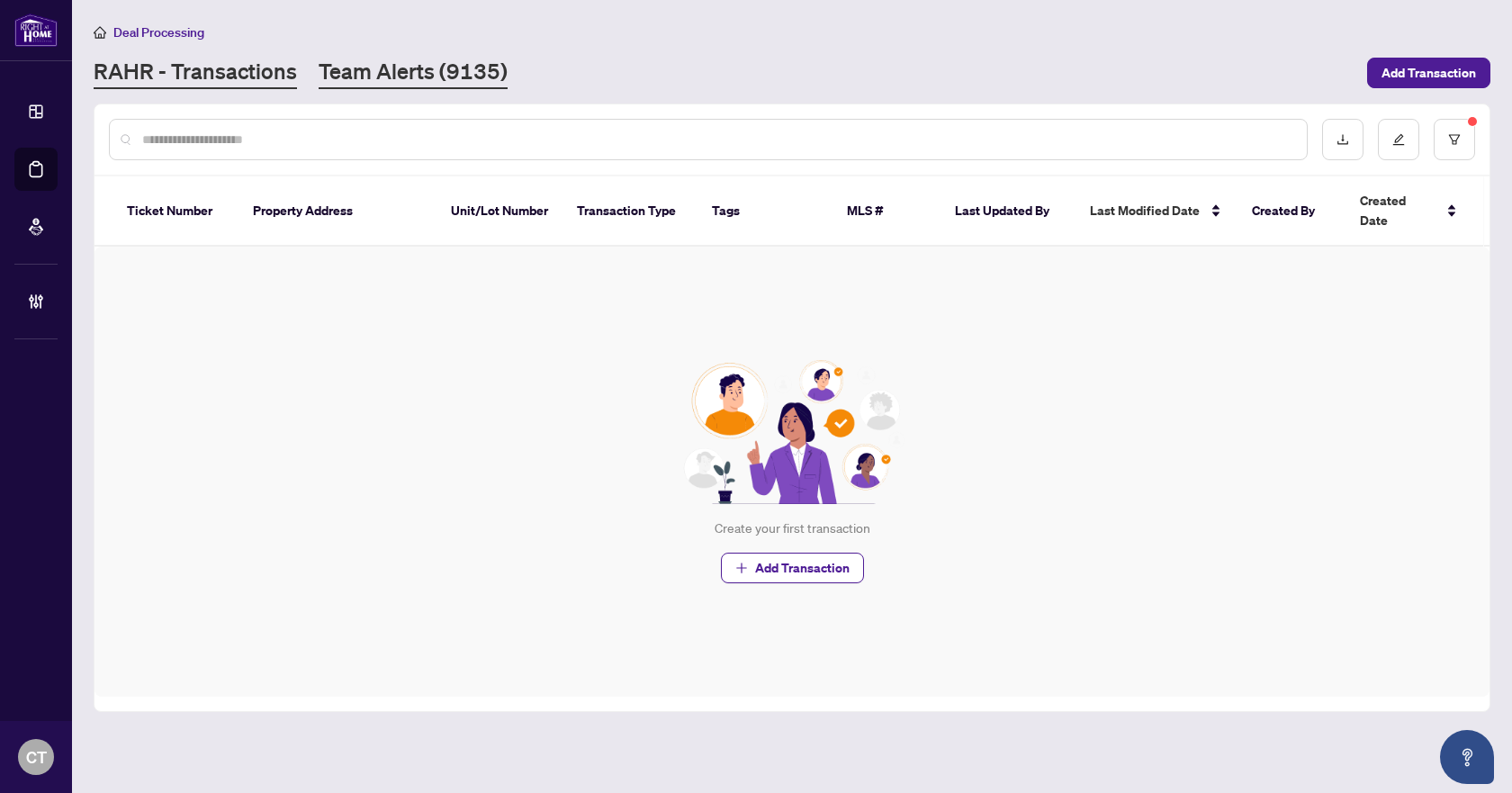
click at [431, 73] on link "Team Alerts (9135)" at bounding box center [413, 72] width 189 height 32
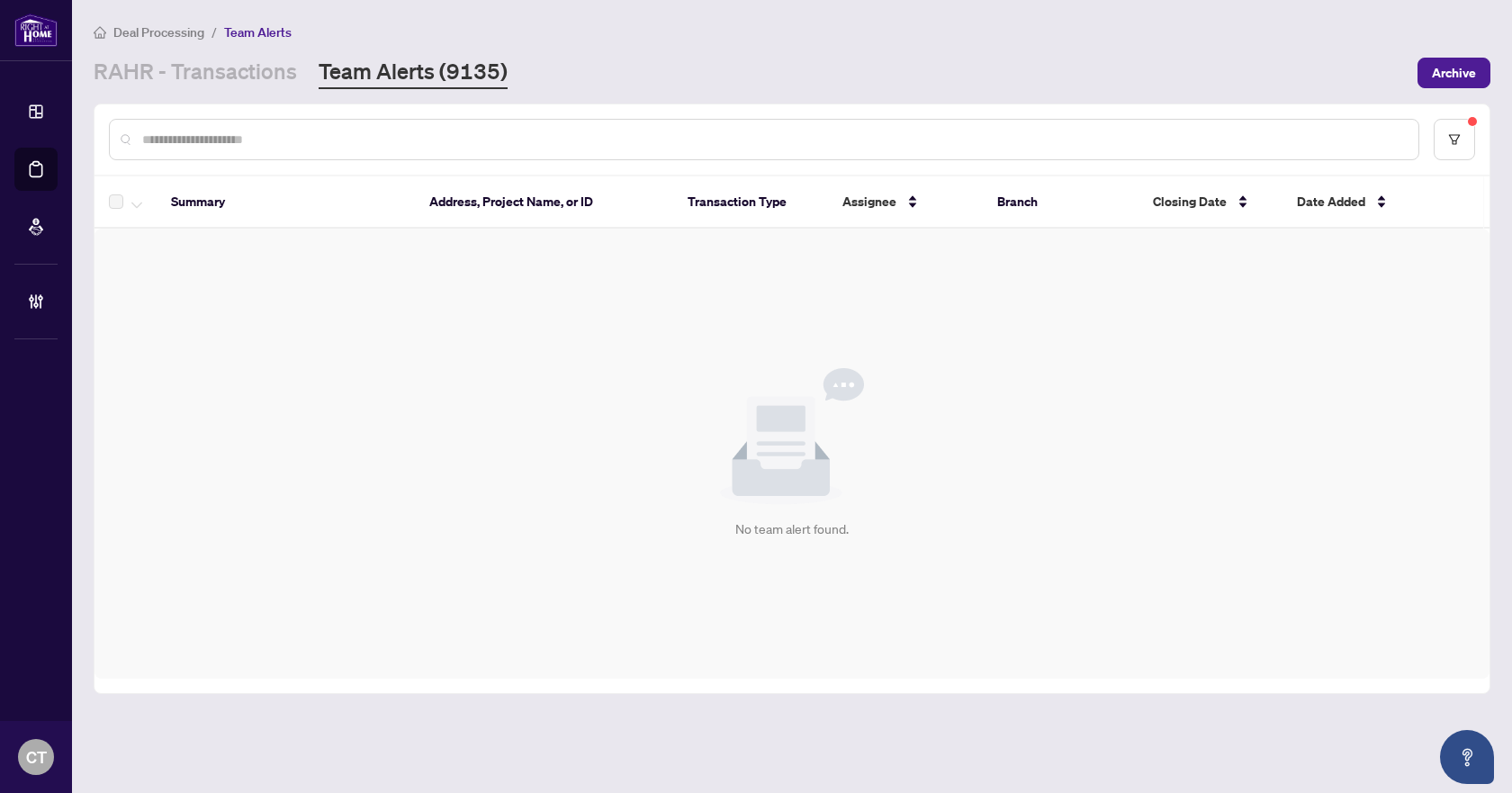
click at [252, 55] on div "Deal Processing / Team Alerts [PERSON_NAME] - Transactions Team Alerts (9135) A…" at bounding box center [791, 56] width 1397 height 68
click at [259, 71] on link "RAHR - Transactions" at bounding box center [195, 72] width 203 height 32
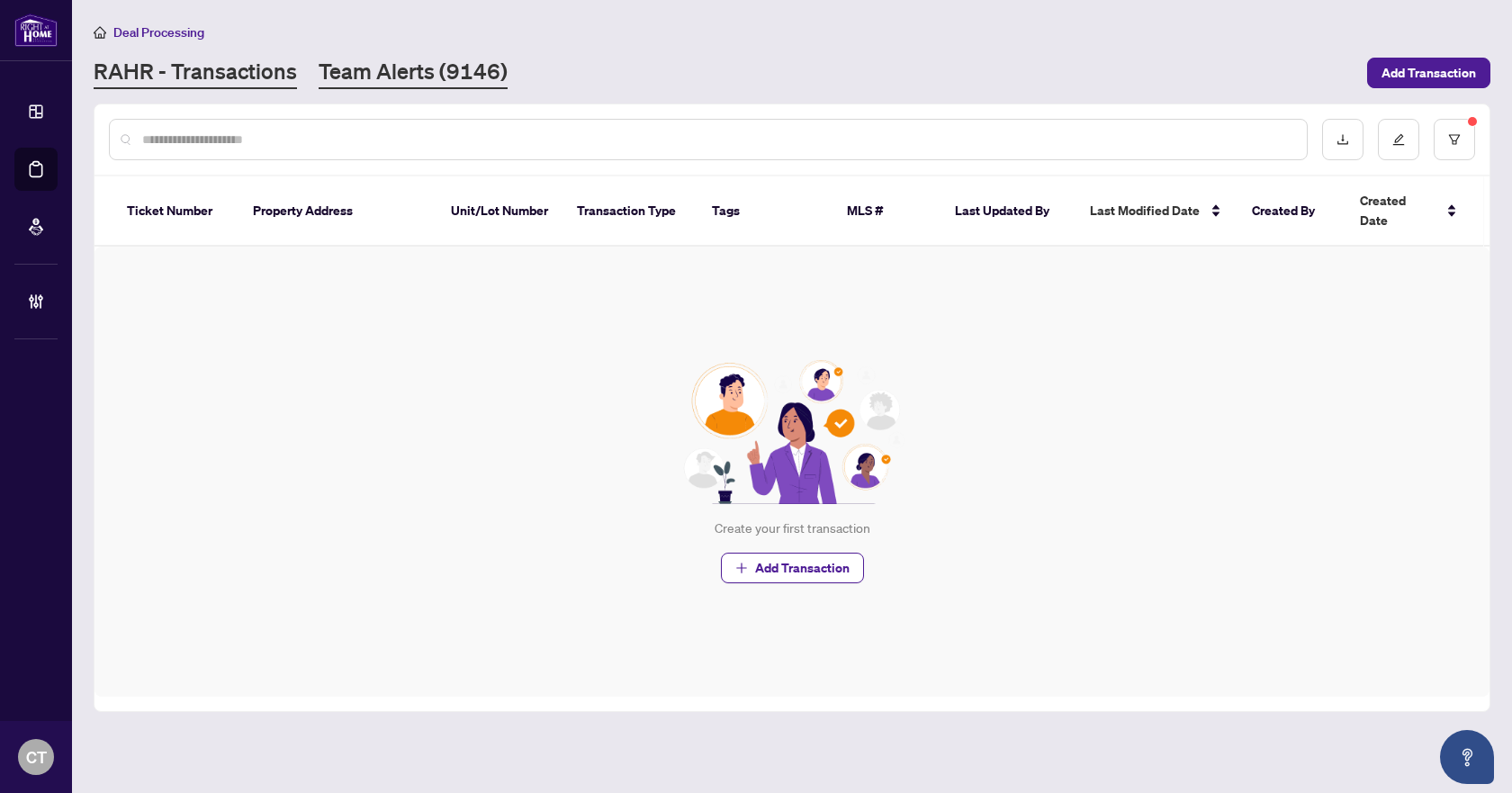
click at [396, 71] on link "Team Alerts (9146)" at bounding box center [413, 72] width 189 height 32
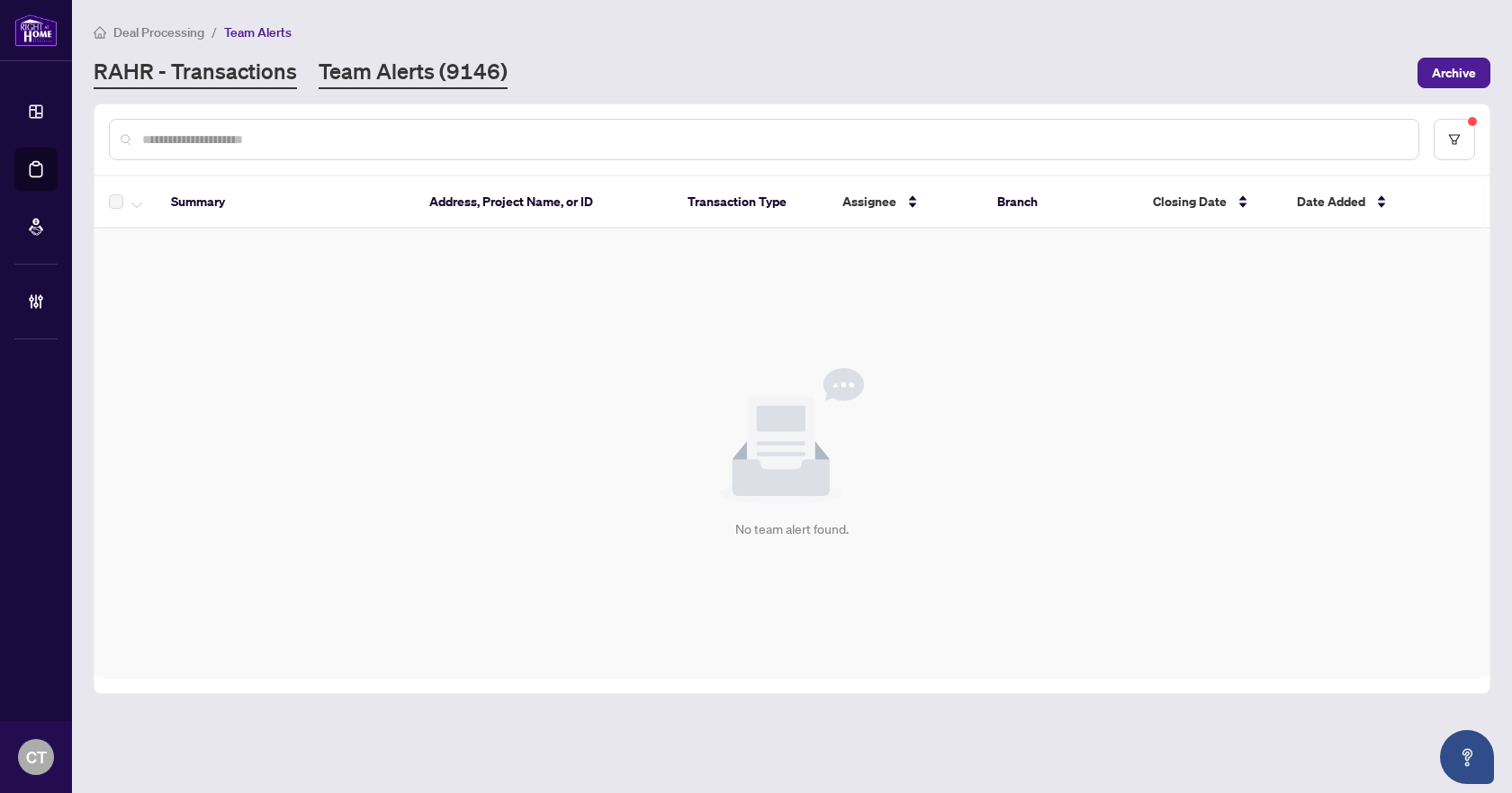
click at [213, 81] on link "RAHR - Transactions" at bounding box center [195, 72] width 203 height 32
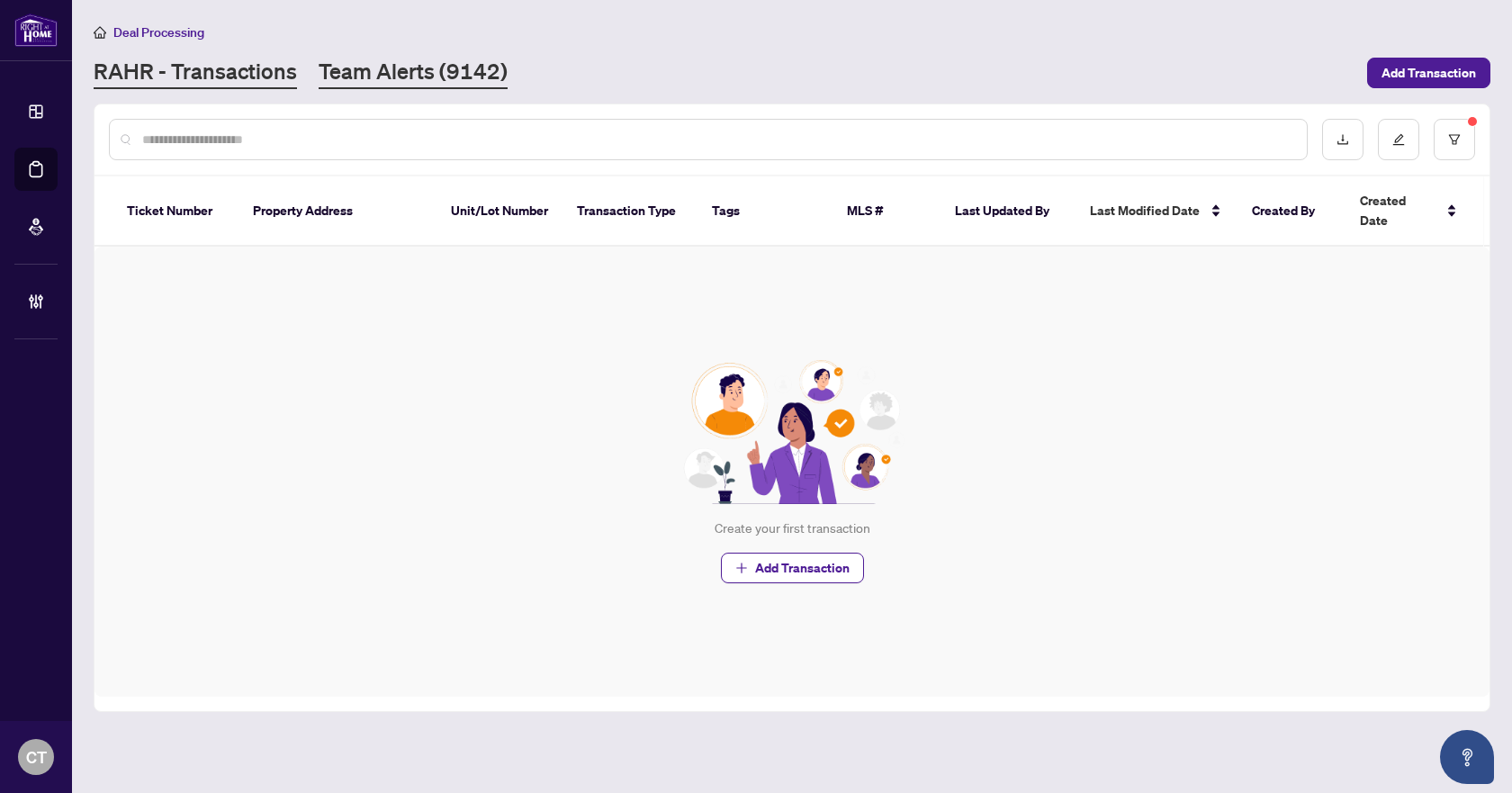
click at [438, 79] on link "Team Alerts (9142)" at bounding box center [413, 72] width 189 height 32
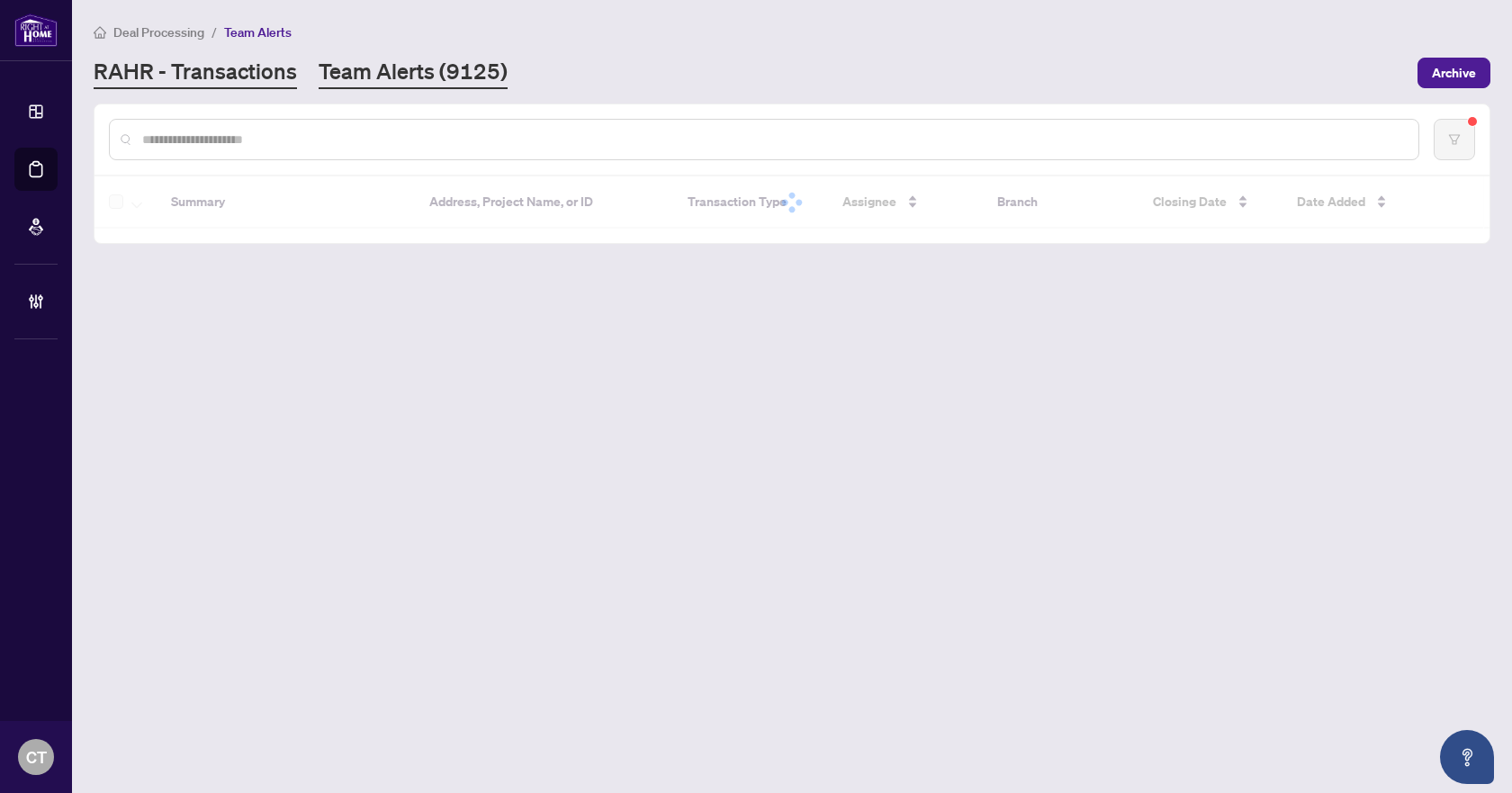
click at [214, 78] on link "RAHR - Transactions" at bounding box center [195, 72] width 203 height 32
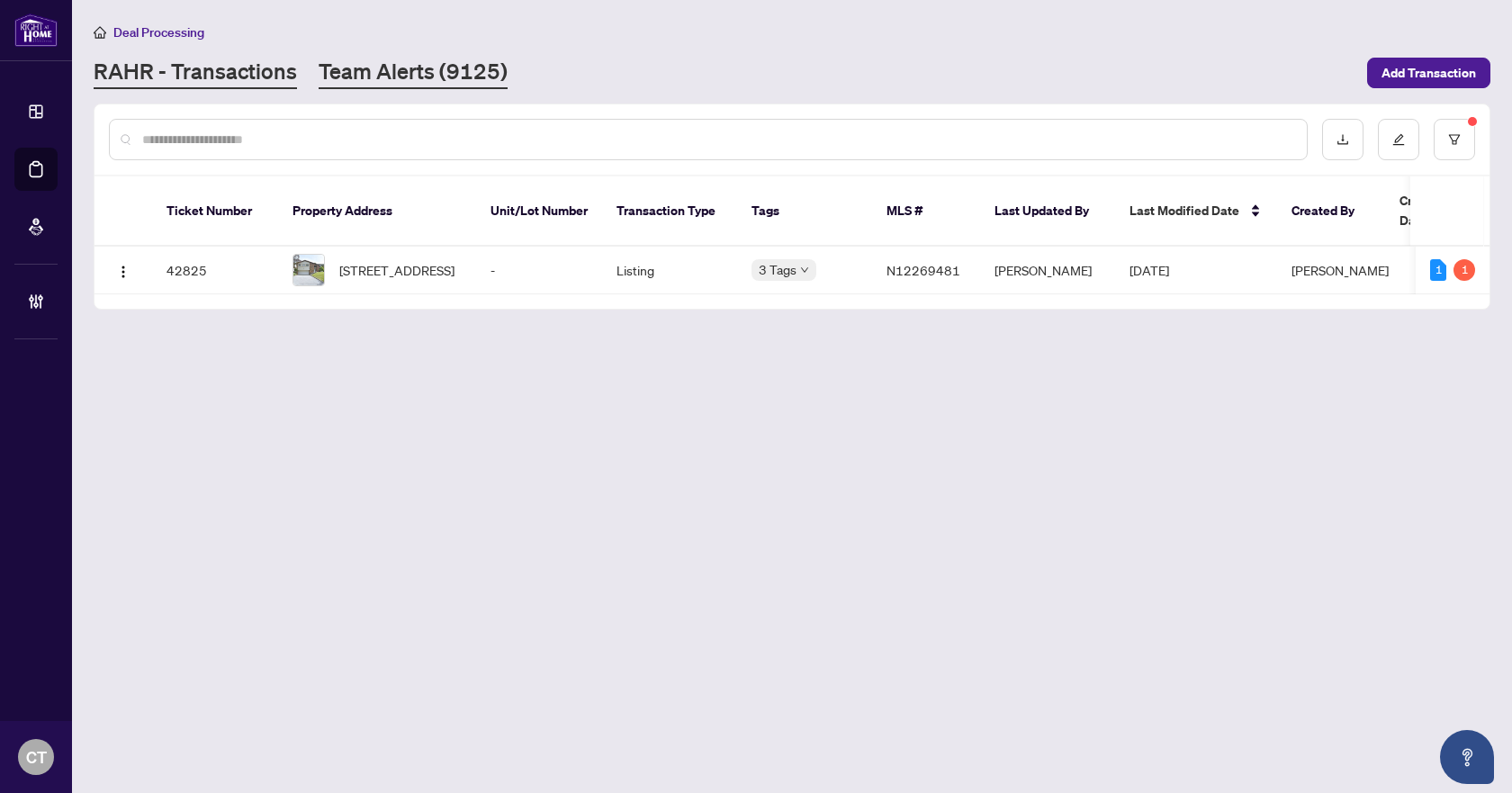
click at [426, 73] on link "Team Alerts (9125)" at bounding box center [413, 72] width 189 height 32
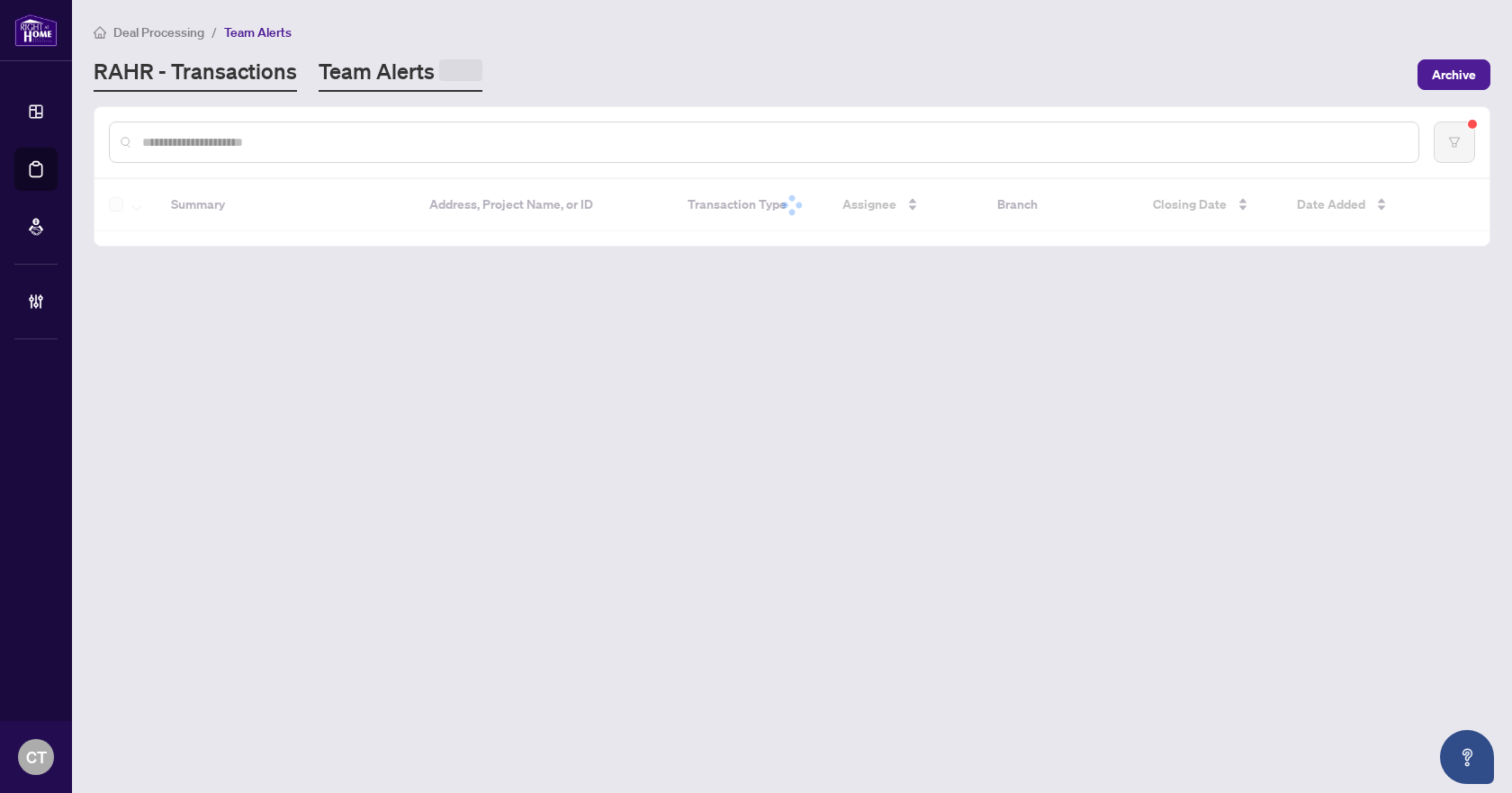
click at [255, 78] on link "RAHR - Transactions" at bounding box center [195, 73] width 203 height 35
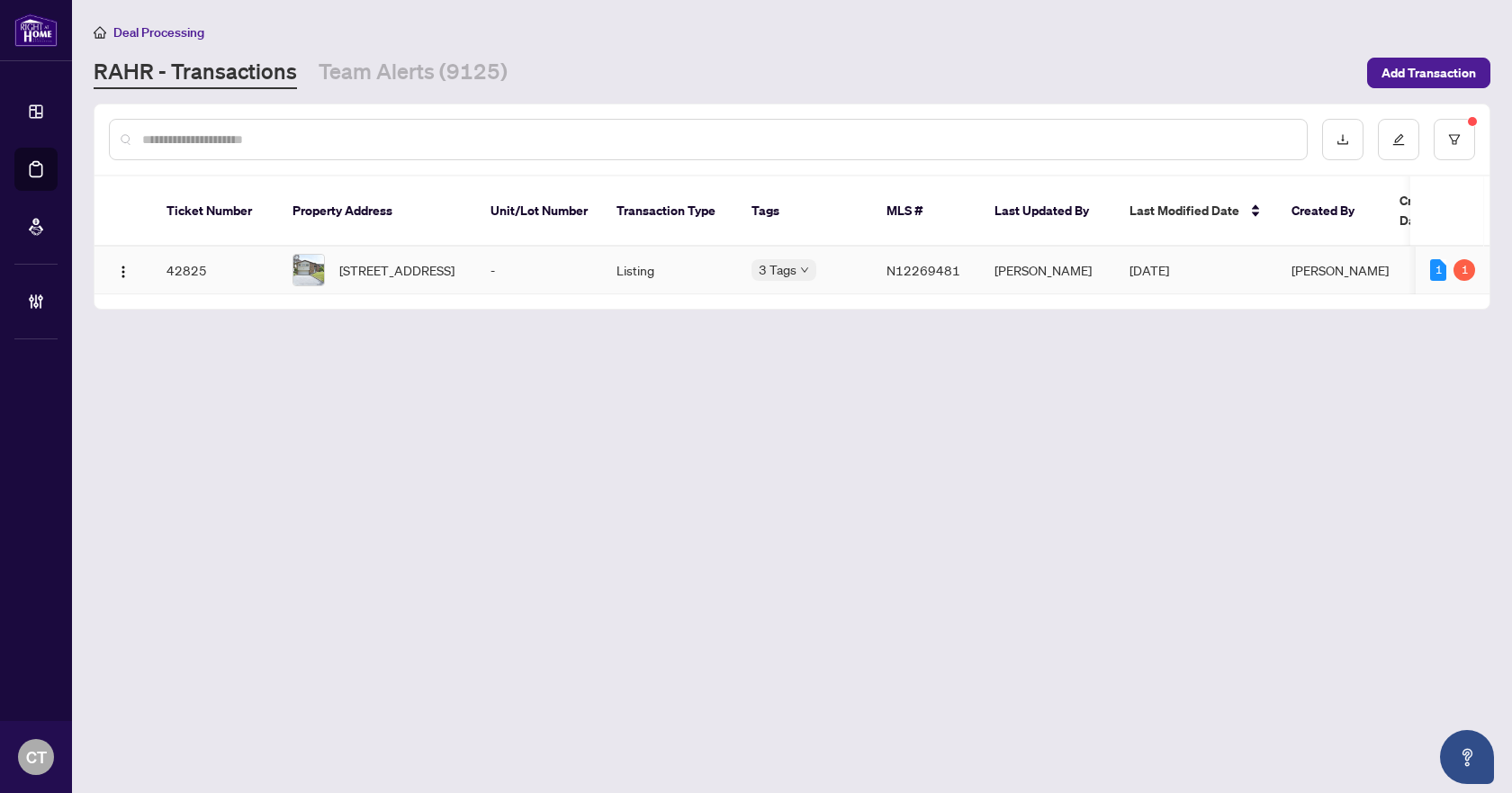
click at [582, 267] on td "-" at bounding box center [539, 270] width 126 height 48
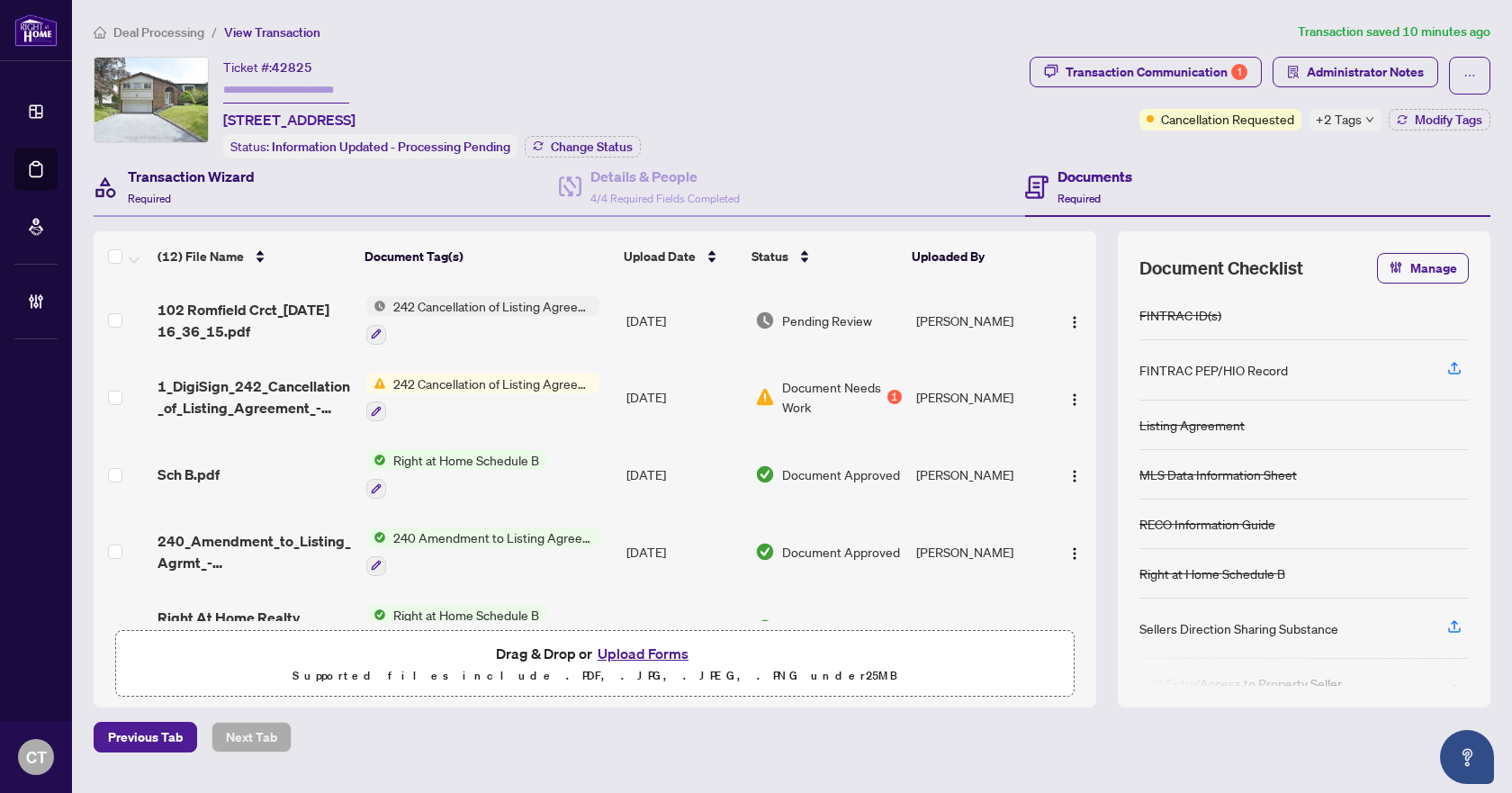
click at [218, 203] on div "Transaction Wizard Required" at bounding box center [191, 186] width 127 height 42
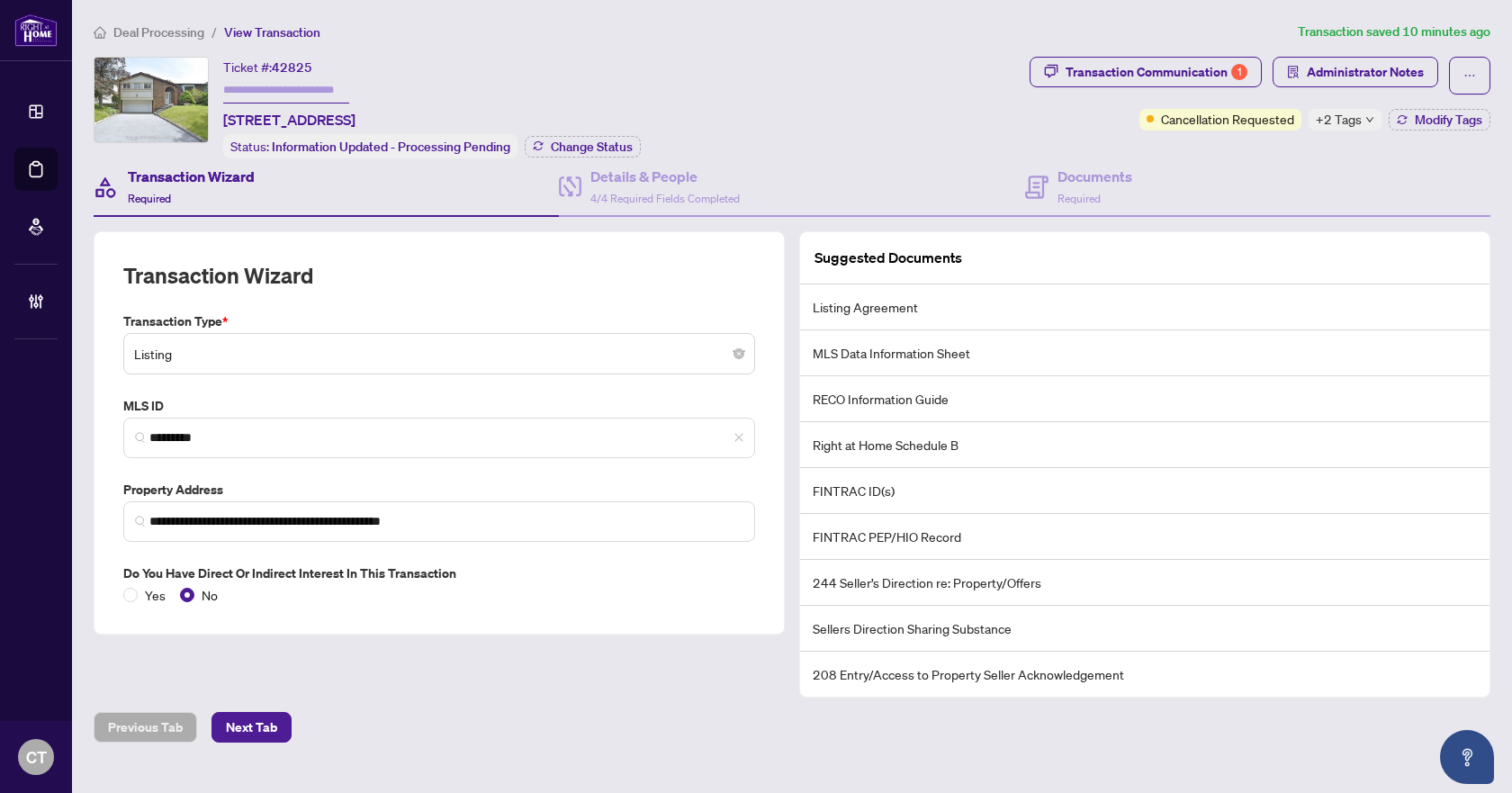
drag, startPoint x: 253, startPoint y: 424, endPoint x: 117, endPoint y: 424, distance: 136.0
click at [117, 424] on div "MLS ID *********" at bounding box center [438, 427] width 646 height 62
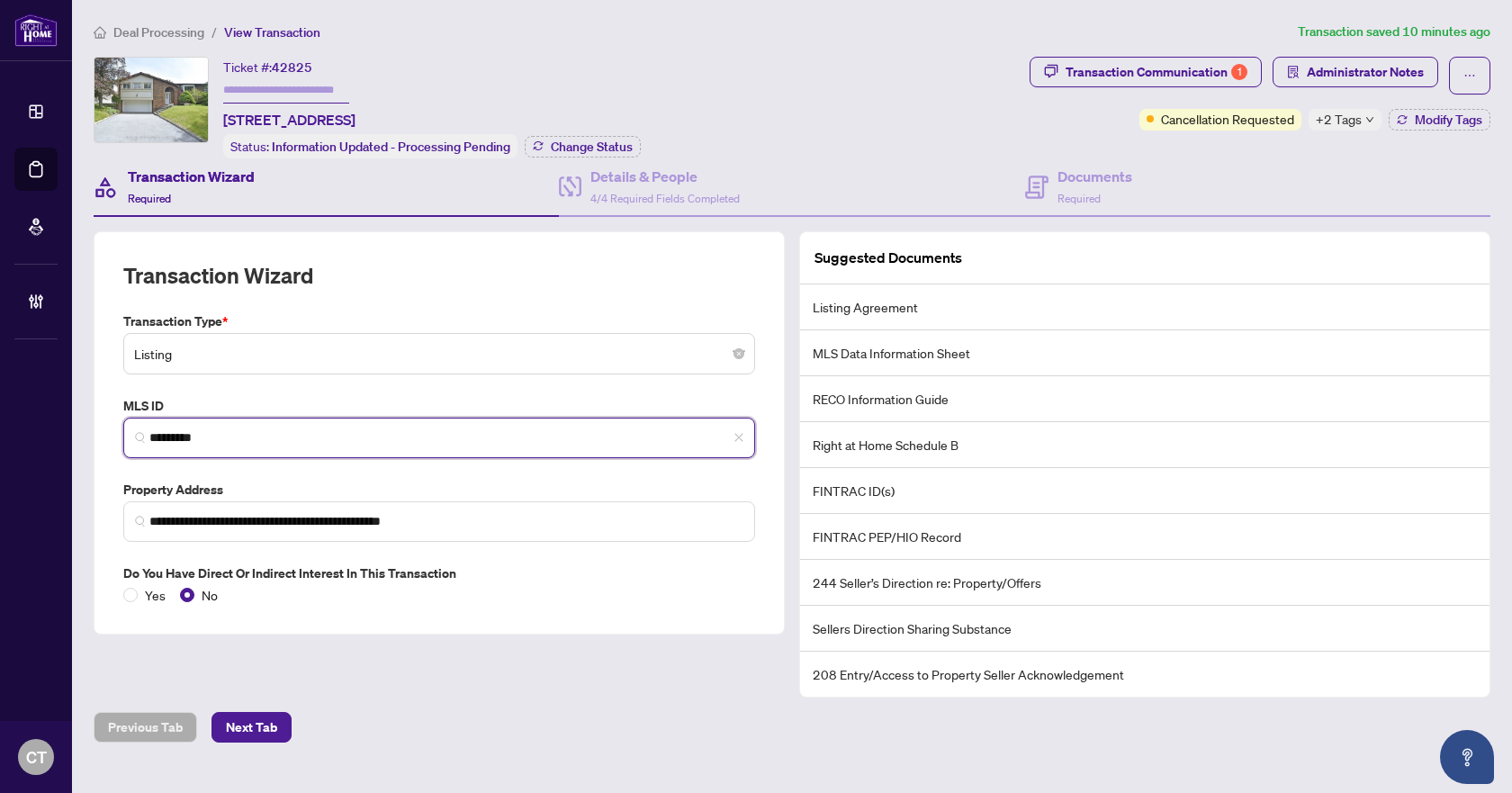
drag, startPoint x: 271, startPoint y: 437, endPoint x: 125, endPoint y: 437, distance: 146.0
click at [125, 437] on span "*********" at bounding box center [439, 437] width 632 height 40
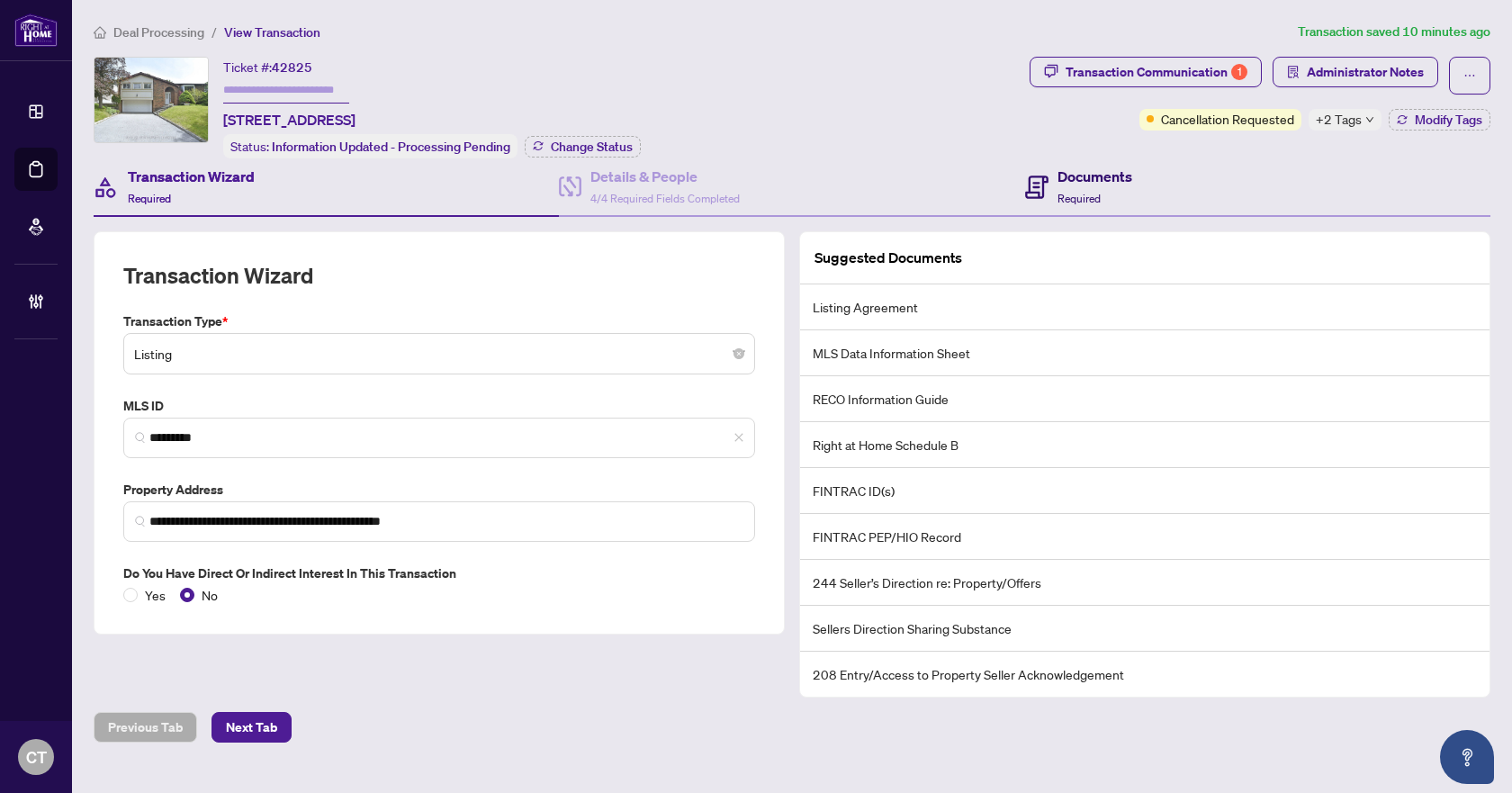
click at [1097, 188] on div "Documents Required" at bounding box center [1094, 186] width 74 height 42
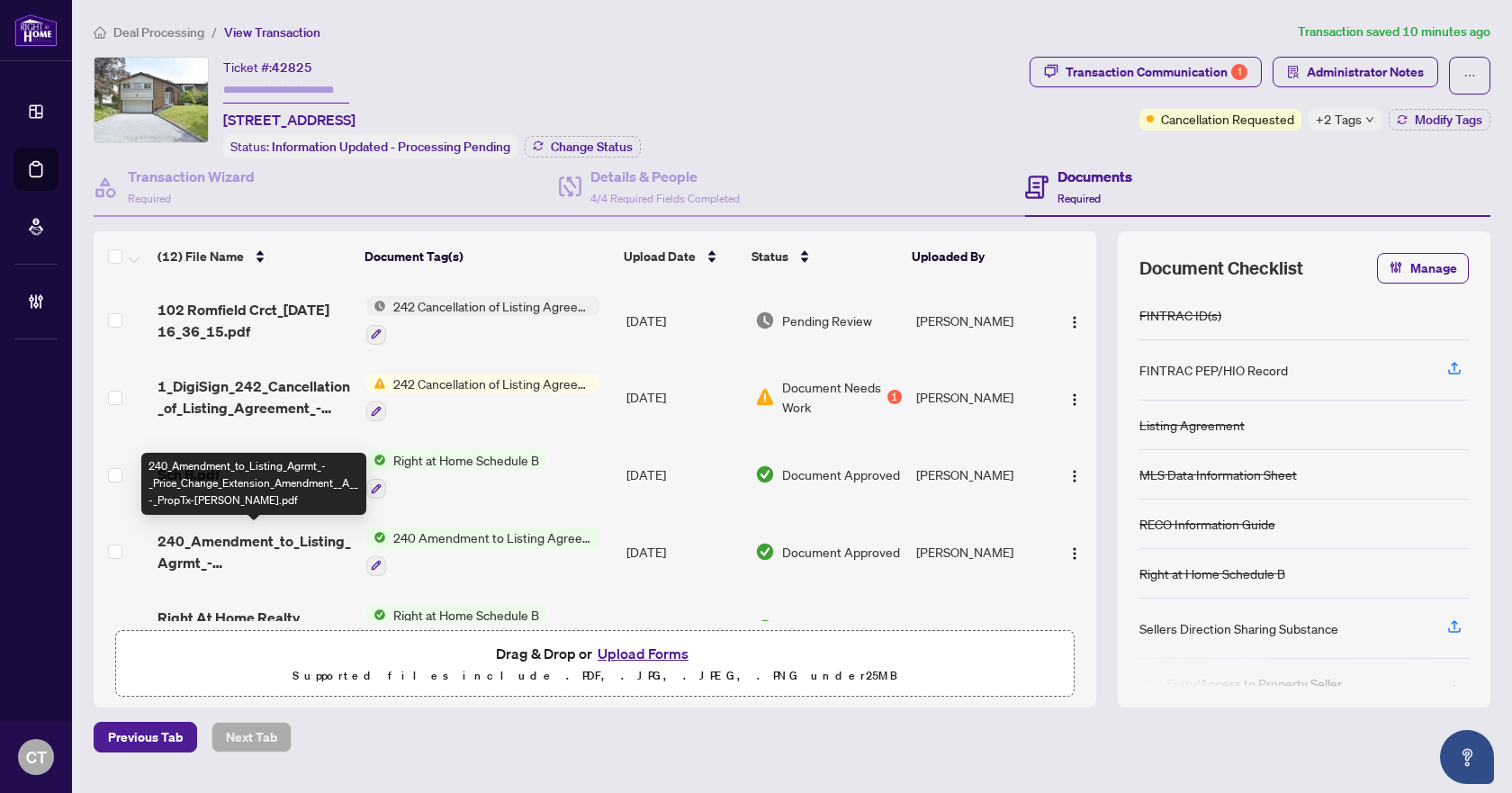
click at [293, 549] on span "240_Amendment_to_Listing_Agrmt_-_Price_Change_Extension_Amendment__A__-_PropTx-…" at bounding box center [254, 552] width 194 height 43
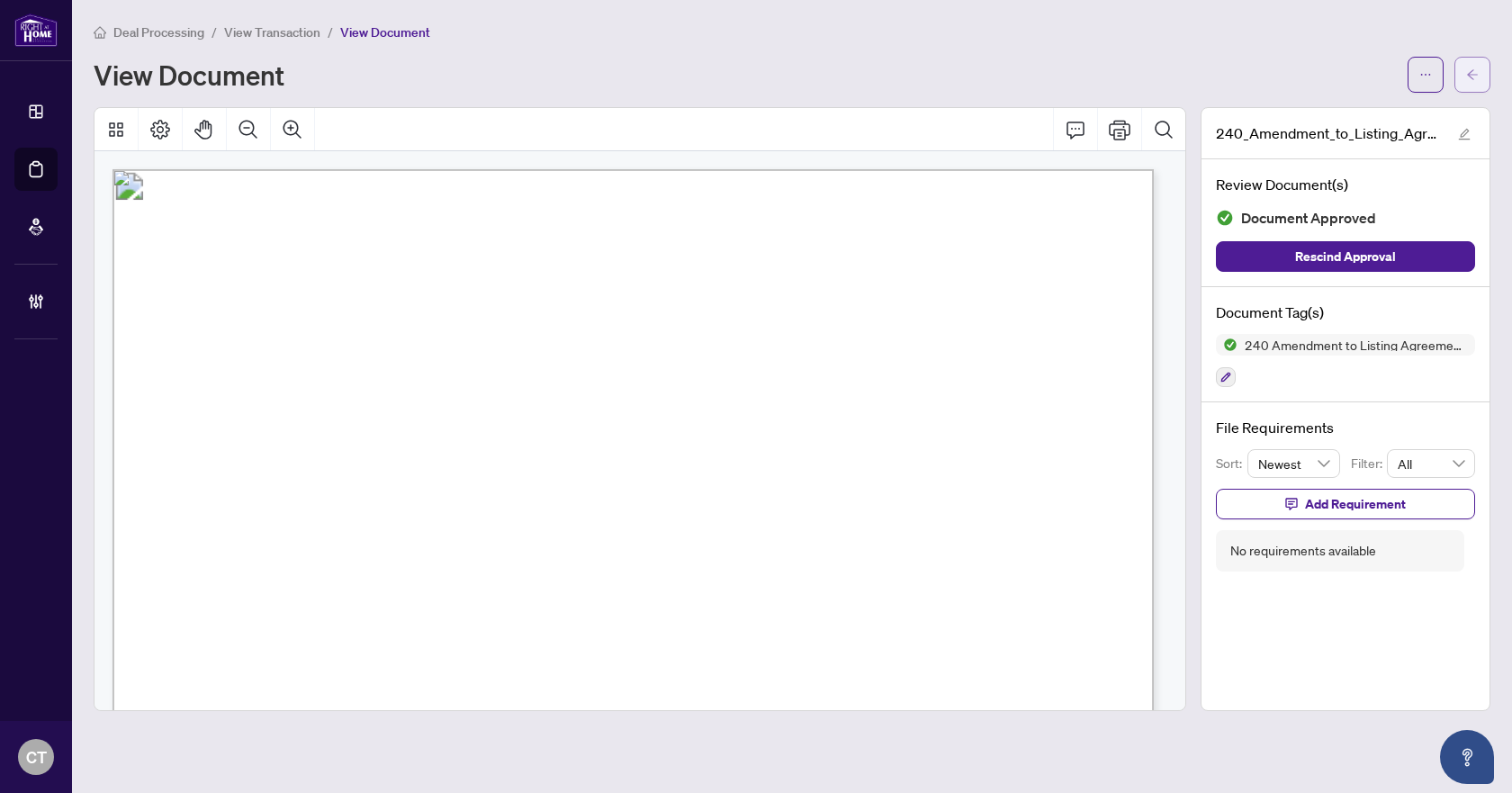
click at [1485, 66] on button "button" at bounding box center [1472, 74] width 36 height 36
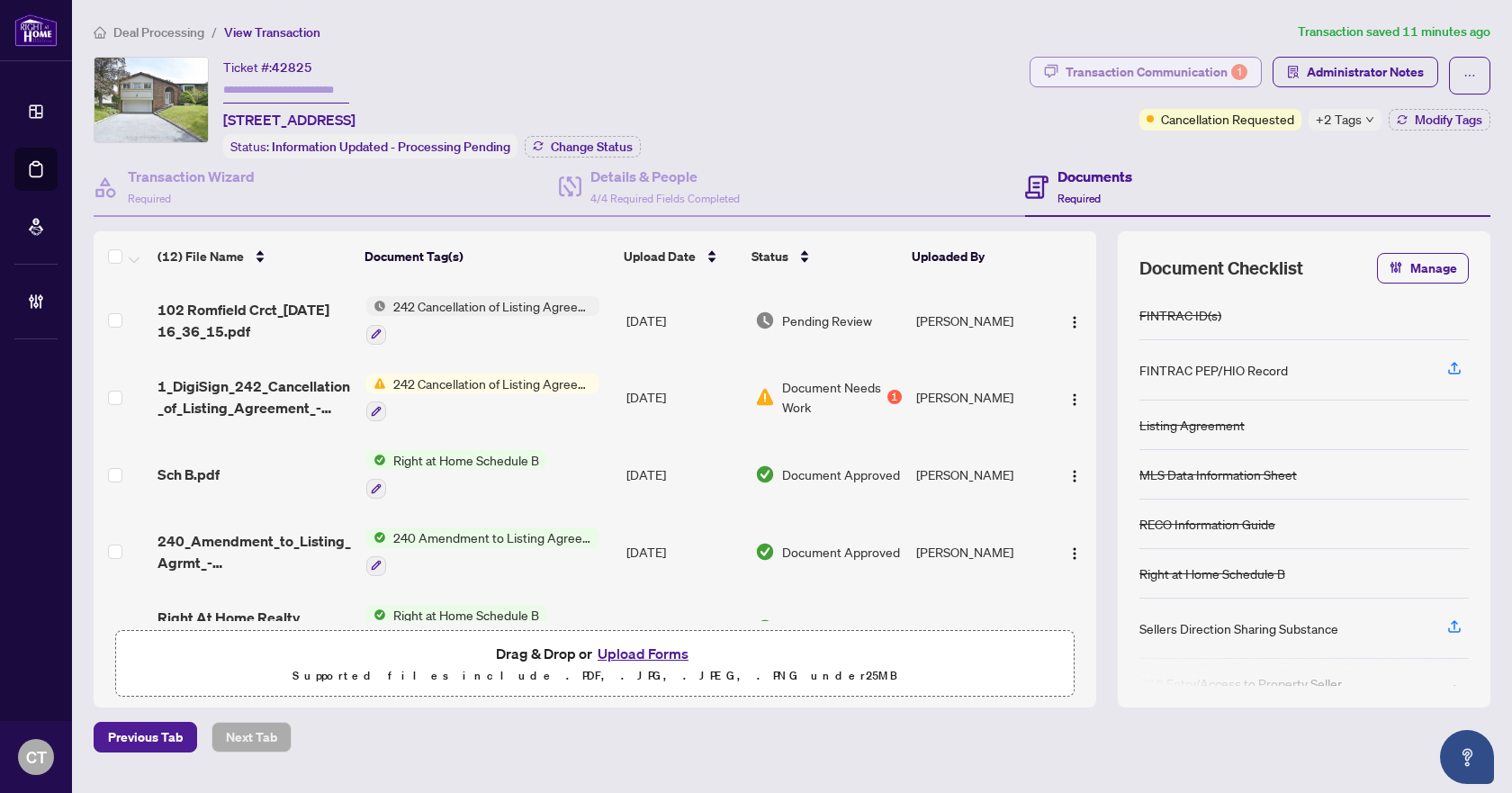
click at [1139, 81] on div "Transaction Communication 1" at bounding box center [1156, 71] width 182 height 29
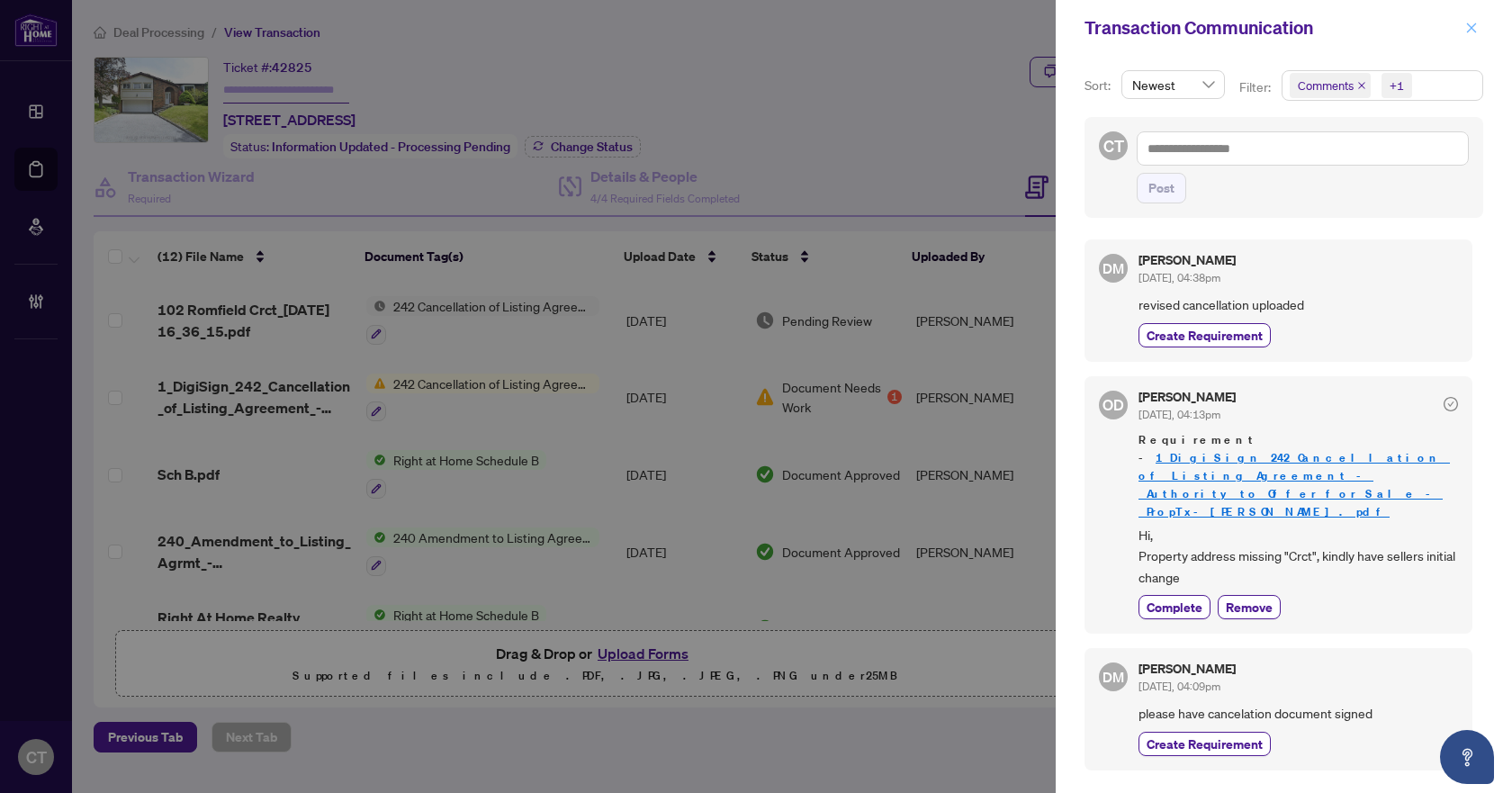
click at [1467, 27] on icon "close" at bounding box center [1472, 27] width 12 height 12
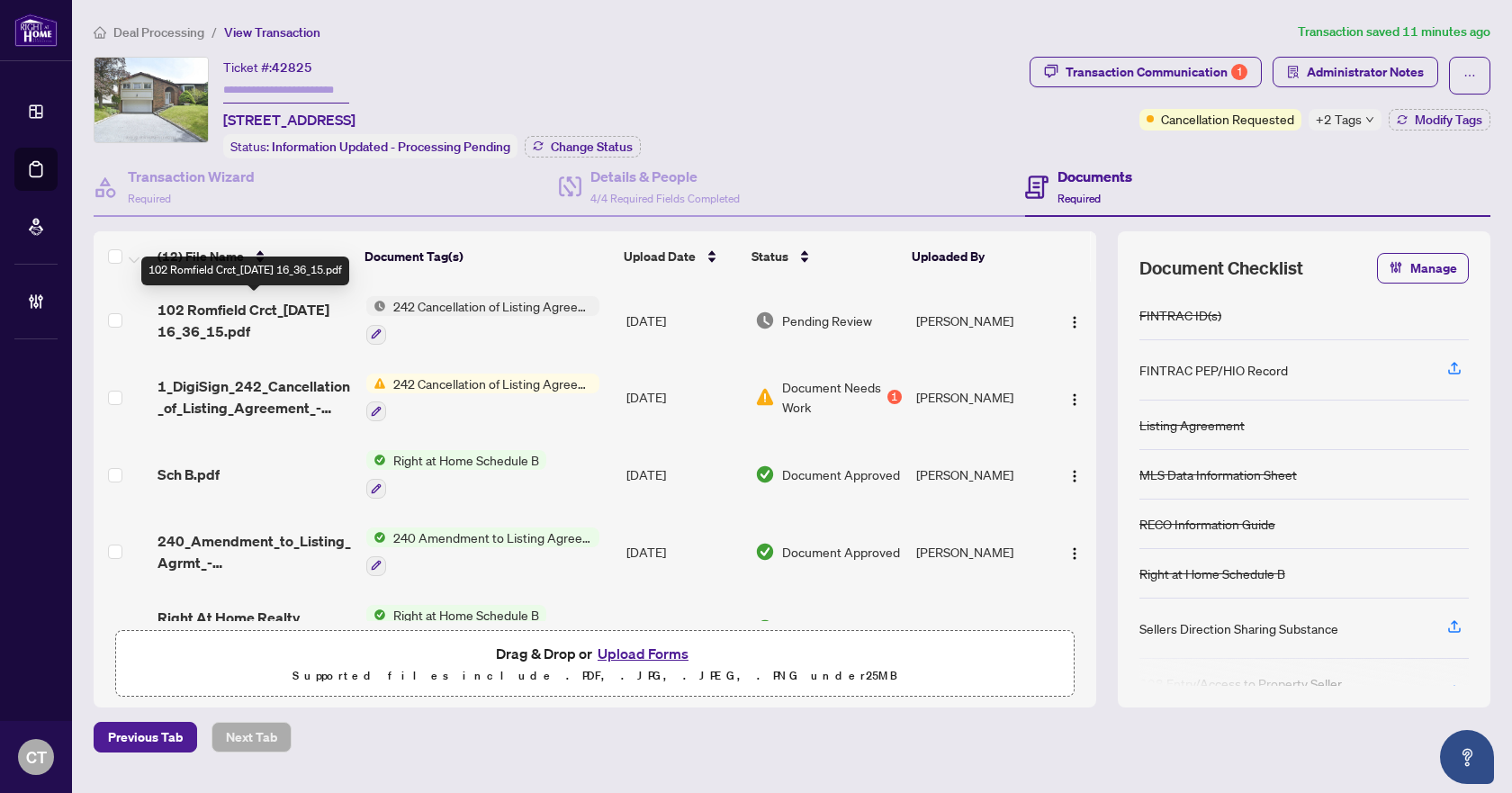
click at [249, 306] on span "102 Romfield Crct_[DATE] 16_36_15.pdf" at bounding box center [254, 321] width 194 height 43
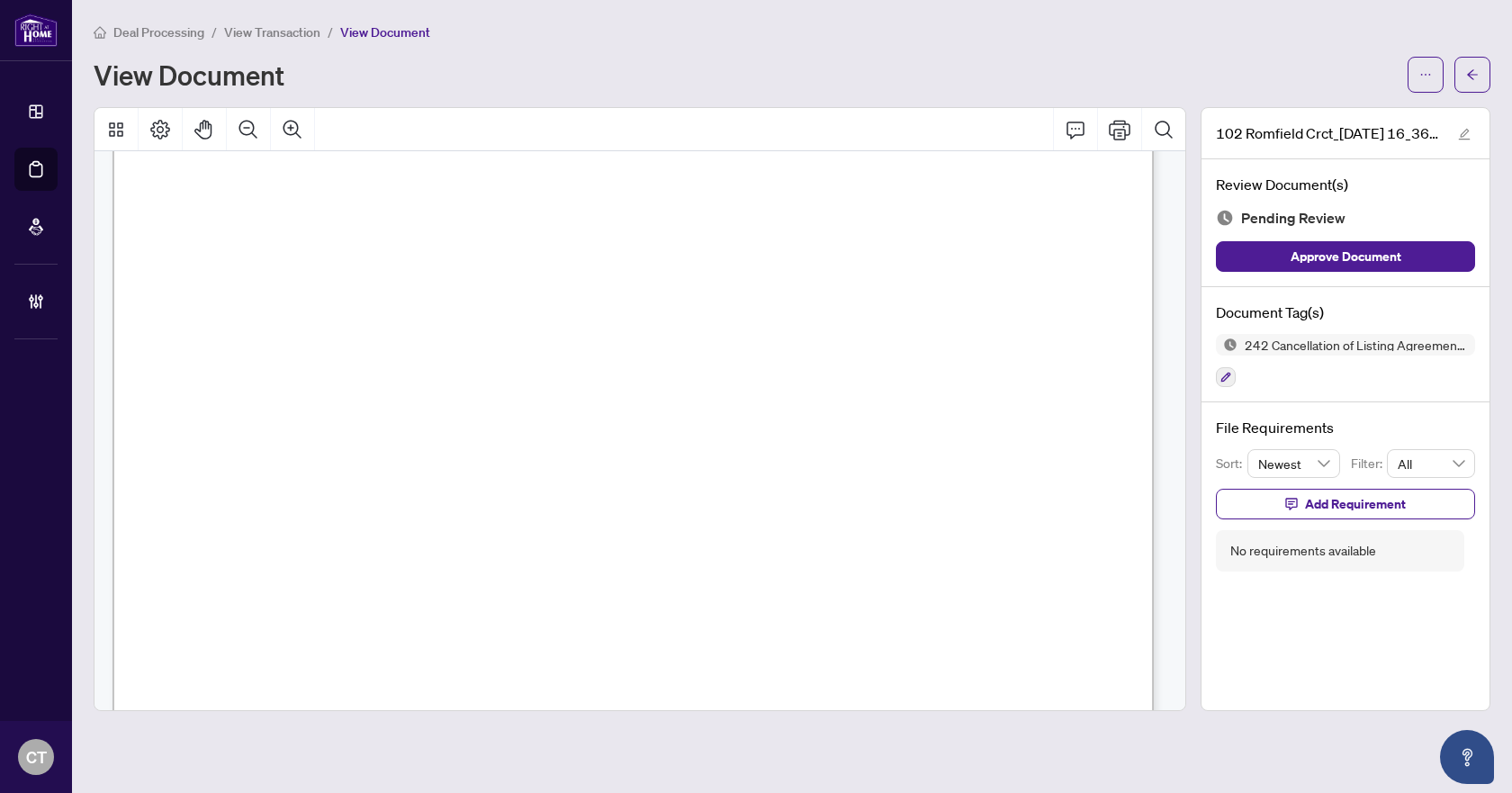
scroll to position [824, 0]
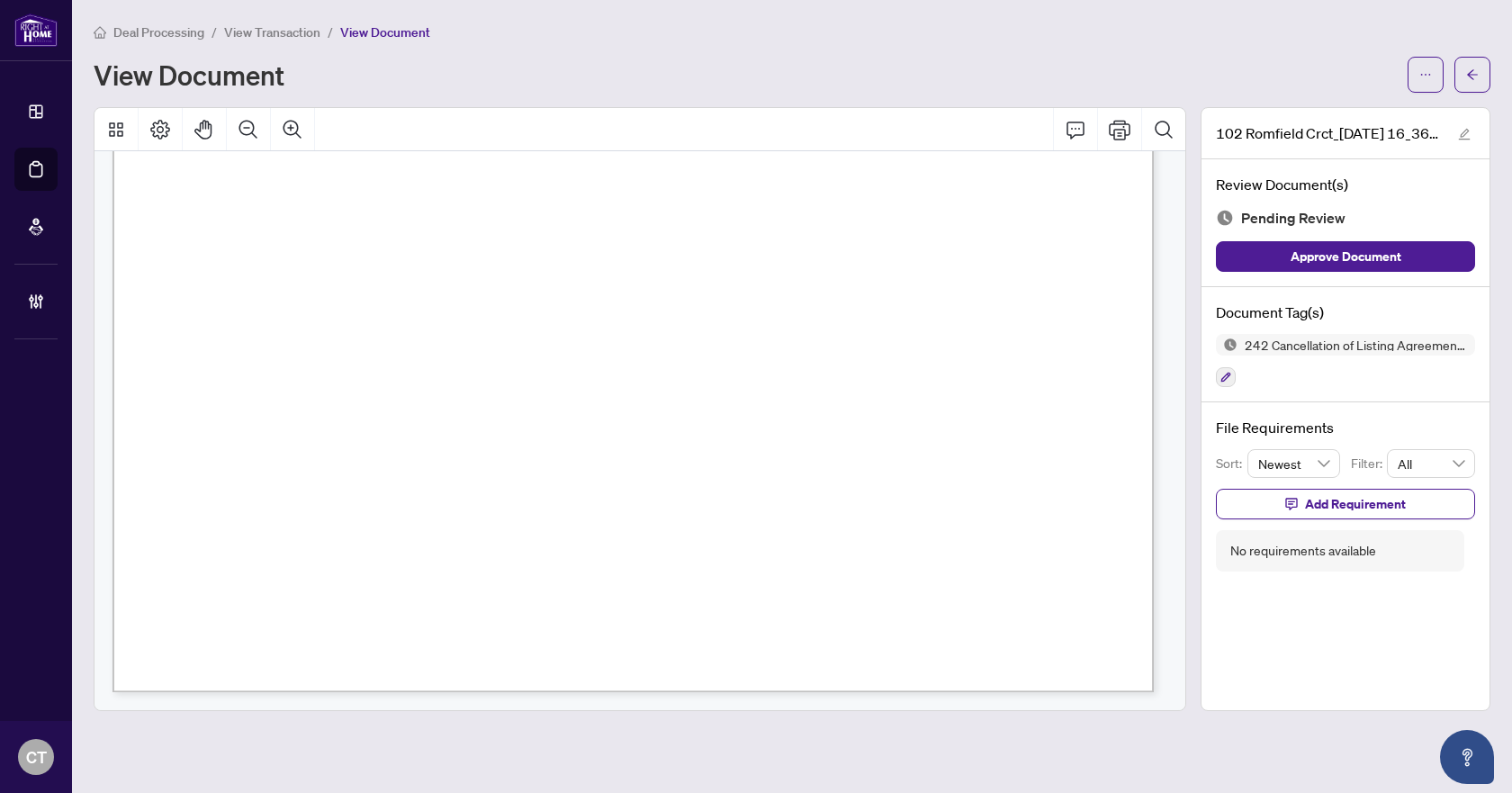
click at [1038, 78] on div "View Document" at bounding box center [744, 74] width 1303 height 29
click at [1484, 72] on button "button" at bounding box center [1472, 74] width 36 height 36
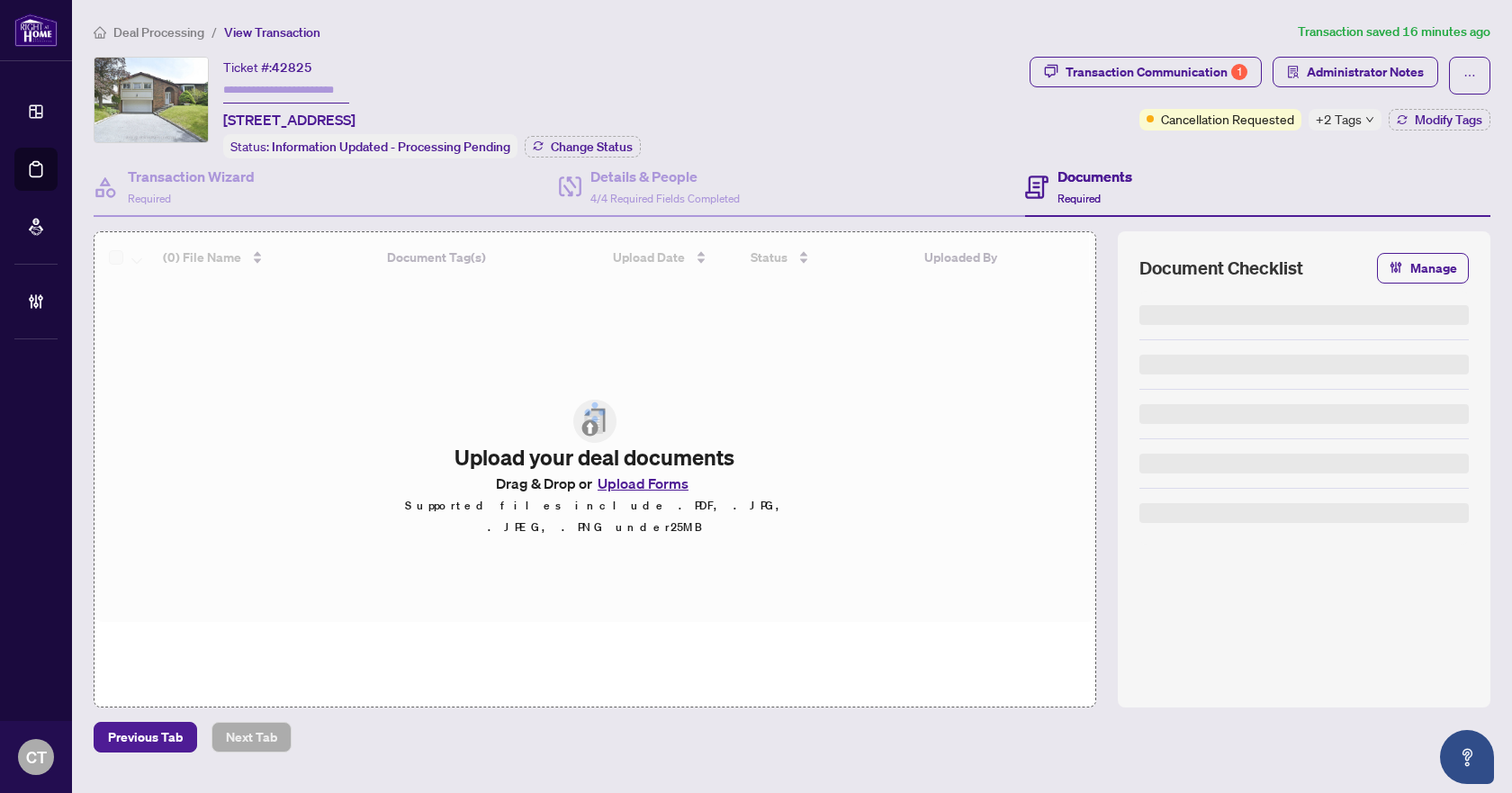
click at [186, 37] on span "Deal Processing" at bounding box center [159, 32] width 91 height 16
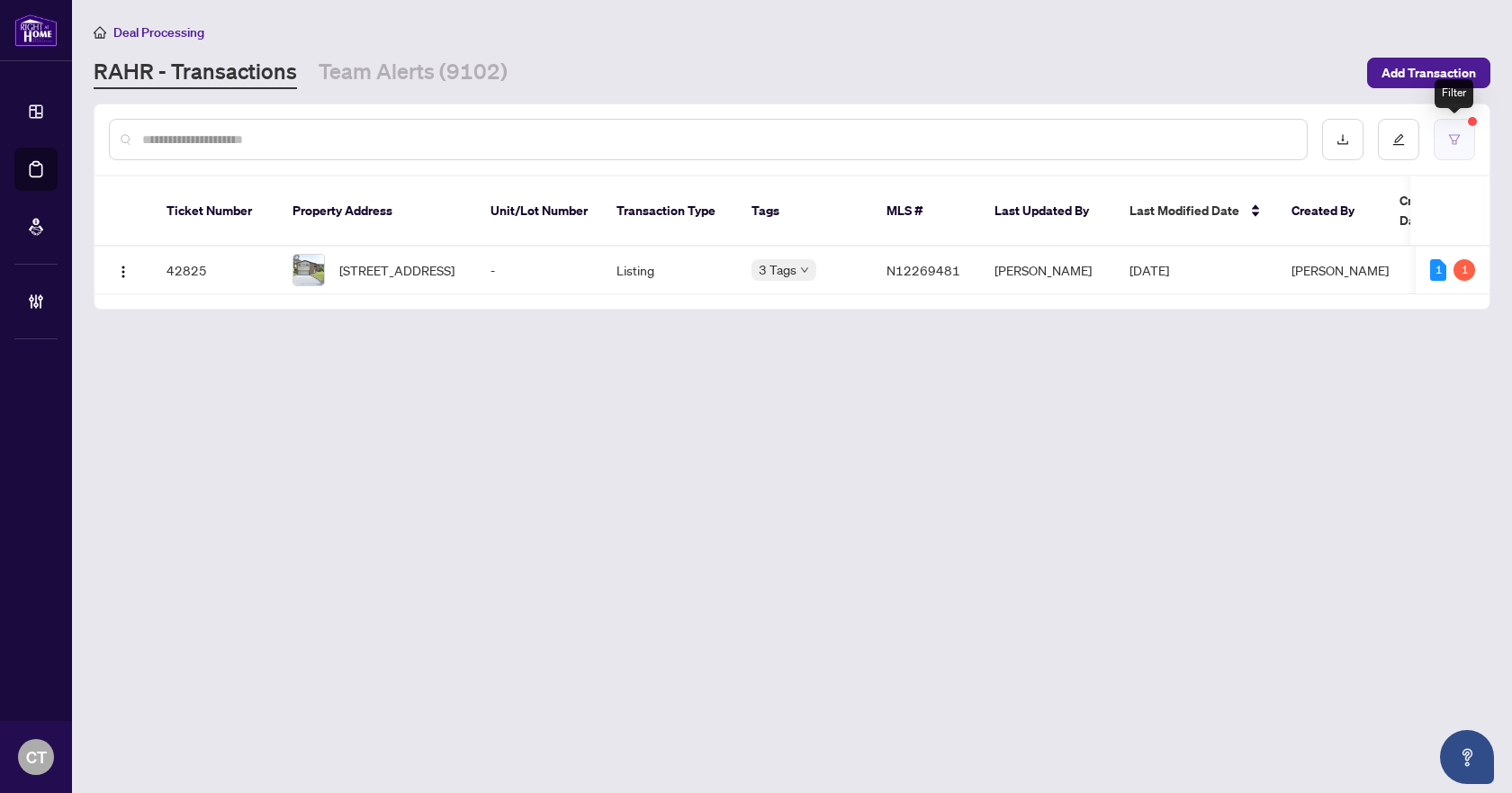
click at [1456, 150] on button "button" at bounding box center [1455, 139] width 41 height 41
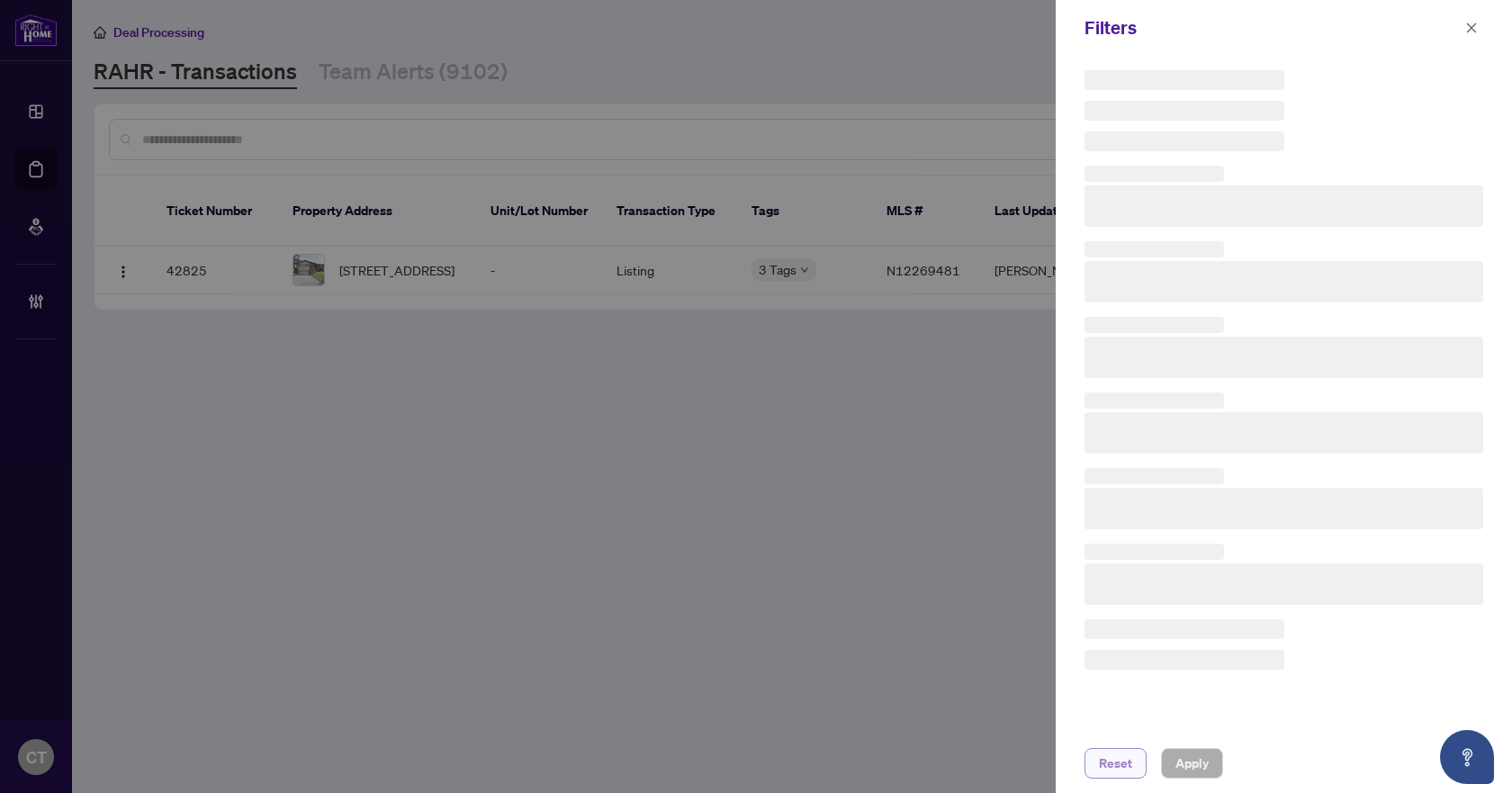
click at [1104, 765] on span "Reset" at bounding box center [1115, 763] width 33 height 29
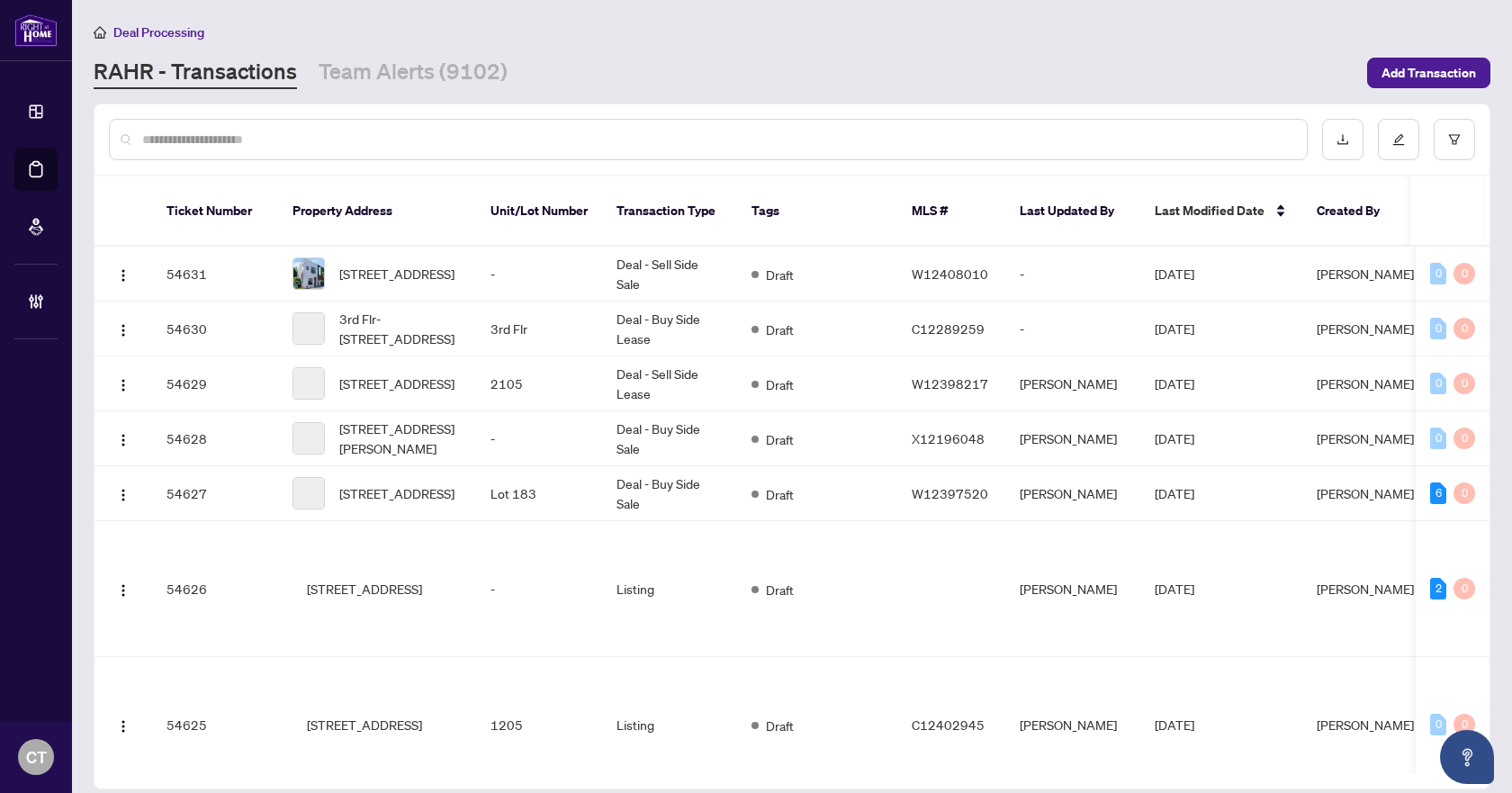
click at [479, 133] on input "text" at bounding box center [717, 139] width 1151 height 20
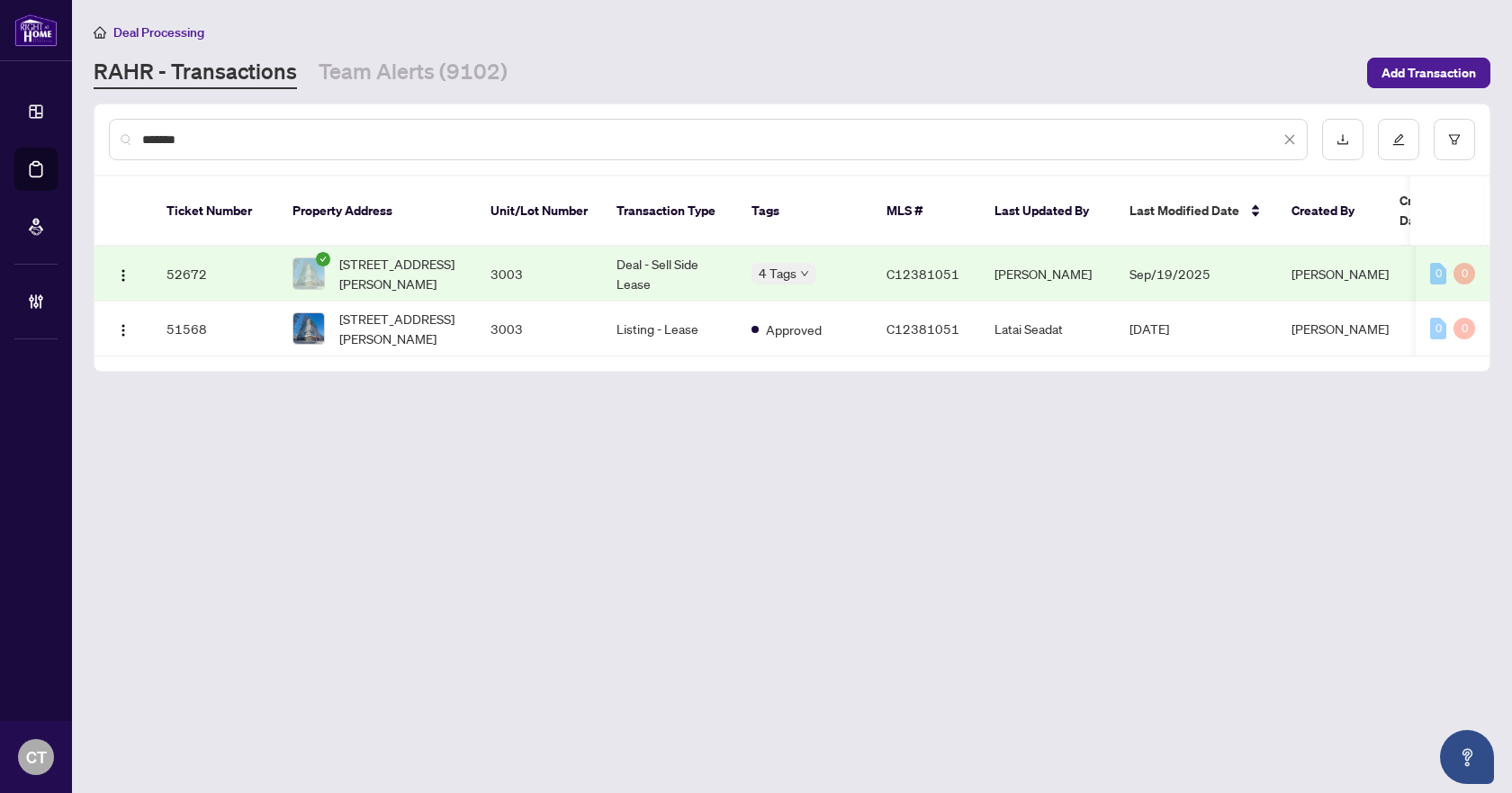
type input "*******"
click at [629, 253] on td "Deal - Sell Side Lease" at bounding box center [670, 274] width 135 height 55
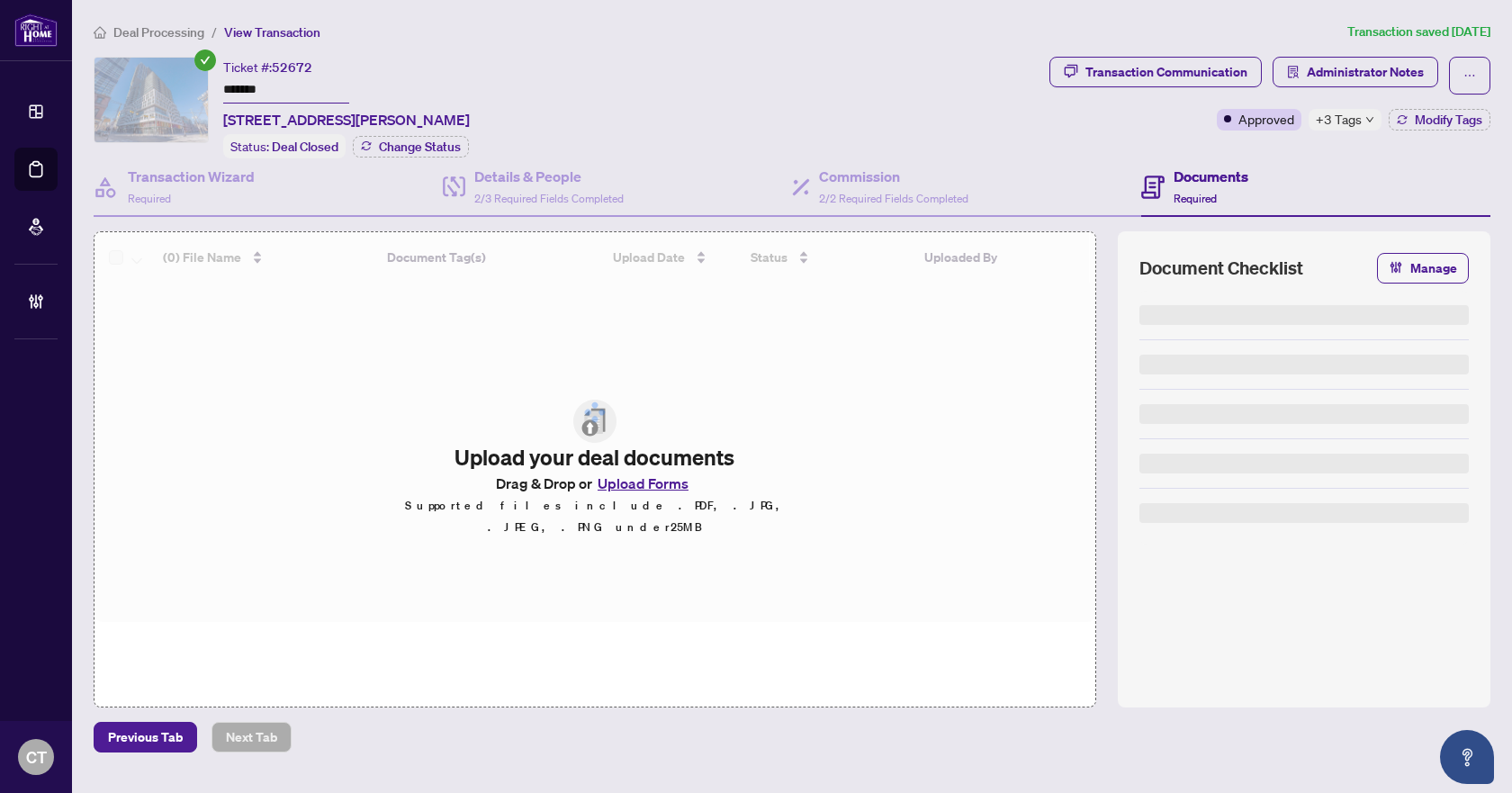
click at [1291, 77] on icon "solution" at bounding box center [1293, 71] width 10 height 12
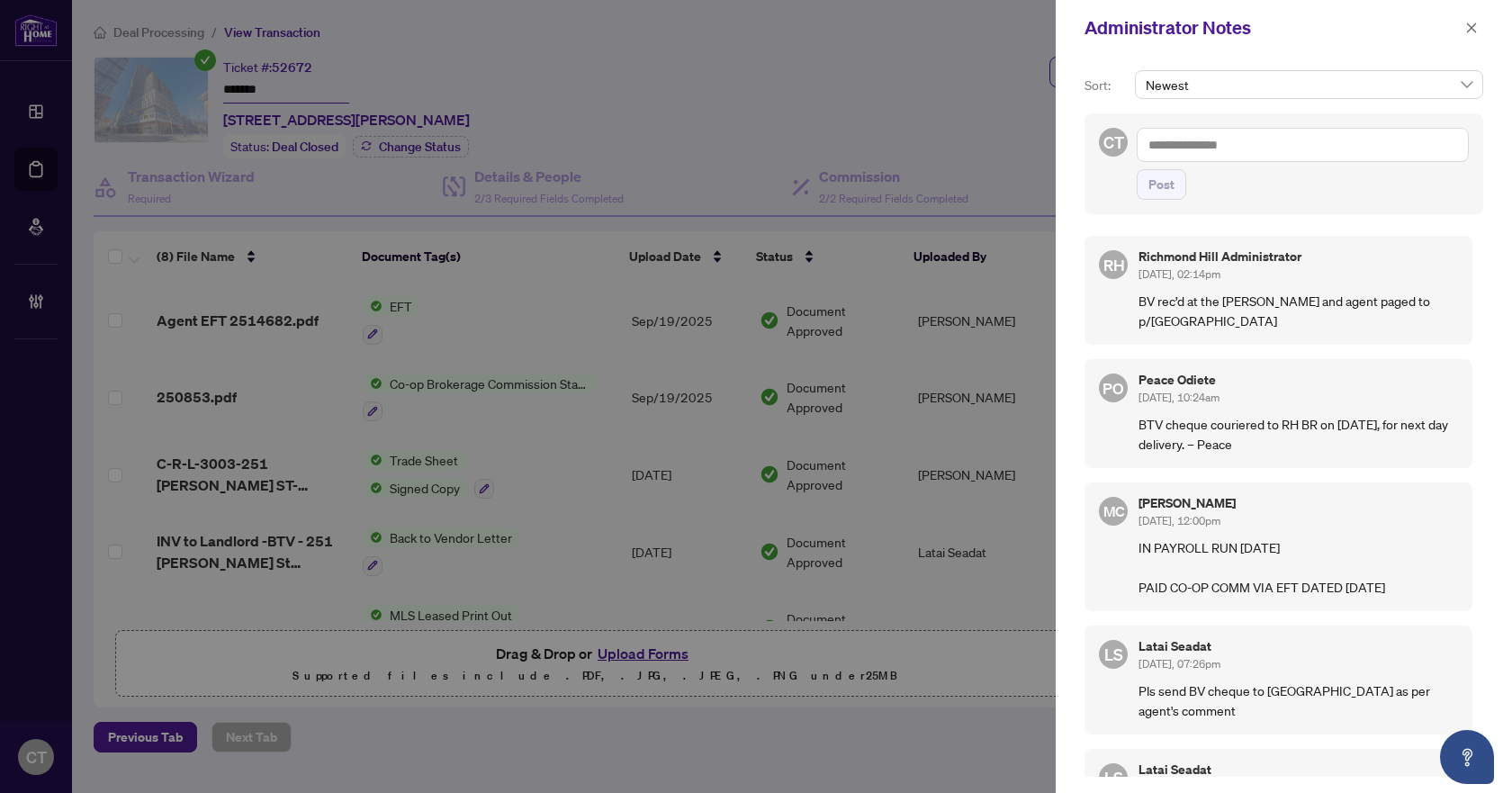
click at [1219, 151] on textarea at bounding box center [1302, 145] width 332 height 34
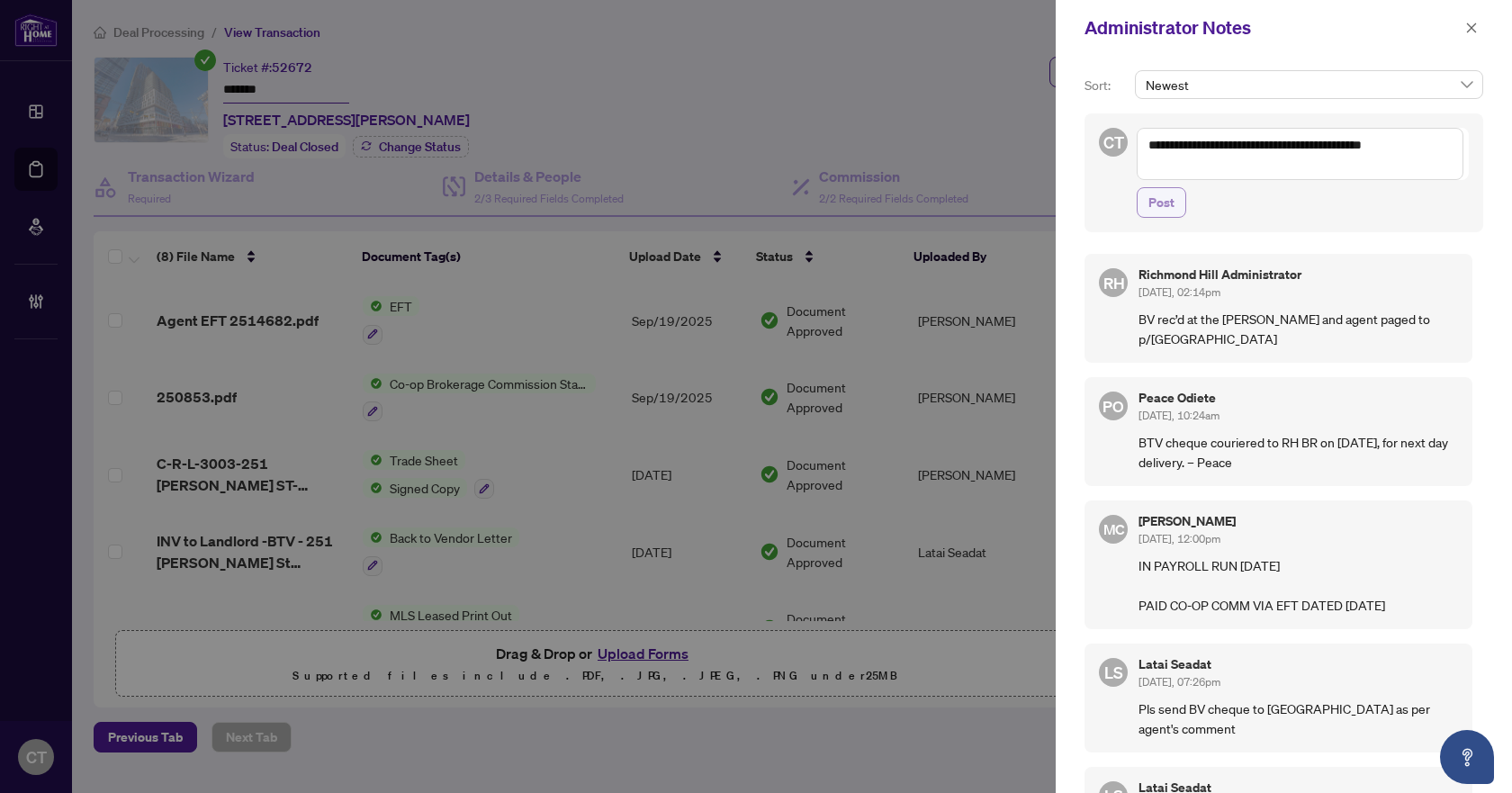
type textarea "**********"
click at [1172, 206] on span "Post" at bounding box center [1162, 202] width 26 height 29
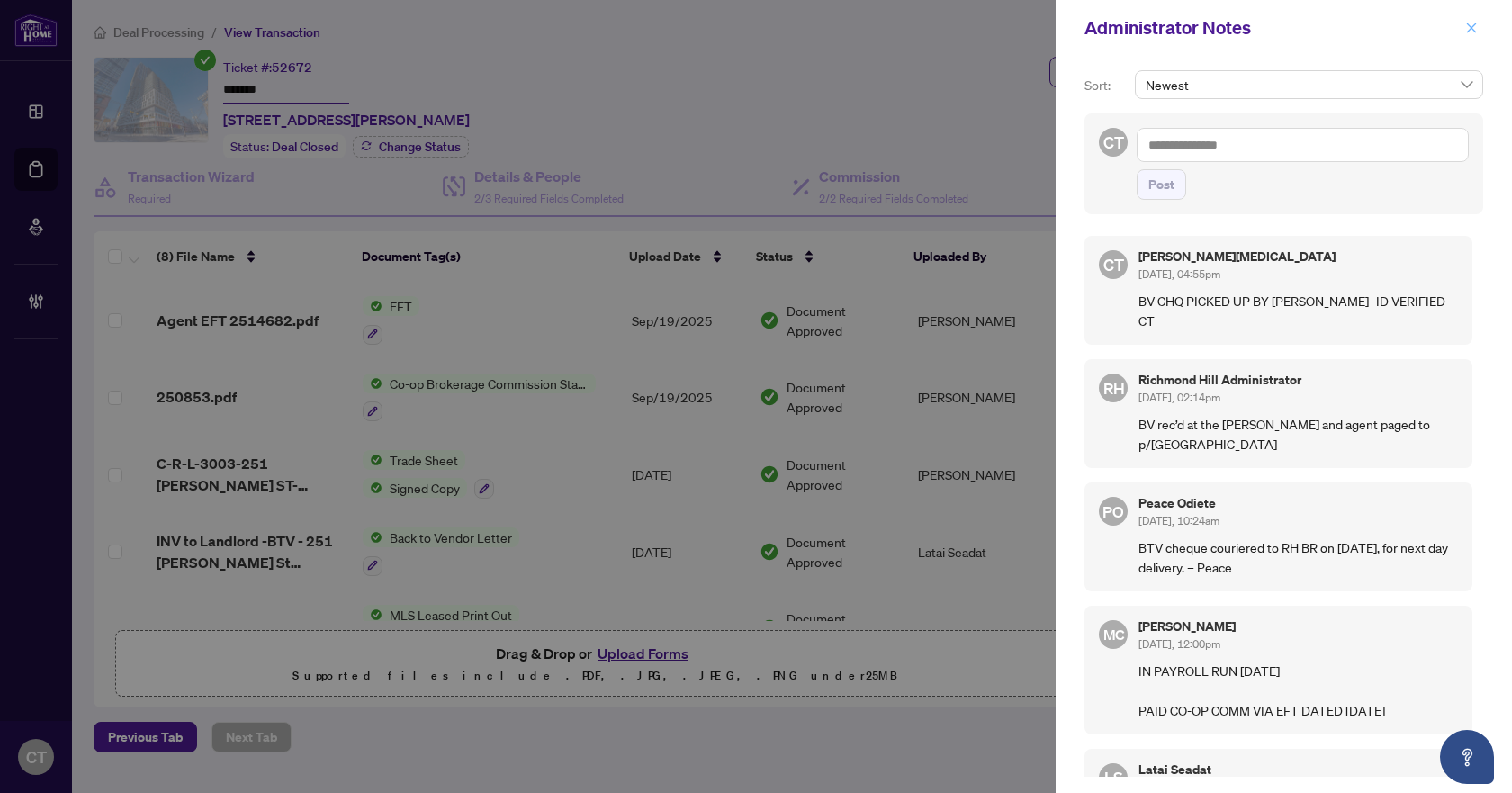
click at [1473, 26] on icon "close" at bounding box center [1472, 27] width 10 height 10
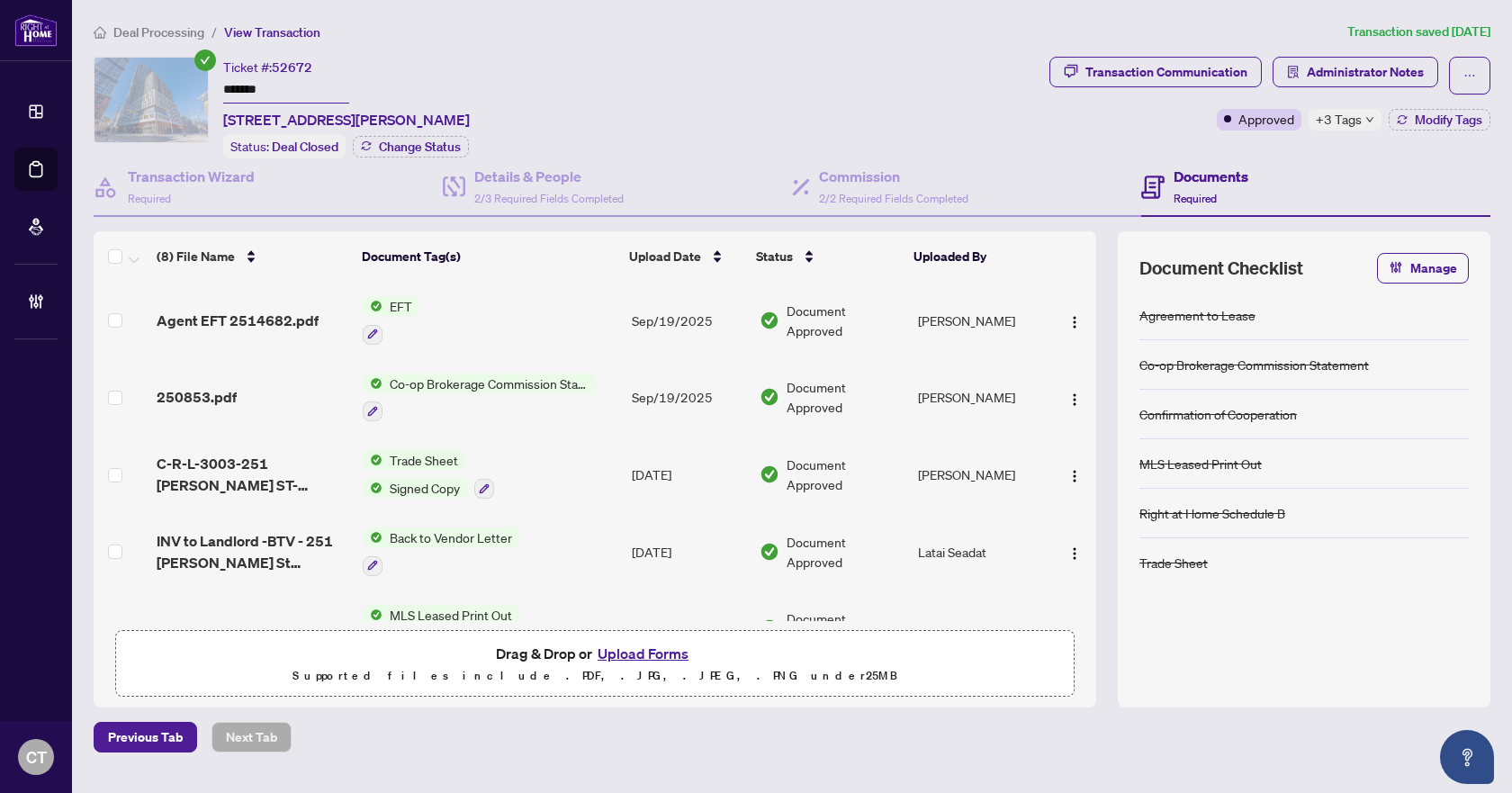
click at [186, 30] on span "Deal Processing" at bounding box center [159, 32] width 91 height 16
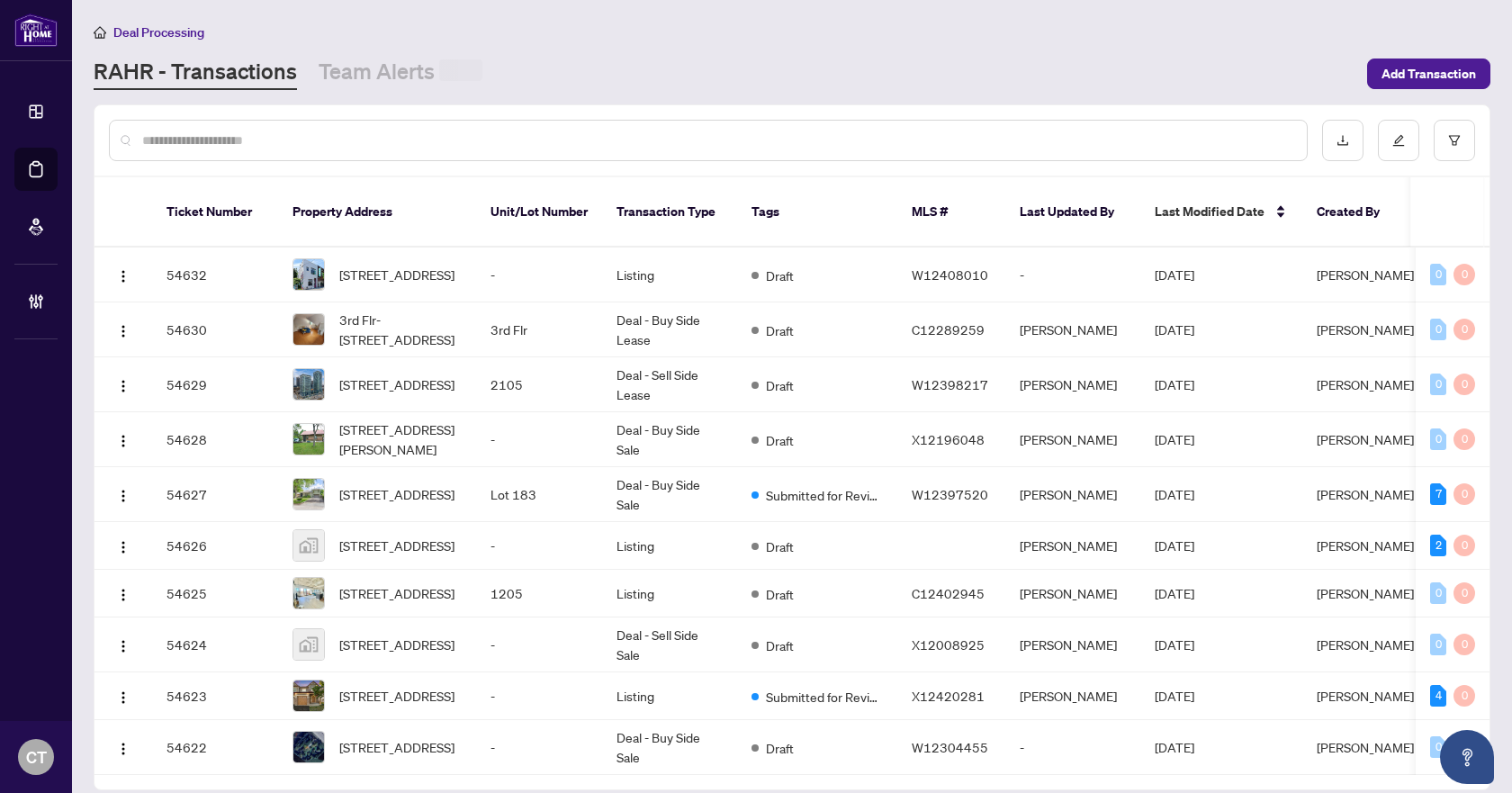
click at [247, 135] on input "text" at bounding box center [717, 140] width 1151 height 20
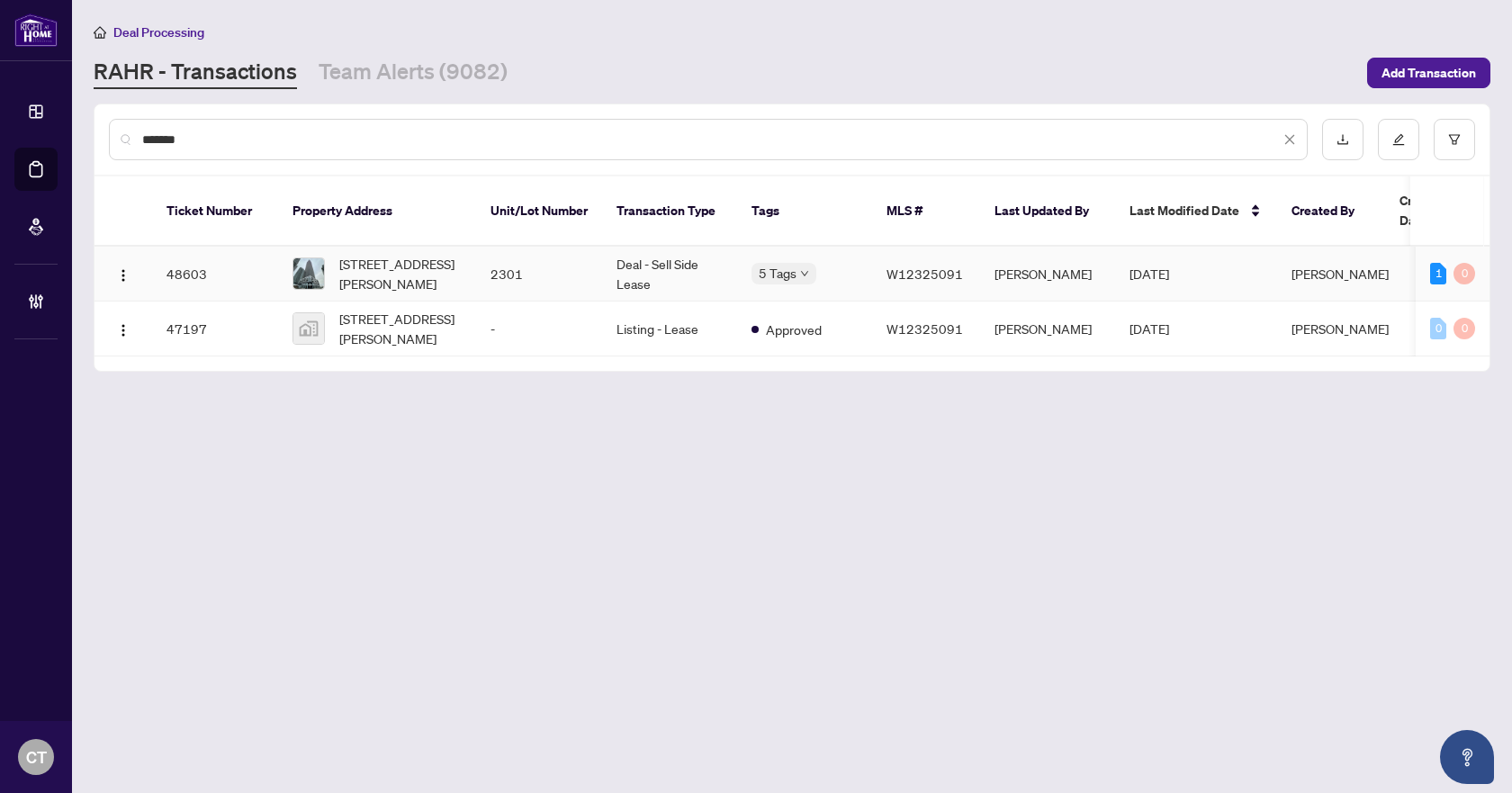
type input "*******"
click at [947, 265] on span "W12325091" at bounding box center [924, 273] width 76 height 16
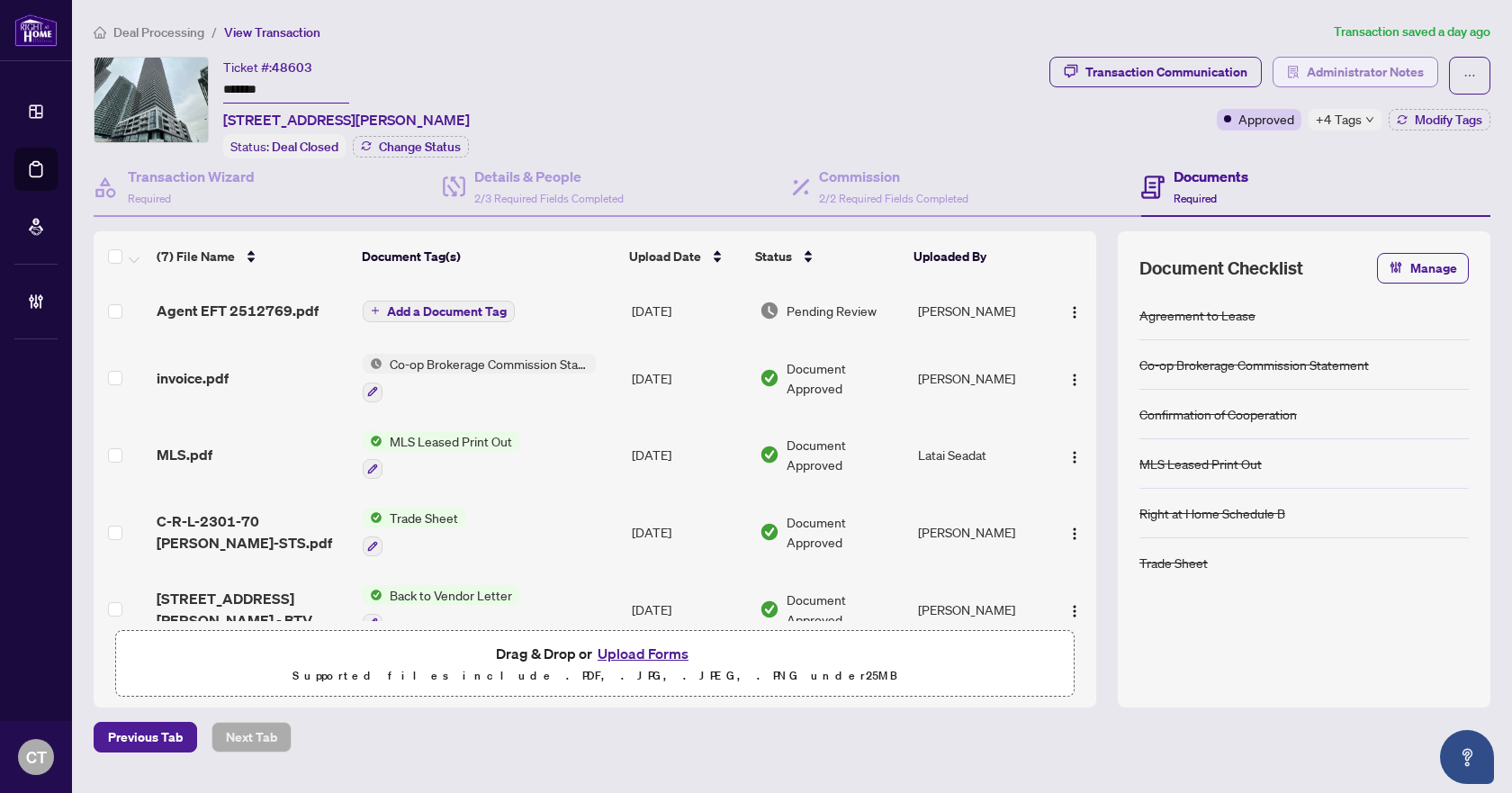
click at [1365, 72] on span "Administrator Notes" at bounding box center [1365, 71] width 117 height 29
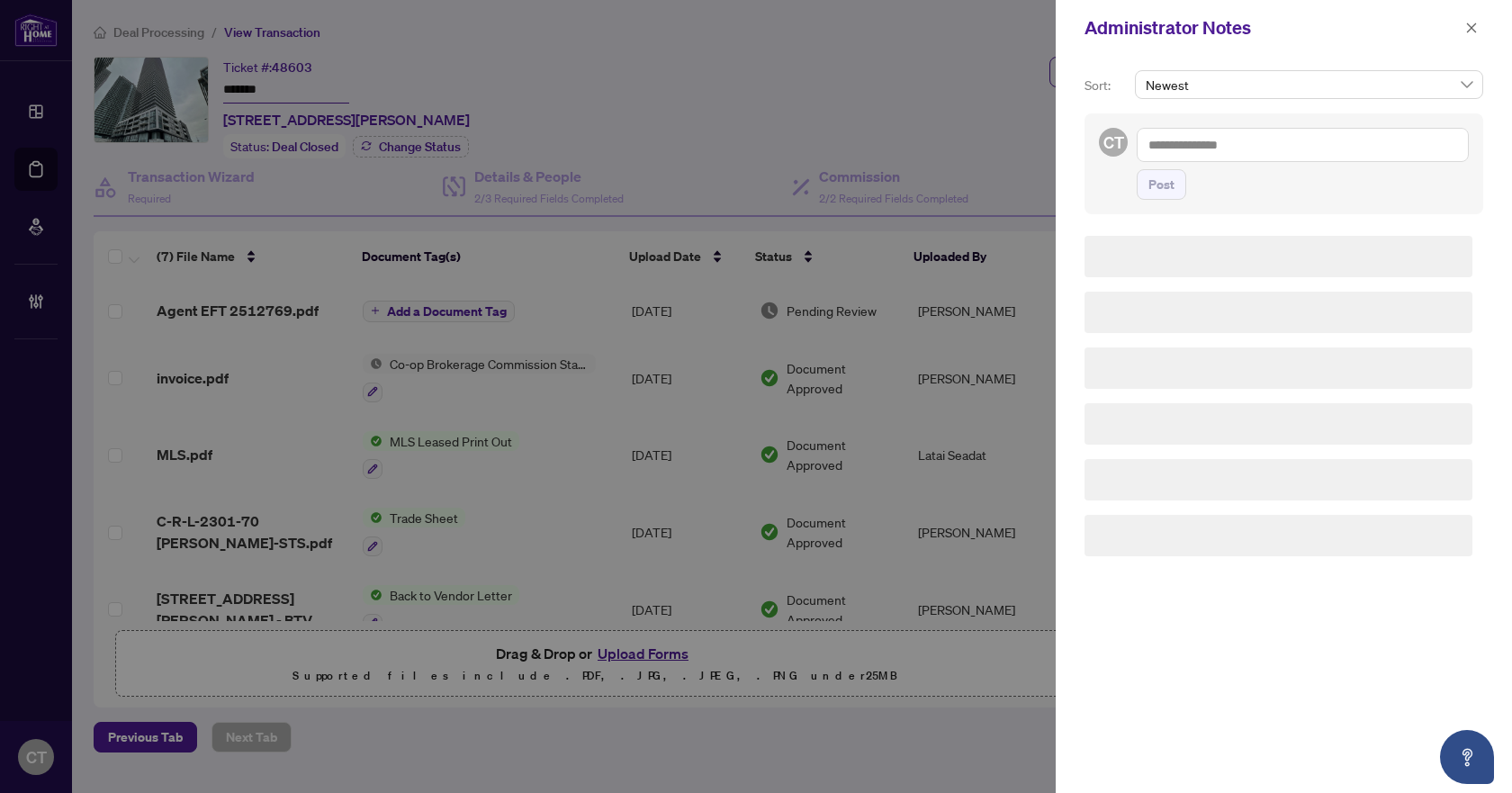
click at [1190, 143] on textarea at bounding box center [1302, 145] width 332 height 34
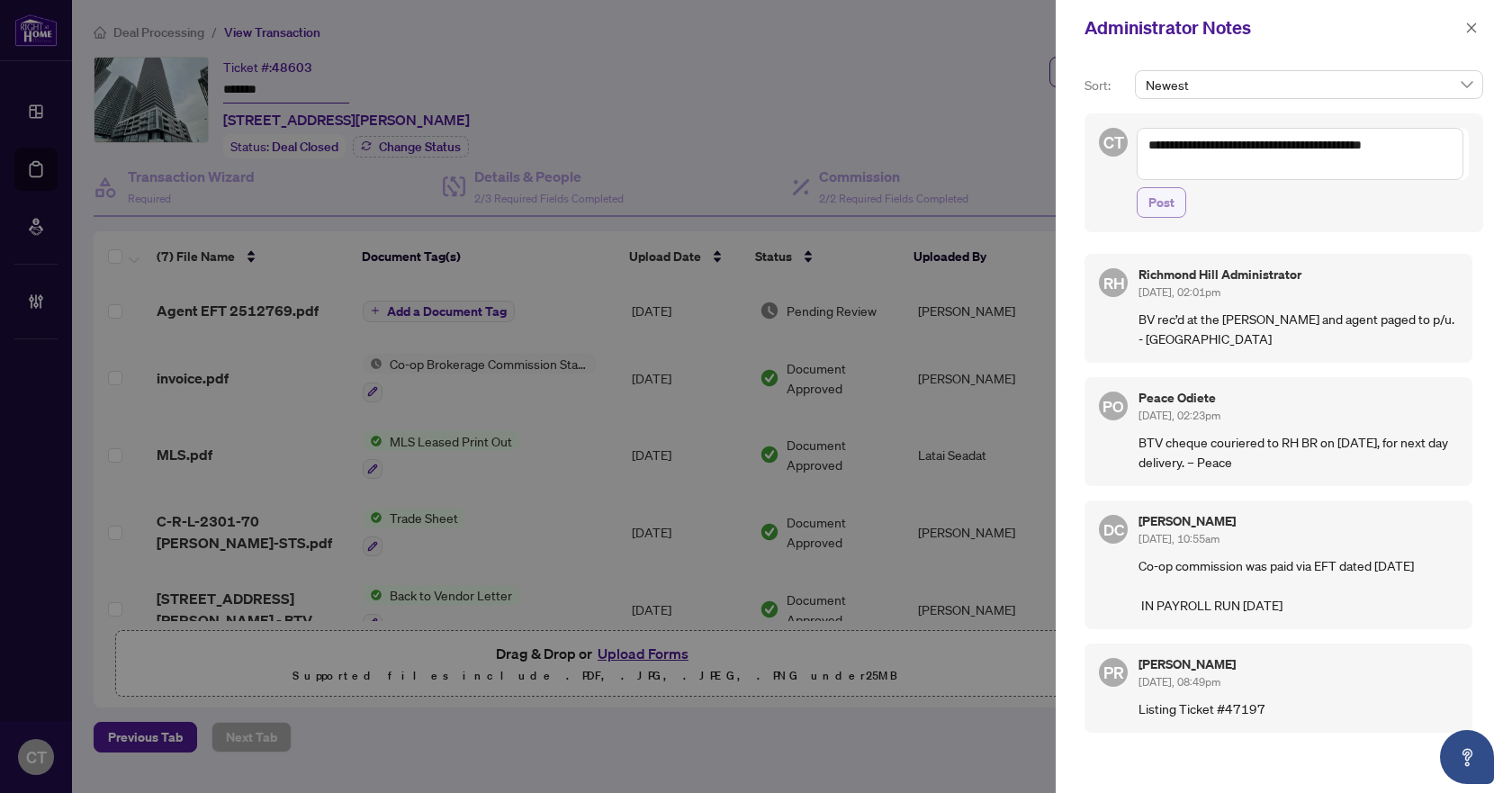
type textarea "**********"
click at [1177, 196] on button "Post" at bounding box center [1161, 202] width 50 height 31
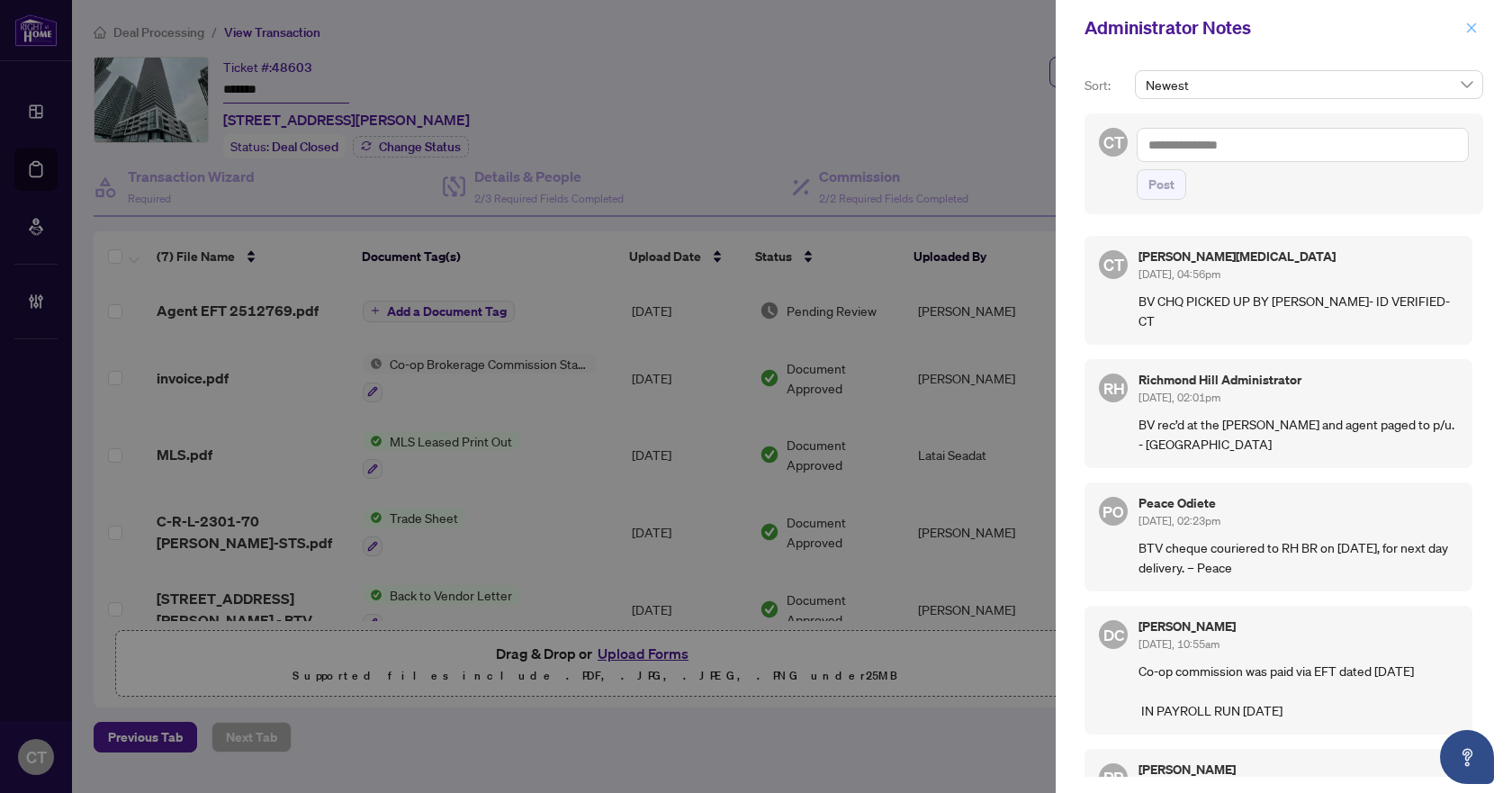
click at [1470, 32] on icon "close" at bounding box center [1472, 27] width 12 height 12
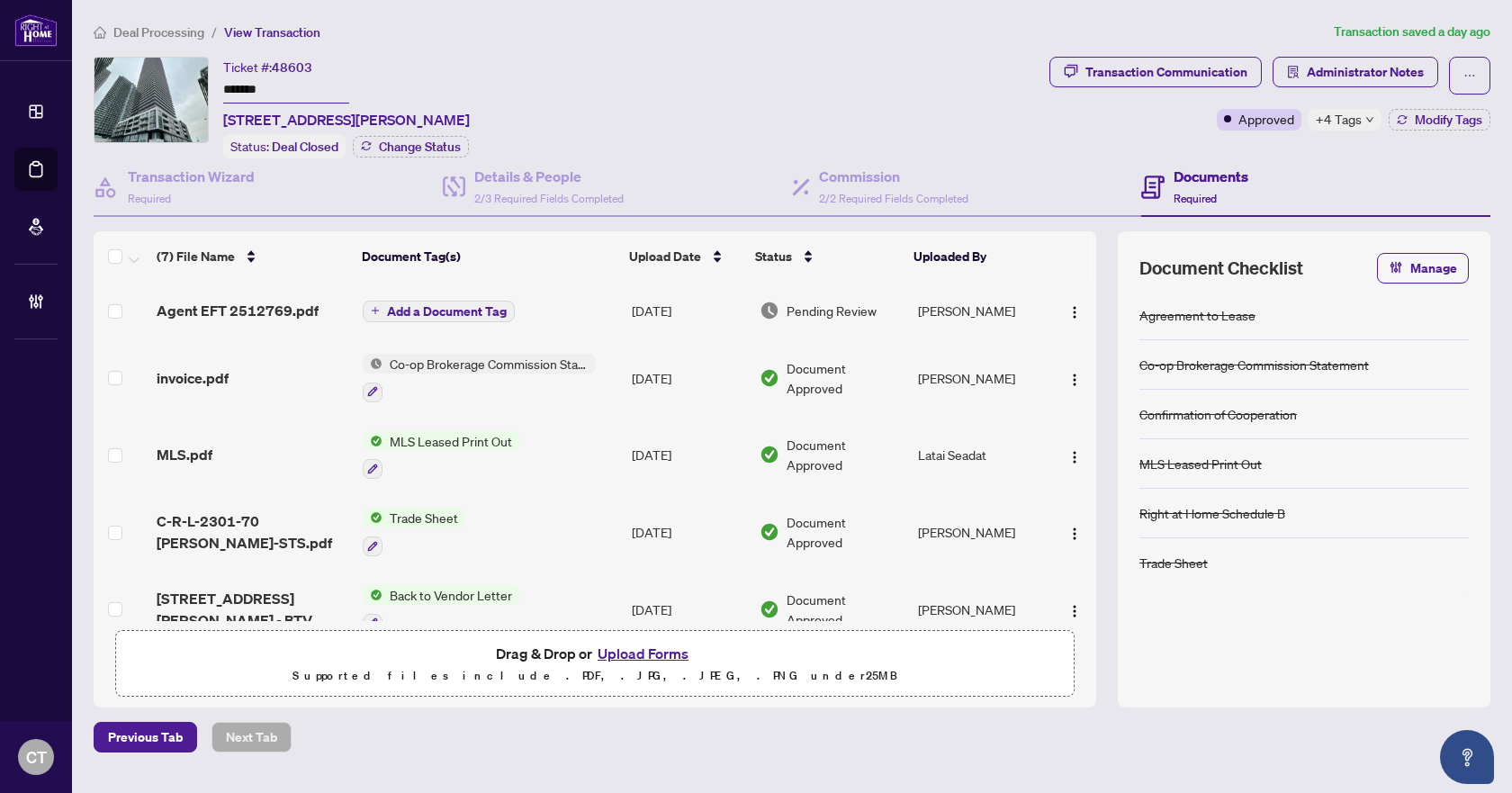
click at [177, 32] on span "Deal Processing" at bounding box center [159, 32] width 91 height 16
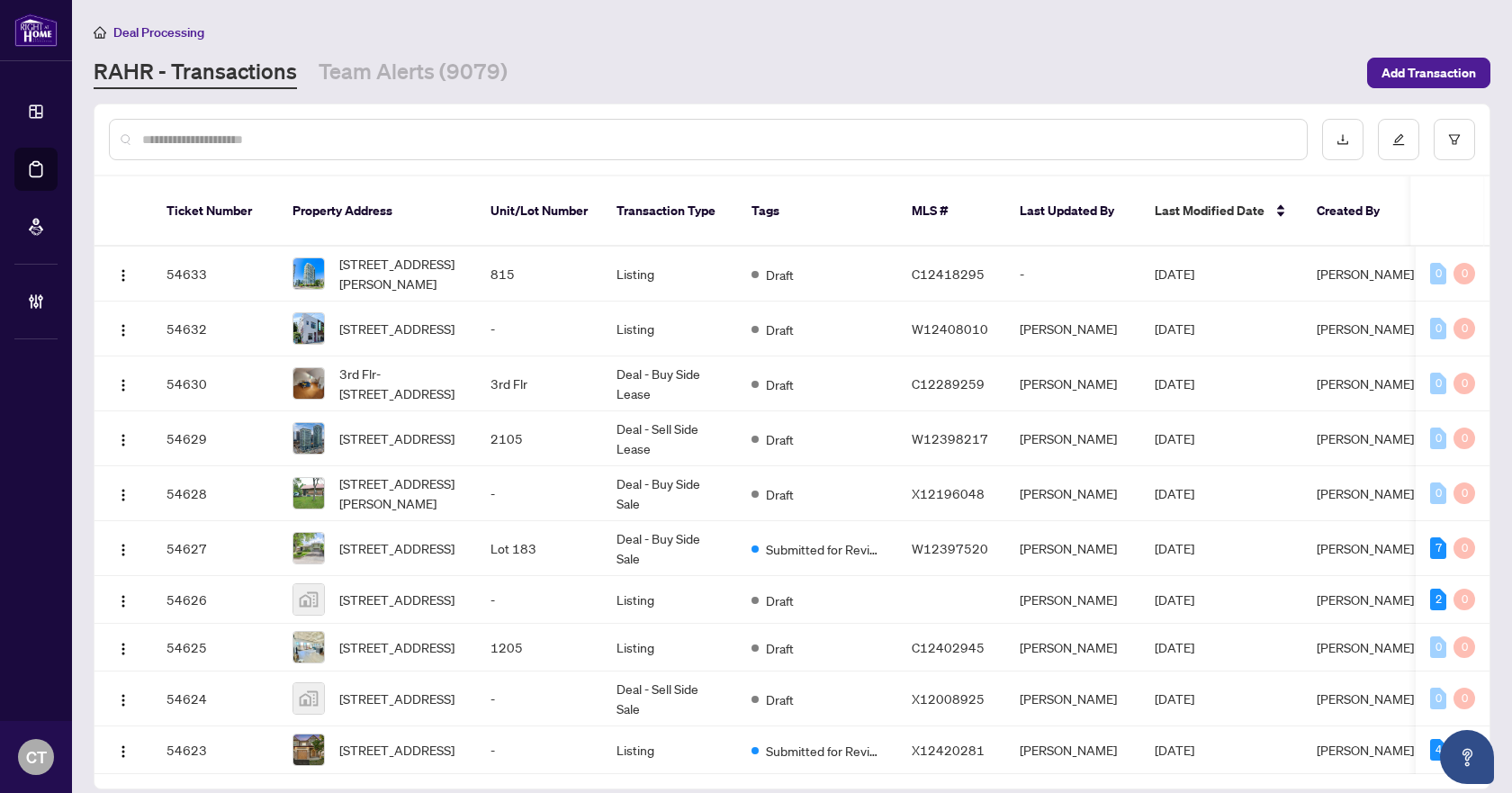
click at [673, 83] on div "RAHR - Transactions Team Alerts (9079)" at bounding box center [724, 72] width 1263 height 32
click at [458, 76] on link "Team Alerts (9079)" at bounding box center [413, 72] width 189 height 32
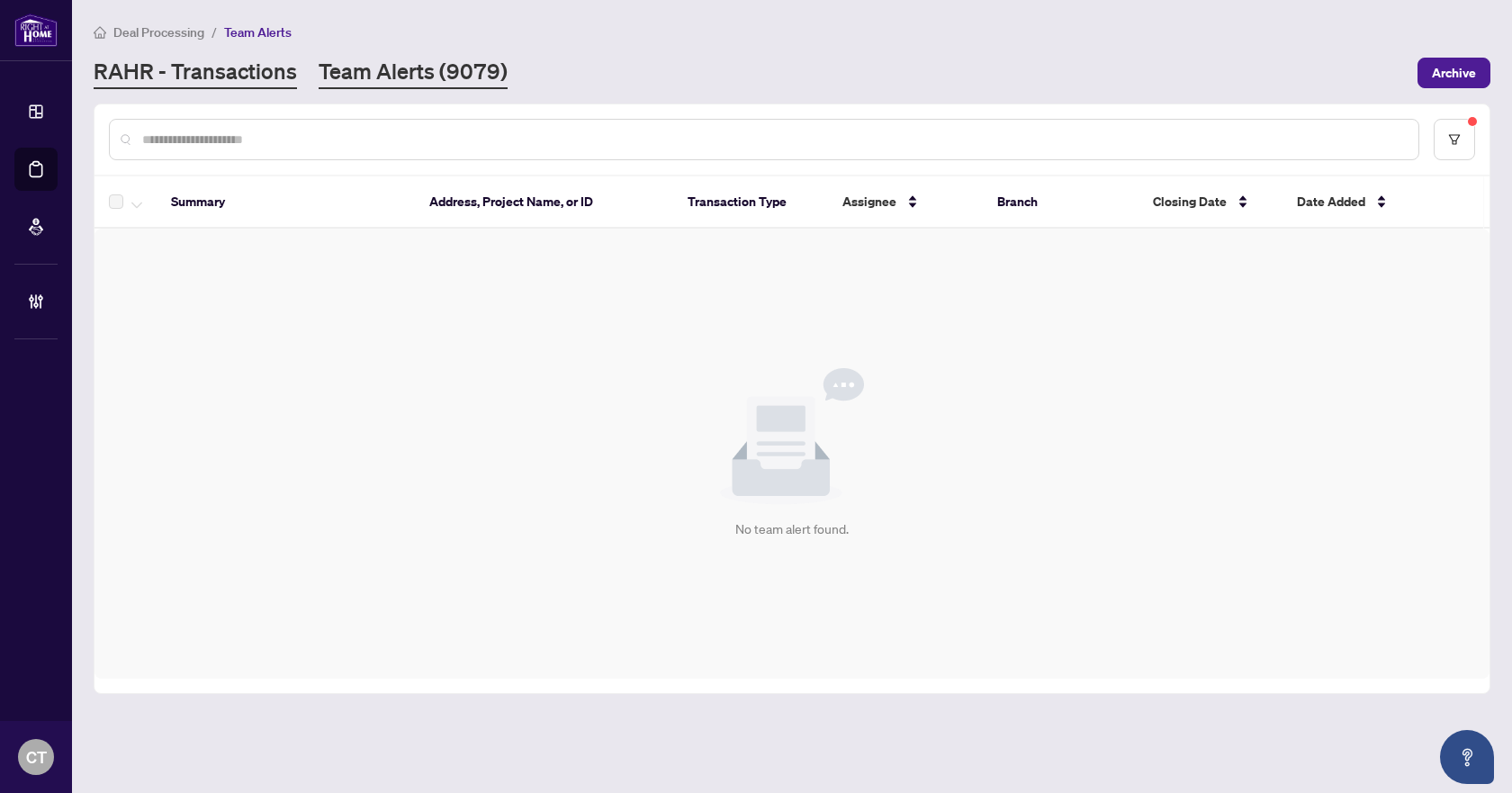
click at [278, 69] on link "RAHR - Transactions" at bounding box center [195, 72] width 203 height 32
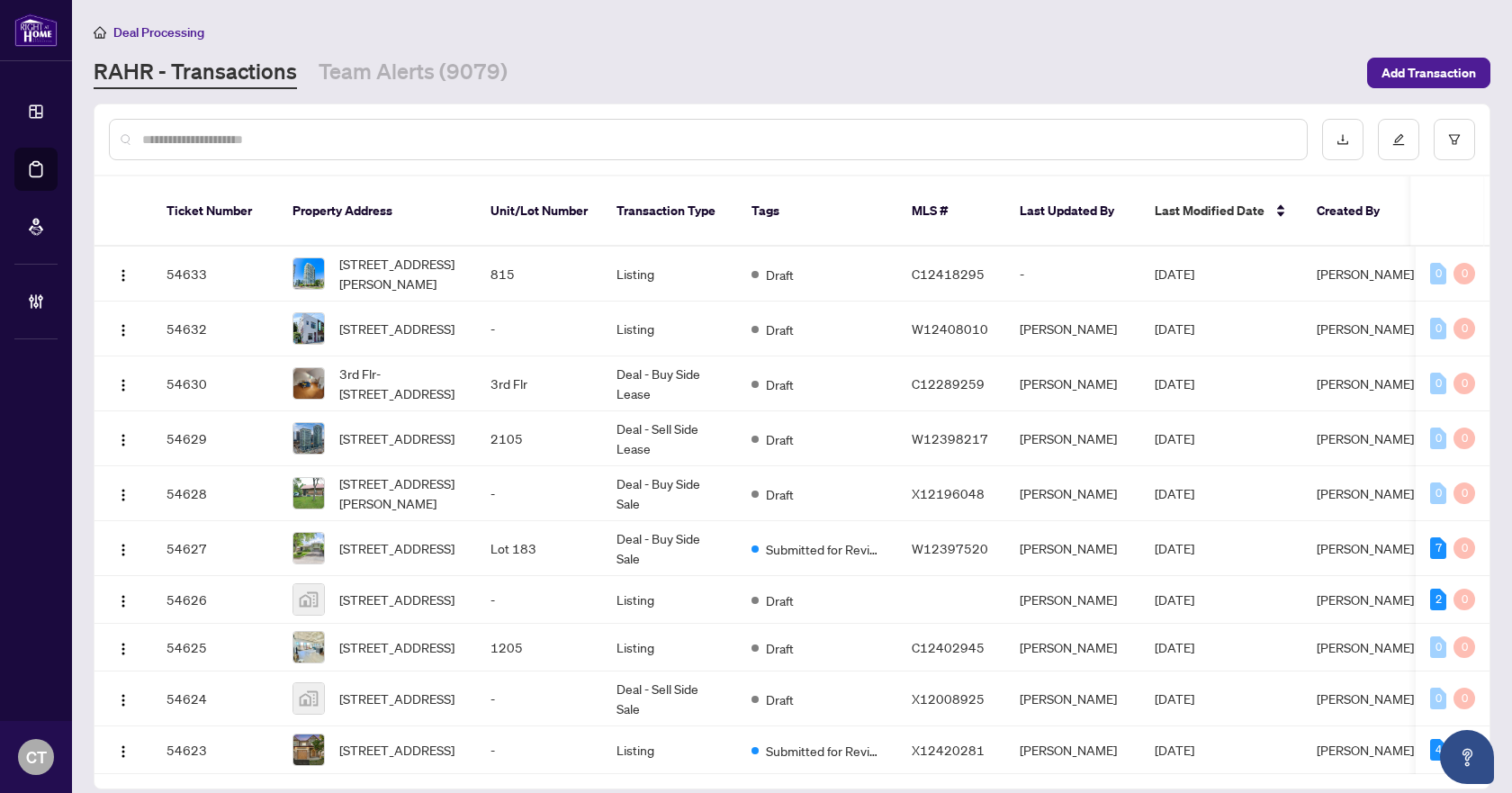
click at [826, 82] on div "RAHR - Transactions Team Alerts (9079)" at bounding box center [724, 72] width 1263 height 32
